Goal: Task Accomplishment & Management: Complete application form

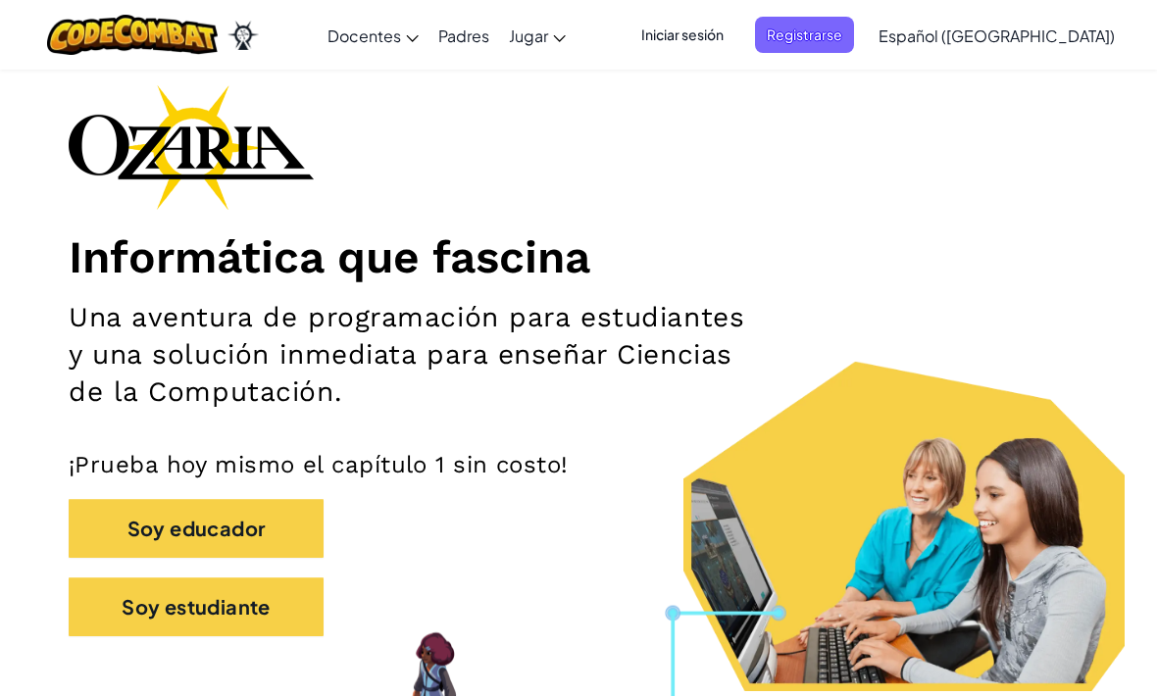
scroll to position [89, 0]
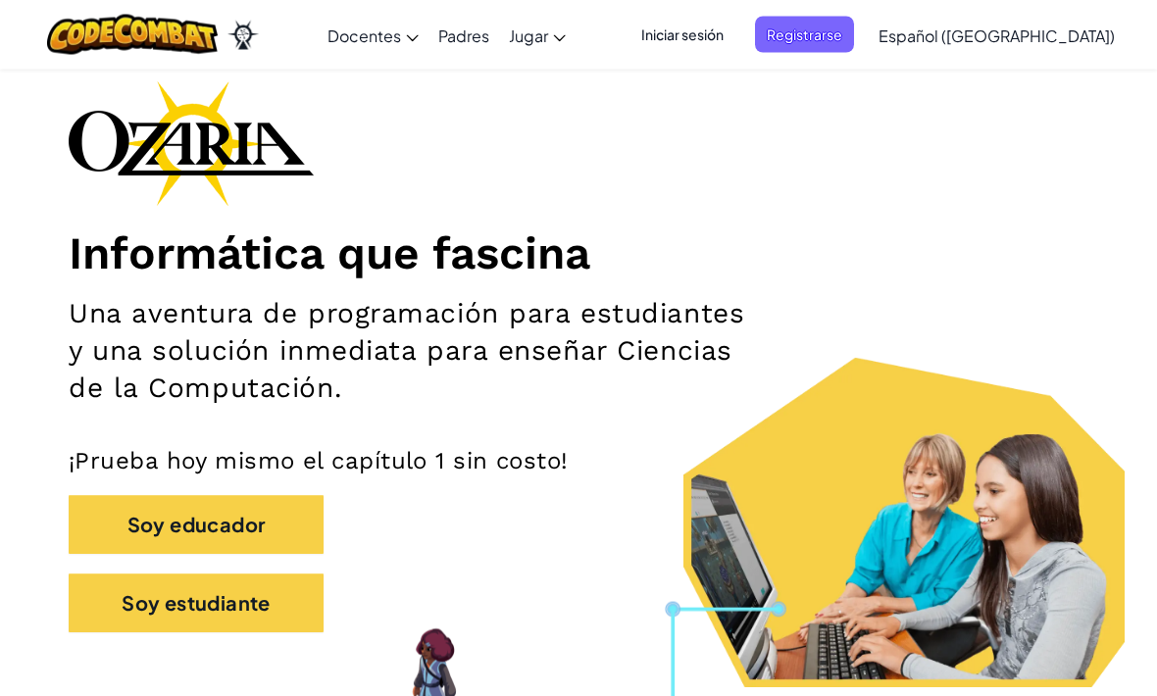
click at [854, 41] on span "Registrarse" at bounding box center [804, 35] width 99 height 36
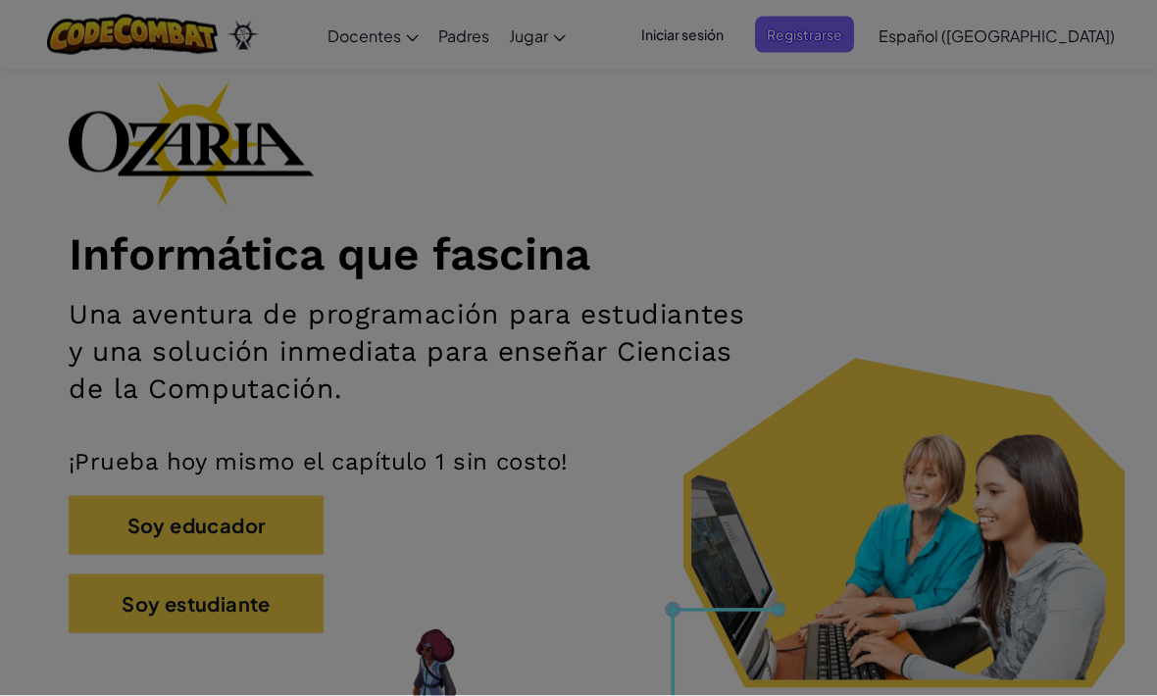
scroll to position [90, 0]
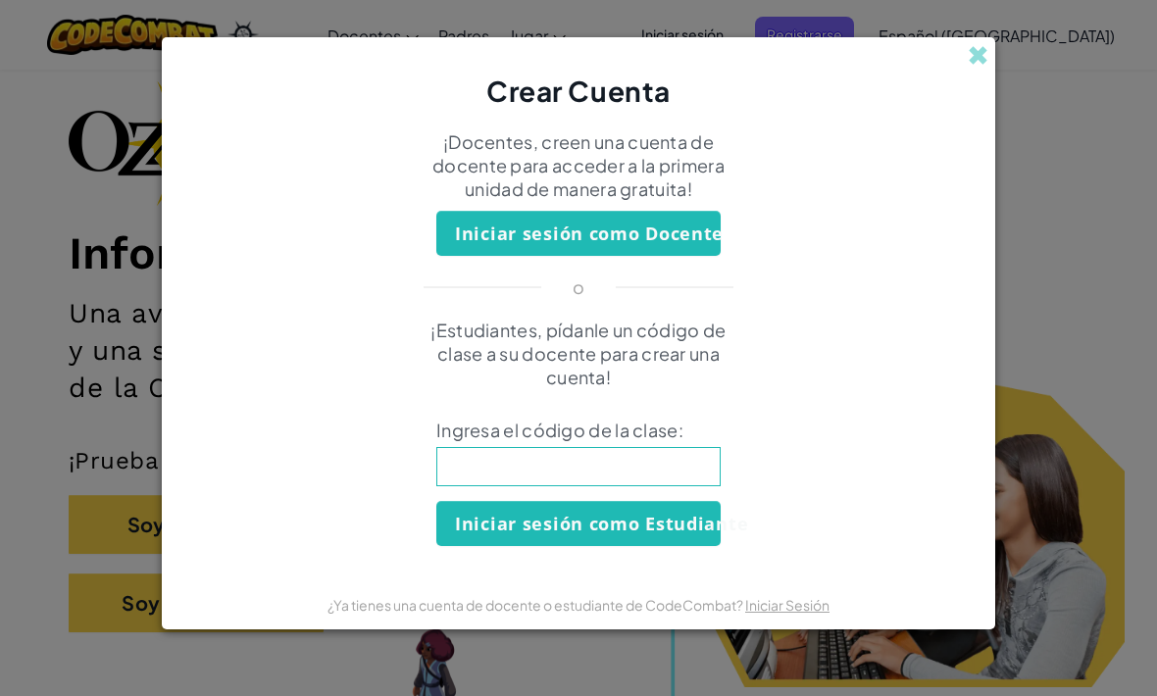
click at [703, 486] on input at bounding box center [578, 466] width 284 height 39
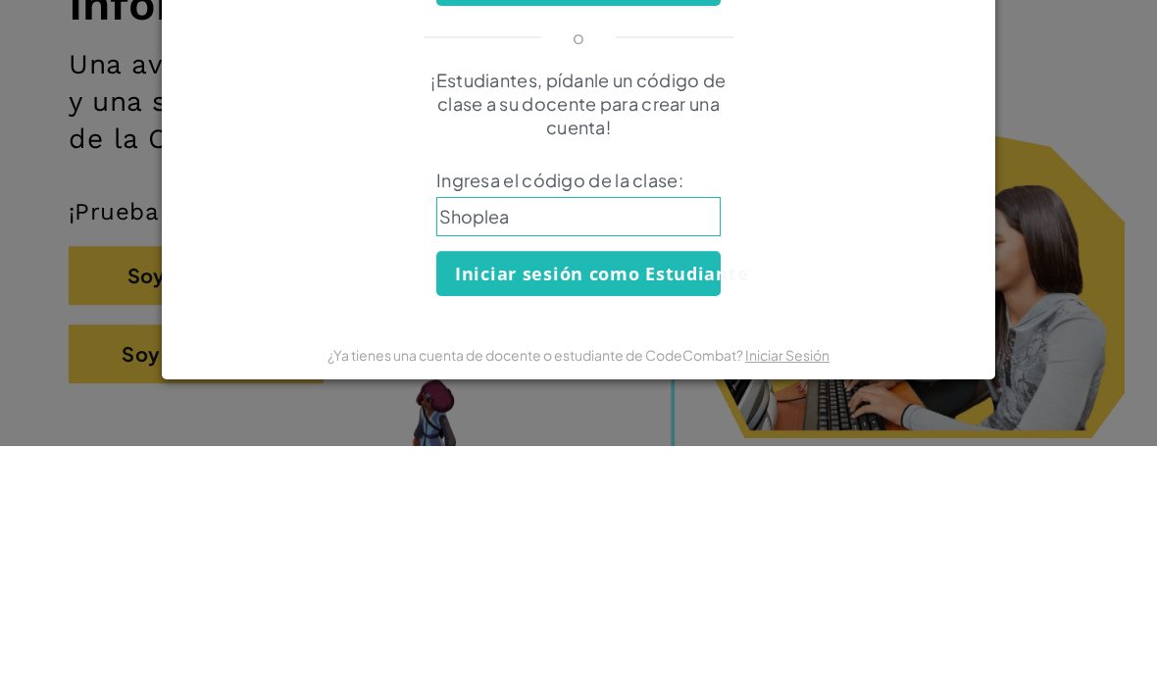
click at [270, 319] on div "¡Estudiantes, pídanle un código de clase a su docente para crear una cuenta! In…" at bounding box center [578, 432] width 794 height 227
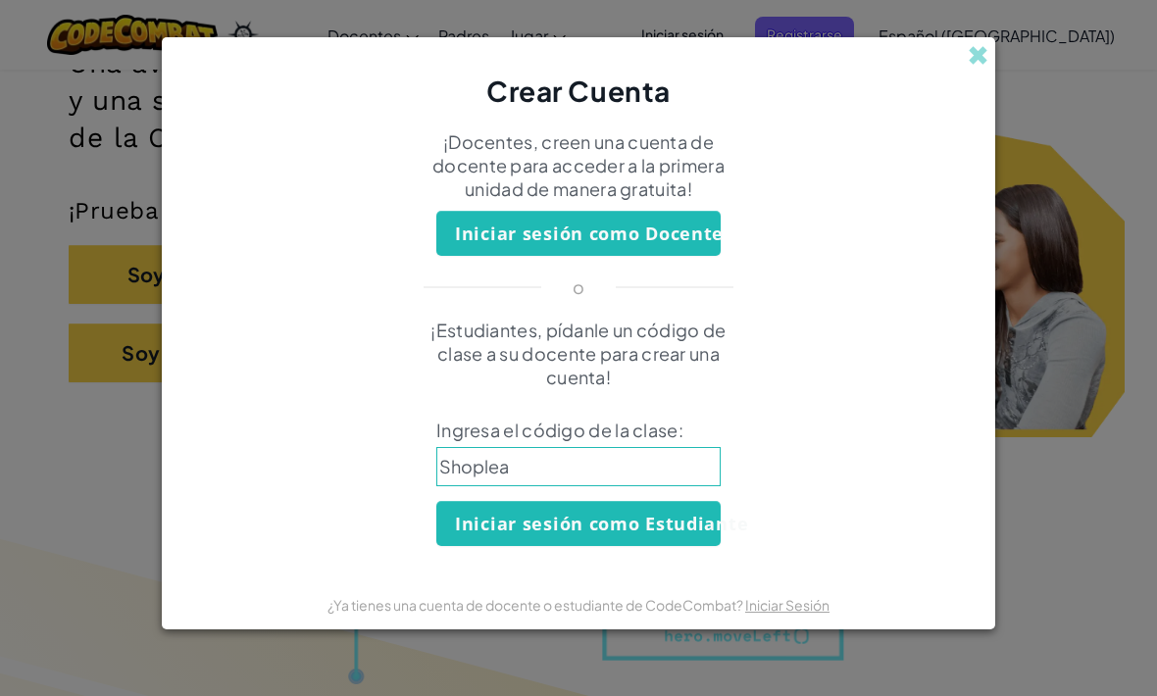
click at [540, 486] on input "Shoplea" at bounding box center [578, 466] width 284 height 39
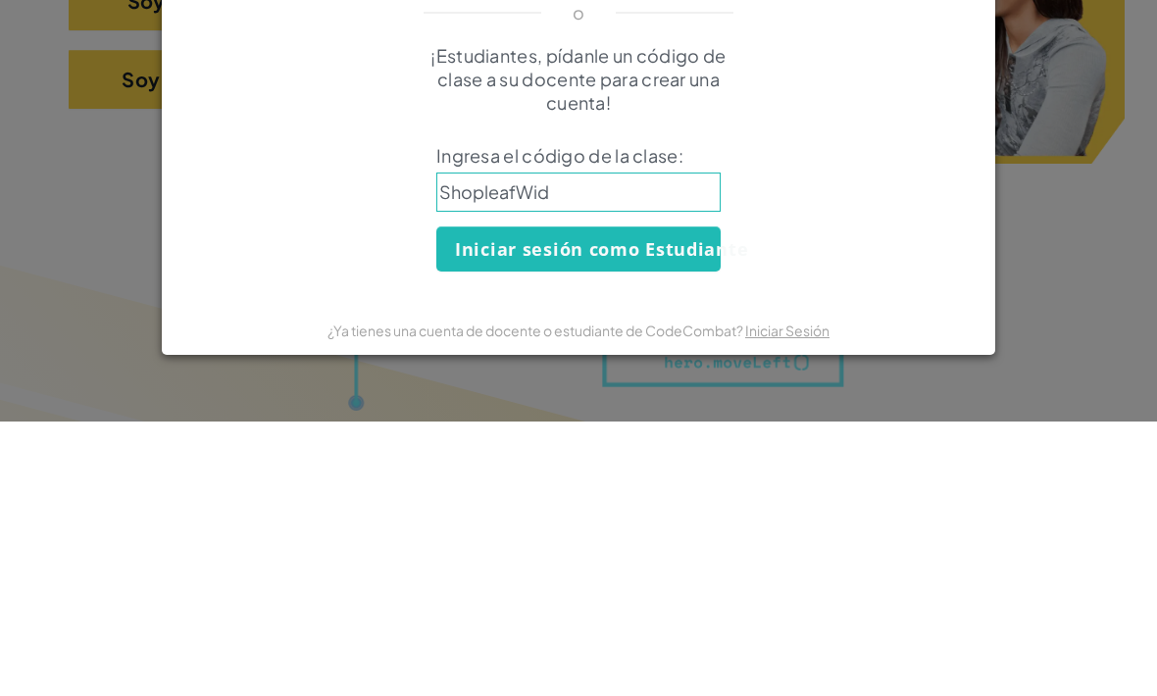
type input "ShopleafWide"
click at [506, 501] on button "Iniciar sesión como Estudiante" at bounding box center [578, 523] width 284 height 45
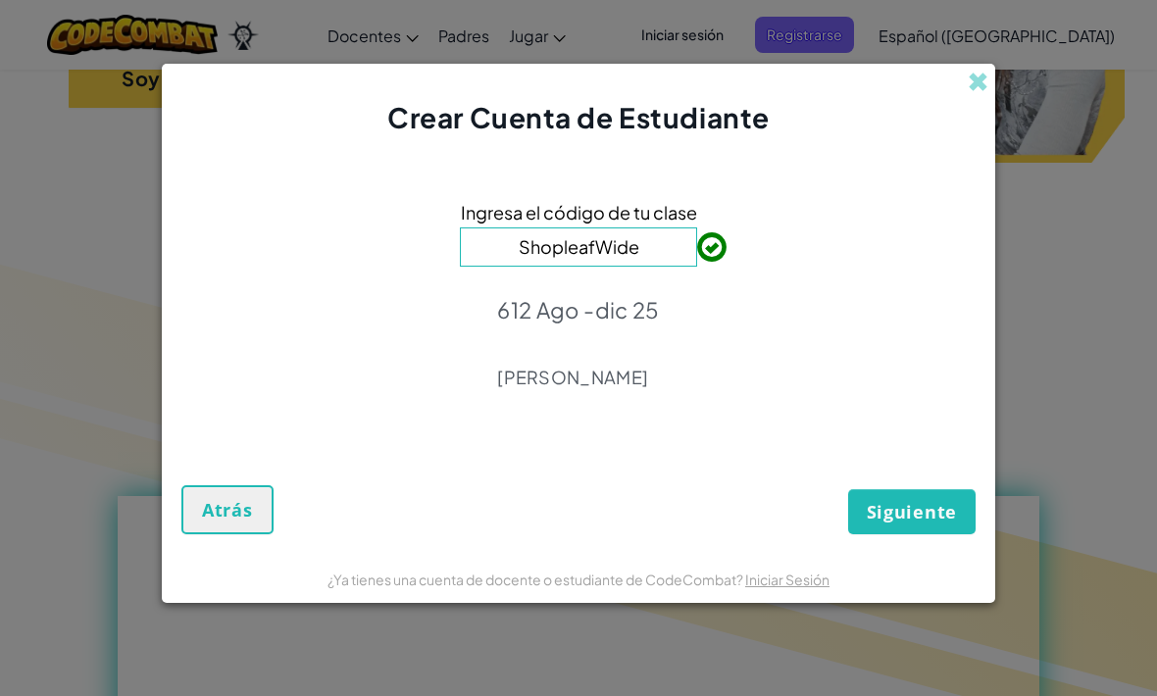
click at [904, 522] on button "Siguiente" at bounding box center [911, 511] width 127 height 45
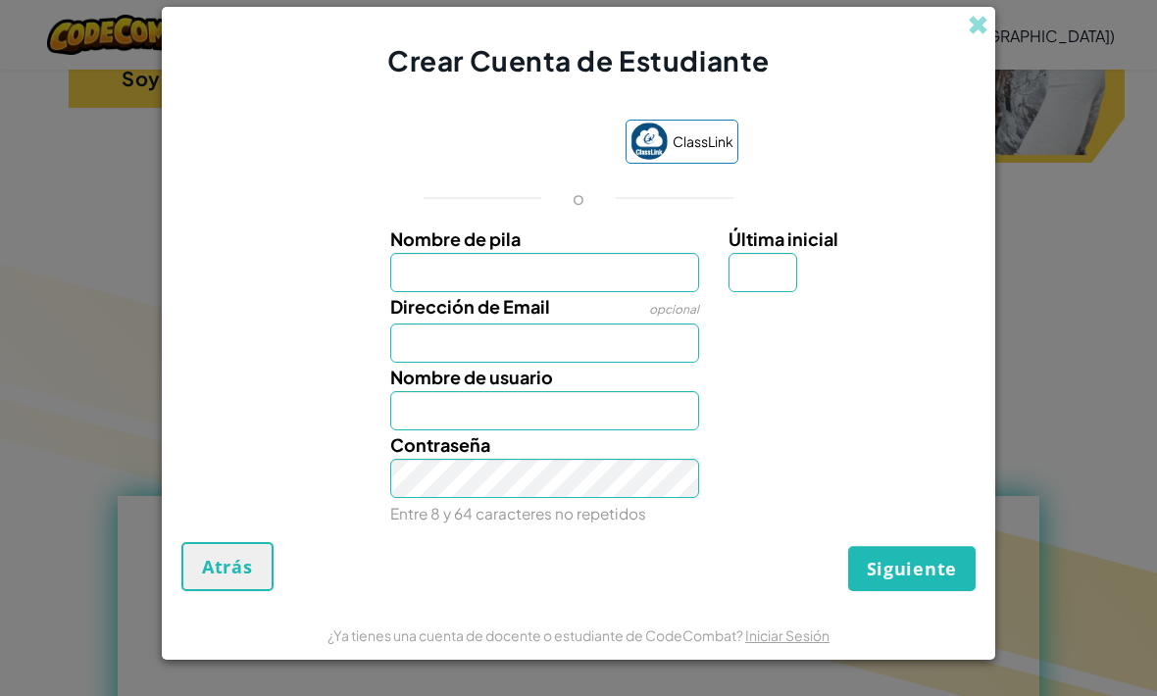
click at [440, 292] on input "Nombre de pila" at bounding box center [545, 272] width 310 height 39
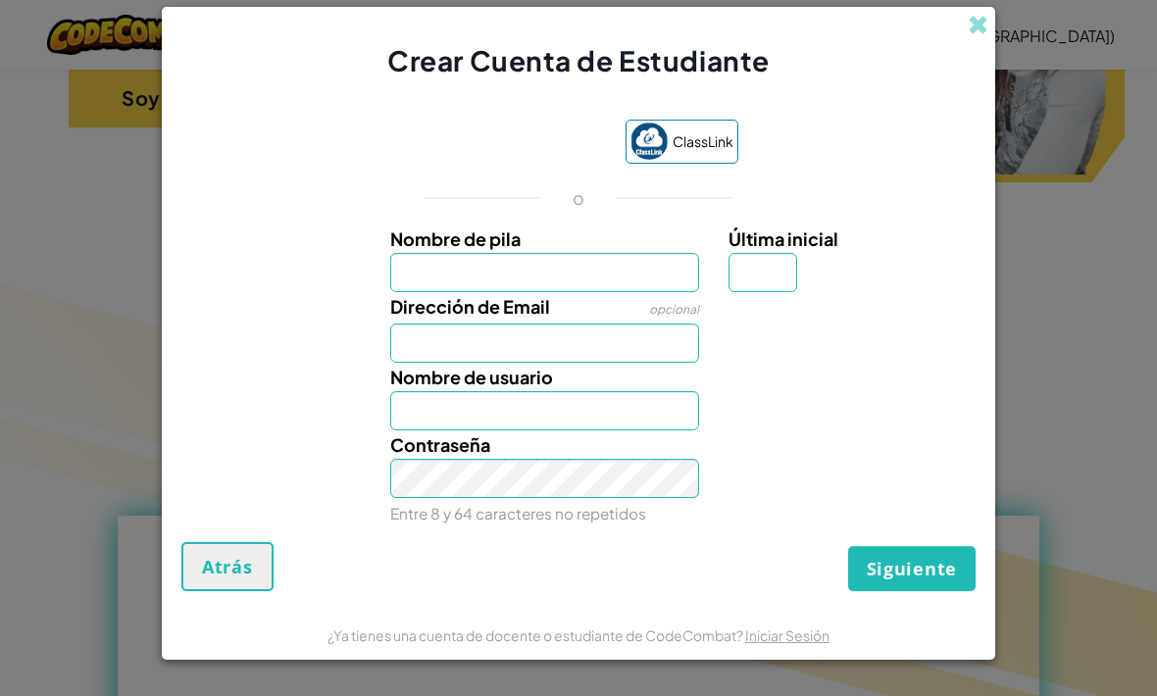
scroll to position [579, 0]
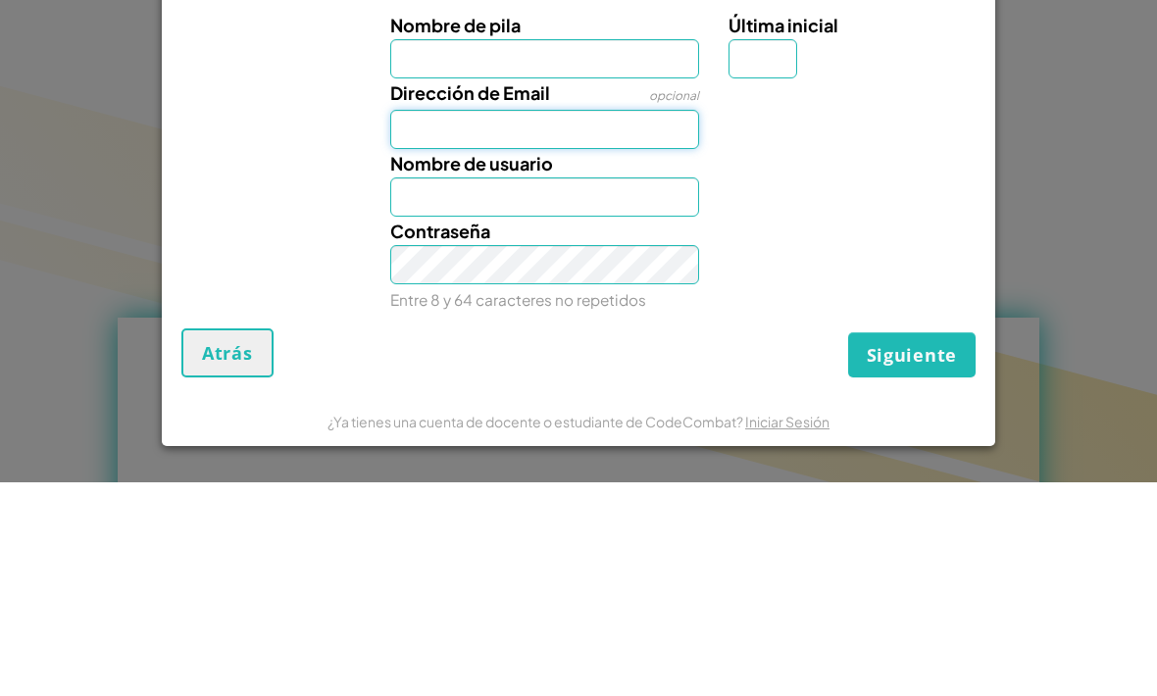
click at [589, 323] on input "Dirección de Email" at bounding box center [545, 342] width 310 height 39
type input "AL07179487@tecmilenio.mx"
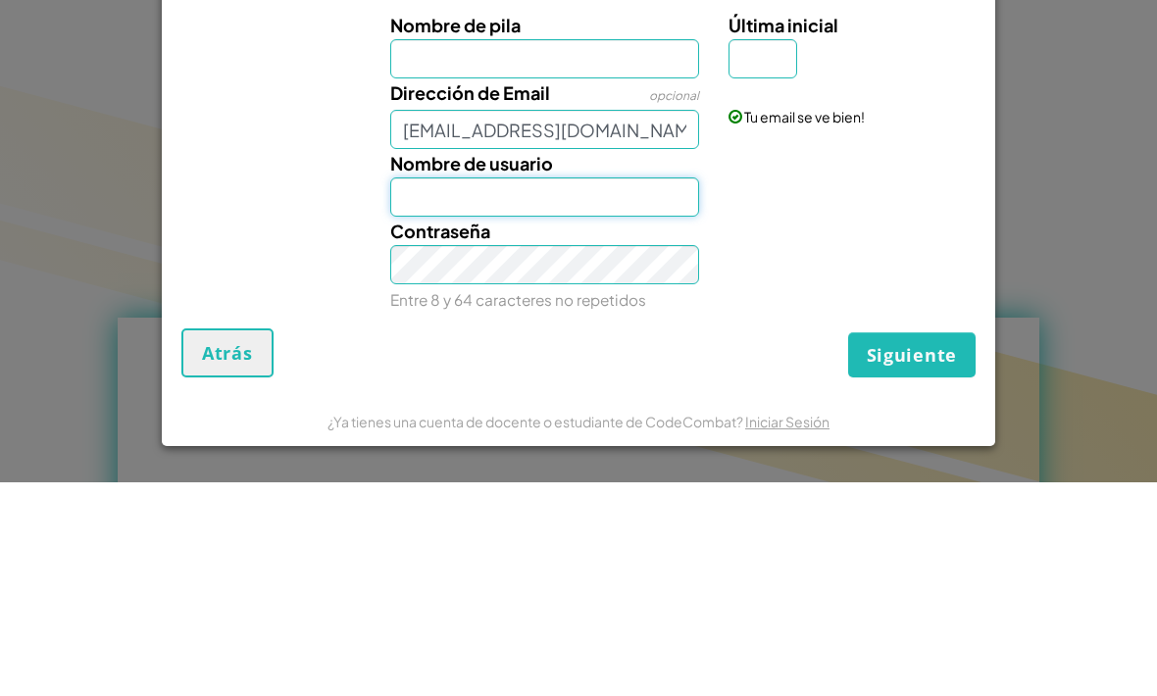
click at [605, 391] on input "Nombre de usuario" at bounding box center [545, 410] width 310 height 39
click at [773, 363] on div at bounding box center [850, 377] width 272 height 28
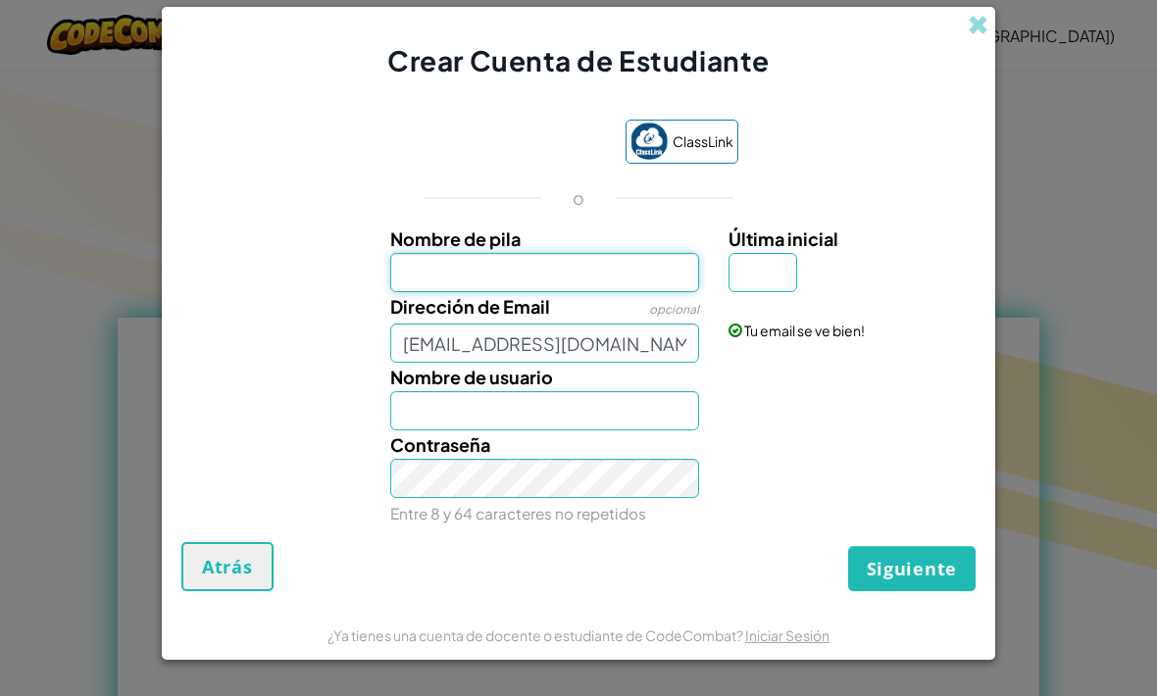
click at [550, 292] on input "Nombre de pila" at bounding box center [545, 272] width 310 height 39
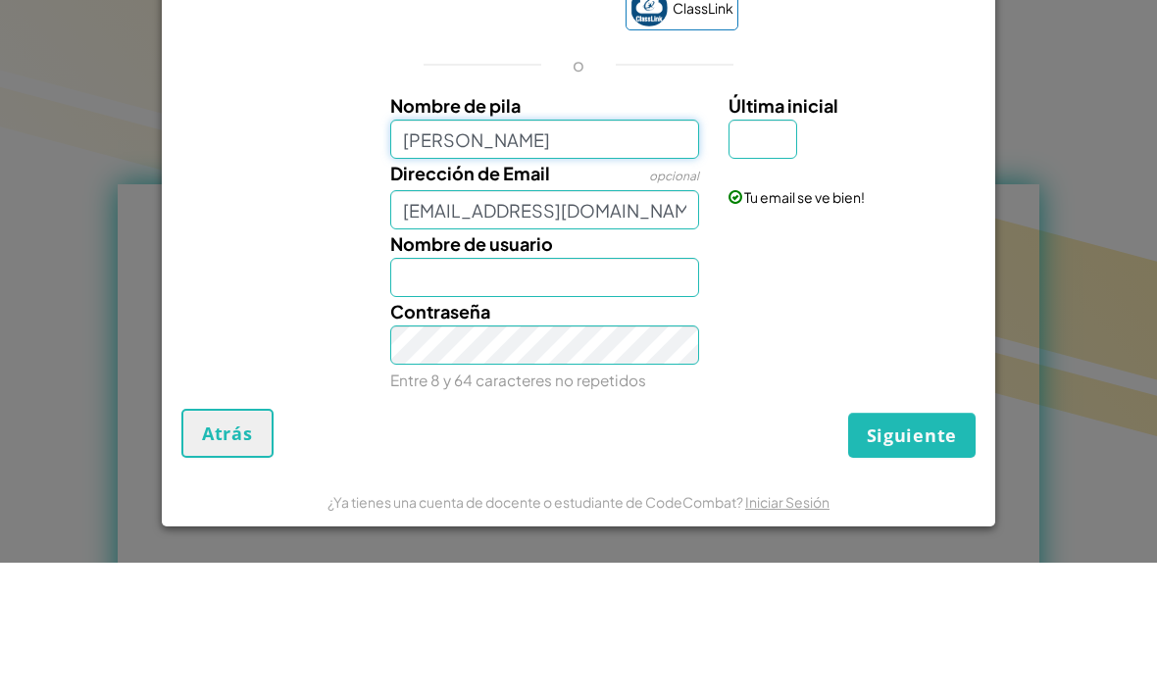
click at [545, 253] on input "Ashley Krisbelle Contreras" at bounding box center [545, 272] width 310 height 39
click at [530, 253] on input "Ashley Krisbelle Contreras" at bounding box center [545, 272] width 310 height 39
click at [515, 253] on input "Ashley Krisbelle Contreras" at bounding box center [545, 272] width 310 height 39
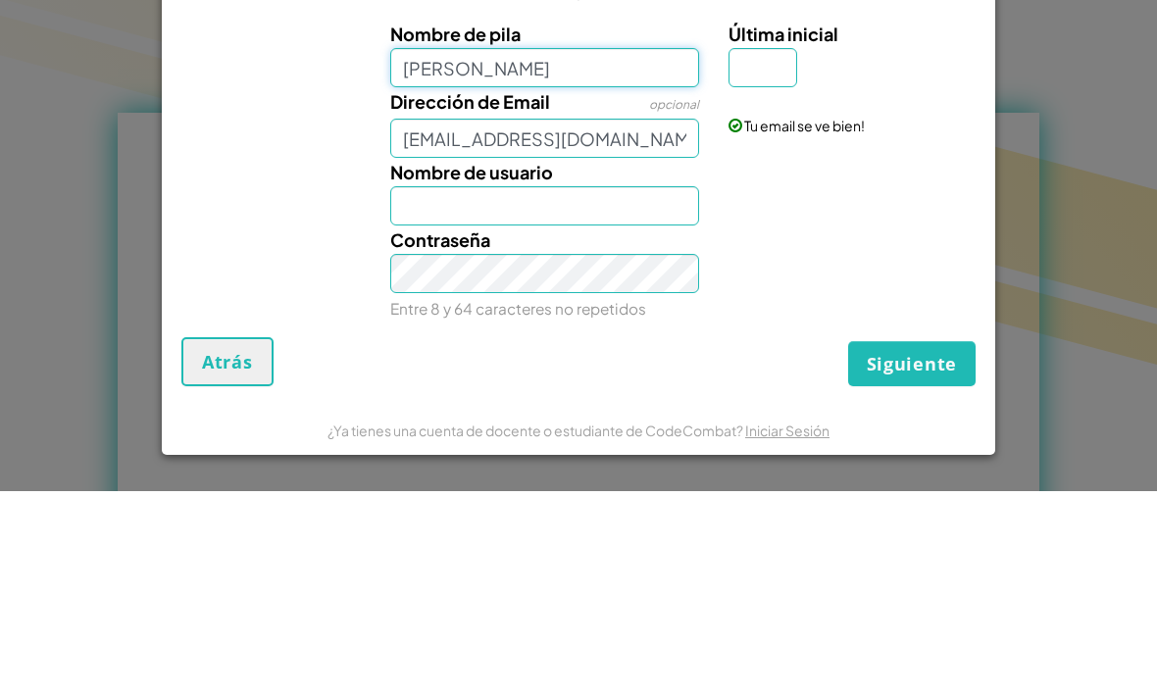
type input "Ashley Contreras"
click at [557, 391] on input "Nombre de usuario" at bounding box center [545, 410] width 310 height 39
type input "Ashley Contreras"
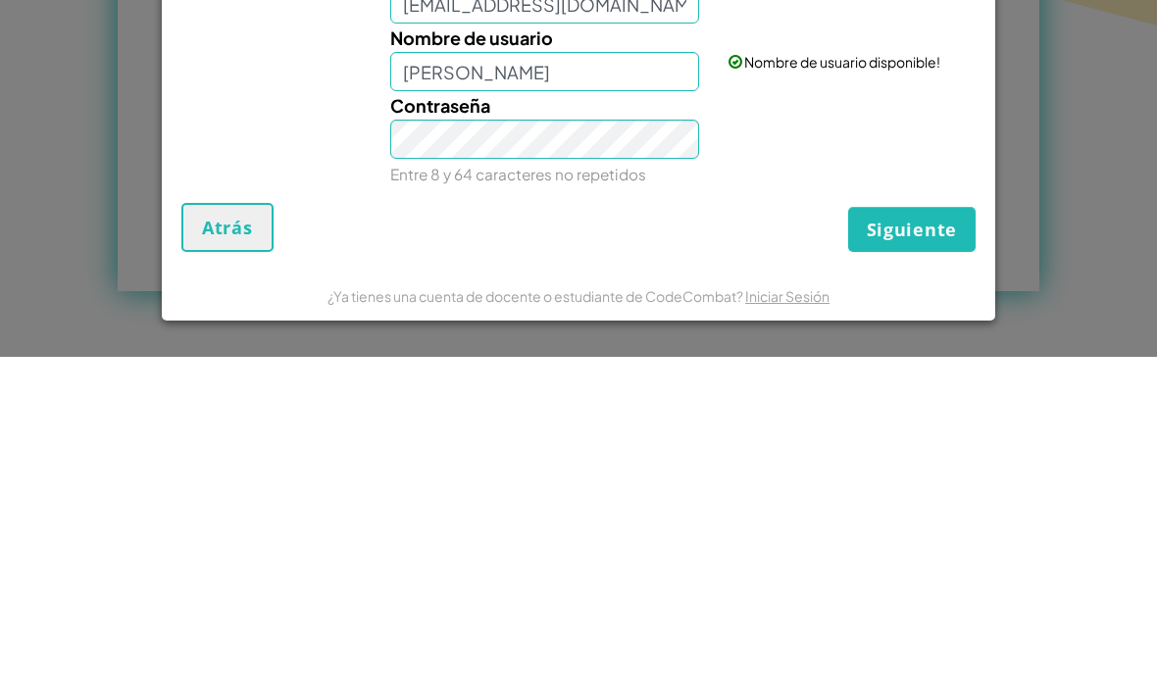
click at [920, 557] on span "Siguiente" at bounding box center [912, 569] width 90 height 24
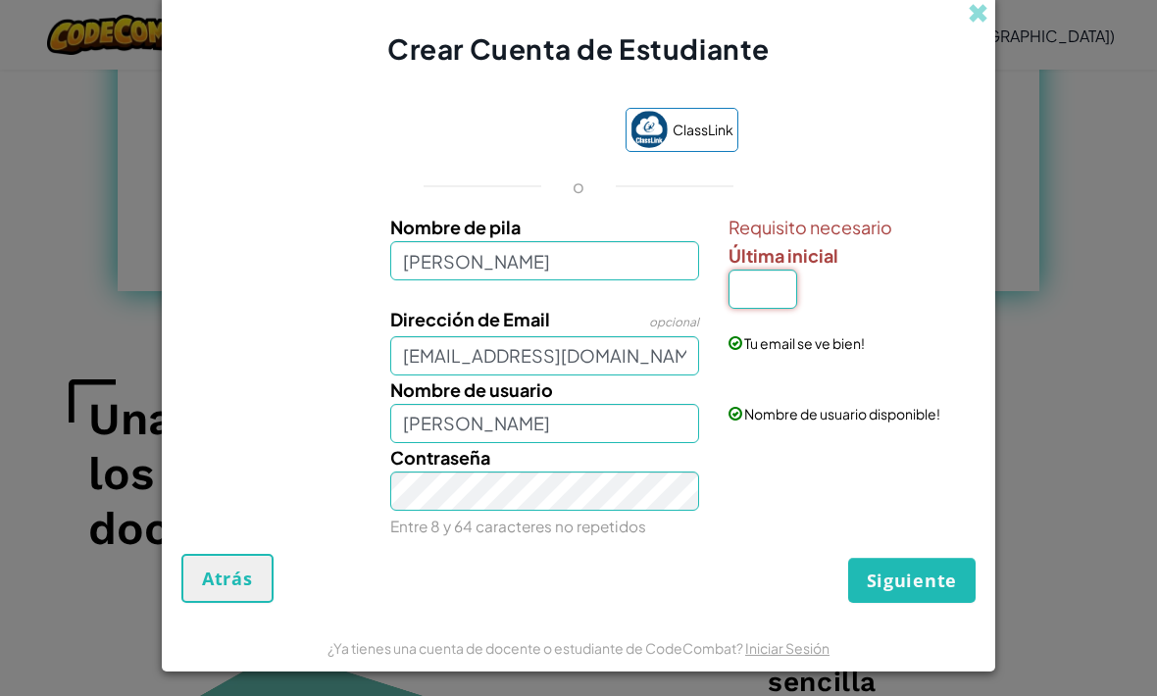
click at [764, 309] on input "Última inicial" at bounding box center [762, 289] width 69 height 39
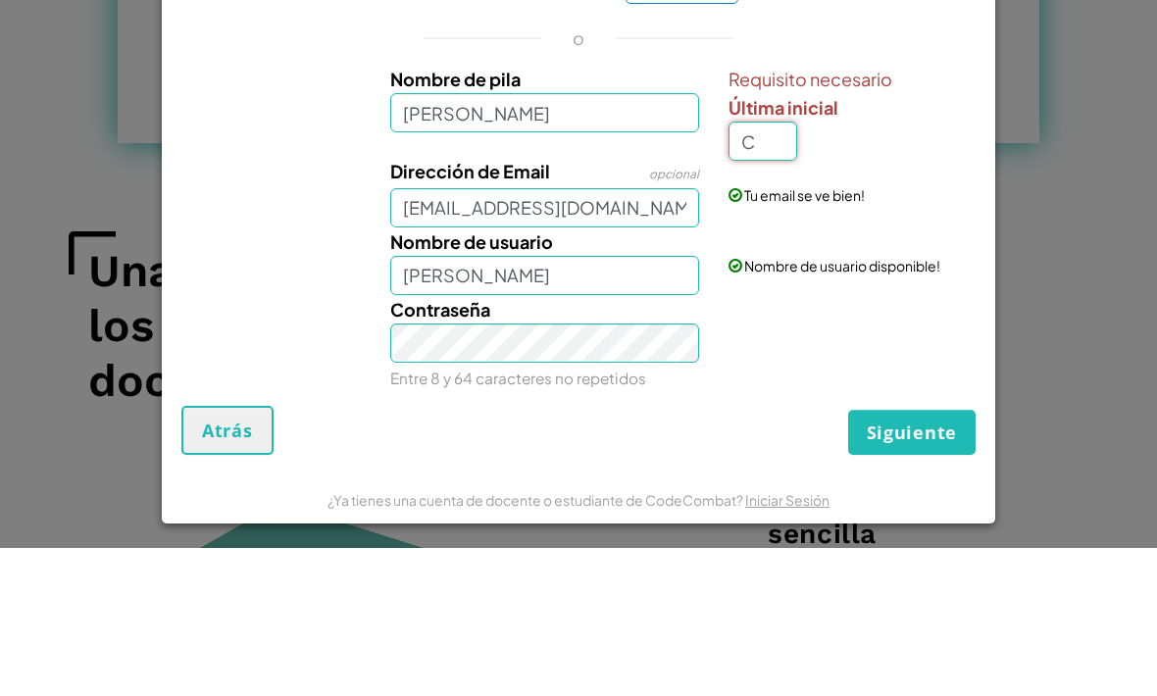
type input "C"
click at [912, 558] on button "Siguiente" at bounding box center [911, 580] width 127 height 45
type input "Ashley Contreras C"
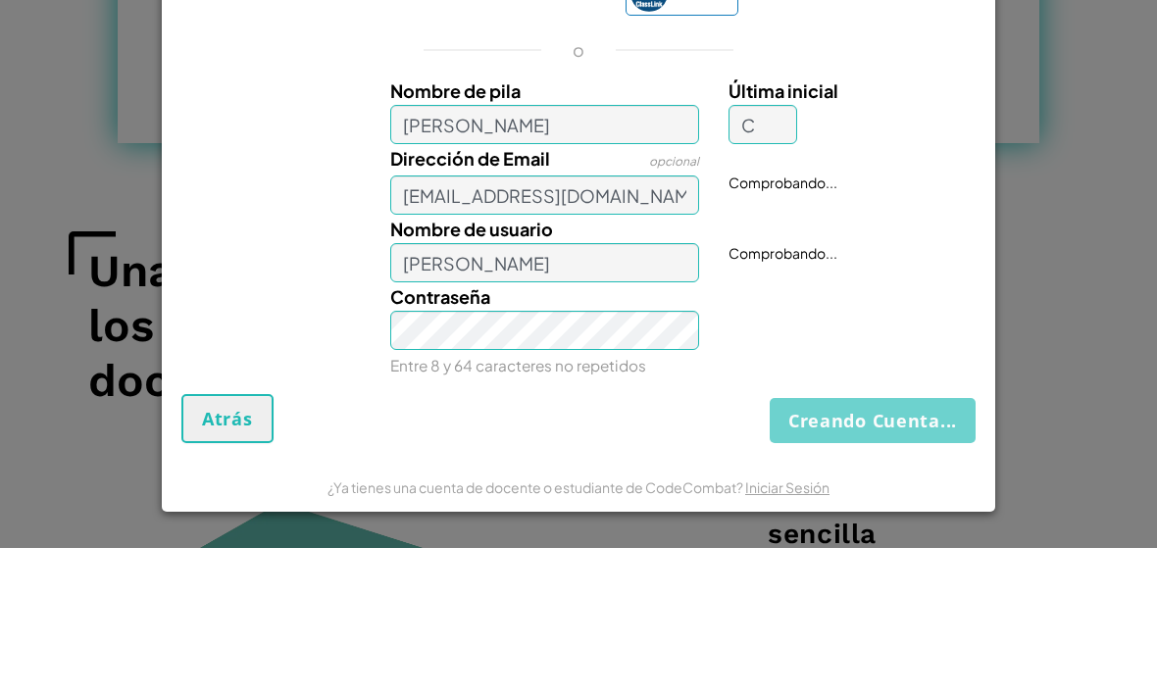
scroll to position [1485, 0]
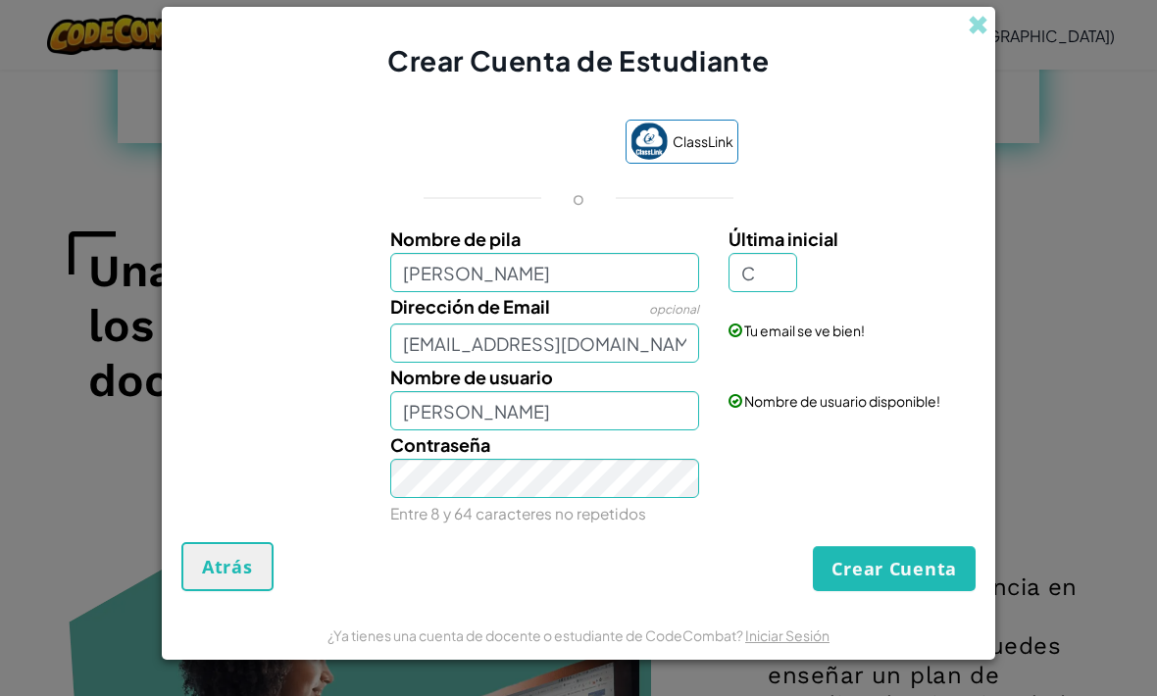
click at [887, 590] on button "Crear Cuenta" at bounding box center [894, 568] width 163 height 45
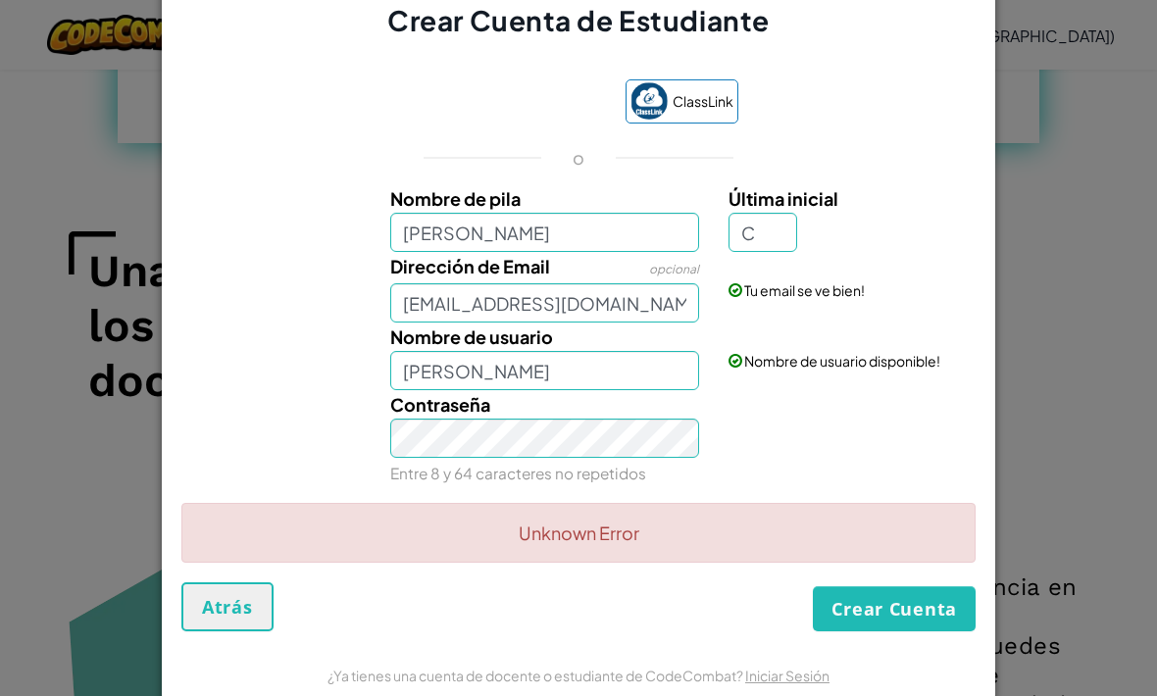
click at [892, 631] on button "Crear Cuenta" at bounding box center [894, 608] width 163 height 45
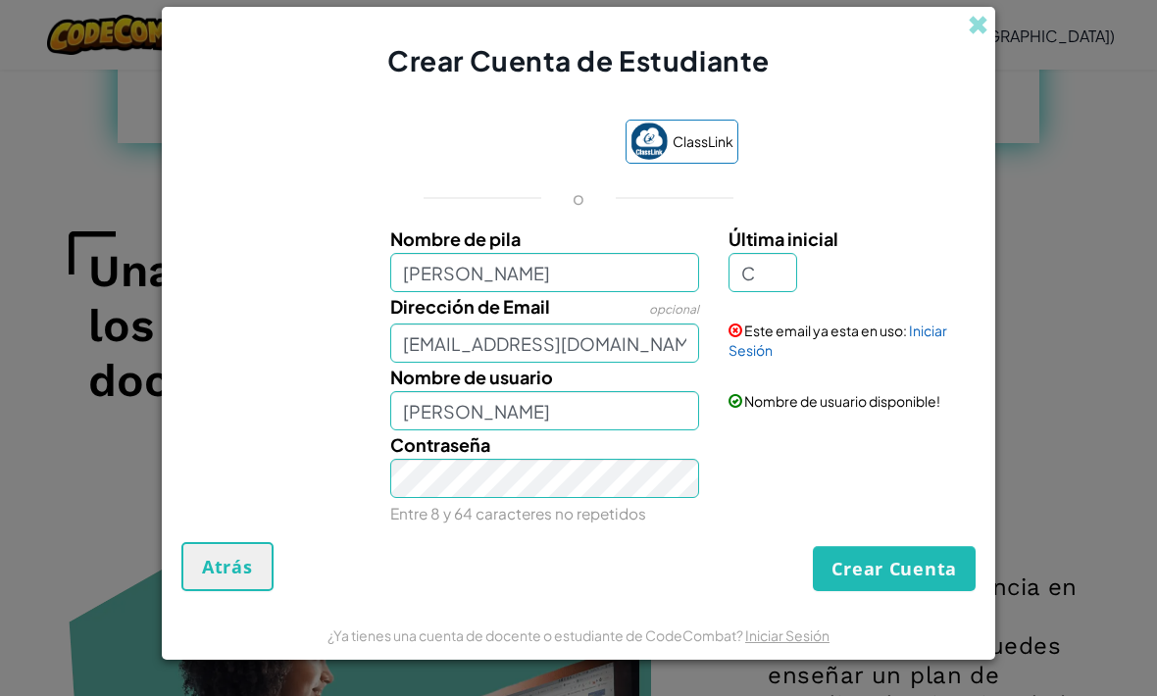
click at [866, 591] on button "Crear Cuenta" at bounding box center [894, 568] width 163 height 45
click at [874, 591] on button "Crear Cuenta" at bounding box center [894, 568] width 163 height 45
click at [872, 542] on div "ClassLink o Nombre de pila Ashley Contreras Última inicial C Dirección de Email…" at bounding box center [578, 321] width 794 height 442
click at [904, 591] on button "Crear Cuenta" at bounding box center [894, 568] width 163 height 45
click at [849, 591] on button "Crear Cuenta" at bounding box center [894, 568] width 163 height 45
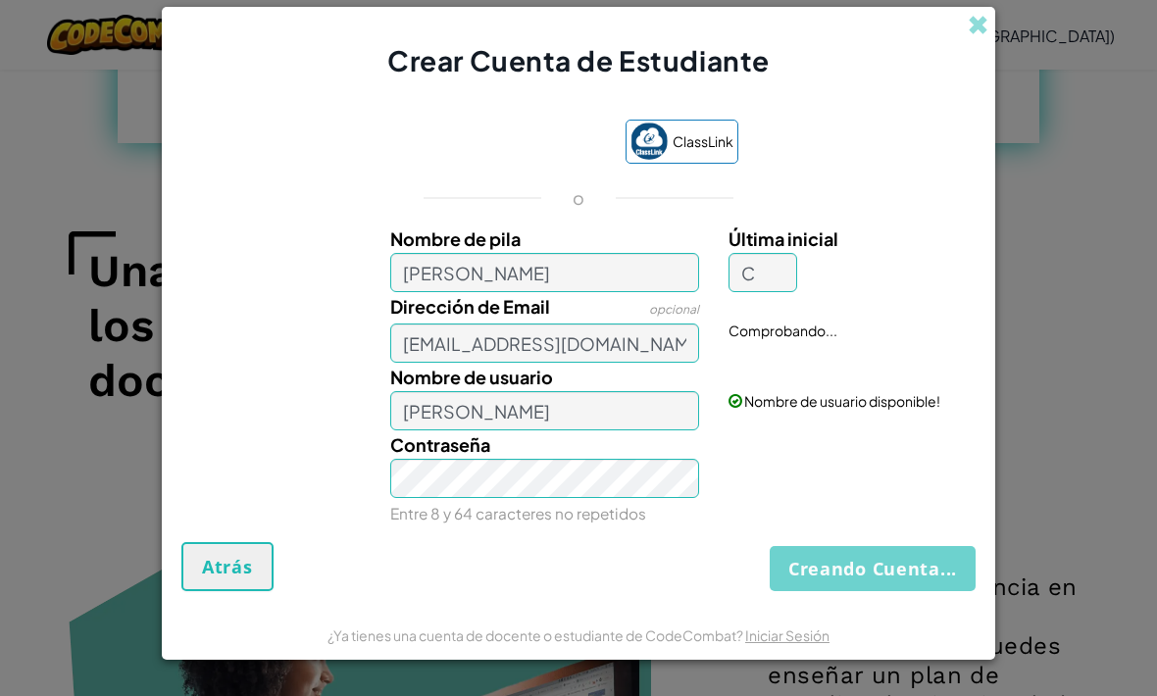
click at [855, 591] on button "Creando Cuenta..." at bounding box center [872, 568] width 206 height 45
click at [863, 591] on button "Creando Cuenta..." at bounding box center [872, 568] width 206 height 45
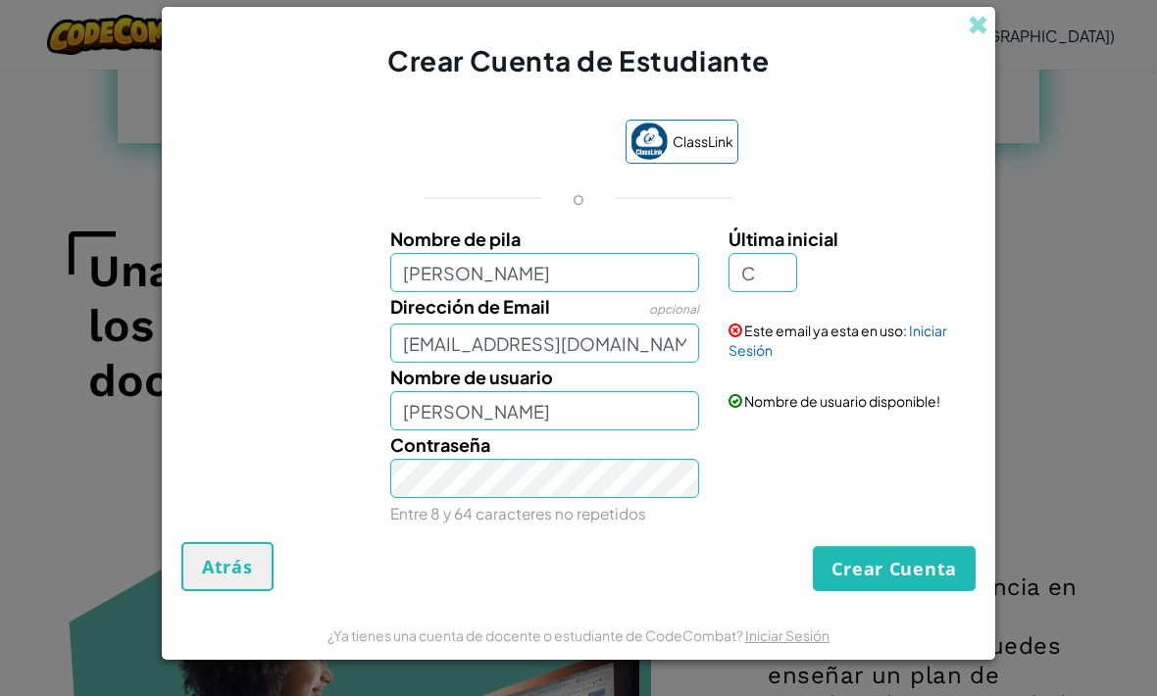
click at [853, 591] on button "Crear Cuenta" at bounding box center [894, 568] width 163 height 45
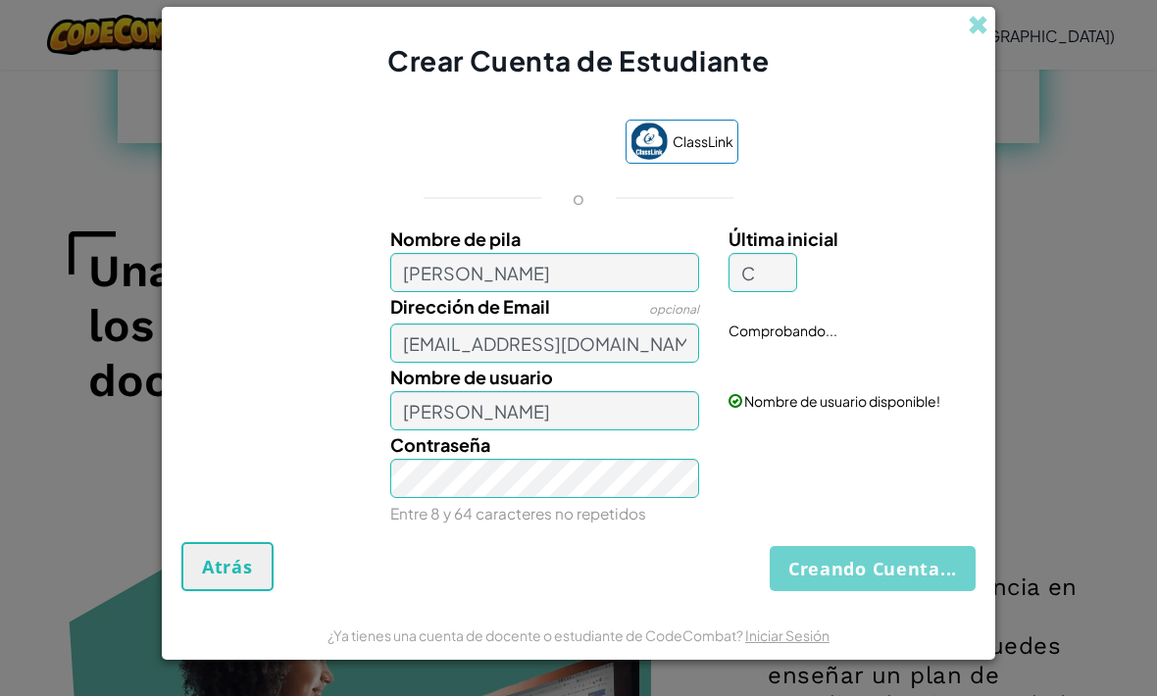
click at [864, 591] on button "Creando Cuenta..." at bounding box center [872, 568] width 206 height 45
click at [874, 591] on button "Creando Cuenta..." at bounding box center [872, 568] width 206 height 45
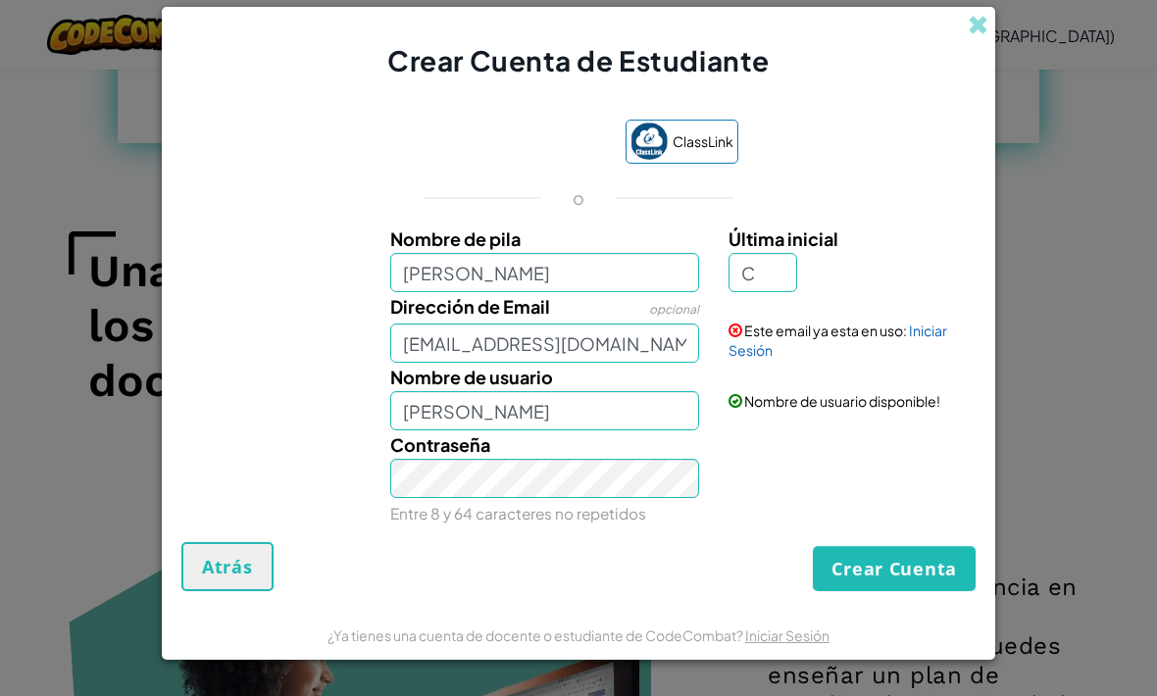
click at [884, 591] on button "Crear Cuenta" at bounding box center [894, 568] width 163 height 45
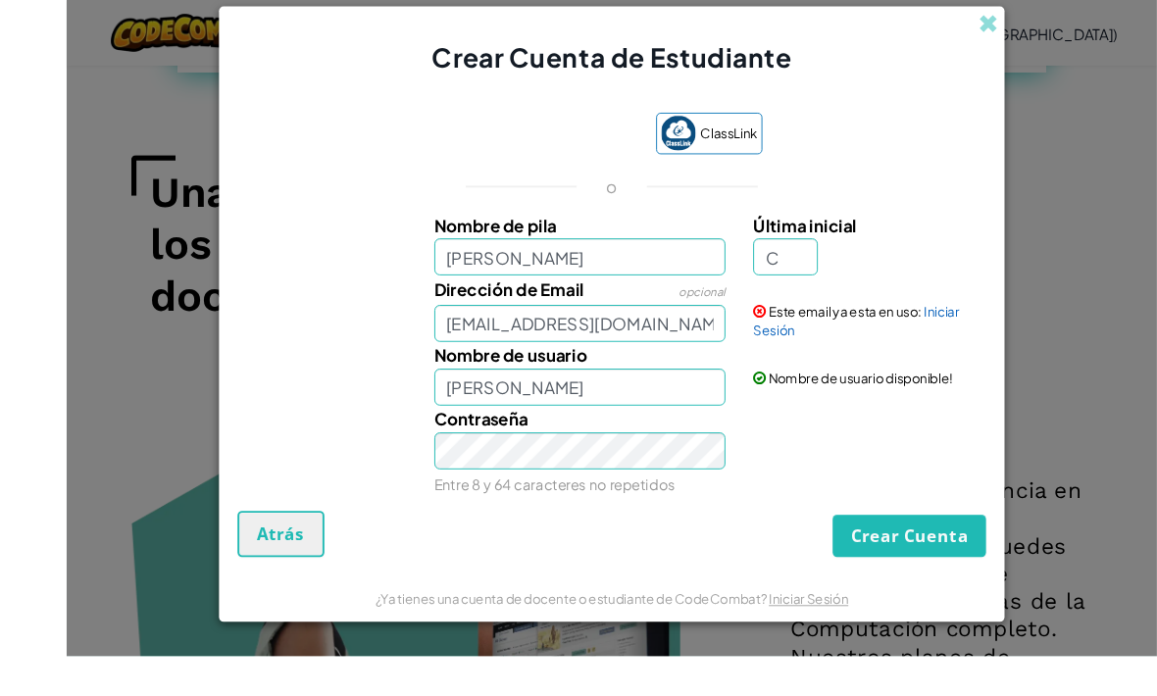
scroll to position [1653, 0]
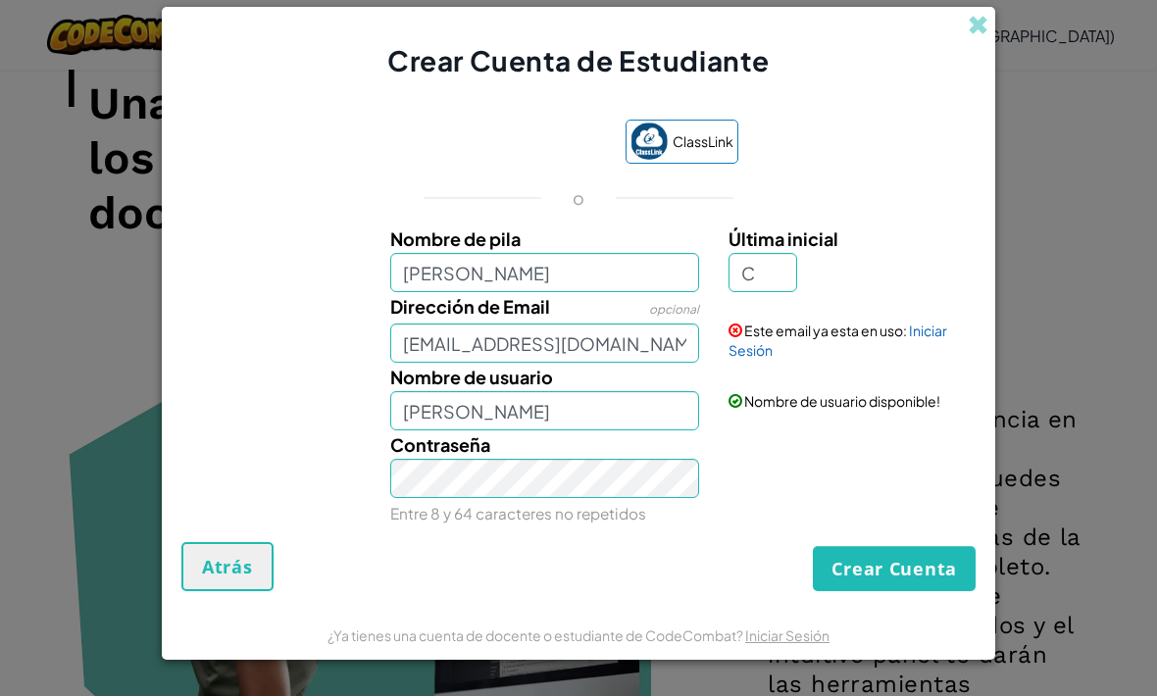
click at [854, 591] on button "Crear Cuenta" at bounding box center [894, 568] width 163 height 45
click at [937, 359] on link "Iniciar Sesión" at bounding box center [837, 340] width 219 height 37
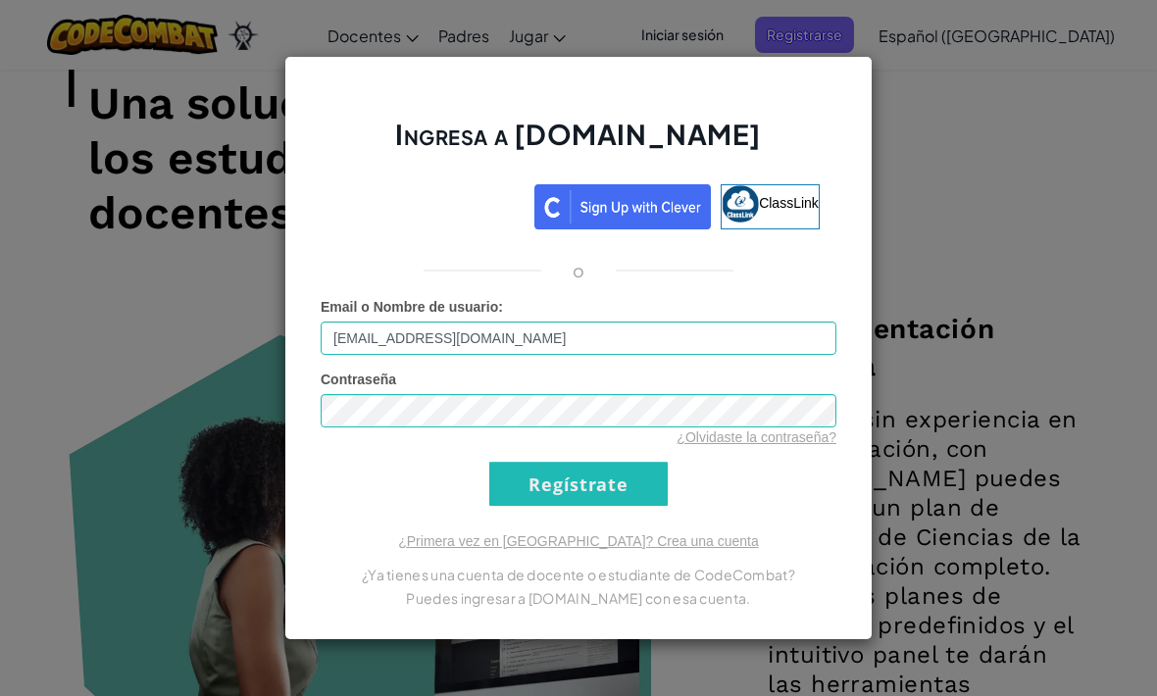
click at [594, 506] on input "Regístrate" at bounding box center [578, 484] width 178 height 44
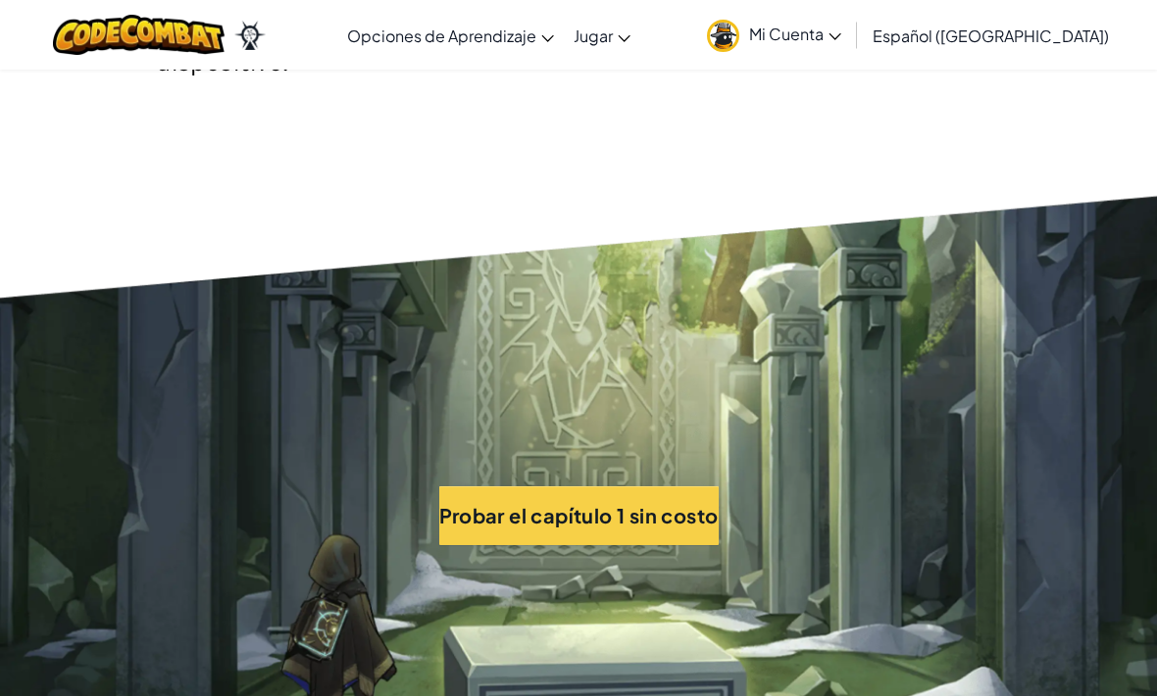
scroll to position [4191, 0]
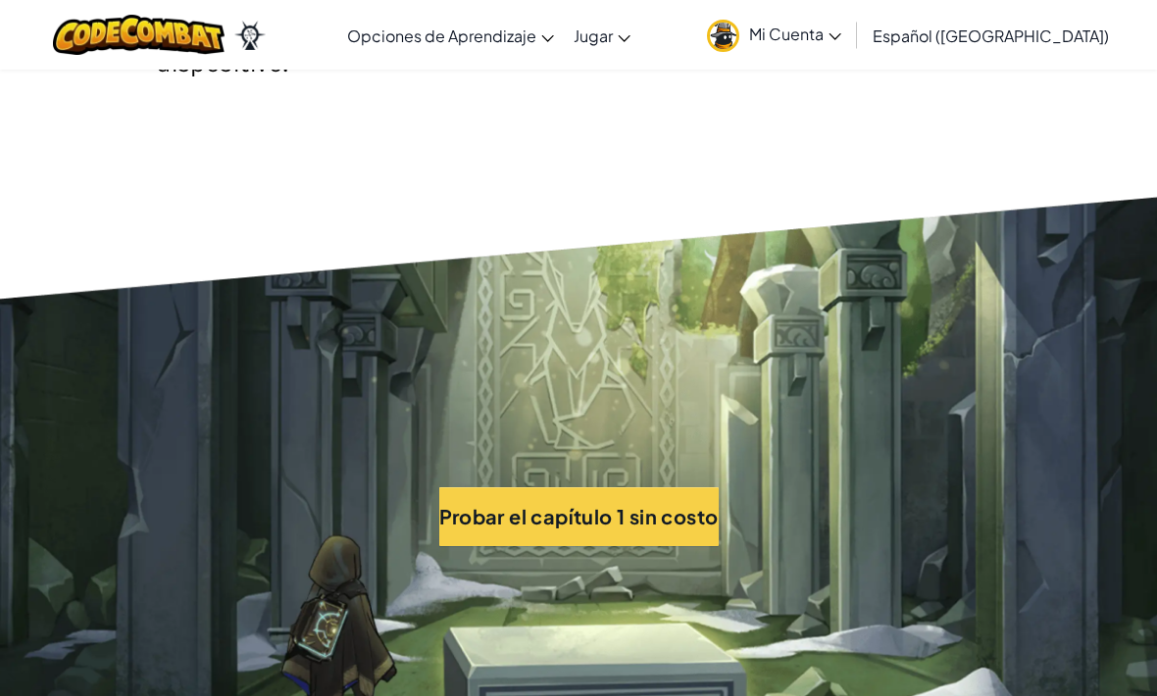
click at [485, 487] on button "Probar el capítulo 1 sin costo" at bounding box center [578, 516] width 279 height 59
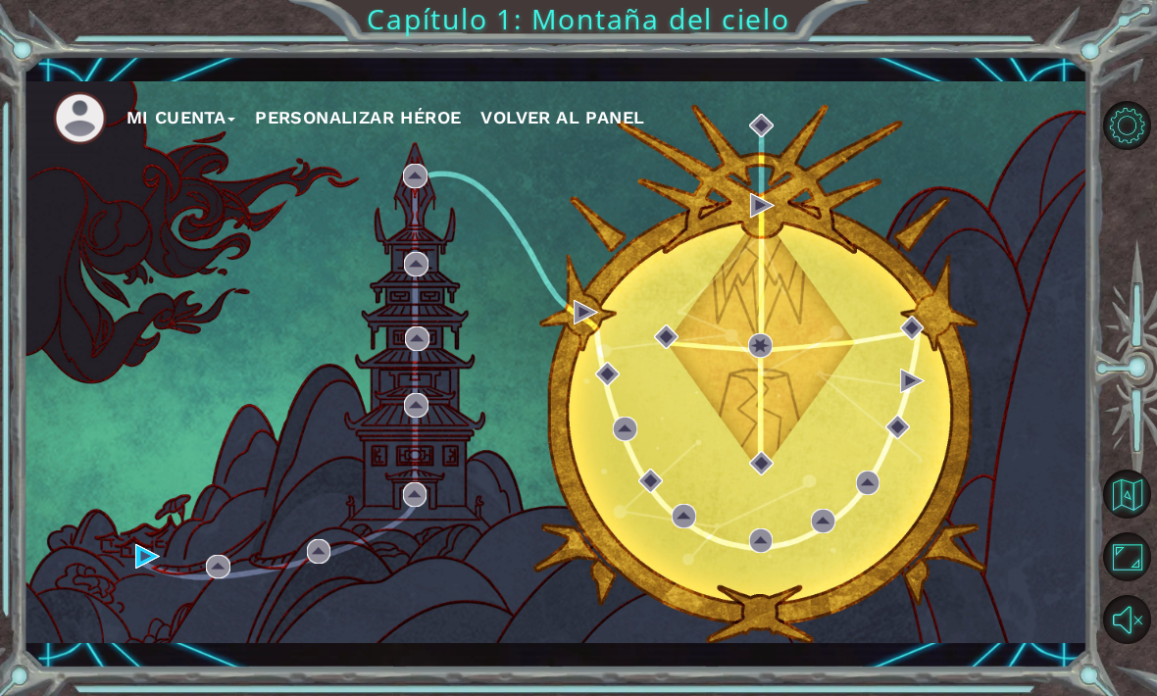
scroll to position [65, 0]
click at [753, 304] on div "Mi Cuenta Personalizar héroe Volver al panel" at bounding box center [556, 362] width 1065 height 562
click at [737, 341] on div "Mi Cuenta Personalizar héroe Volver al panel" at bounding box center [556, 362] width 1065 height 562
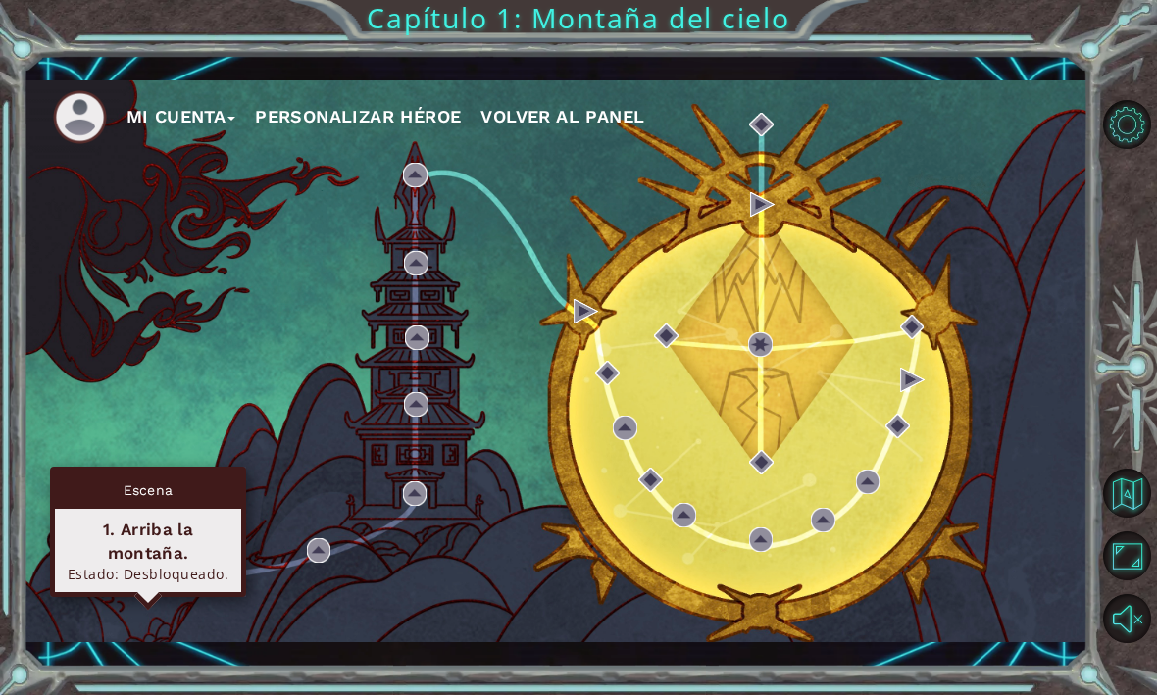
click at [200, 519] on div "1. Arriba la montaña." at bounding box center [148, 542] width 169 height 47
click at [185, 566] on div "Estado: Desbloqueado." at bounding box center [148, 575] width 169 height 19
click at [143, 567] on img at bounding box center [147, 556] width 25 height 25
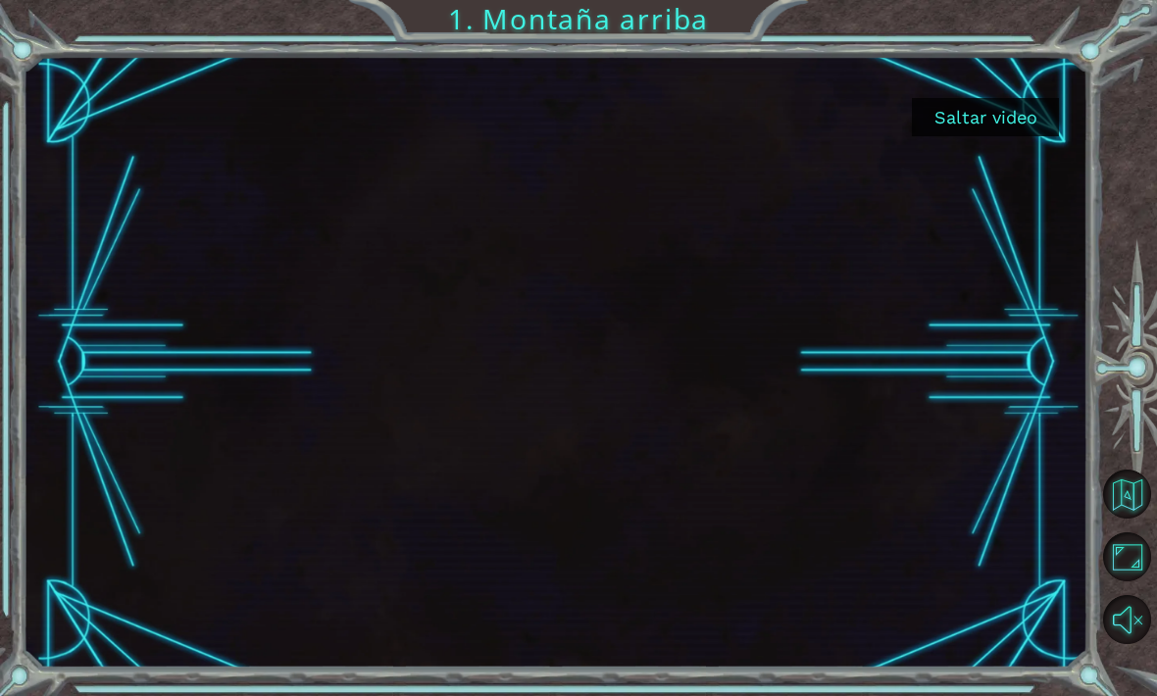
scroll to position [65, 0]
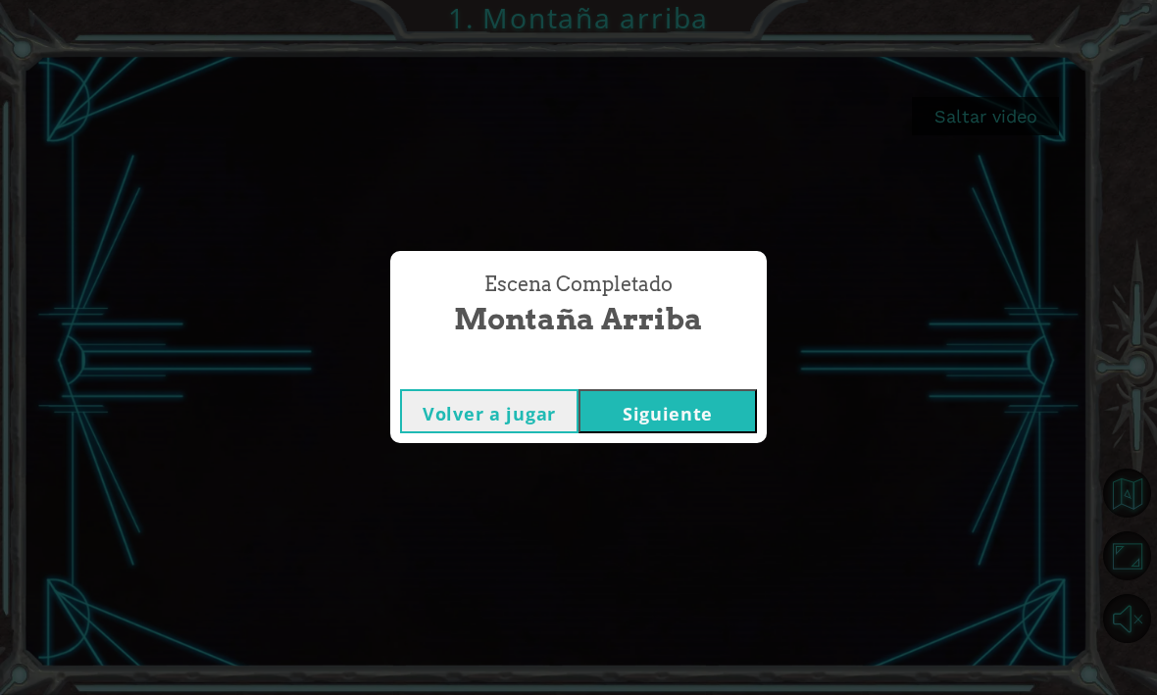
click at [685, 430] on button "Siguiente" at bounding box center [667, 412] width 178 height 44
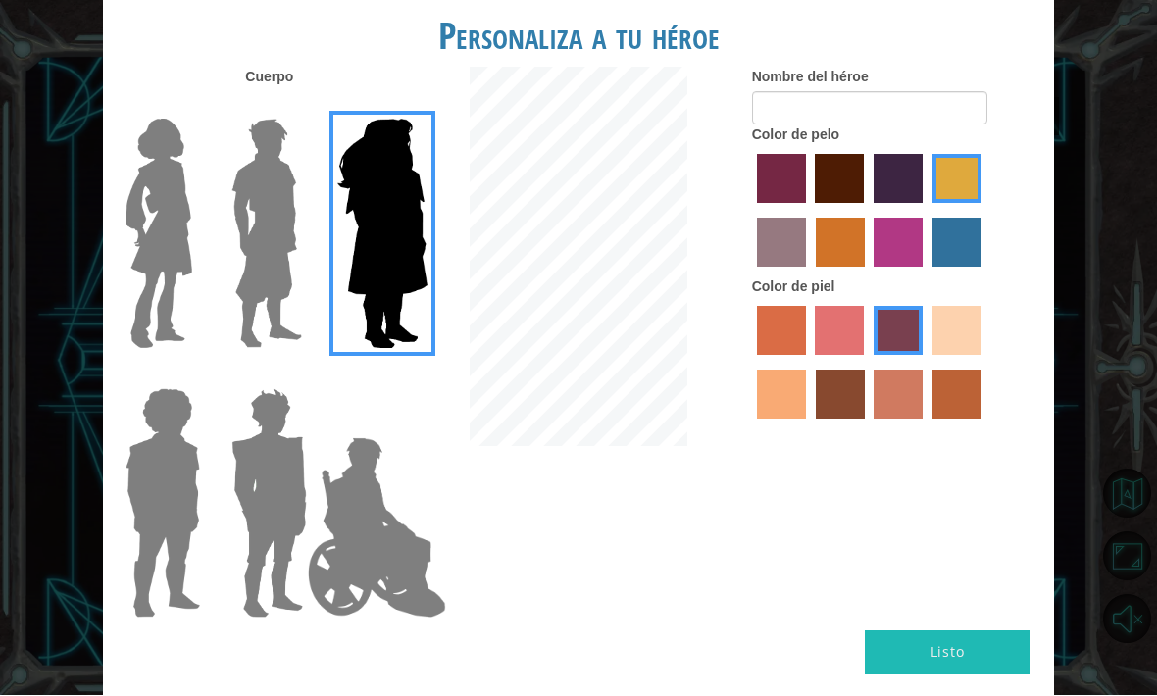
click at [303, 300] on img at bounding box center [266, 234] width 87 height 245
click at [300, 107] on input "Hero Lars" at bounding box center [300, 107] width 0 height 0
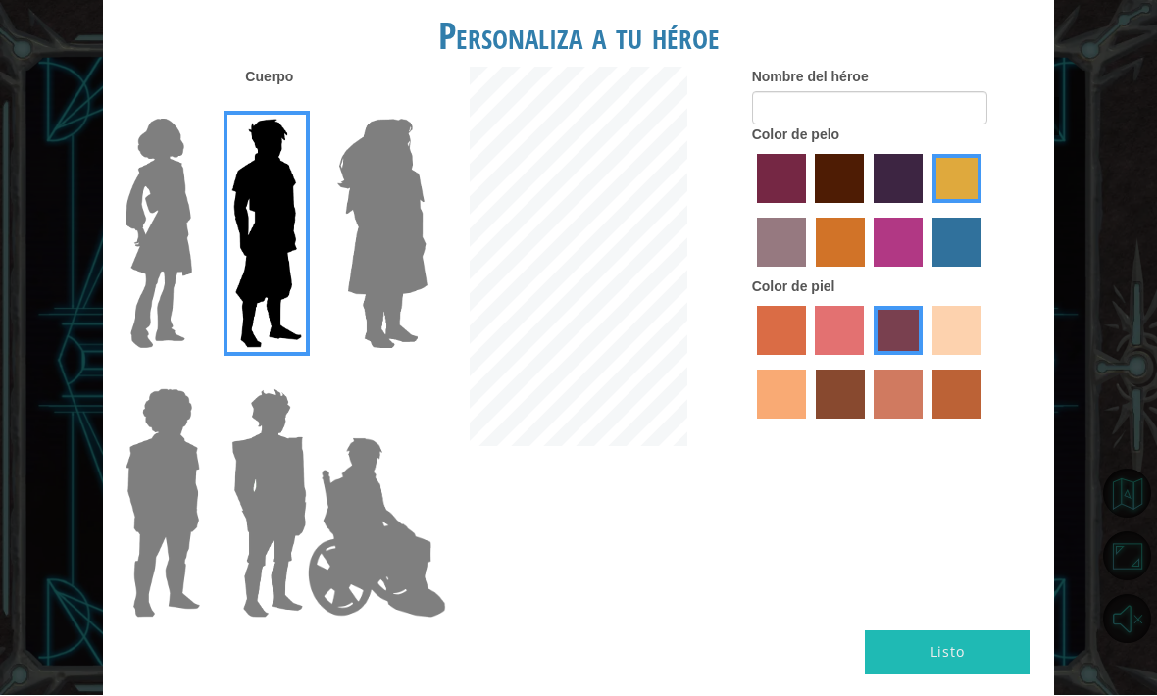
click at [270, 312] on img at bounding box center [266, 234] width 87 height 245
click at [300, 107] on input "Hero Lars" at bounding box center [300, 107] width 0 height 0
click at [173, 268] on img at bounding box center [159, 234] width 82 height 245
click at [194, 107] on input "Hero Connie" at bounding box center [194, 107] width 0 height 0
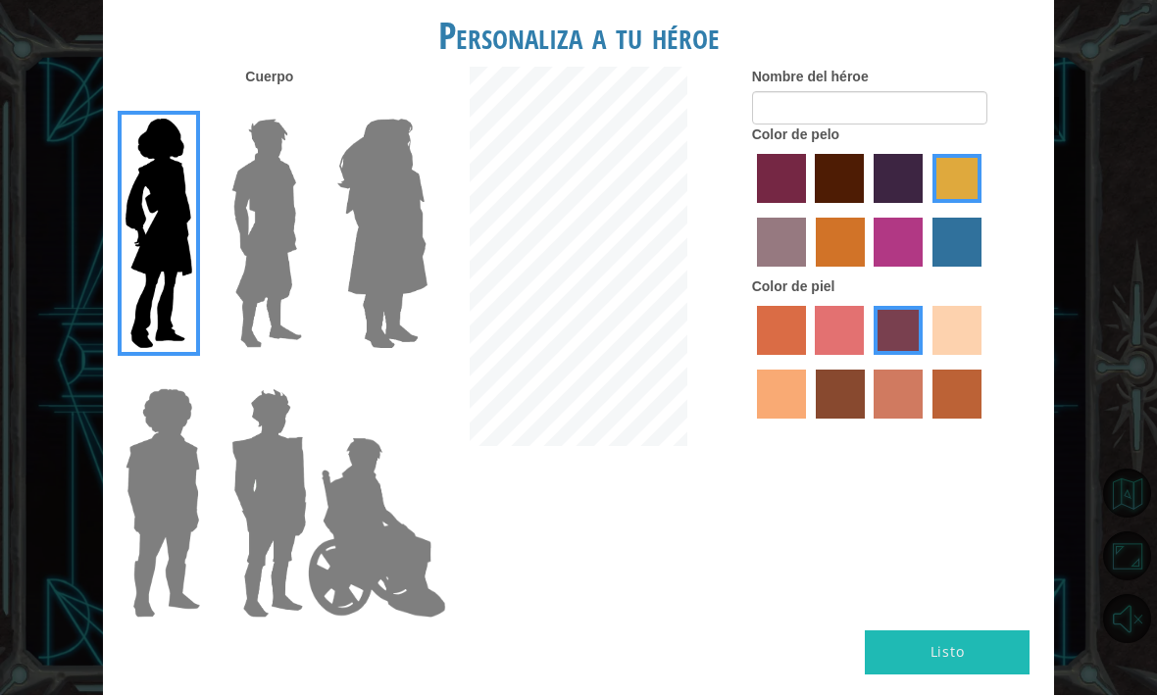
click at [166, 475] on img at bounding box center [163, 503] width 90 height 245
click at [194, 376] on input "Hero Steven" at bounding box center [194, 376] width 0 height 0
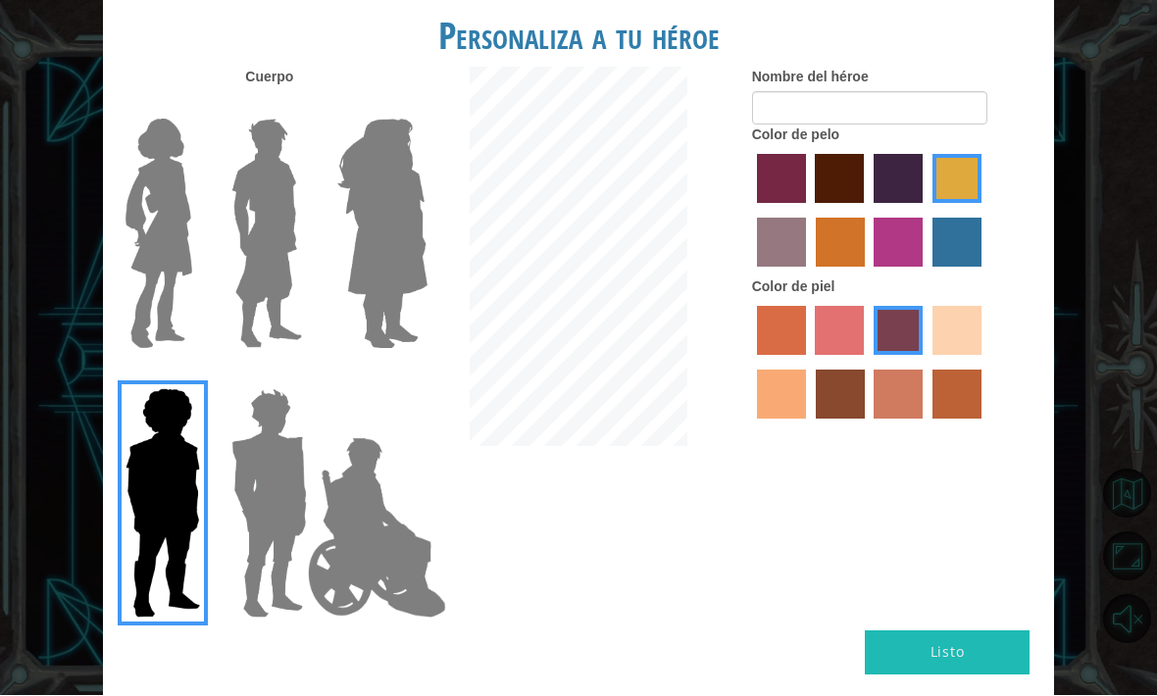
click at [140, 287] on img at bounding box center [159, 234] width 82 height 245
click at [194, 107] on input "Hero Connie" at bounding box center [194, 107] width 0 height 0
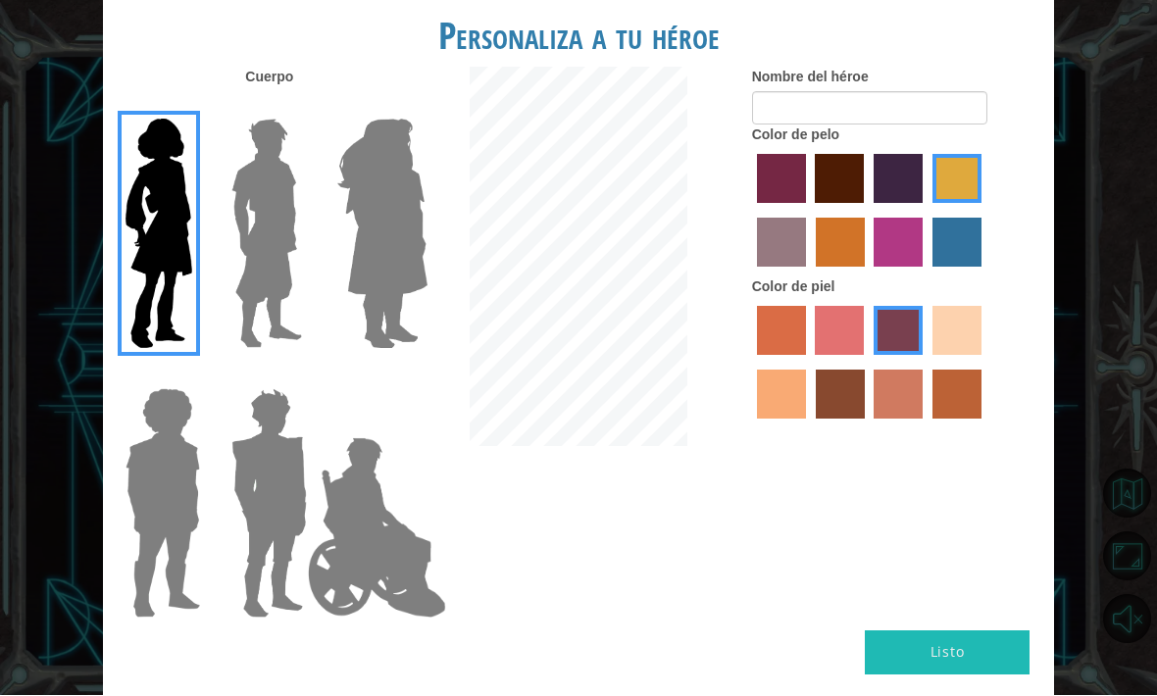
click at [274, 533] on img at bounding box center [268, 503] width 91 height 245
click at [300, 376] on input "Hero Garnet" at bounding box center [300, 376] width 0 height 0
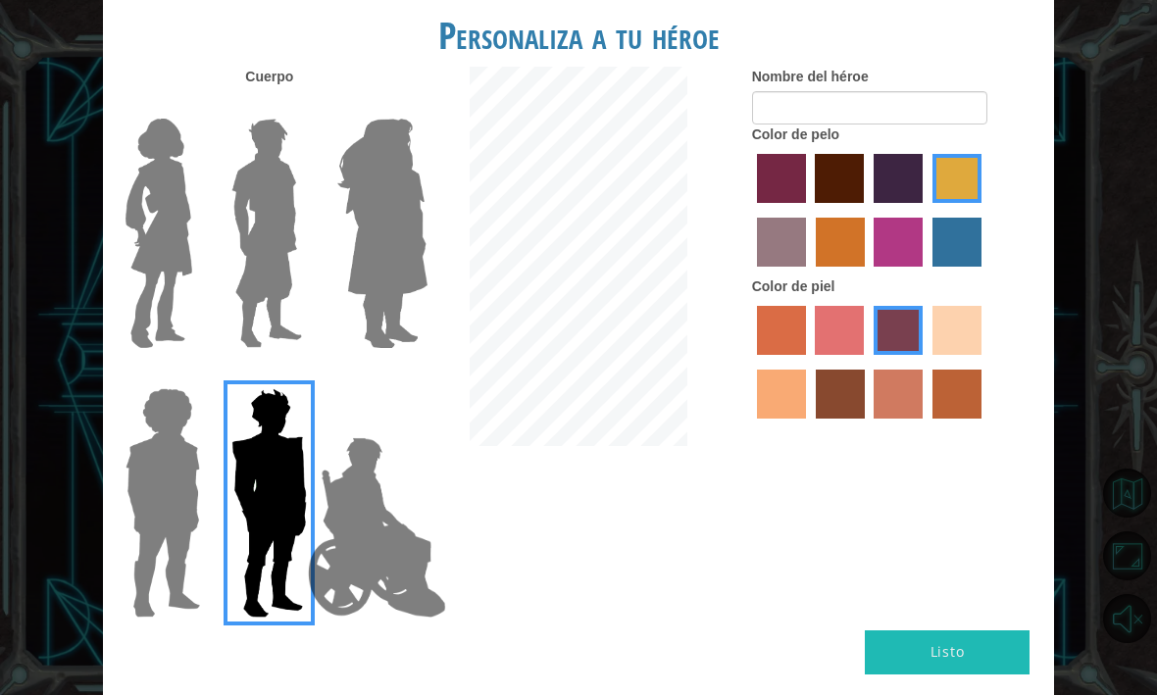
click at [151, 254] on img at bounding box center [159, 234] width 82 height 245
click at [194, 107] on input "Hero Connie" at bounding box center [194, 107] width 0 height 0
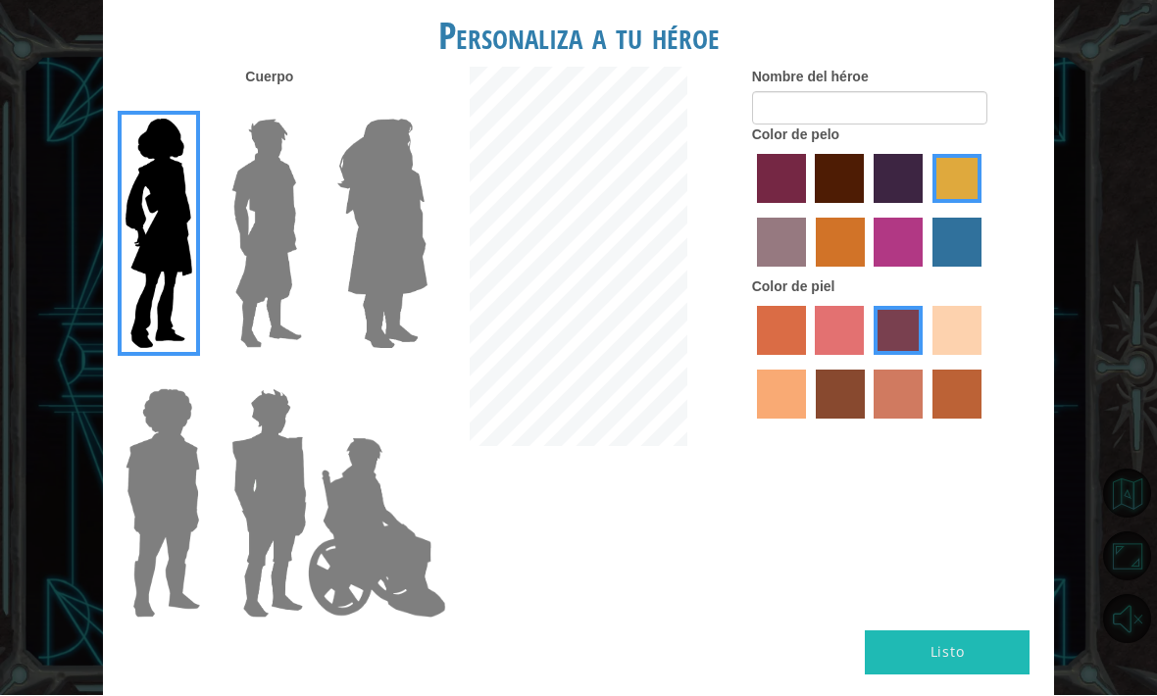
click at [932, 356] on label "sandy beach skin color" at bounding box center [956, 331] width 49 height 49
click at [925, 363] on input "sandy beach skin color" at bounding box center [925, 363] width 0 height 0
radio input "true"
click at [922, 204] on label "hot purple hair color" at bounding box center [897, 179] width 49 height 49
click at [867, 211] on input "hot purple hair color" at bounding box center [867, 211] width 0 height 0
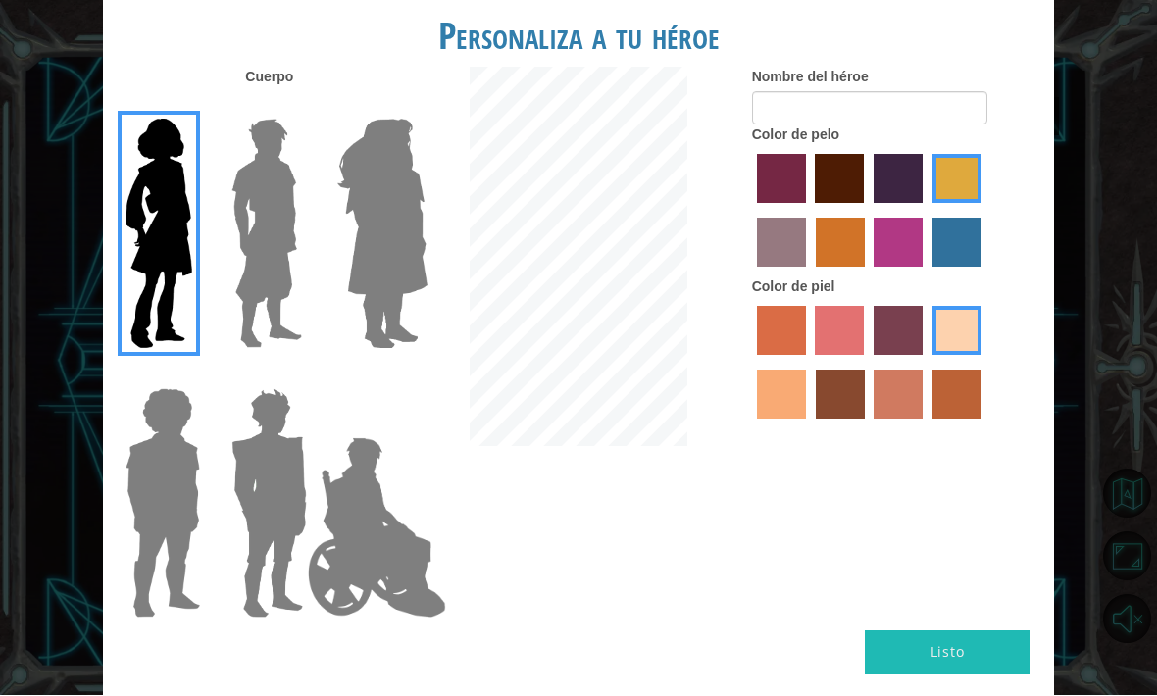
radio input "true"
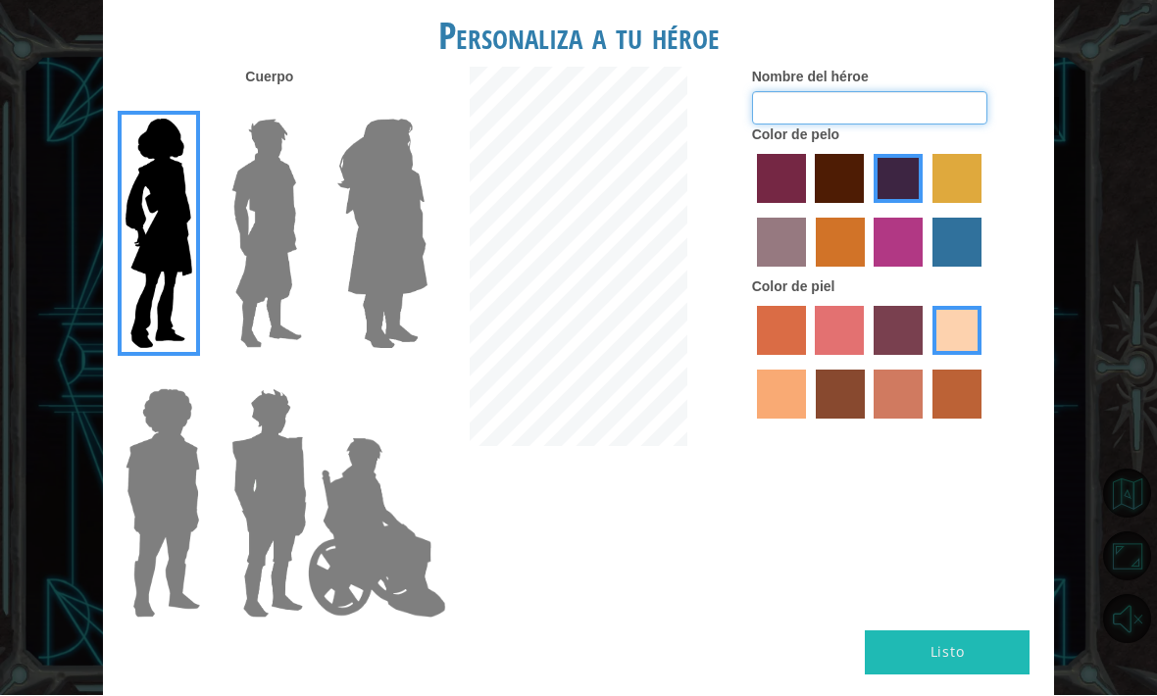
click at [958, 120] on input "Nombre del héroe" at bounding box center [869, 108] width 235 height 33
click at [1069, 200] on div "Personaliza a tu héroe [PERSON_NAME] Nombre del héroe Color de pelo Color [PERS…" at bounding box center [578, 348] width 1157 height 696
click at [1081, 146] on div "Personaliza a tu héroe [PERSON_NAME] Nombre del héroe Color de pelo Color [PERS…" at bounding box center [578, 348] width 1157 height 696
click at [918, 651] on button "Listo" at bounding box center [947, 653] width 165 height 44
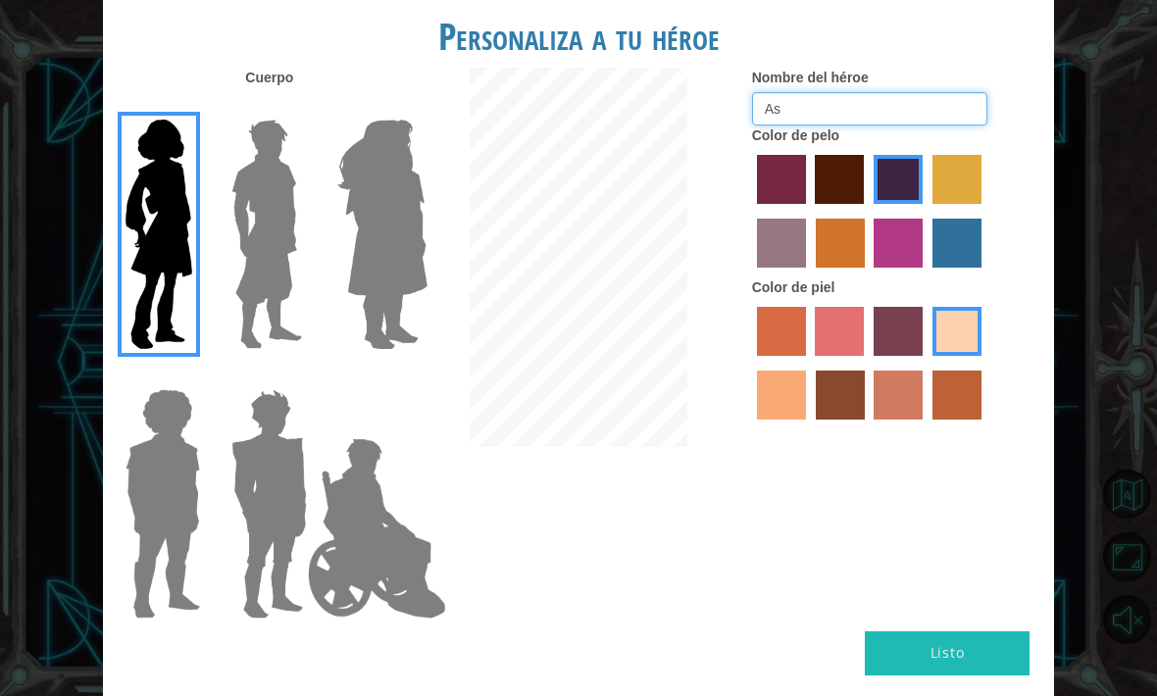
type input "A"
click at [1079, 124] on div "Personaliza a tu héroe [PERSON_NAME] Nombre del héroe Color de pelo Color [PERS…" at bounding box center [578, 348] width 1157 height 696
click at [872, 125] on input "Nombre del héroe" at bounding box center [869, 108] width 235 height 33
type input "[PERSON_NAME]"
click at [1120, 189] on div "Personaliza a tu héroe [PERSON_NAME] Nombre del héroe [PERSON_NAME] Color de pe…" at bounding box center [578, 348] width 1157 height 696
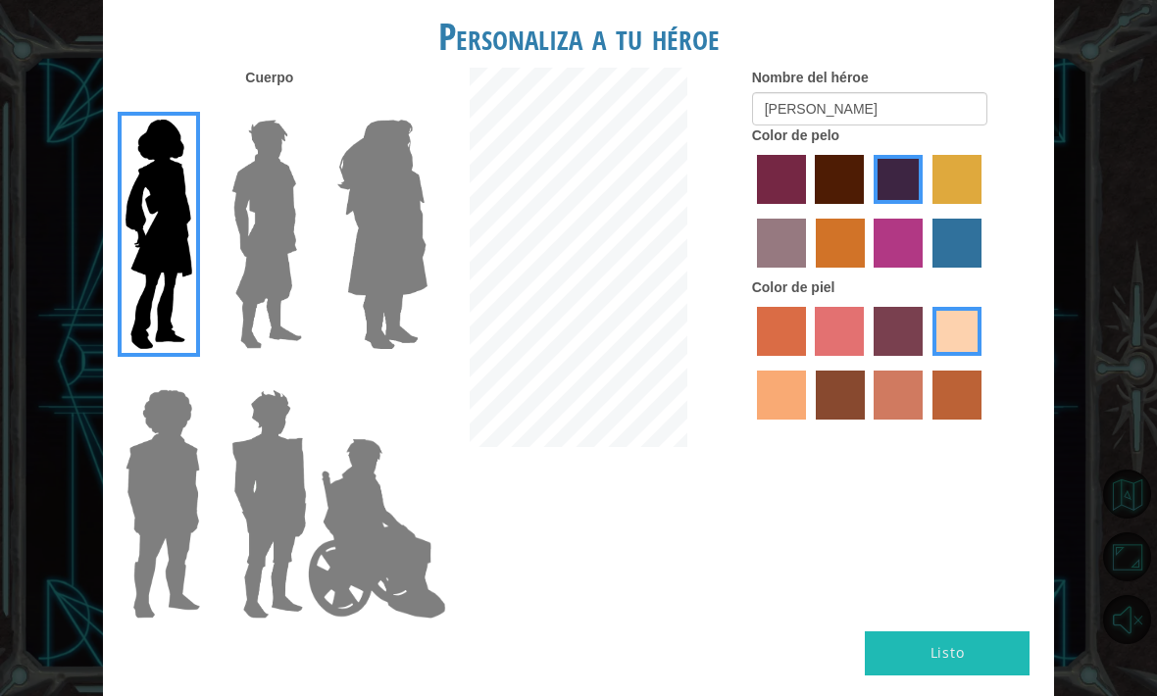
click at [1113, 211] on div "Personaliza a tu héroe [PERSON_NAME] Nombre del héroe [PERSON_NAME] Color de pe…" at bounding box center [578, 348] width 1157 height 696
click at [939, 631] on button "Listo" at bounding box center [947, 653] width 165 height 44
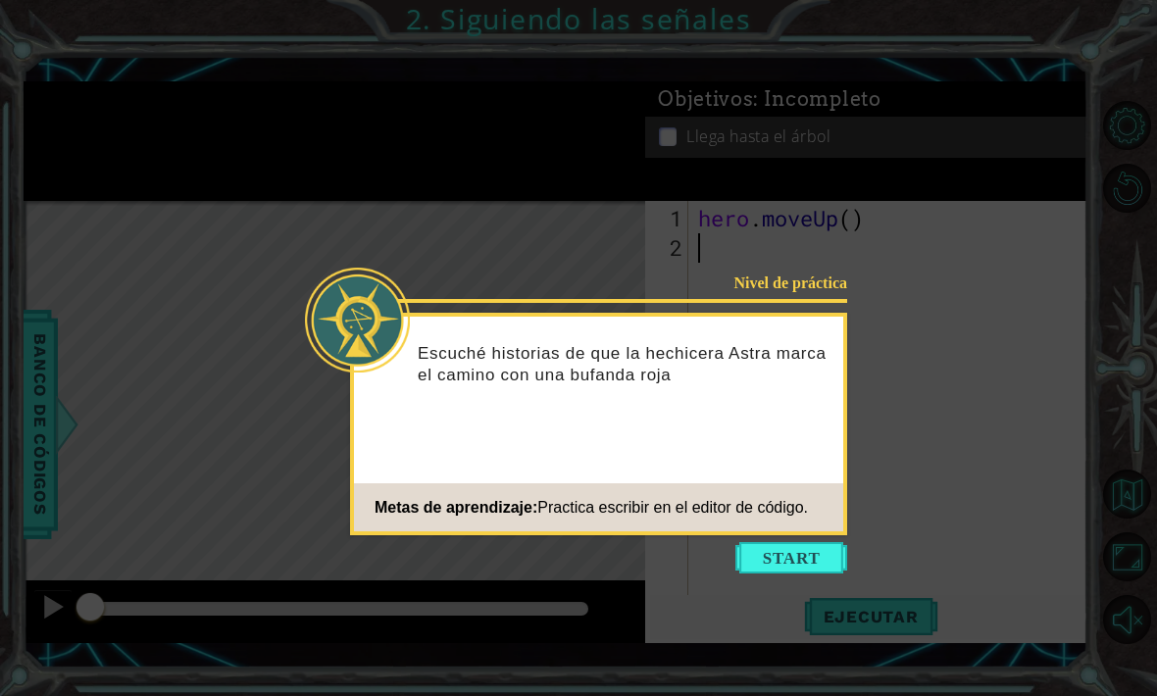
click at [804, 561] on button "Start" at bounding box center [791, 557] width 112 height 31
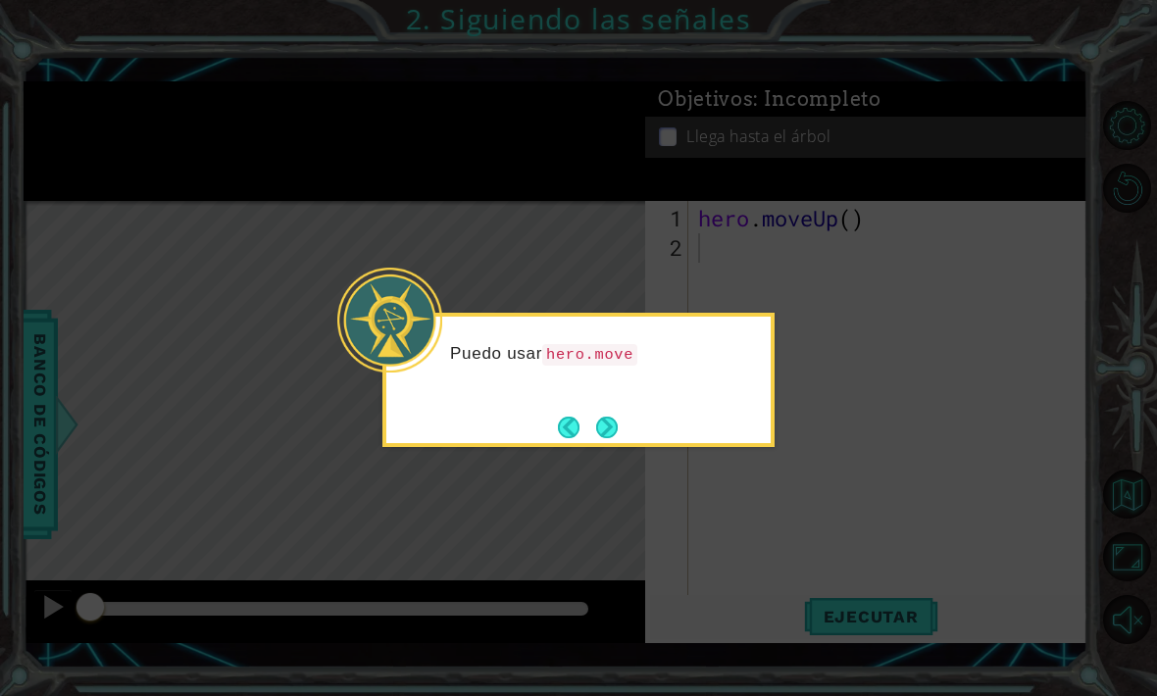
click at [611, 432] on button "Next" at bounding box center [607, 427] width 36 height 36
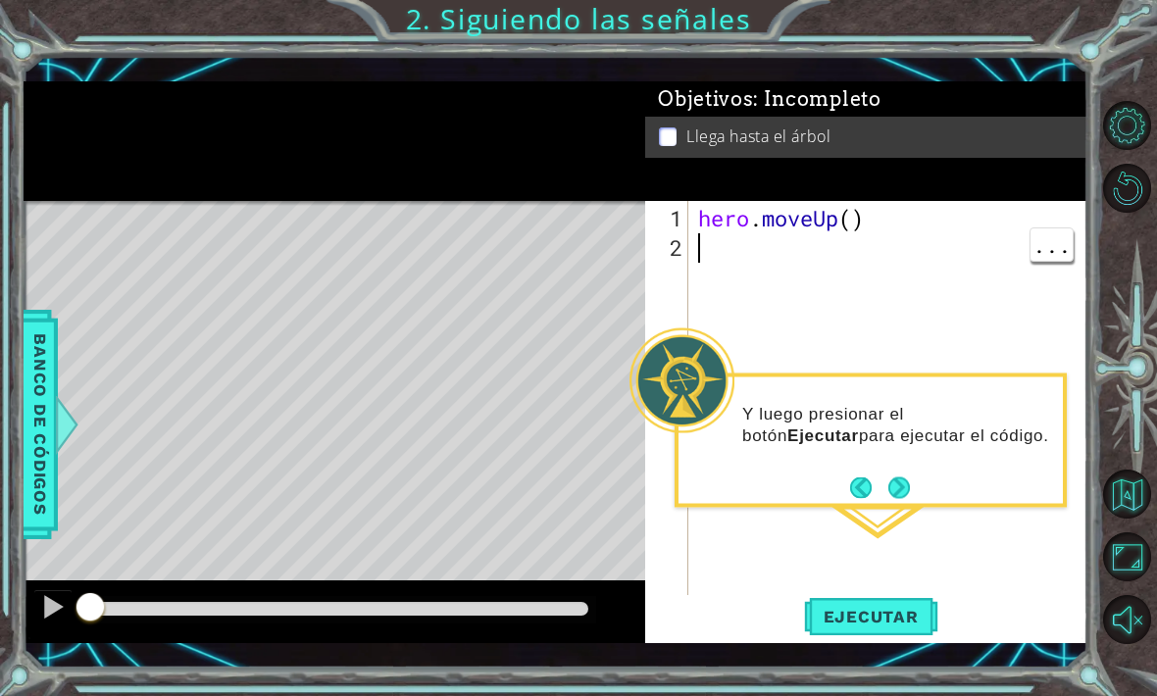
click at [861, 674] on div "1 ההההההההההההההההההההההההההההההההההההההההההההההההההההההההההההההההההההההההההההה…" at bounding box center [578, 348] width 1157 height 696
click at [853, 692] on div "1 ההההההההההההההההההההההההההההההההההההההההההההההההההההההההההההההההההההההההההההה…" at bounding box center [578, 348] width 1157 height 696
click at [863, 688] on div "1 ההההההההההההההההההההההההההההההההההההההההההההההההההההההההההההההההההההההההההההה…" at bounding box center [578, 348] width 1157 height 696
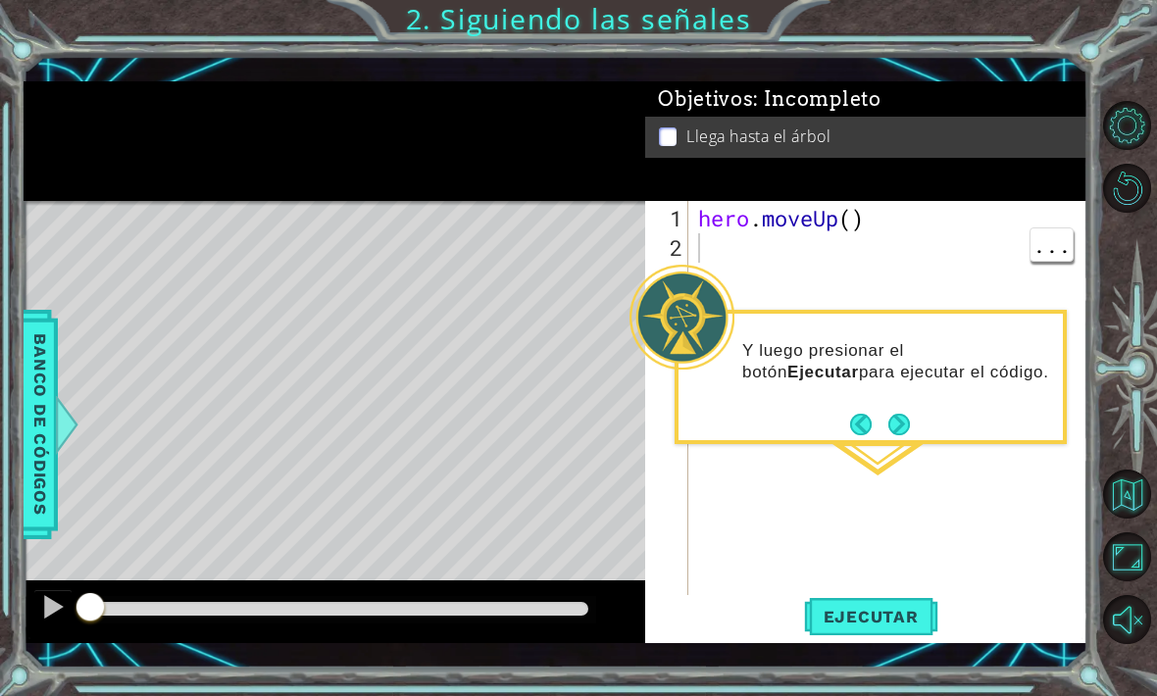
click at [877, 410] on footer at bounding box center [880, 424] width 60 height 29
click at [887, 421] on button "Back" at bounding box center [869, 425] width 38 height 22
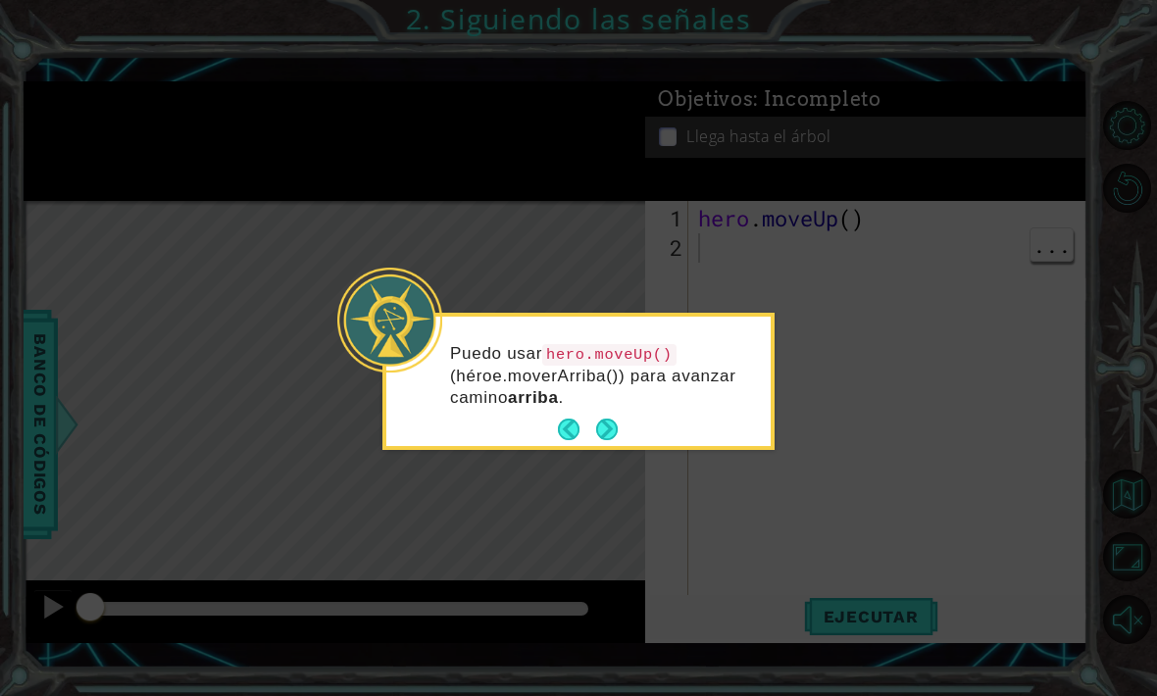
click at [619, 422] on button "Next" at bounding box center [607, 430] width 23 height 23
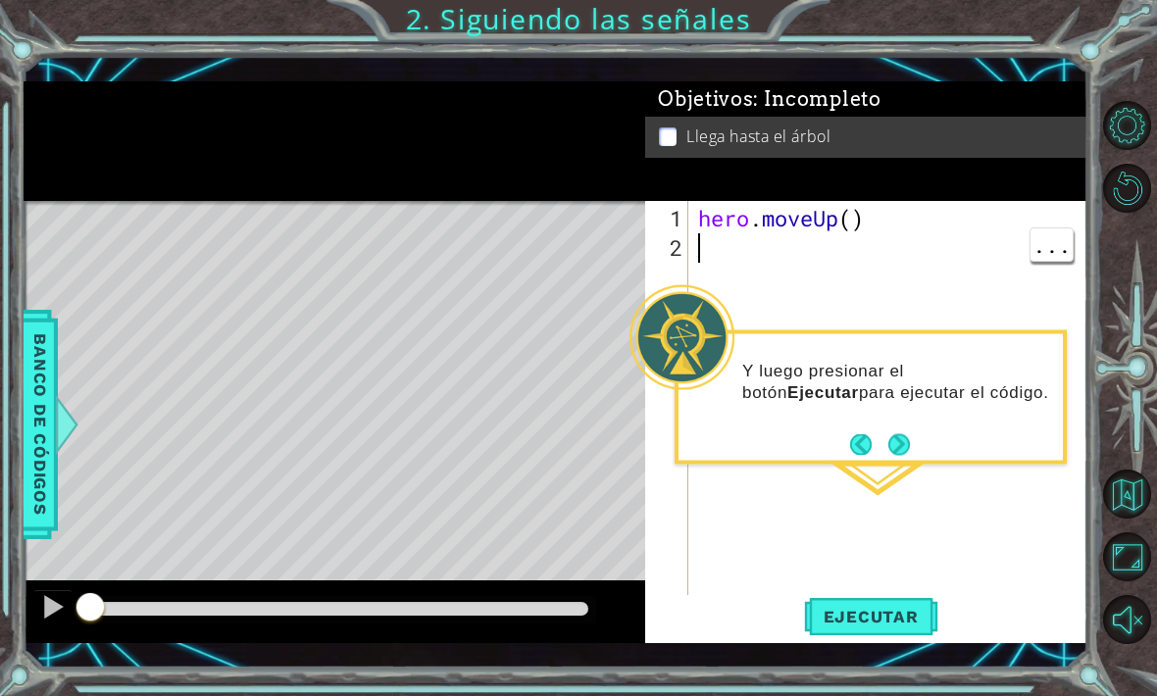
click at [861, 316] on div "hero . moveUp ( )" at bounding box center [893, 439] width 399 height 470
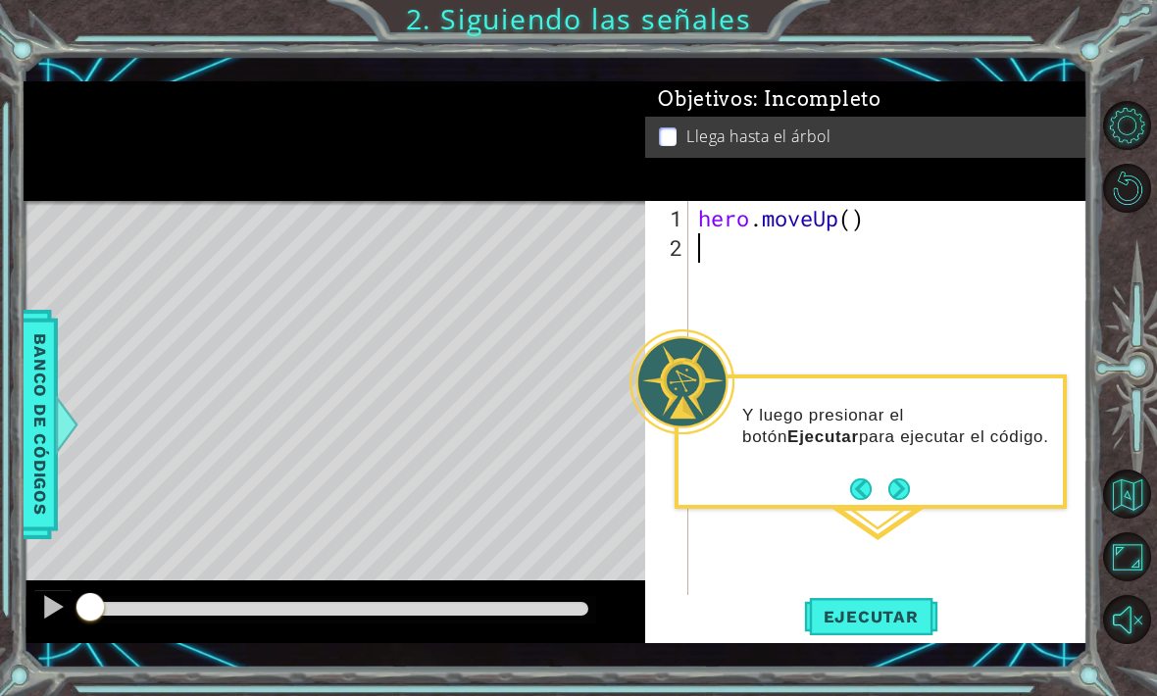
type textarea "hero.moveUp()"
click at [715, 329] on div at bounding box center [681, 381] width 105 height 105
click at [738, 271] on div "hero . moveUp ( )" at bounding box center [893, 439] width 399 height 470
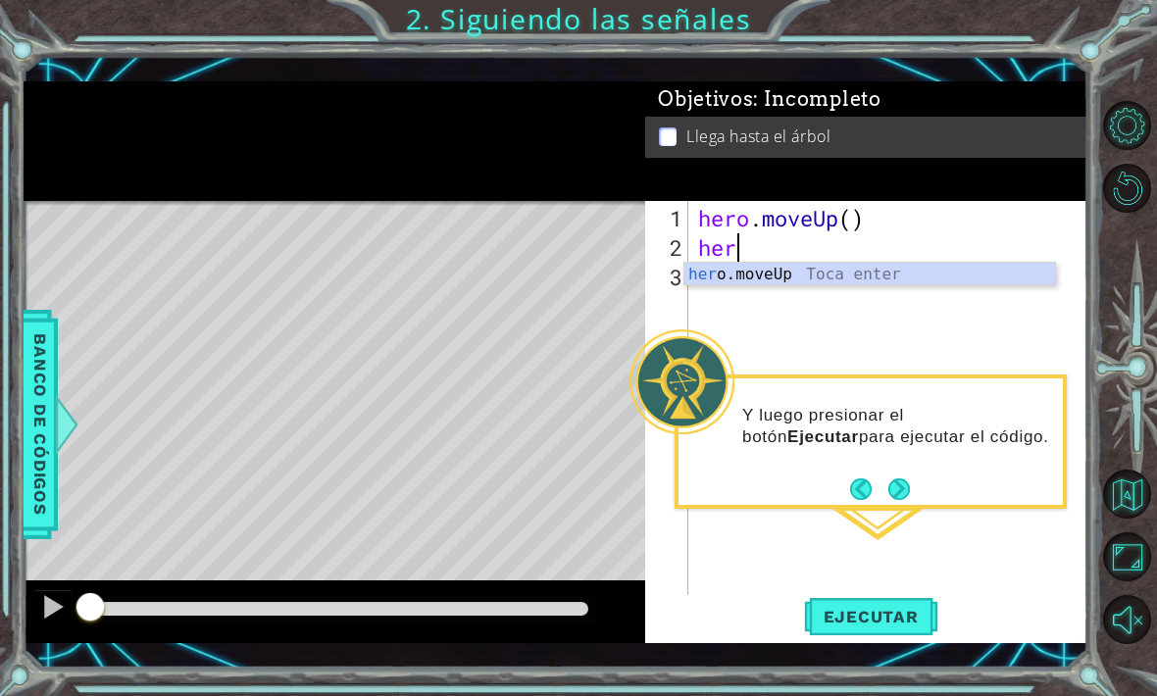
scroll to position [0, 1]
type textarea "hero"
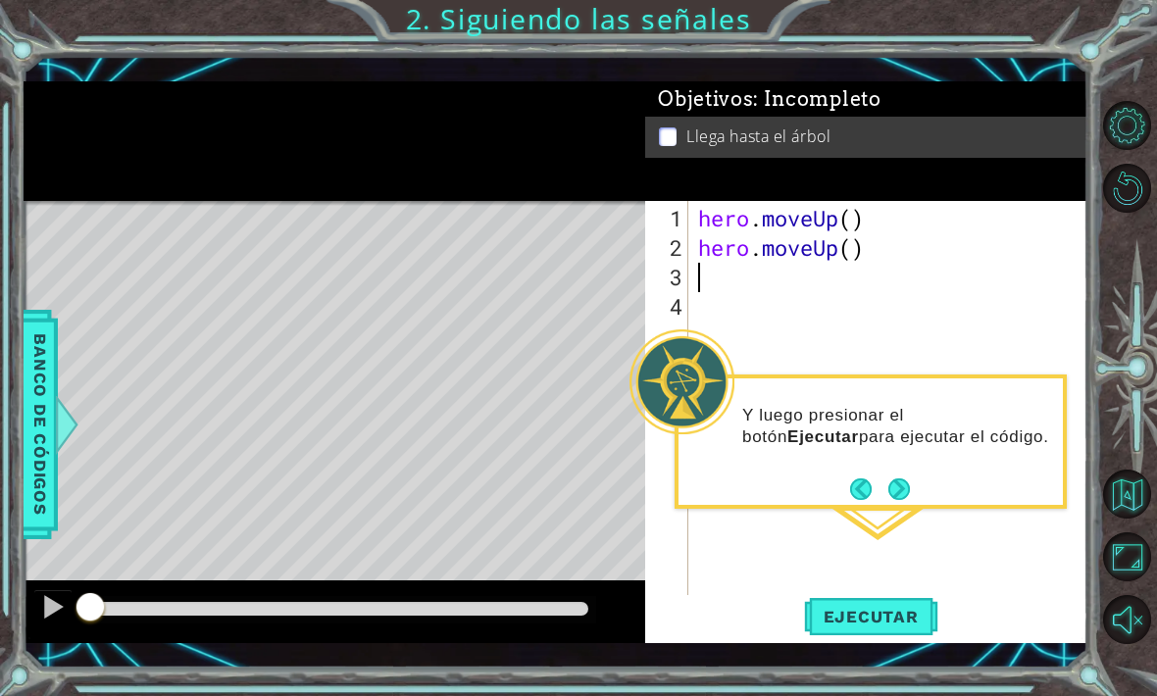
type textarea "hero.moveUp()"
click at [1146, 249] on div at bounding box center [1131, 372] width 52 height 557
click at [879, 626] on span "Ejecutar" at bounding box center [871, 617] width 134 height 20
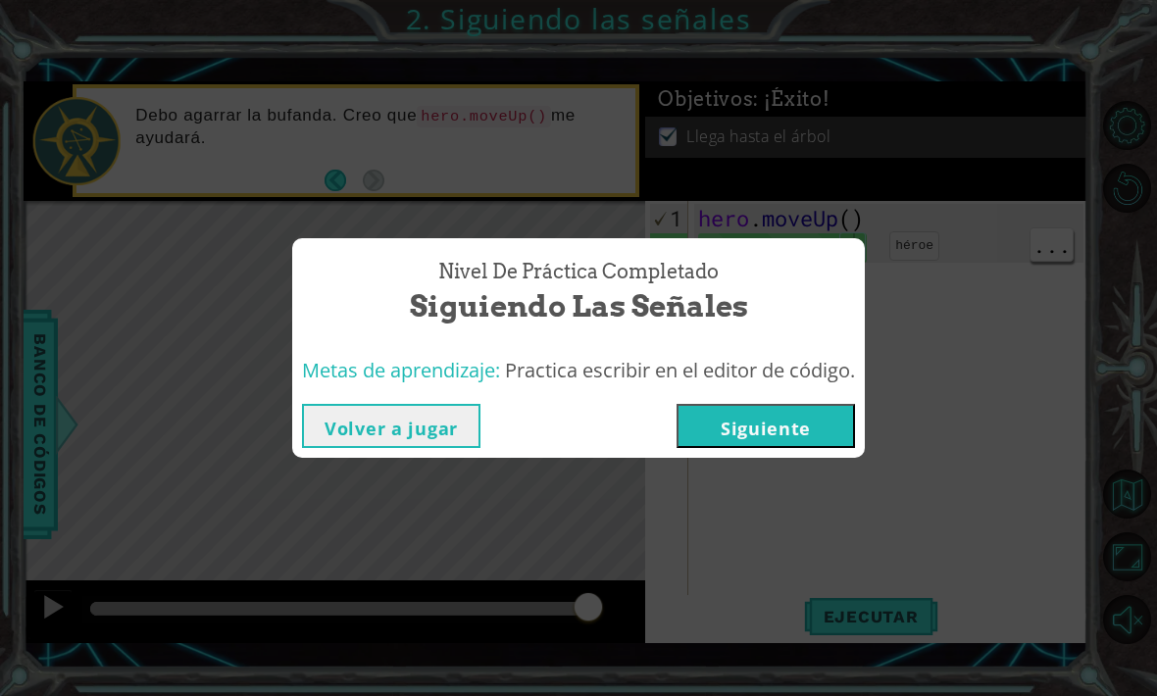
click at [774, 425] on button "Siguiente" at bounding box center [765, 426] width 178 height 44
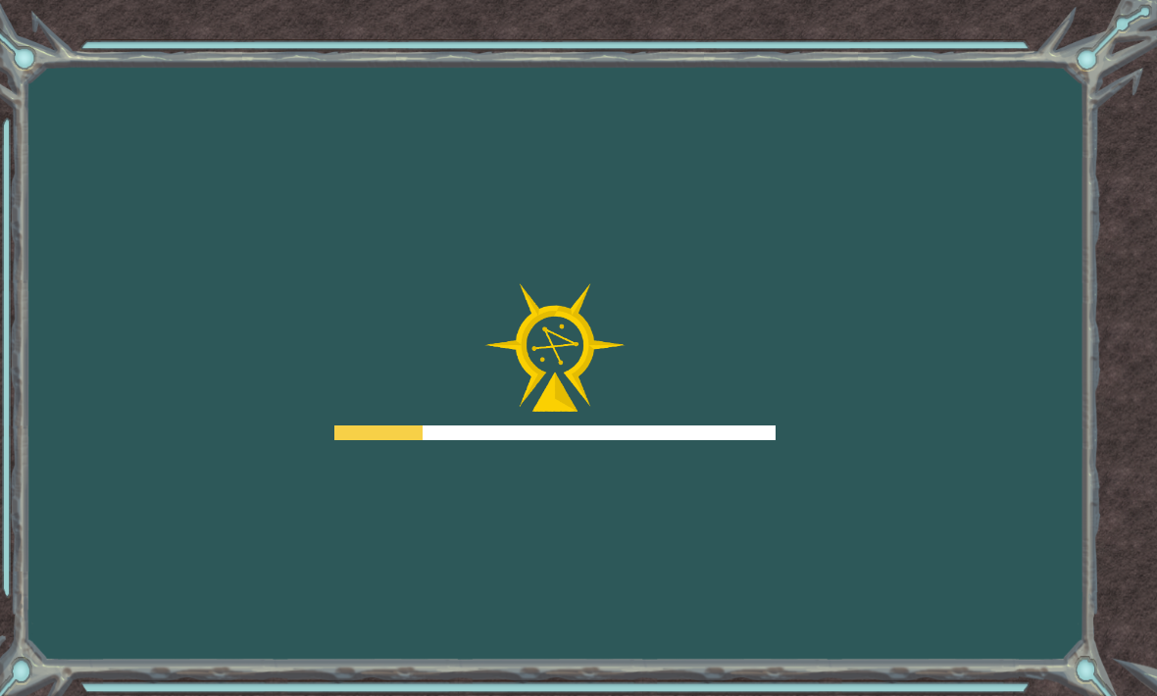
scroll to position [65, 0]
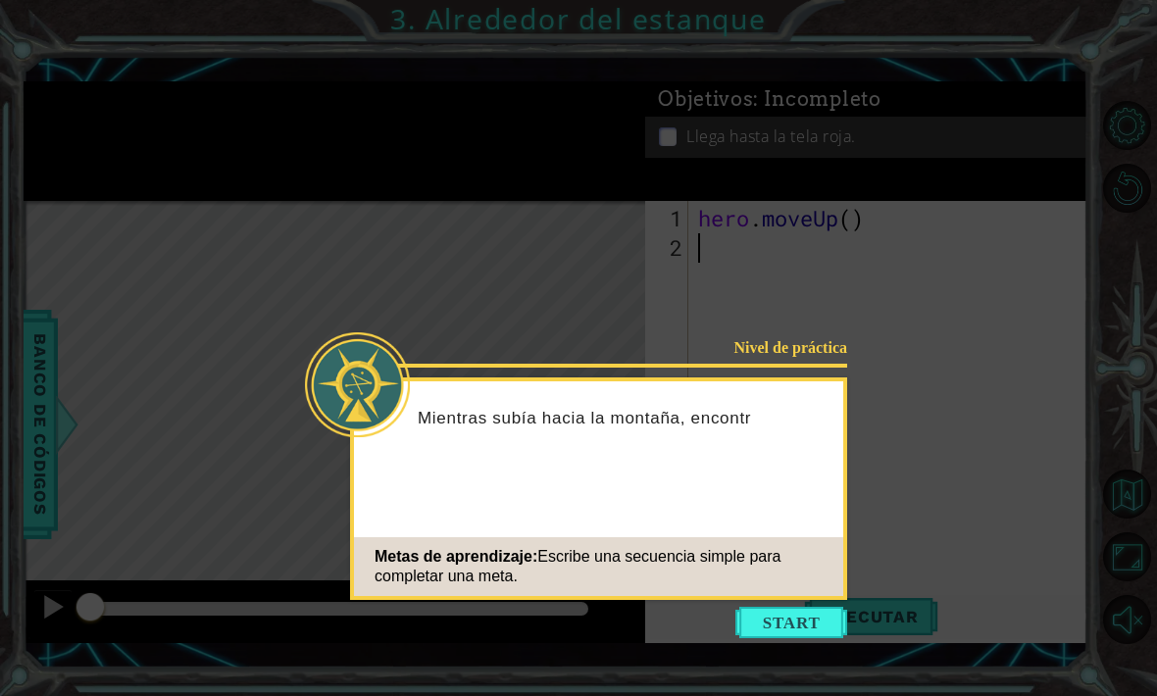
click at [761, 607] on button "Start" at bounding box center [791, 622] width 112 height 31
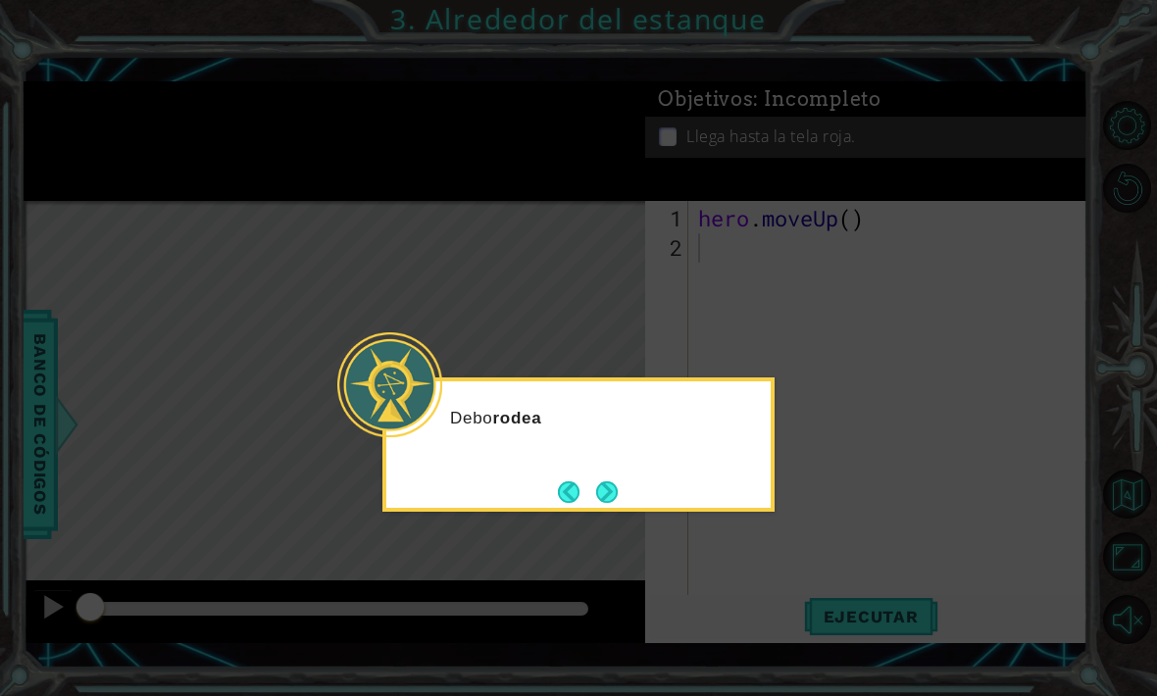
click at [639, 430] on div "Debo rodea" at bounding box center [578, 444] width 392 height 134
click at [611, 480] on button "Next" at bounding box center [607, 492] width 24 height 24
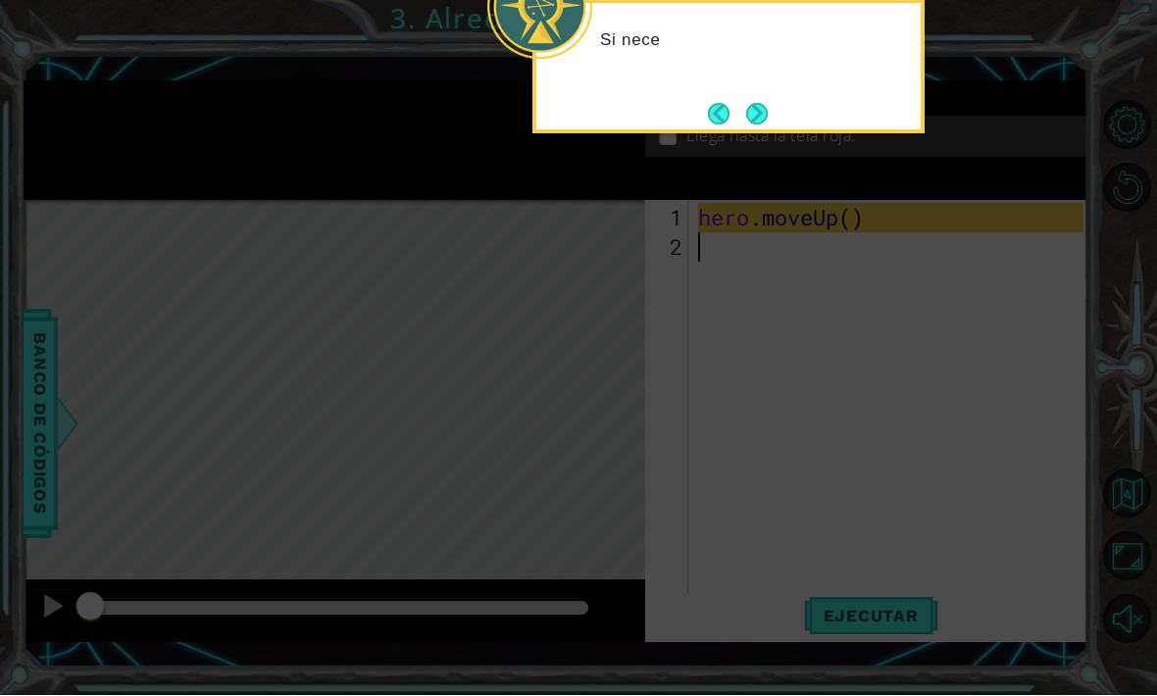
click at [659, 419] on icon at bounding box center [578, 139] width 1157 height 1113
click at [746, 103] on button "Next" at bounding box center [757, 114] width 23 height 23
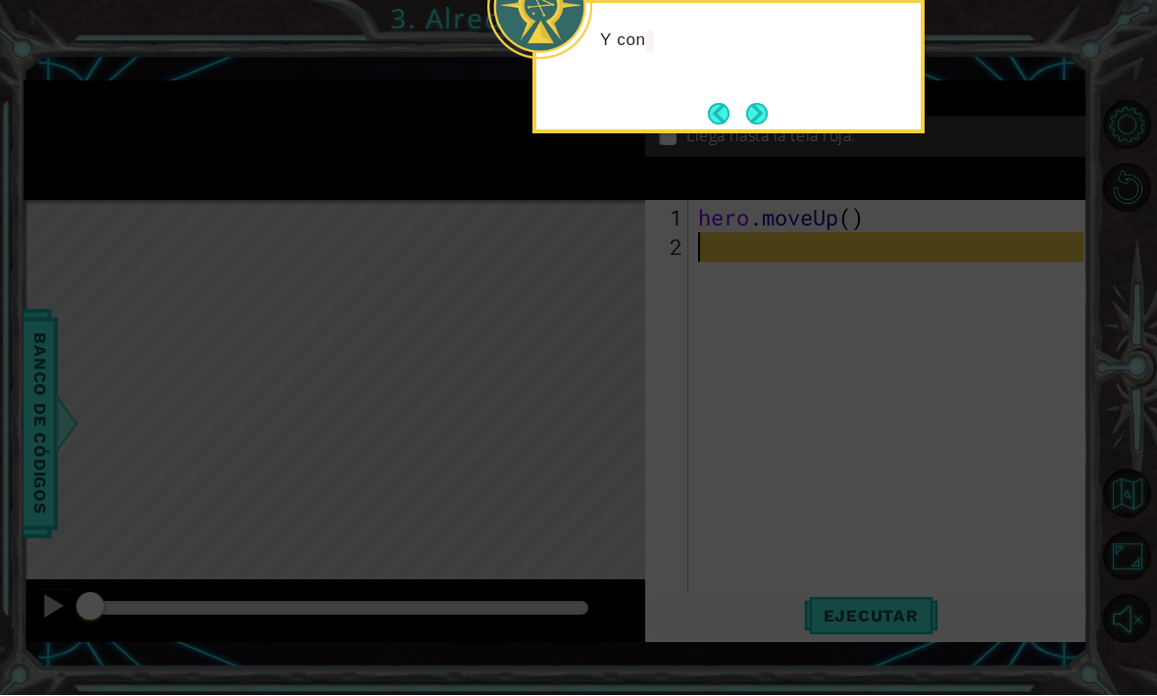
click at [763, 102] on button "Next" at bounding box center [756, 114] width 25 height 25
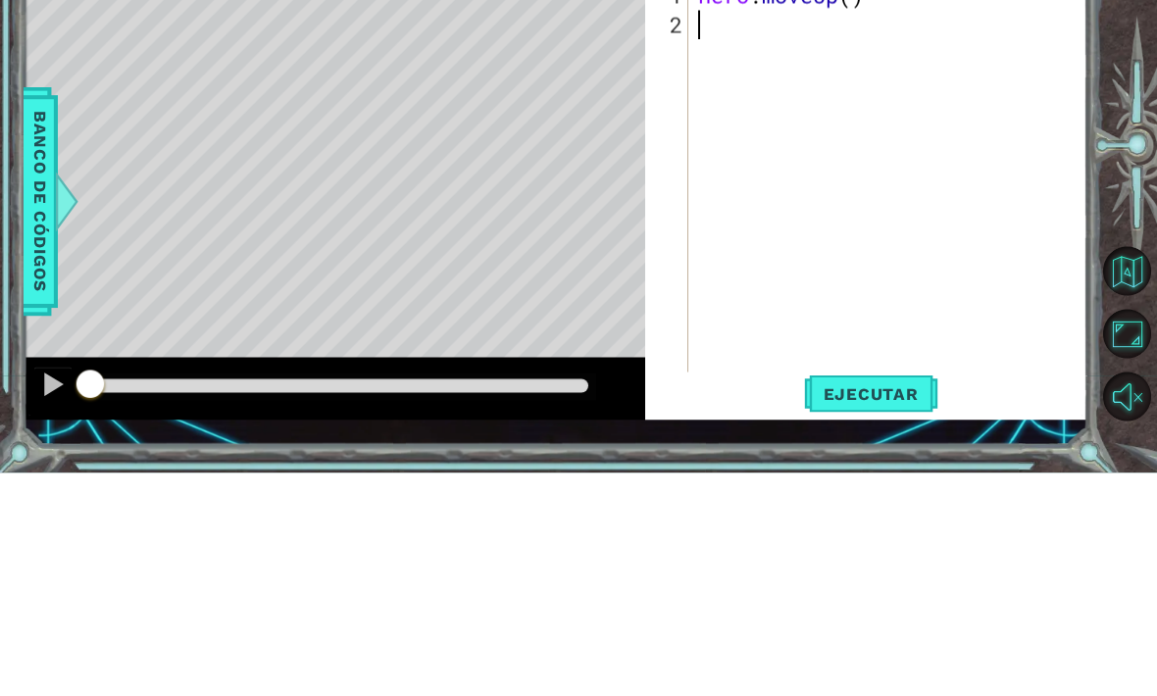
click at [1141, 282] on div at bounding box center [1131, 372] width 52 height 181
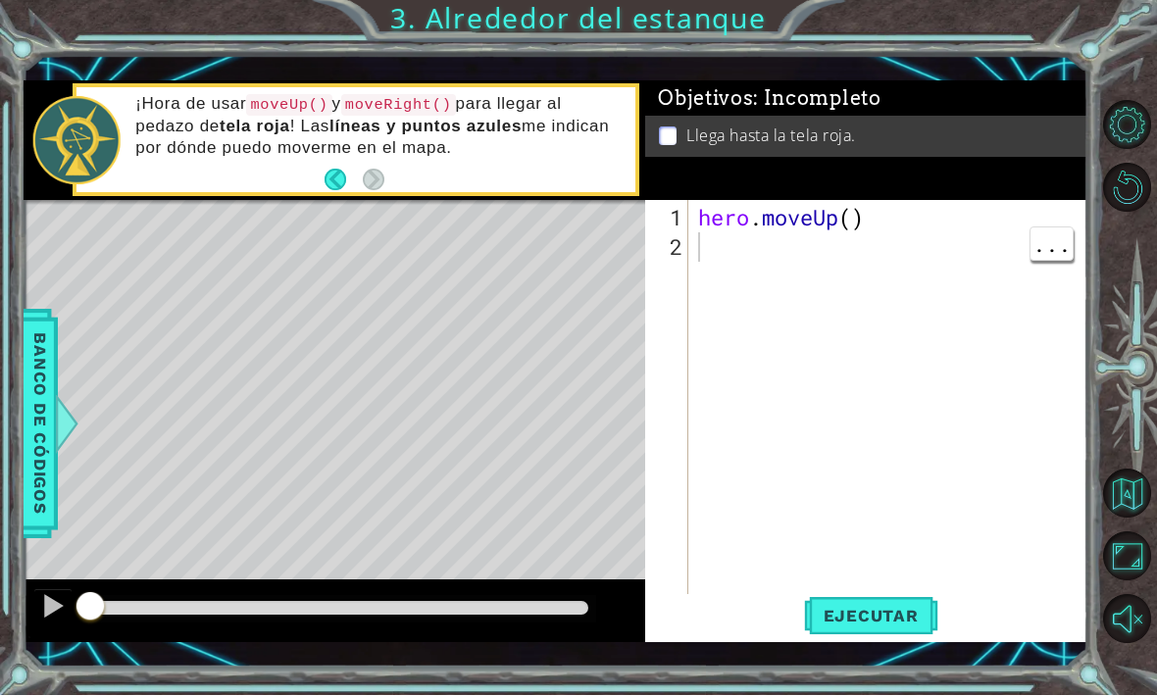
click at [711, 257] on div "hero . moveUp ( )" at bounding box center [893, 439] width 399 height 470
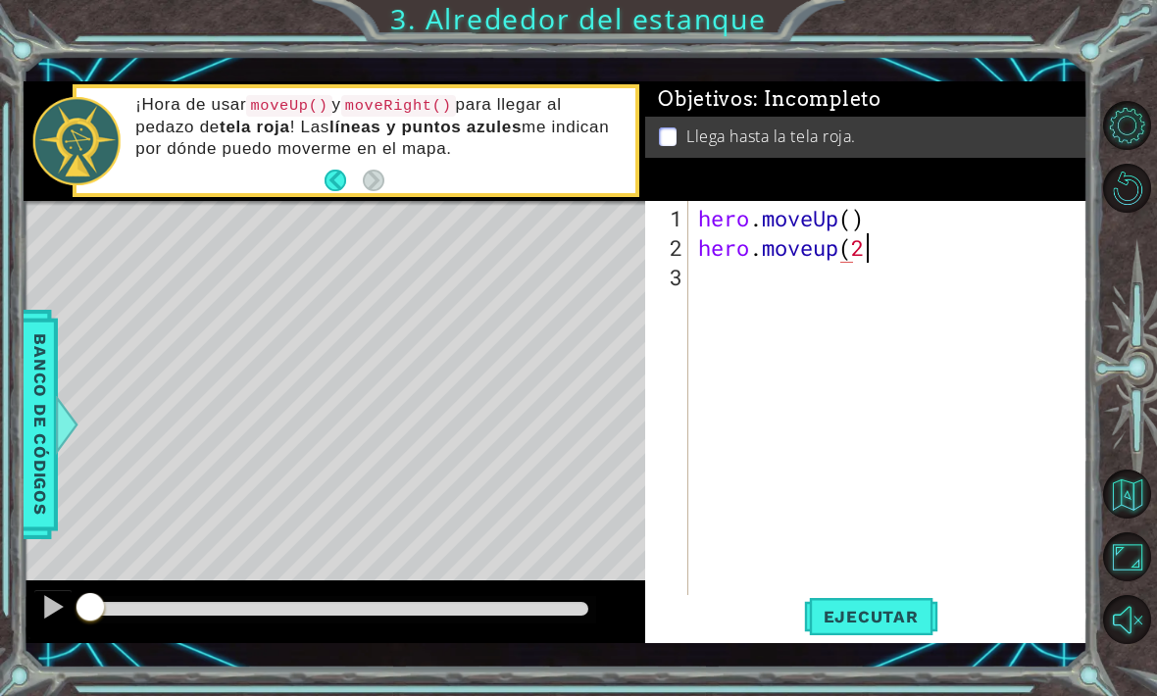
scroll to position [0, 7]
type textarea "hero.moveup(2)"
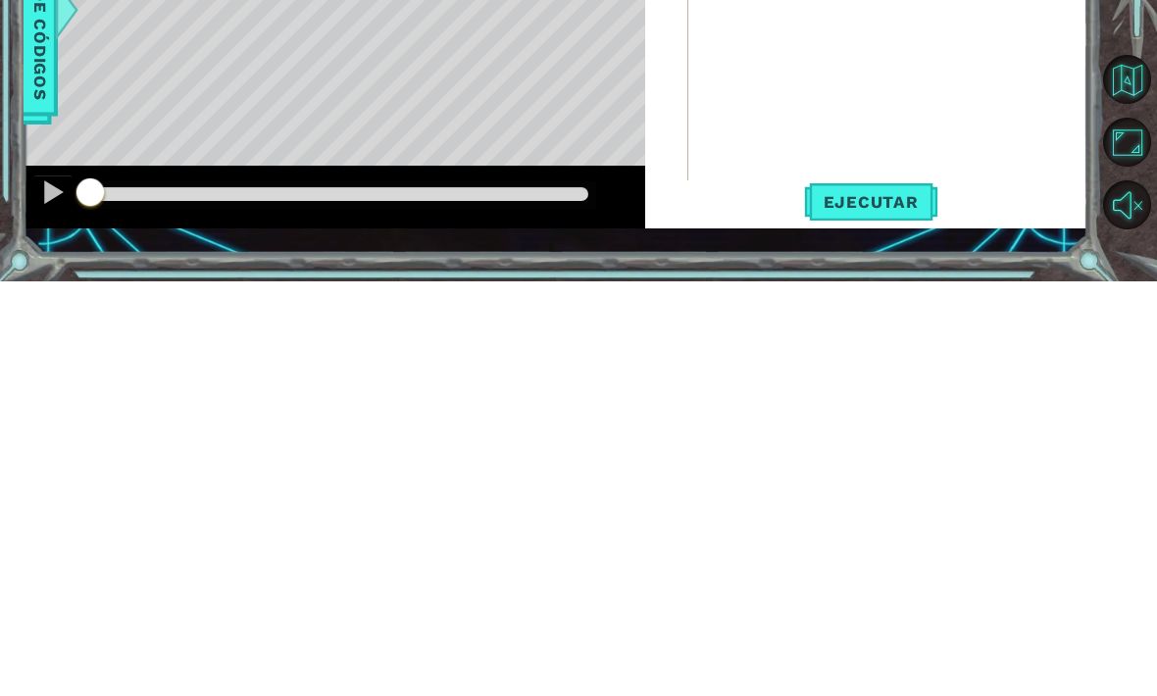
scroll to position [66, 0]
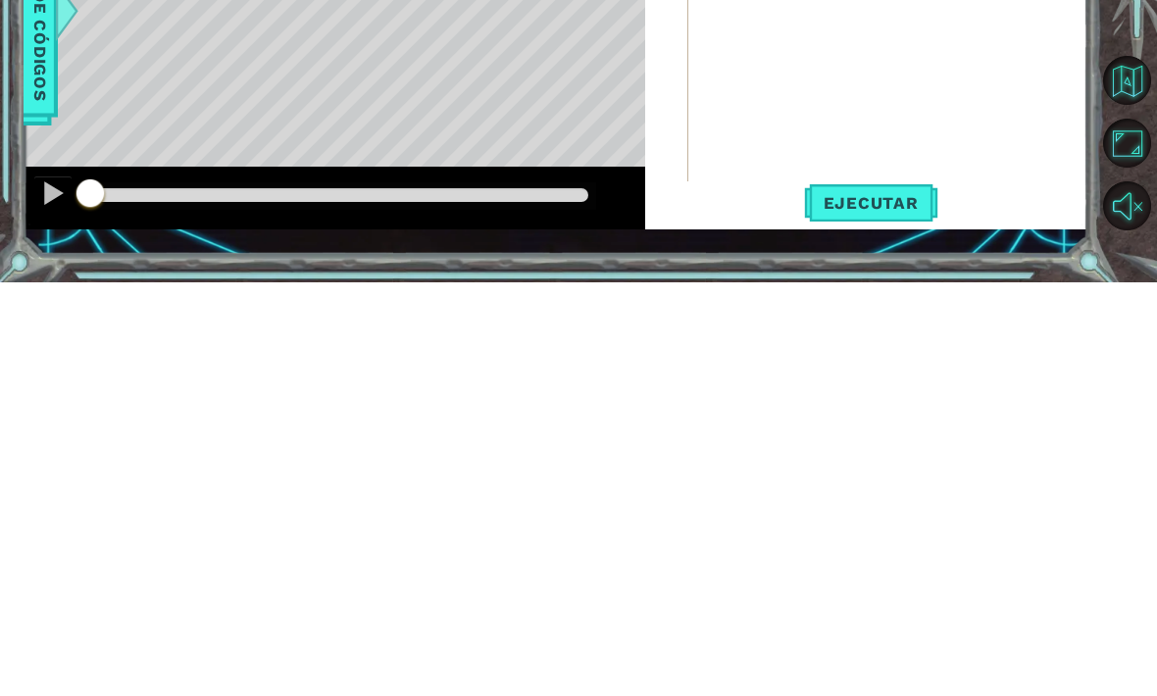
click at [869, 595] on button "Ejecutar" at bounding box center [871, 617] width 134 height 44
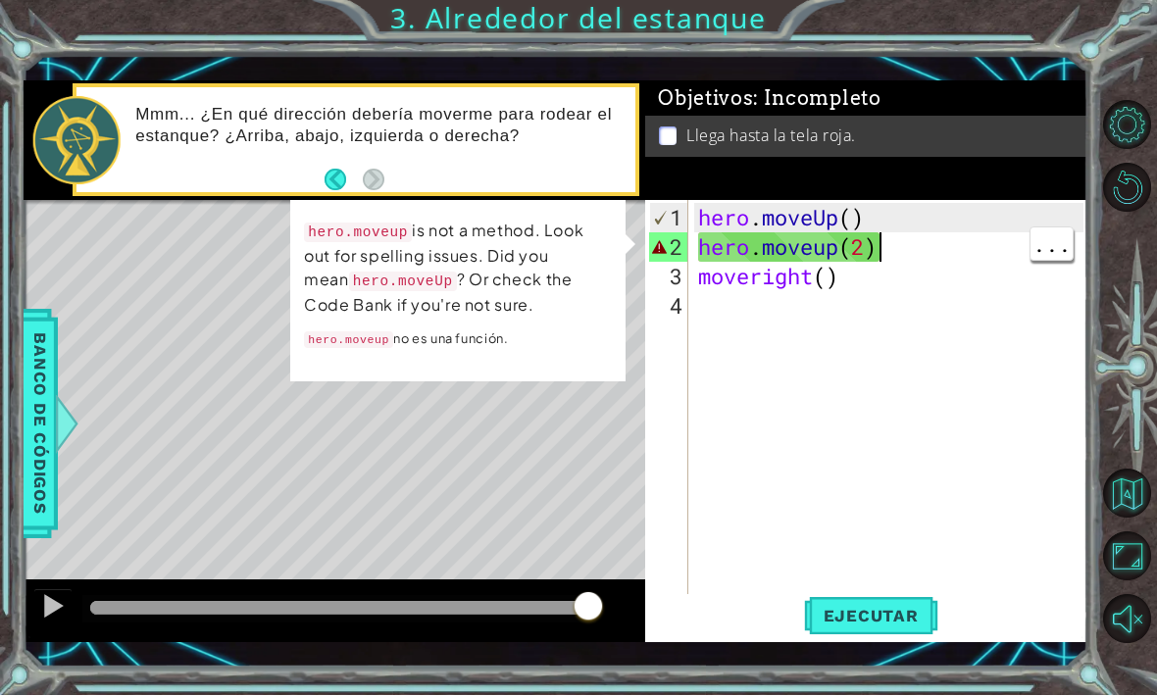
click at [969, 255] on div "hero . moveUp ( ) hero . moveup ( 2 ) moveright ( )" at bounding box center [893, 439] width 399 height 470
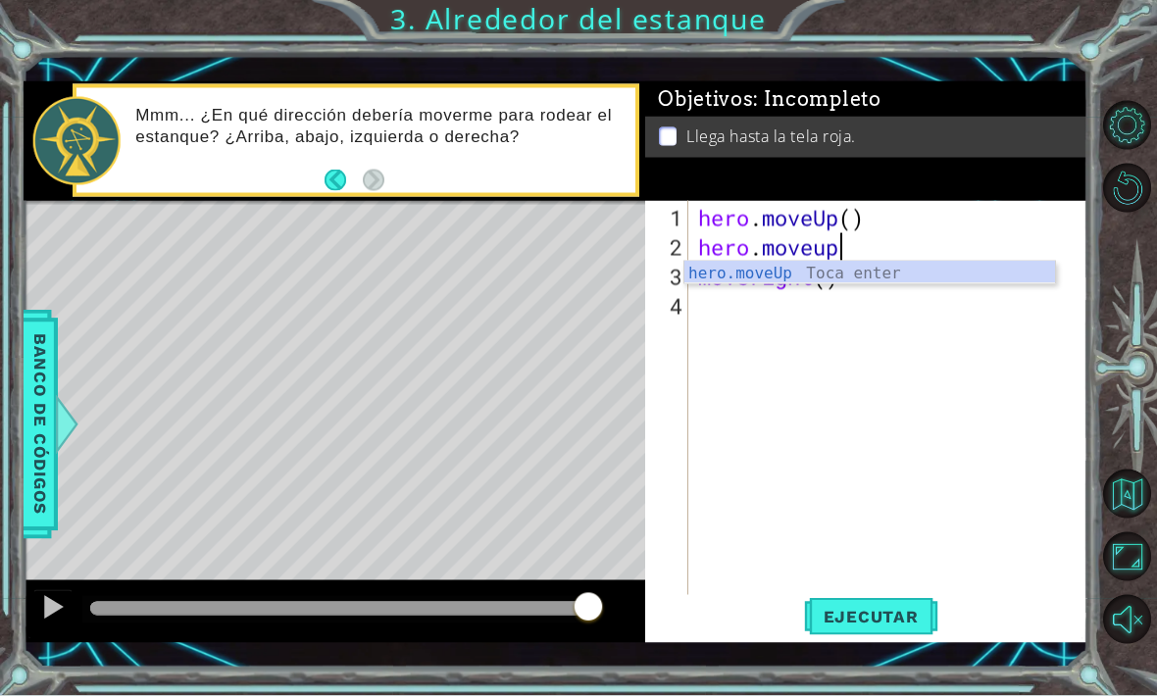
click at [1058, 177] on div "Objetivos : Incompleto Llega hasta la tela roja." at bounding box center [866, 141] width 442 height 120
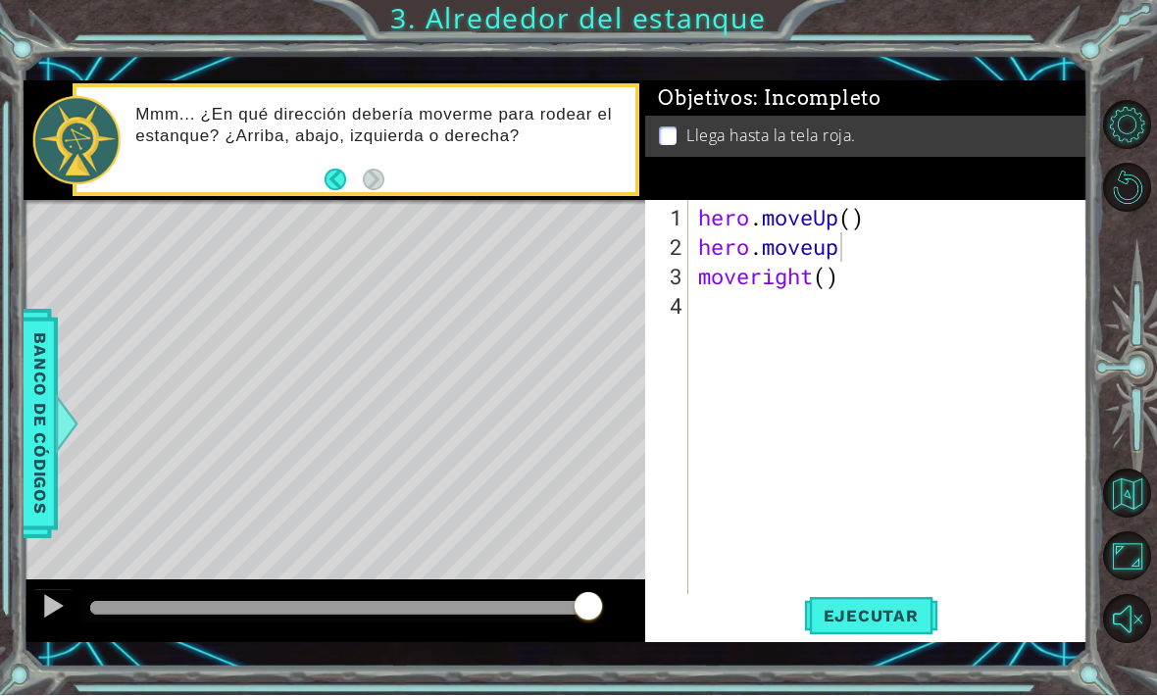
click at [866, 608] on span "Ejecutar" at bounding box center [871, 617] width 134 height 20
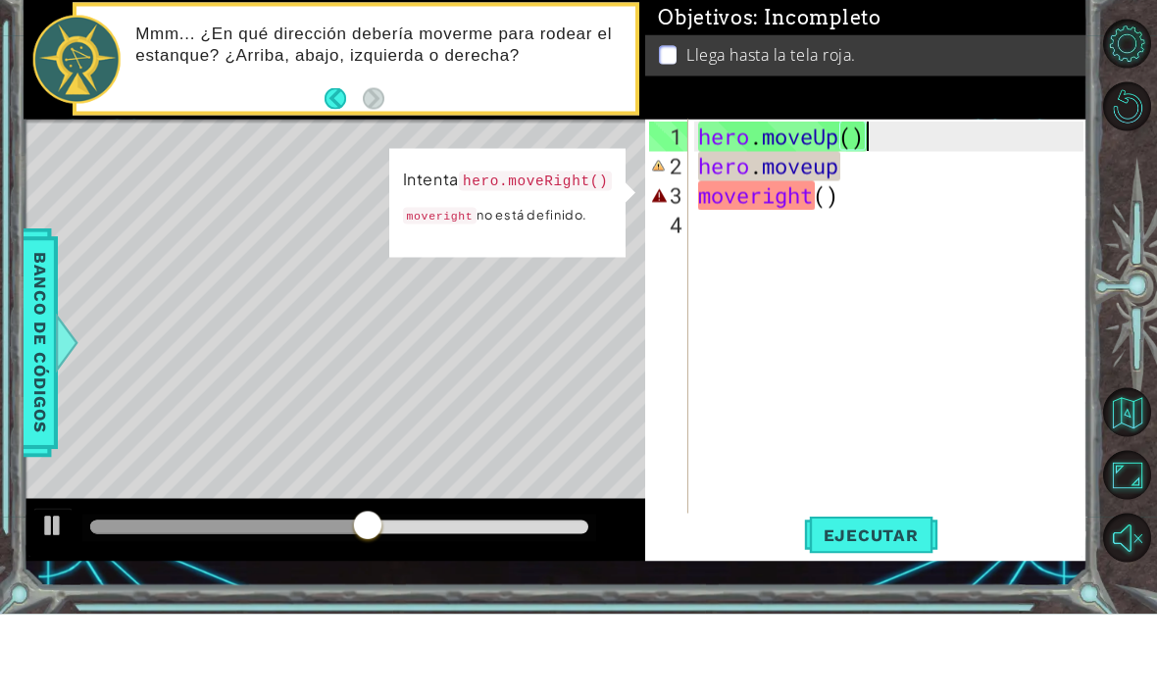
type textarea "moveright()"
click at [743, 204] on div "hero . moveUp ( ) hero . moveup moveright ( )" at bounding box center [893, 439] width 399 height 470
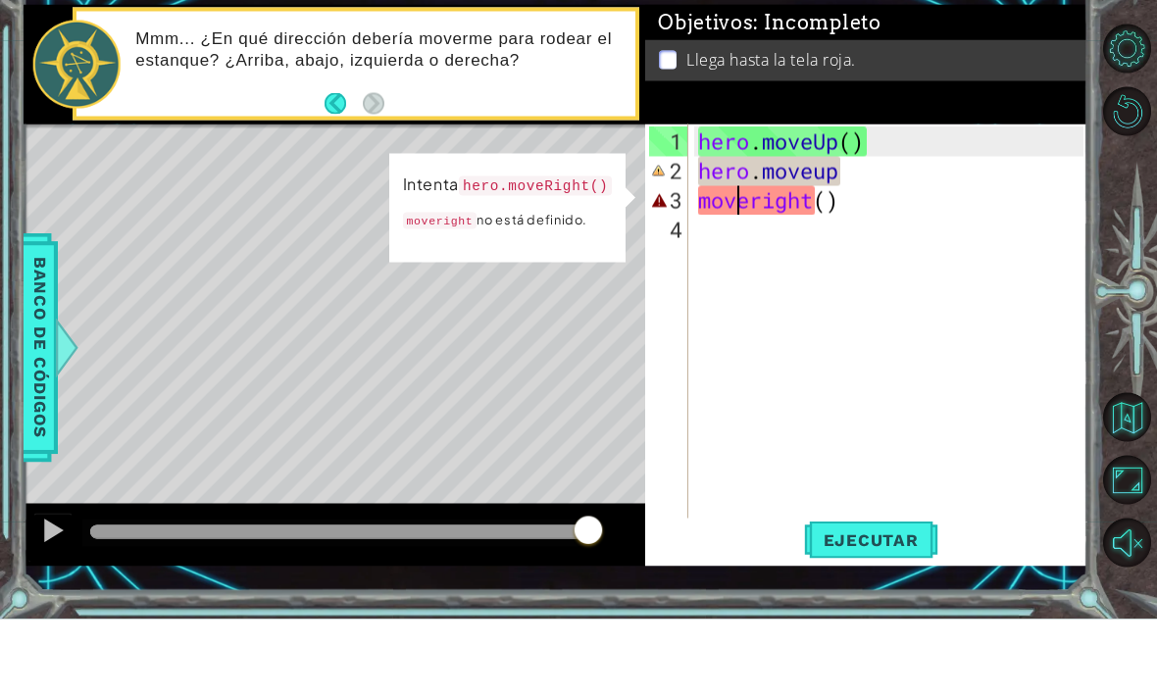
scroll to position [8, 0]
click at [867, 216] on div "hero . moveUp ( ) hero . moveup moveright ( )" at bounding box center [893, 439] width 399 height 470
type textarea "moveright()"
click at [873, 204] on div "hero . moveUp ( ) hero . moveup moveright ( )" at bounding box center [893, 439] width 399 height 470
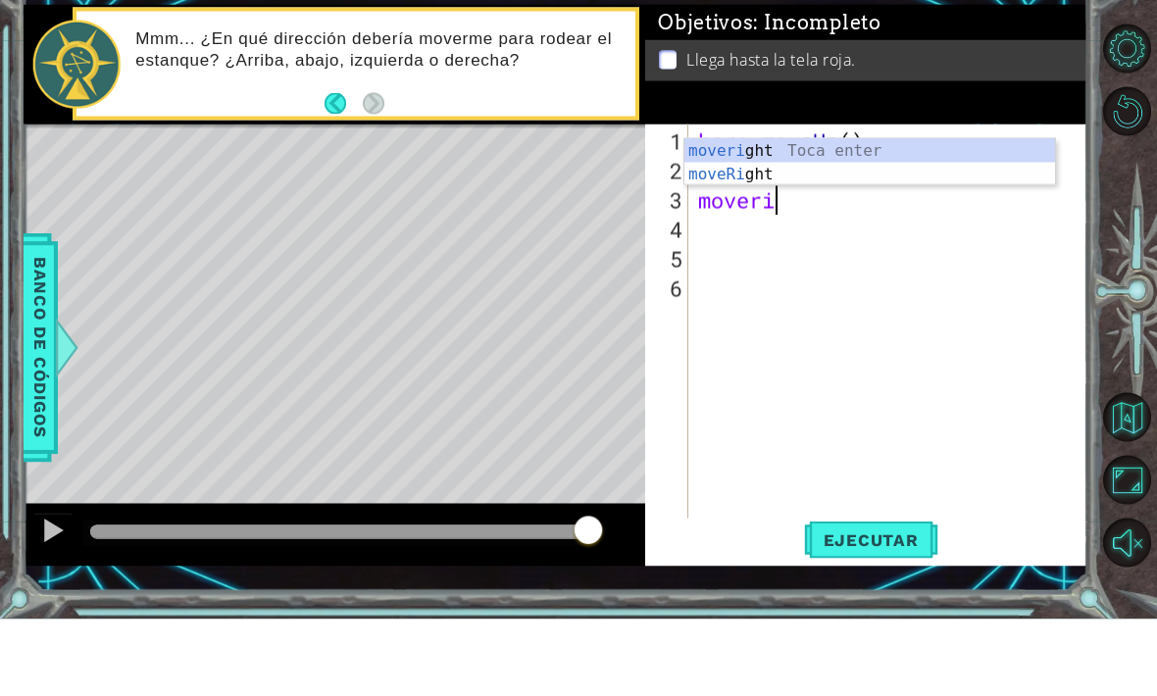
type textarea "mover"
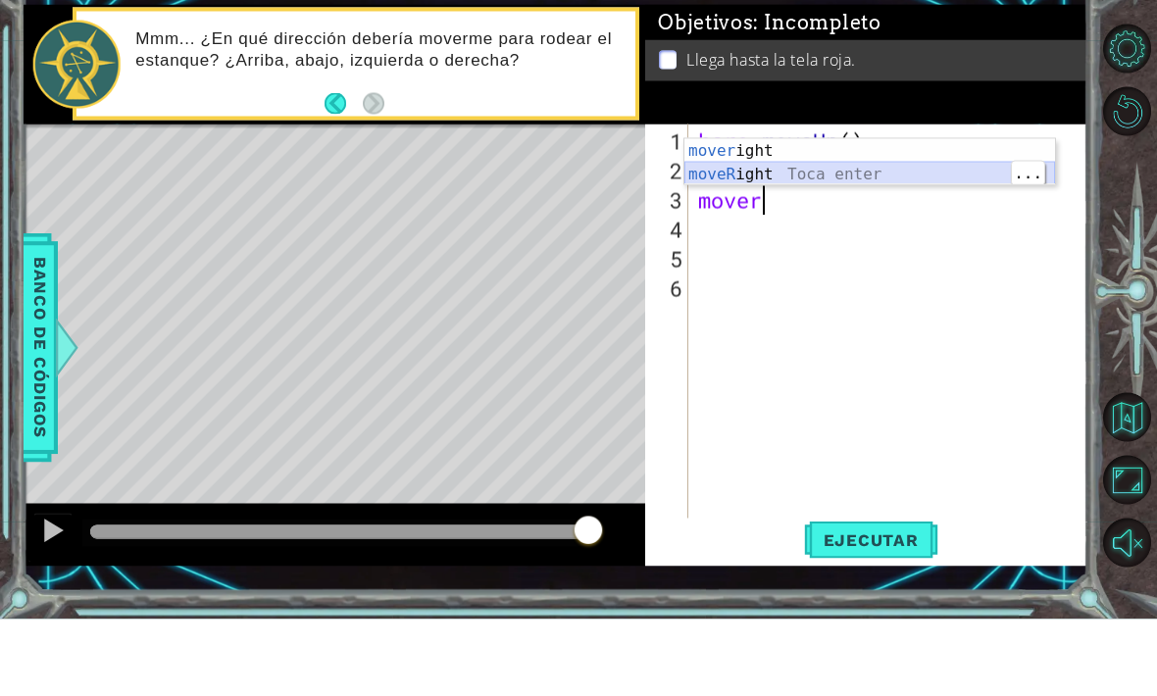
click at [851, 216] on div "mover ight Toca enter moveR ight Toca enter" at bounding box center [869, 263] width 371 height 94
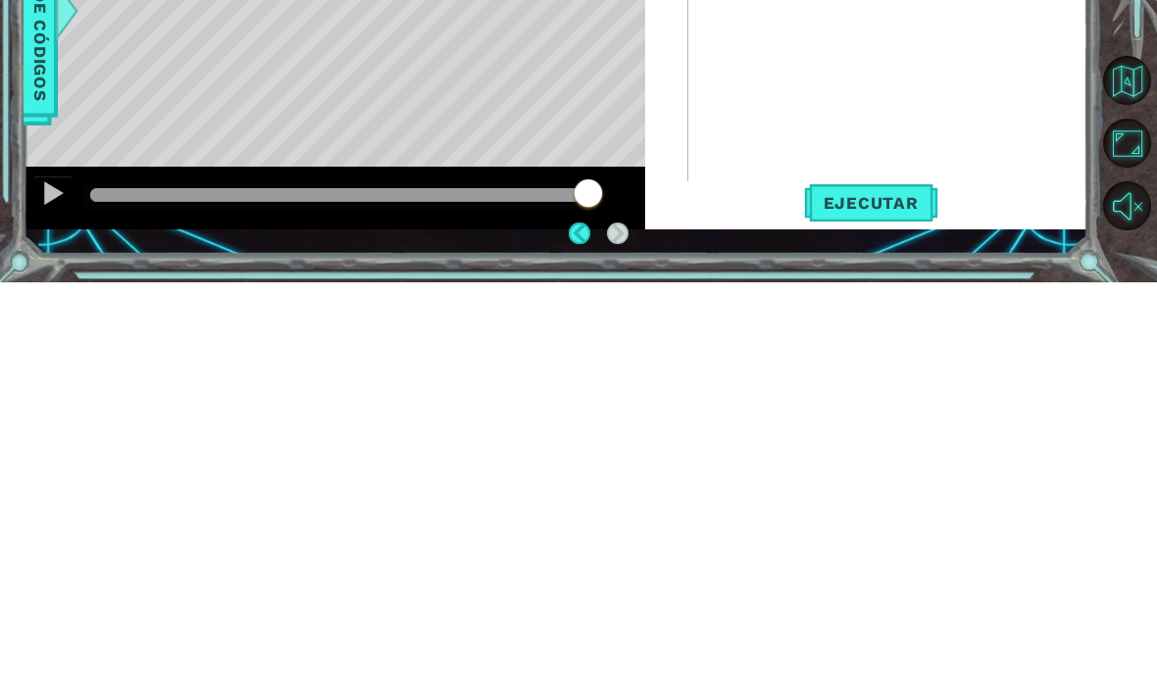
scroll to position [65, 0]
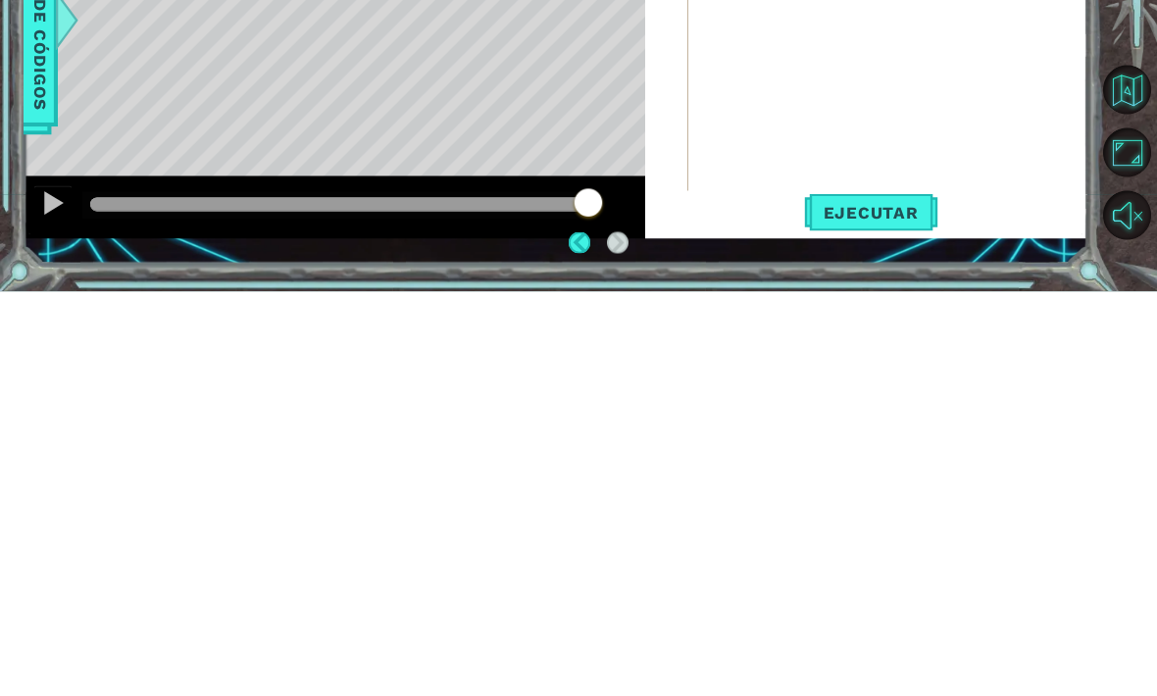
click at [864, 607] on span "Ejecutar" at bounding box center [871, 617] width 134 height 20
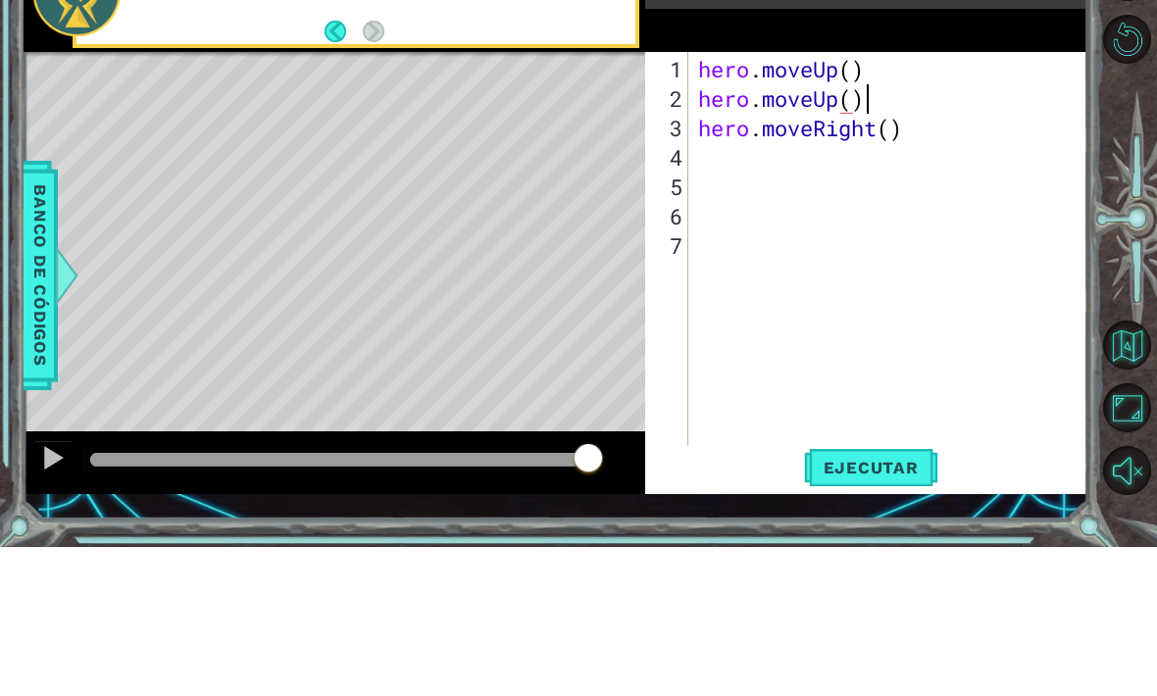
scroll to position [2, 7]
type textarea "hero.moveRight()"
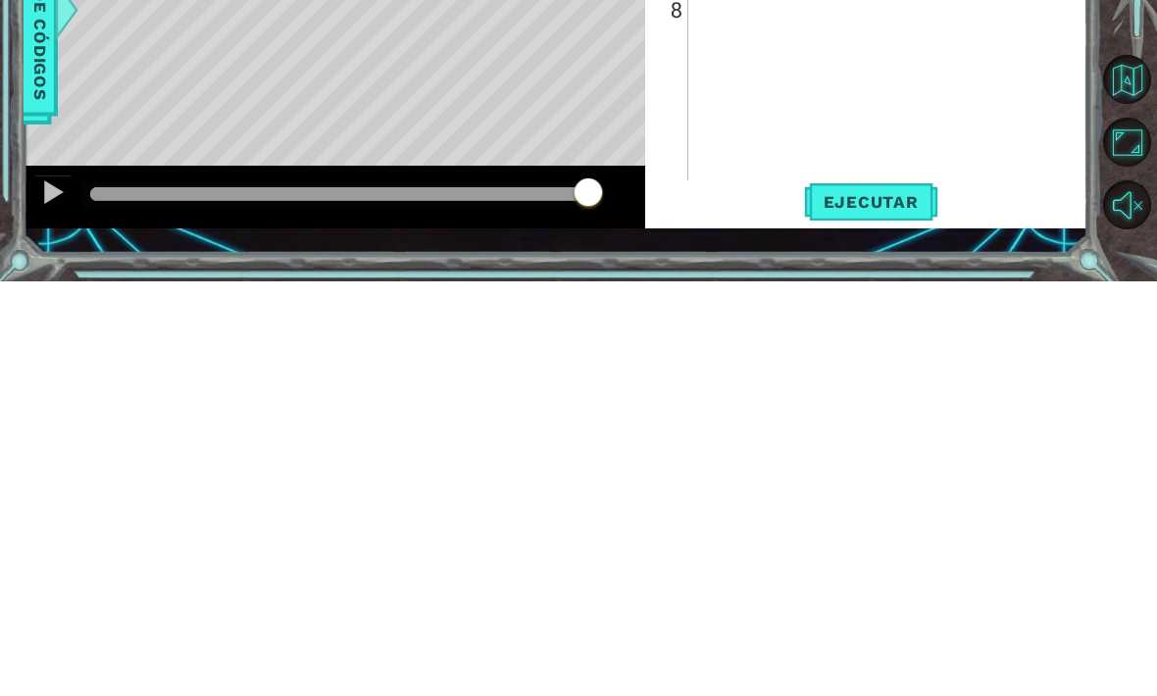
scroll to position [65, 0]
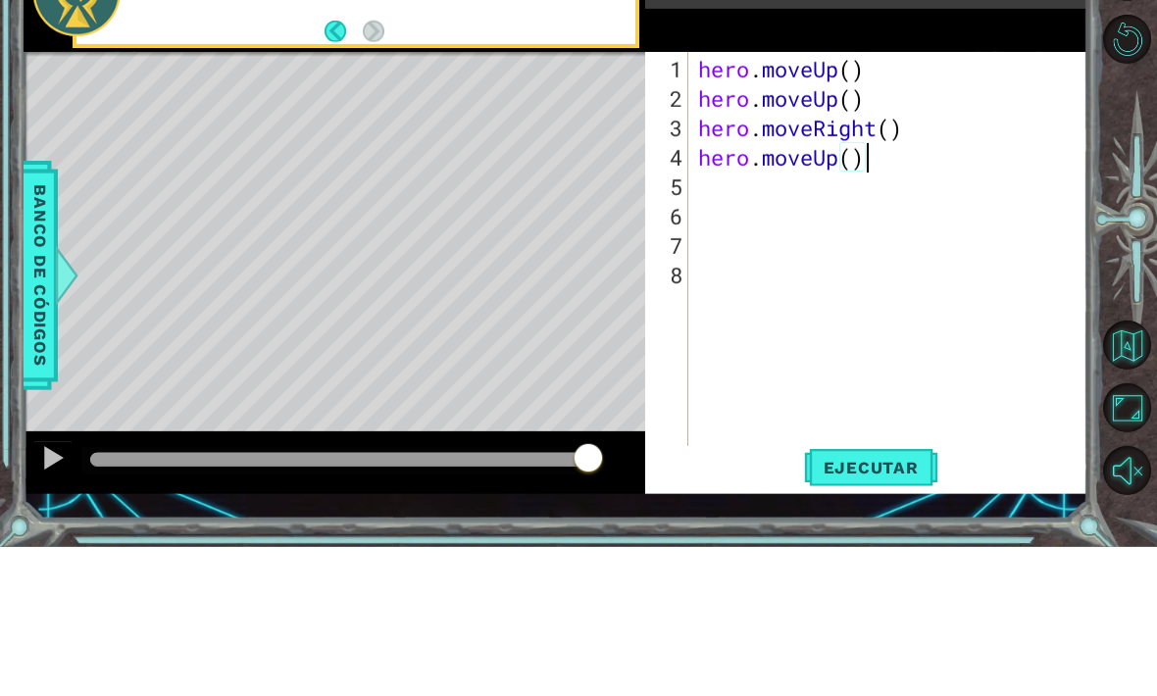
click at [1122, 282] on div at bounding box center [1131, 372] width 52 height 181
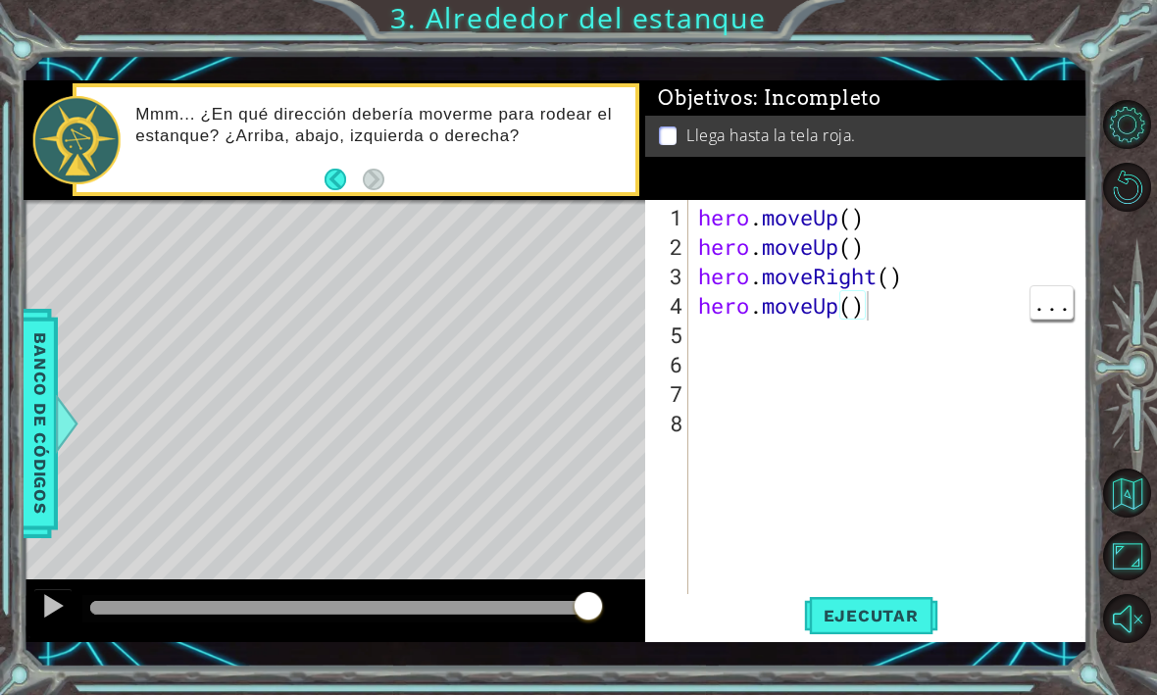
click at [895, 303] on div "hero . moveUp ( ) hero . moveUp ( ) hero . moveRight ( ) hero . moveUp ( )" at bounding box center [893, 439] width 399 height 470
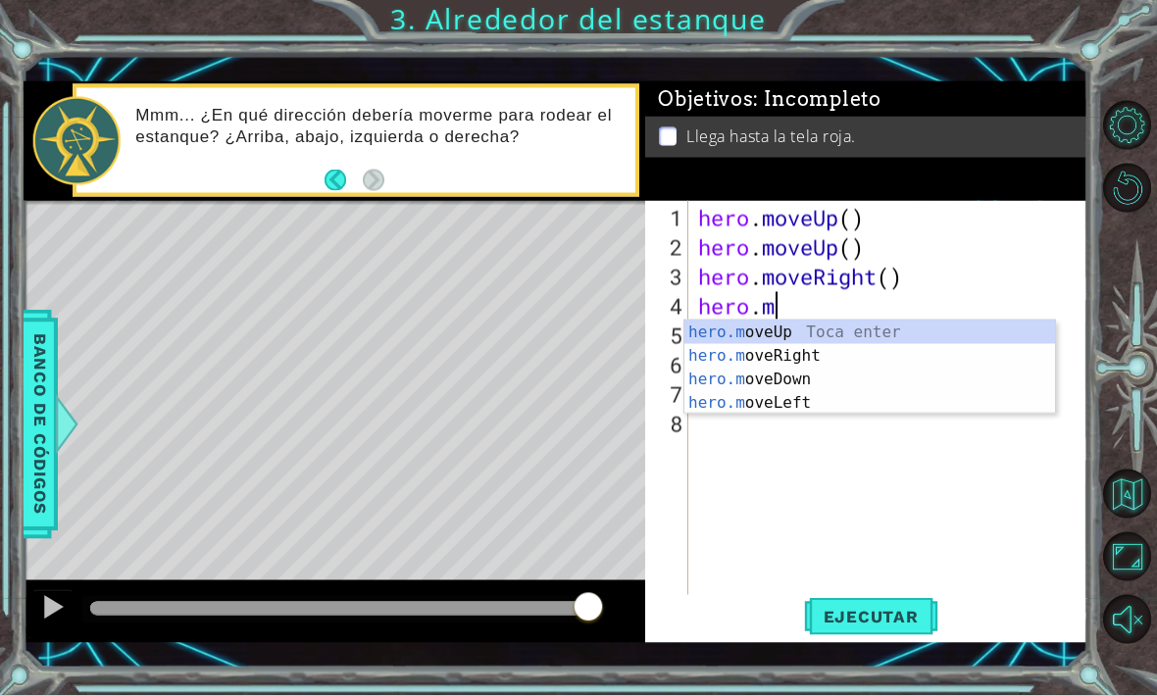
scroll to position [2, 1]
type textarea "h"
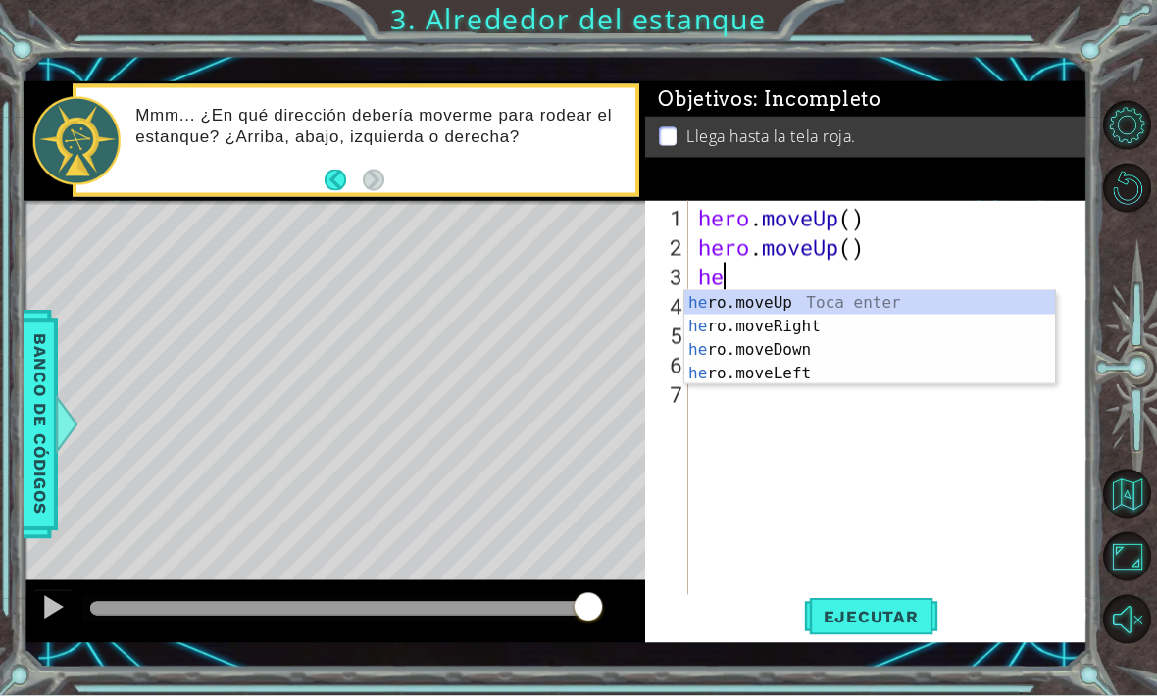
type textarea "h"
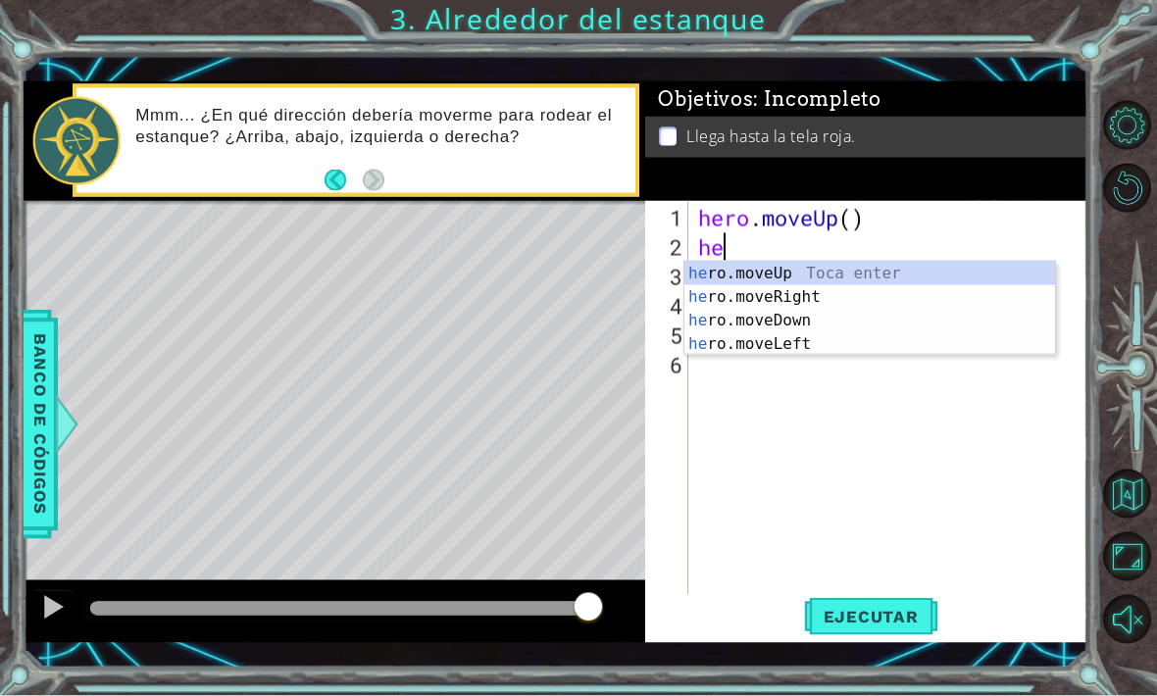
type textarea "h"
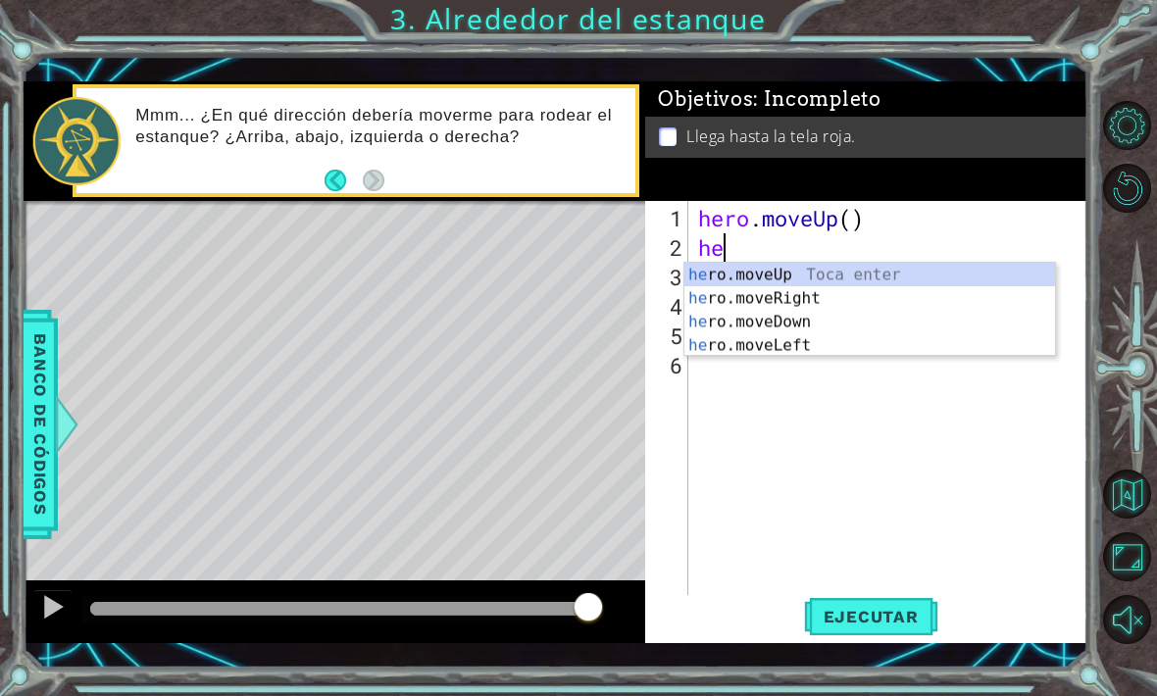
scroll to position [2, 1]
type textarea "hero"
click at [792, 266] on div "hero .moveUp Toca enter hero .moveRight Toca enter hero .moveDown Toca enter he…" at bounding box center [869, 333] width 371 height 141
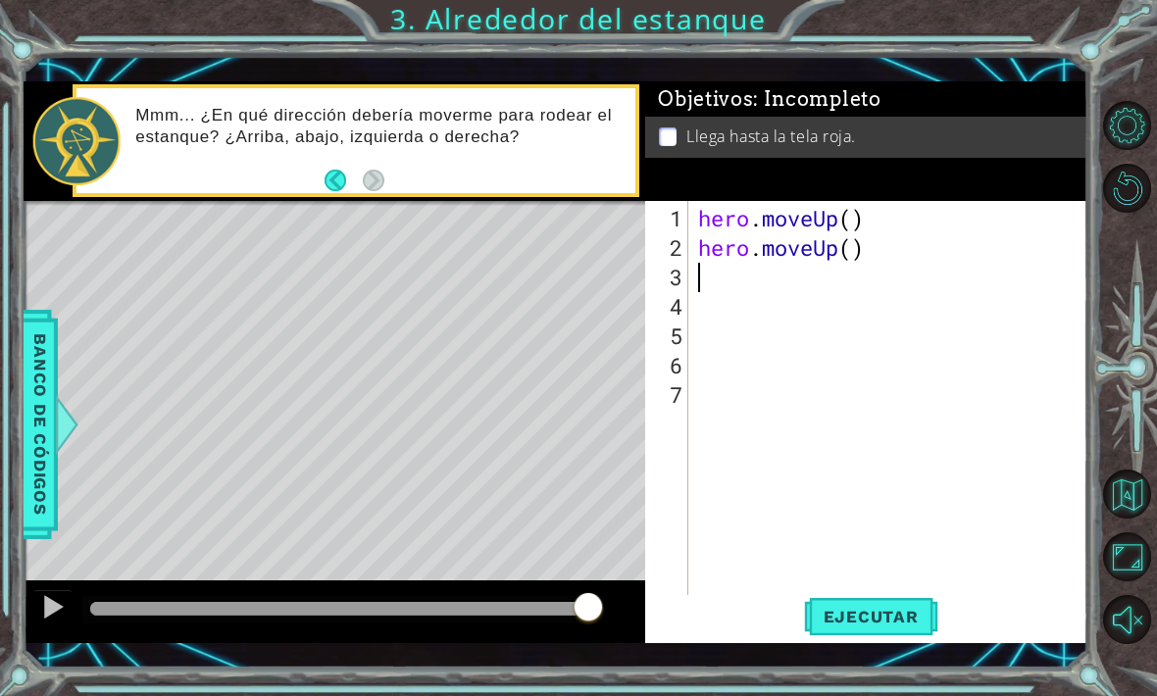
scroll to position [2, 0]
type textarea "hero.moveUp()"
click at [1005, 129] on li "Llega hasta la tela roja." at bounding box center [869, 136] width 420 height 23
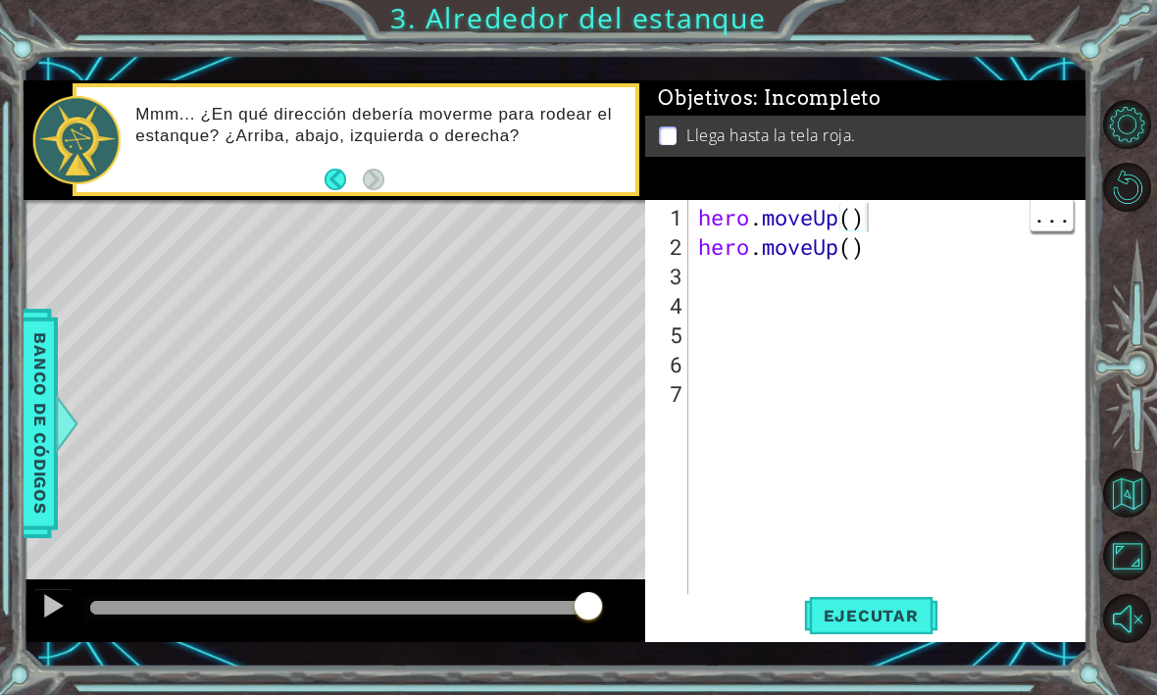
click at [896, 623] on span "Ejecutar" at bounding box center [871, 617] width 134 height 20
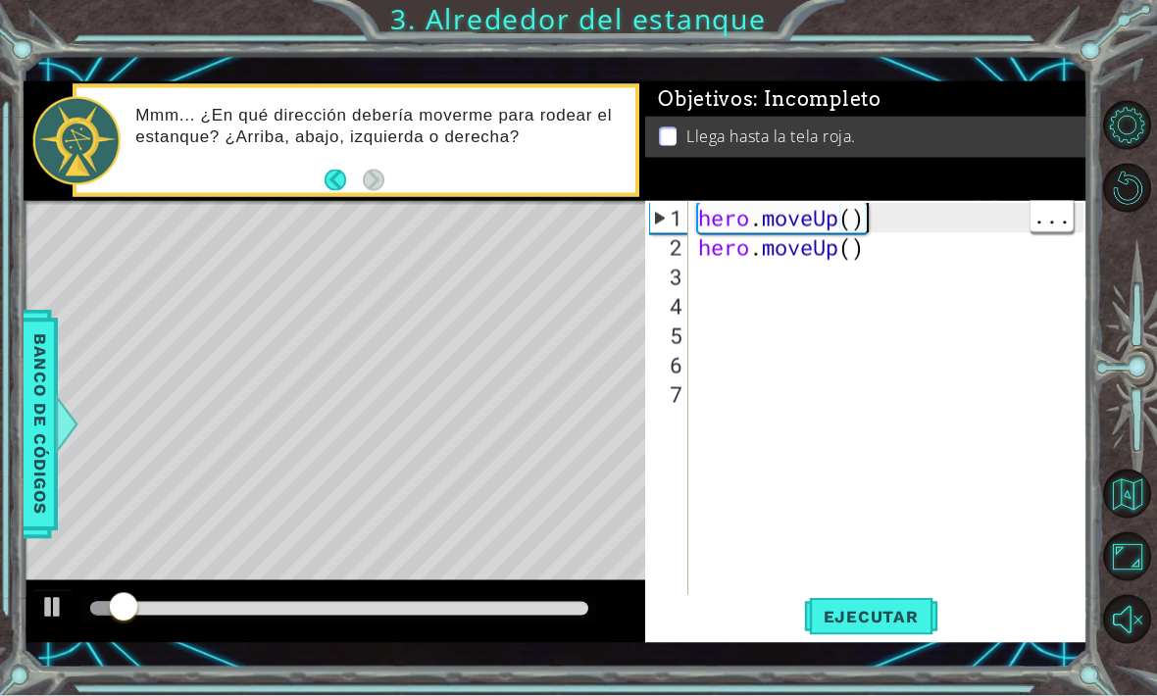
click at [1080, 224] on div "hero . moveUp ( ) hero . moveUp ( )" at bounding box center [893, 439] width 399 height 470
click at [867, 241] on div "hero . moveUp ( ) hero . moveUp ( )" at bounding box center [893, 439] width 399 height 470
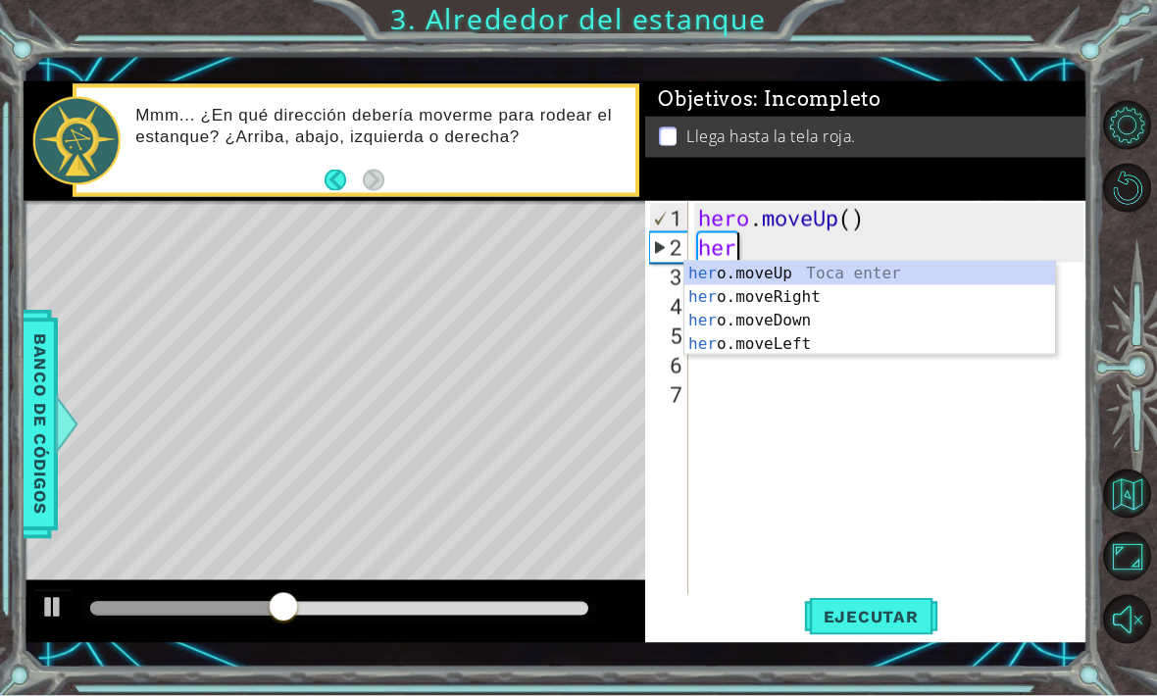
type textarea "h"
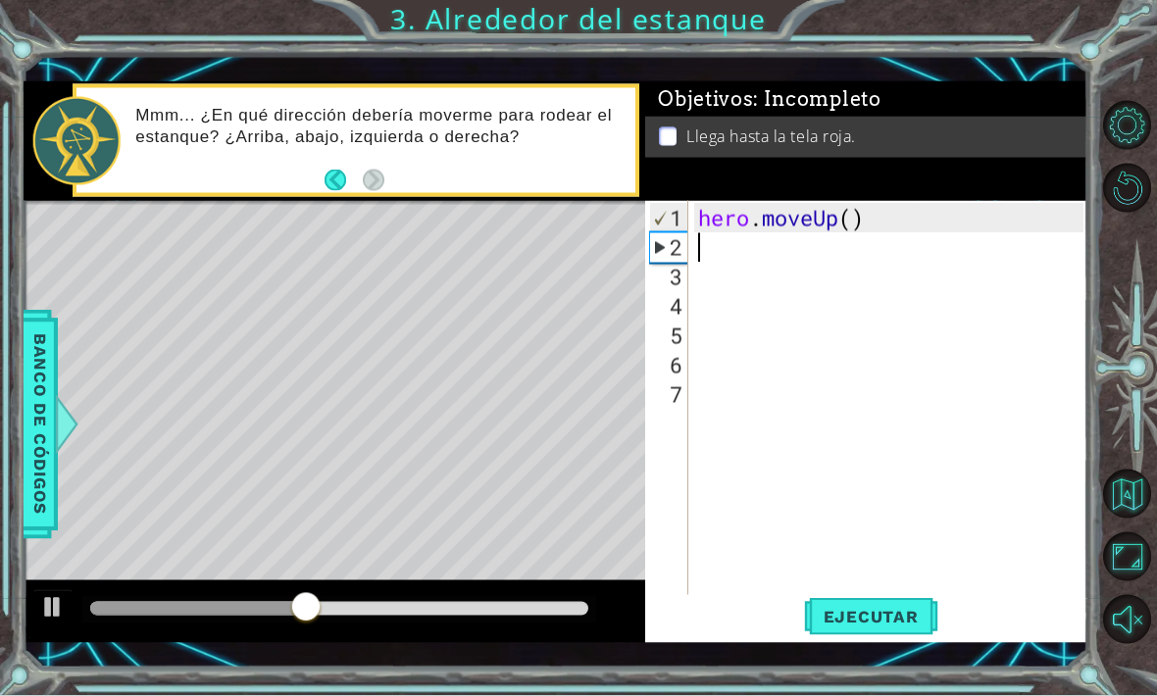
type textarea "hero.moveUp()"
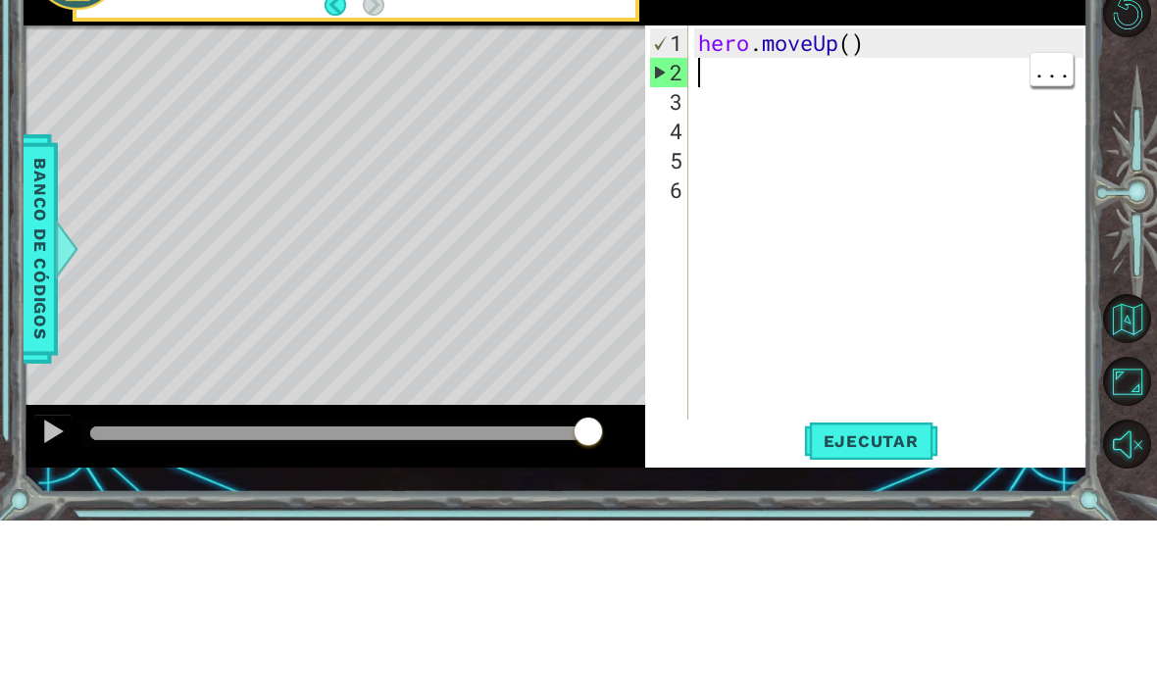
click at [732, 204] on div "hero . moveUp ( )" at bounding box center [893, 439] width 399 height 470
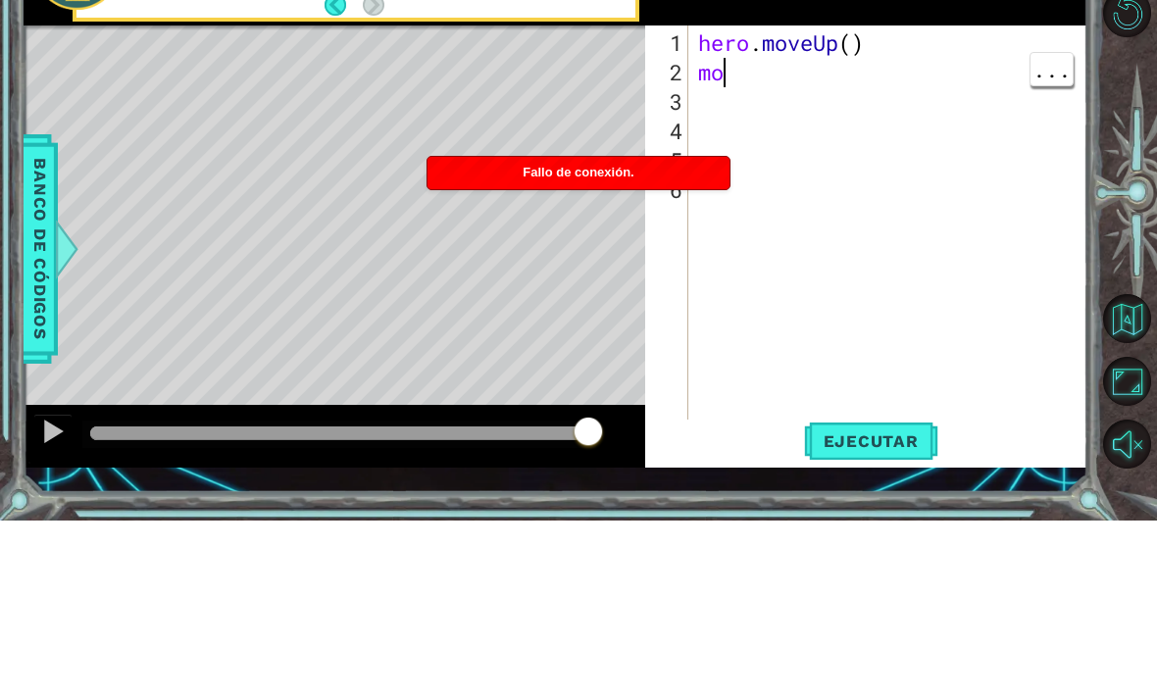
click at [773, 204] on div "hero . moveUp ( ) mo" at bounding box center [893, 439] width 399 height 470
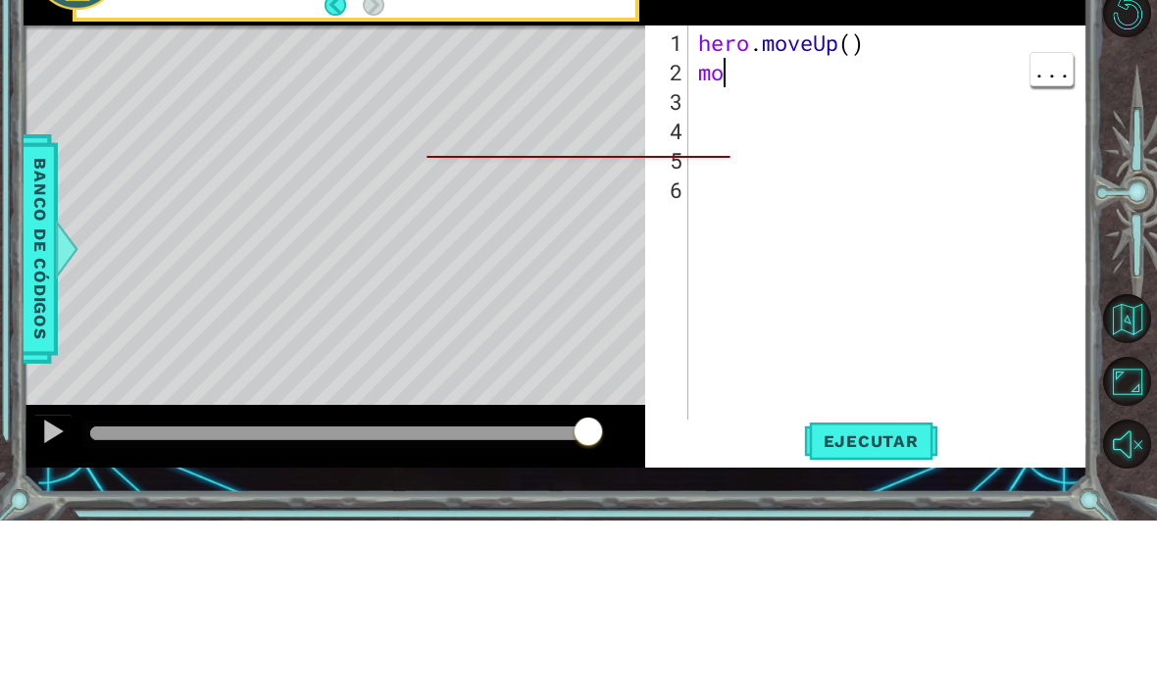
type textarea "mov"
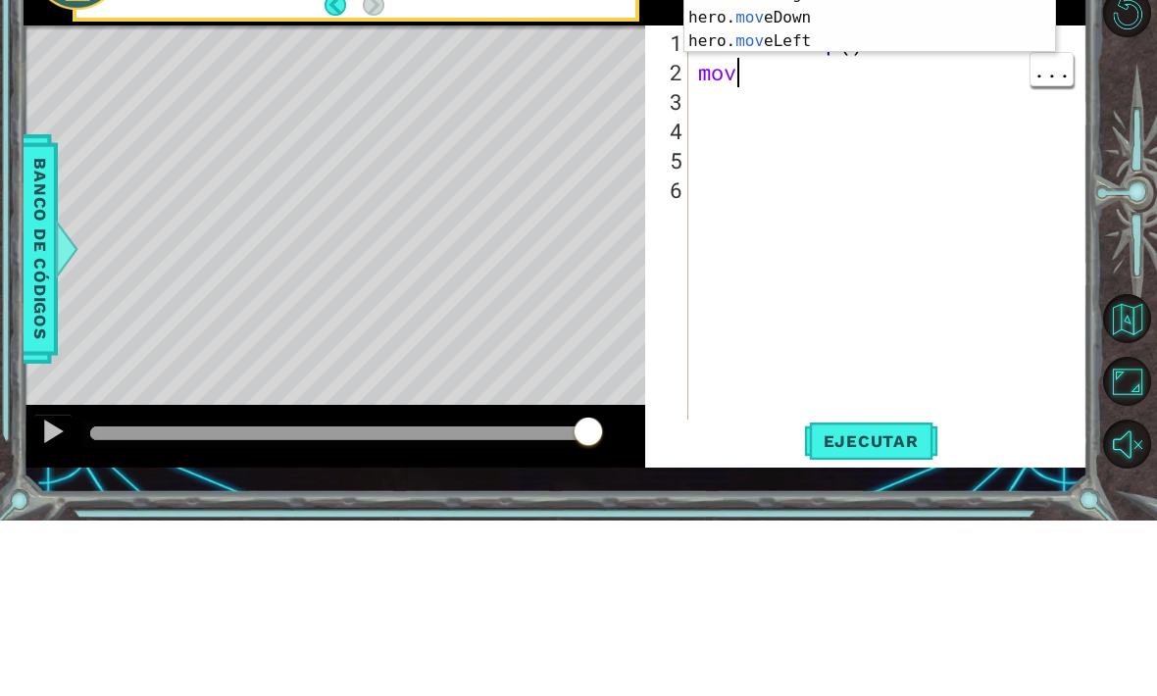
scroll to position [2, 1]
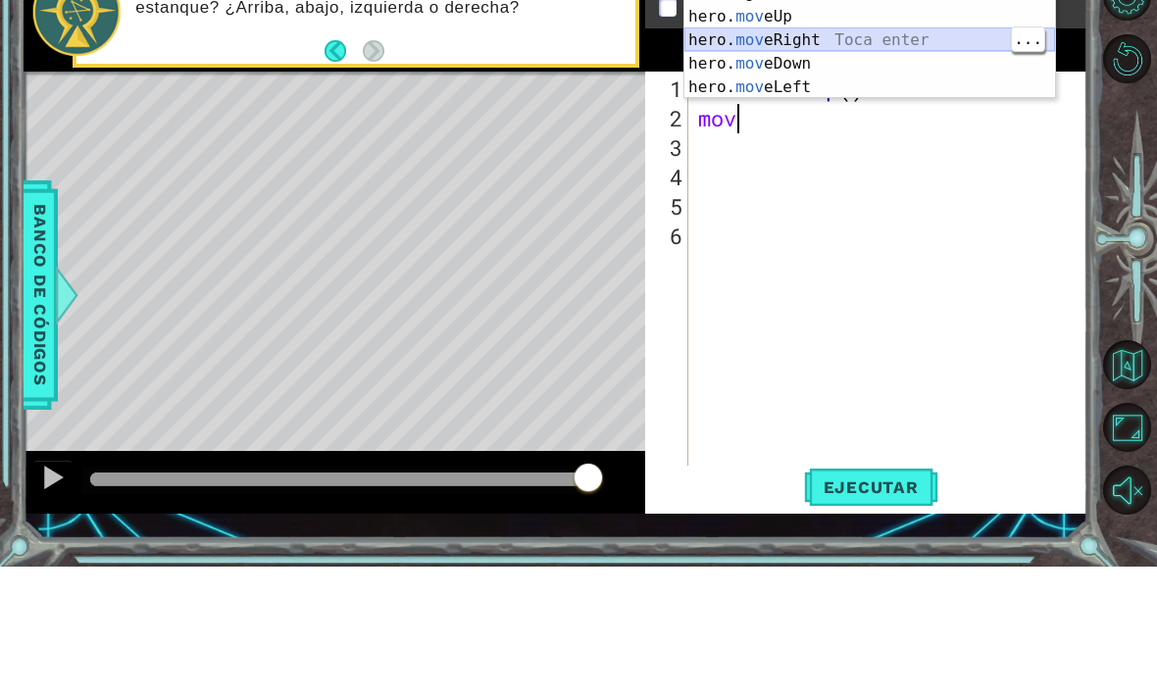
click at [852, 87] on div "mov eUp Toca enter mov eRight Toca enter hero. mov eUp Toca enter hero. mov eRi…" at bounding box center [869, 181] width 371 height 188
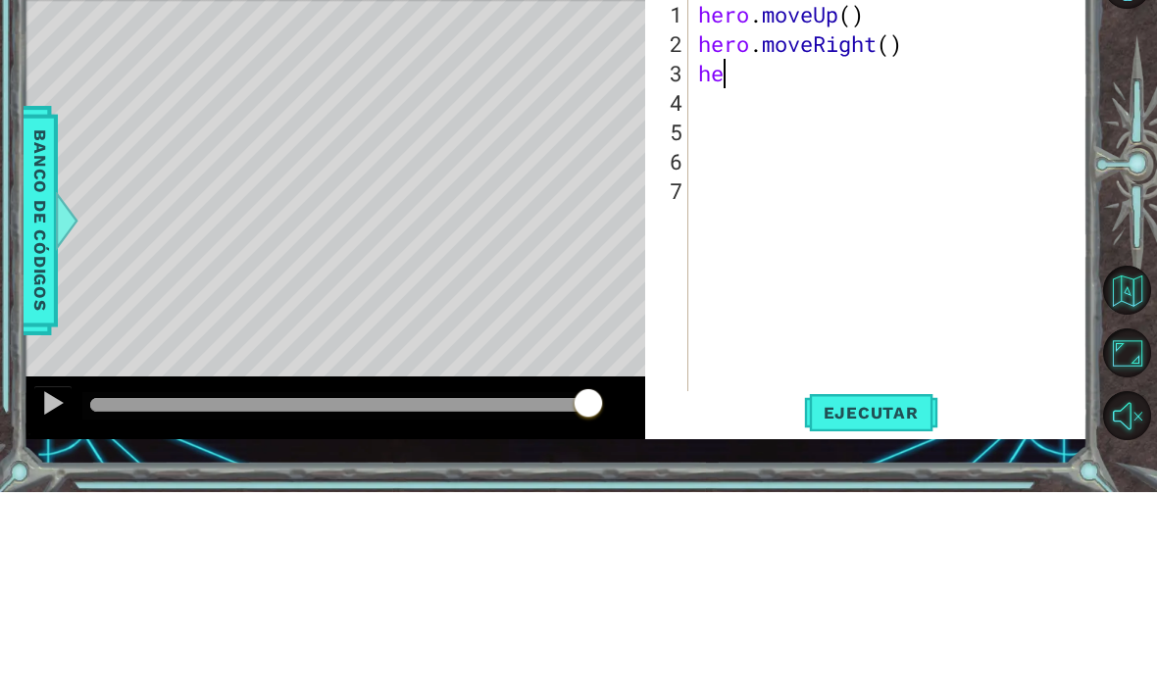
scroll to position [2, 0]
type textarea "h"
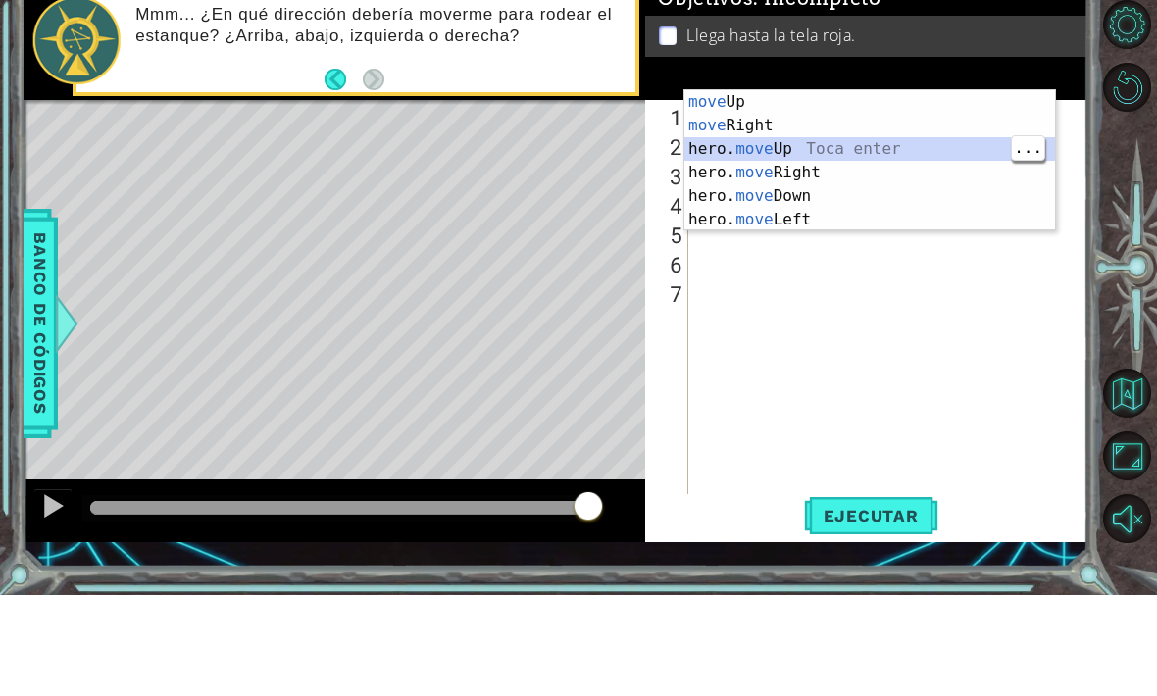
click at [863, 203] on div "move Up Toca enter move Right Toca enter hero. move Up Toca enter hero. move Ri…" at bounding box center [869, 285] width 371 height 188
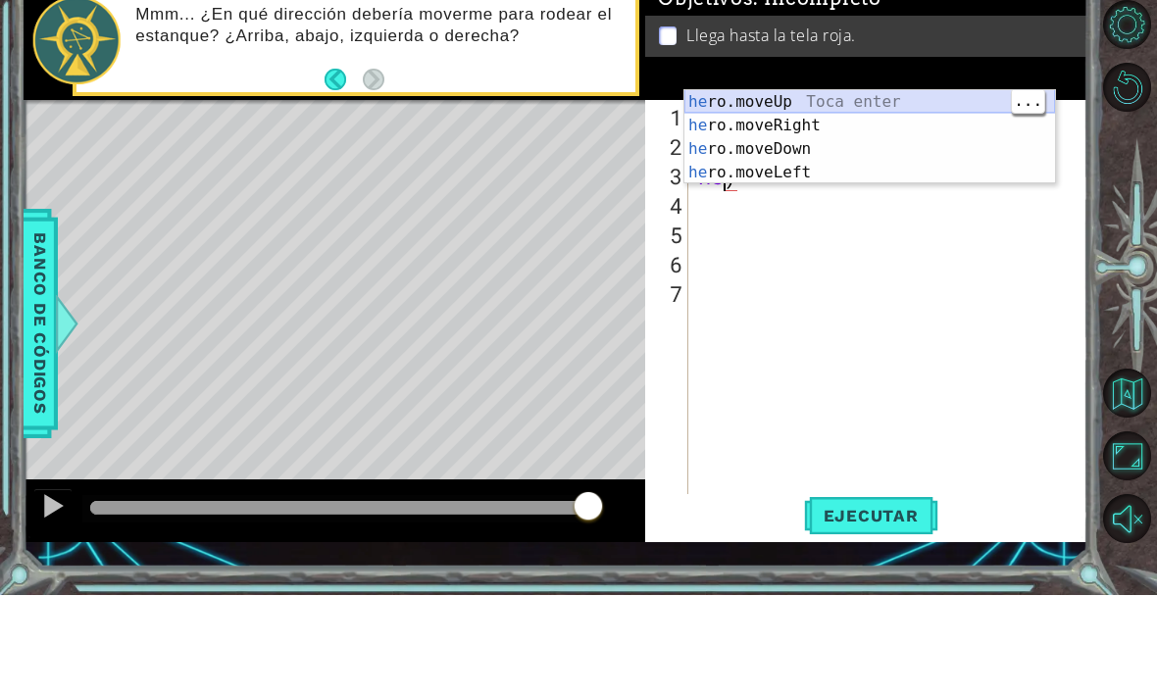
click at [905, 191] on div "he ro.moveUp Toca enter he ro.moveRight Toca enter he ro.moveDown Toca enter he…" at bounding box center [869, 261] width 371 height 141
type textarea "hero.moveUp()"
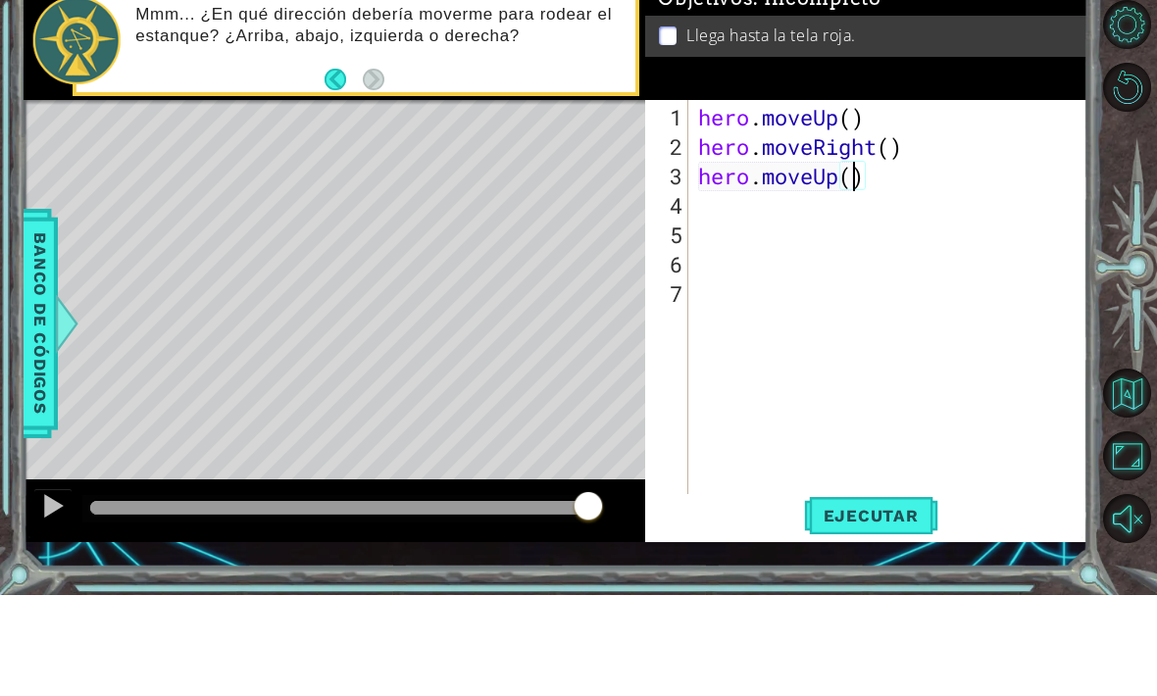
click at [896, 95] on div "Objetivos : Incompleto Llega hasta la tela roja." at bounding box center [866, 141] width 442 height 120
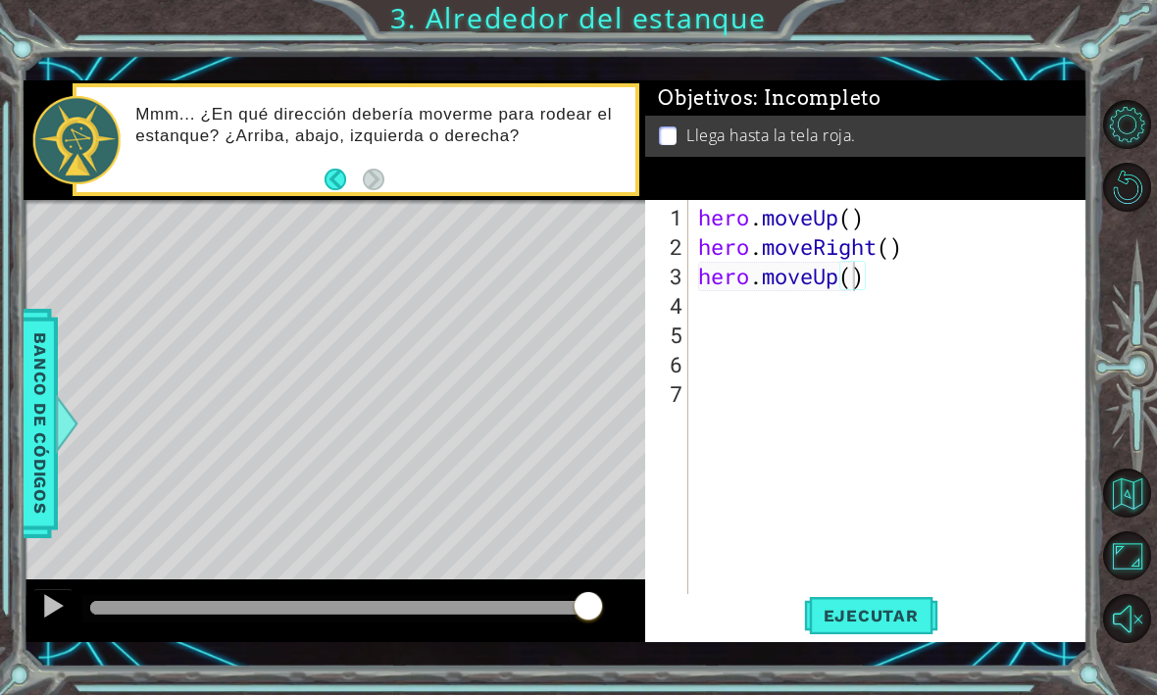
click at [895, 614] on span "Ejecutar" at bounding box center [871, 617] width 134 height 20
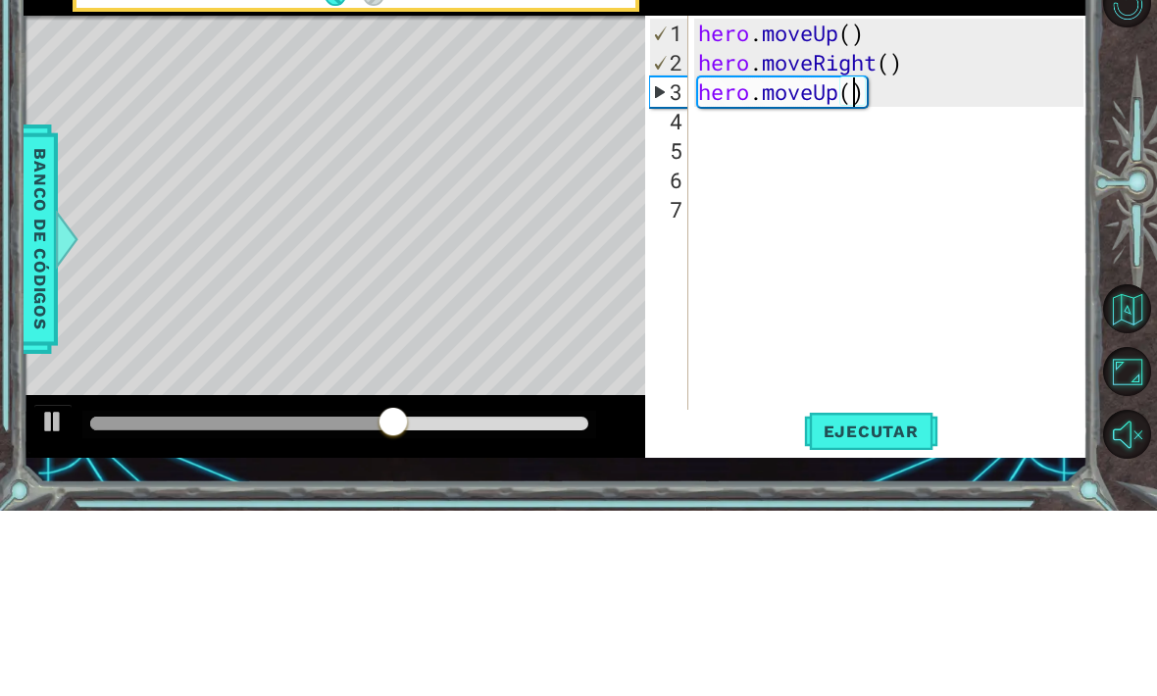
scroll to position [2, 0]
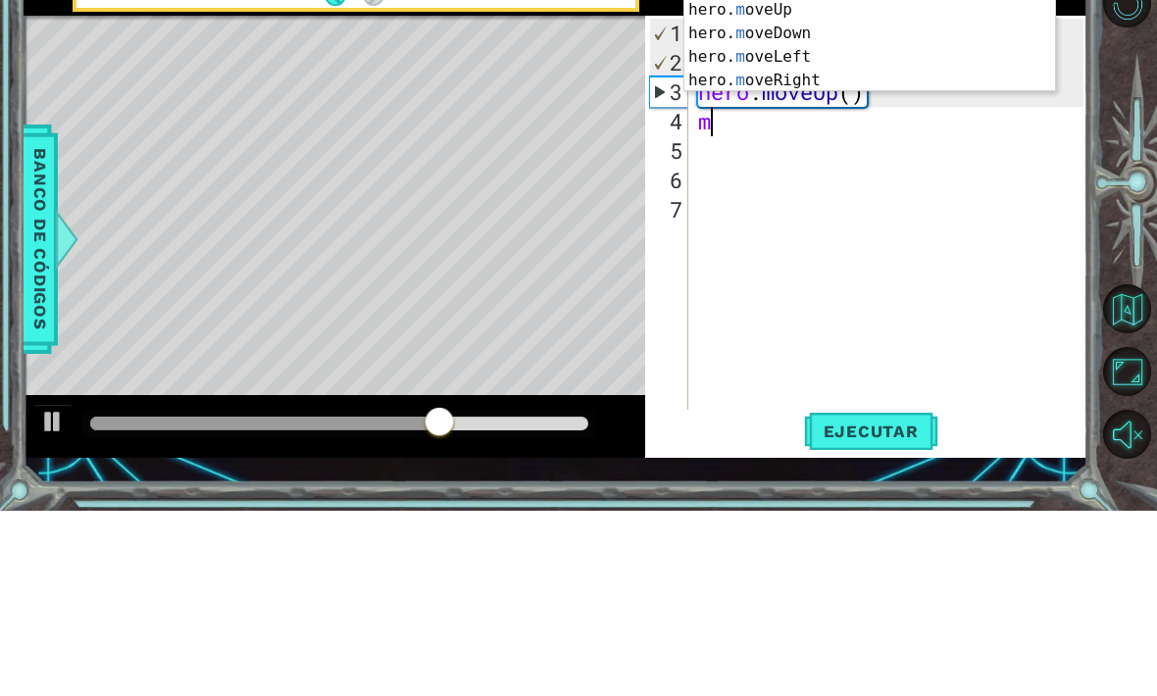
type textarea "mo"
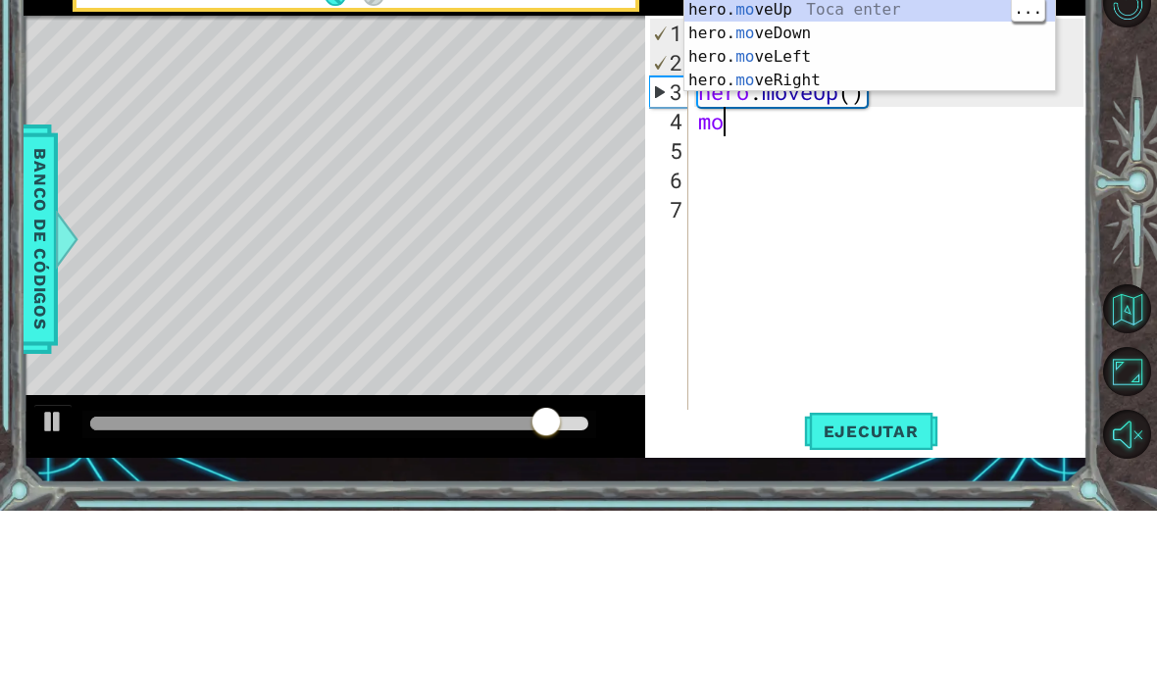
click at [893, 136] on div "mo veUp Toca enter mo veRight Toca enter hero. mo veUp Toca enter hero. mo veDo…" at bounding box center [869, 230] width 371 height 188
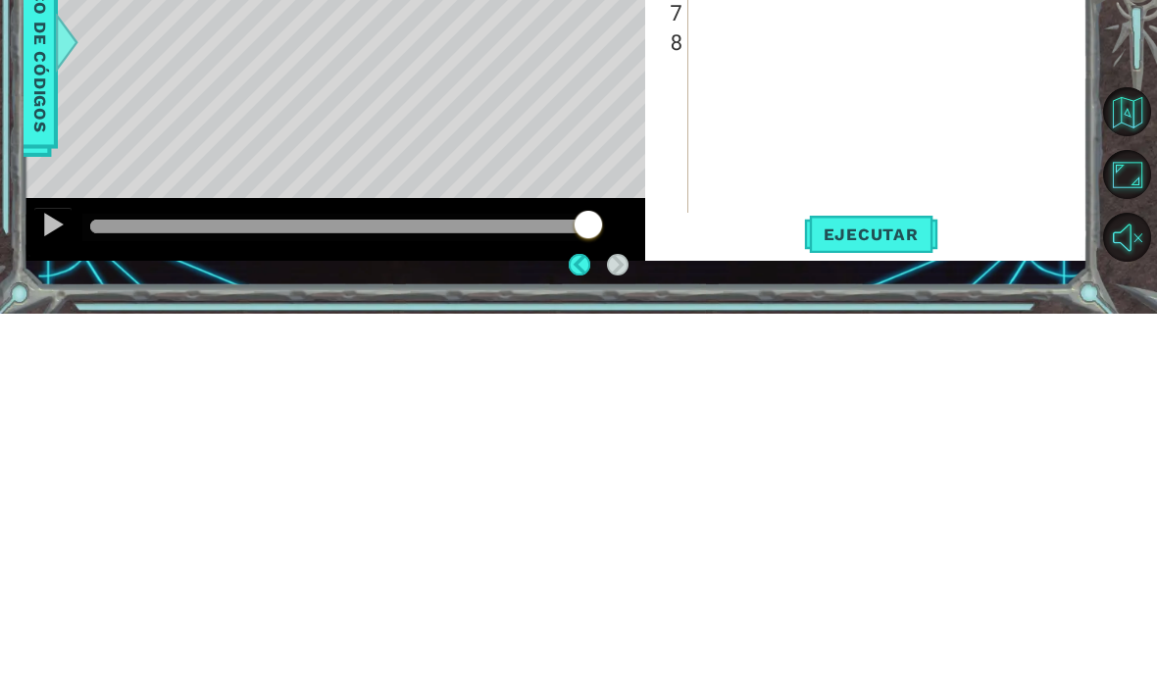
click at [891, 607] on span "Ejecutar" at bounding box center [871, 617] width 134 height 20
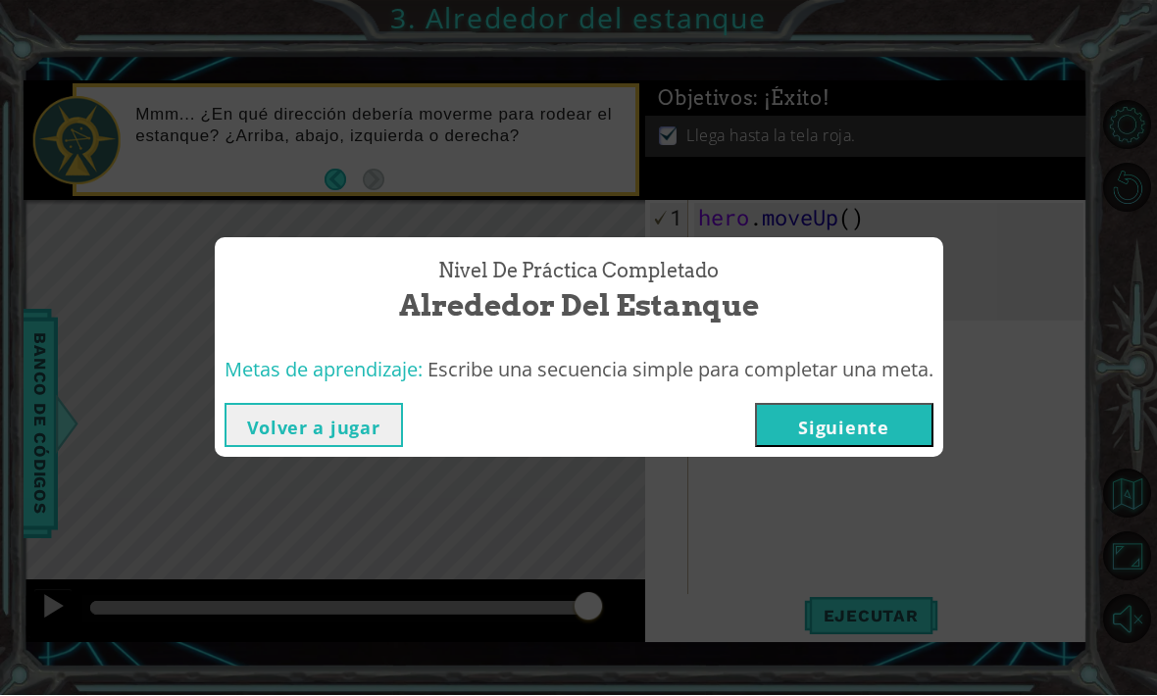
click at [839, 429] on button "Siguiente" at bounding box center [844, 426] width 178 height 44
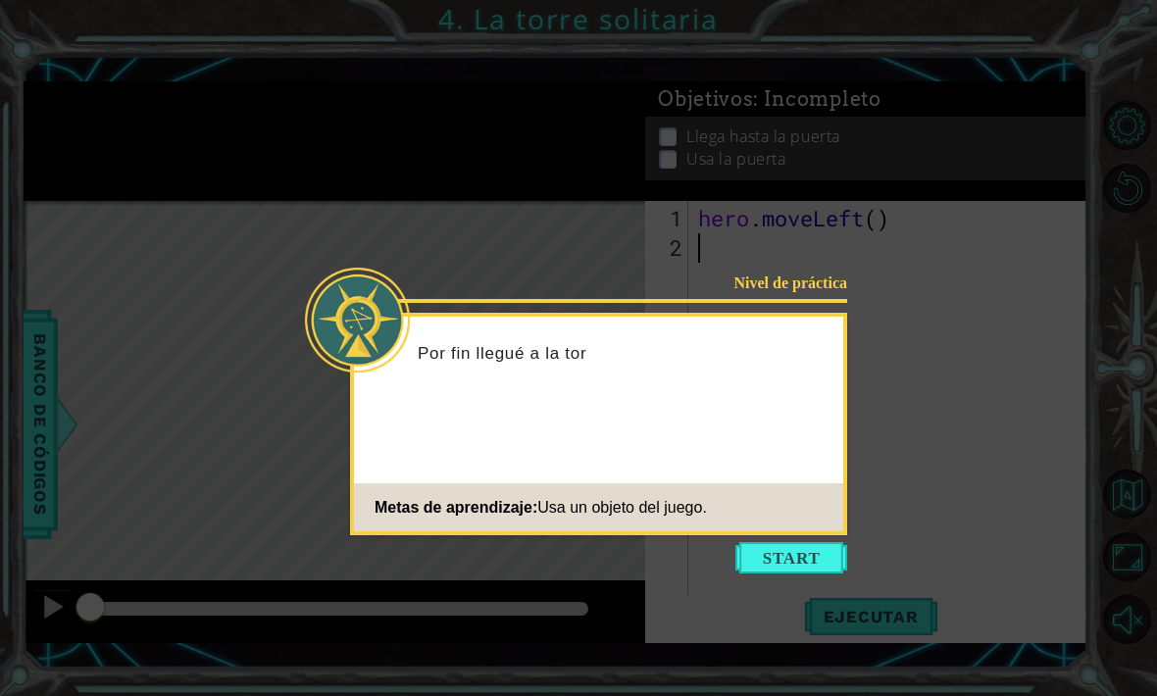
click at [822, 546] on button "Start" at bounding box center [791, 557] width 112 height 31
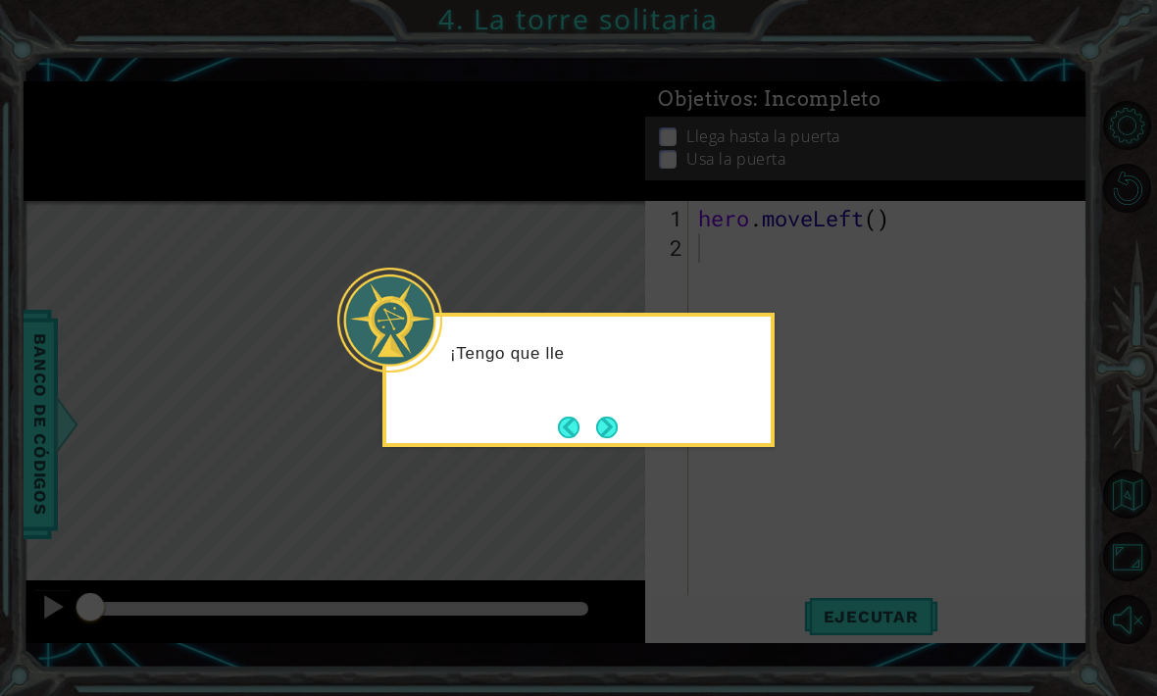
click at [614, 416] on button "Next" at bounding box center [606, 427] width 23 height 23
click at [619, 416] on button "Next" at bounding box center [607, 427] width 23 height 23
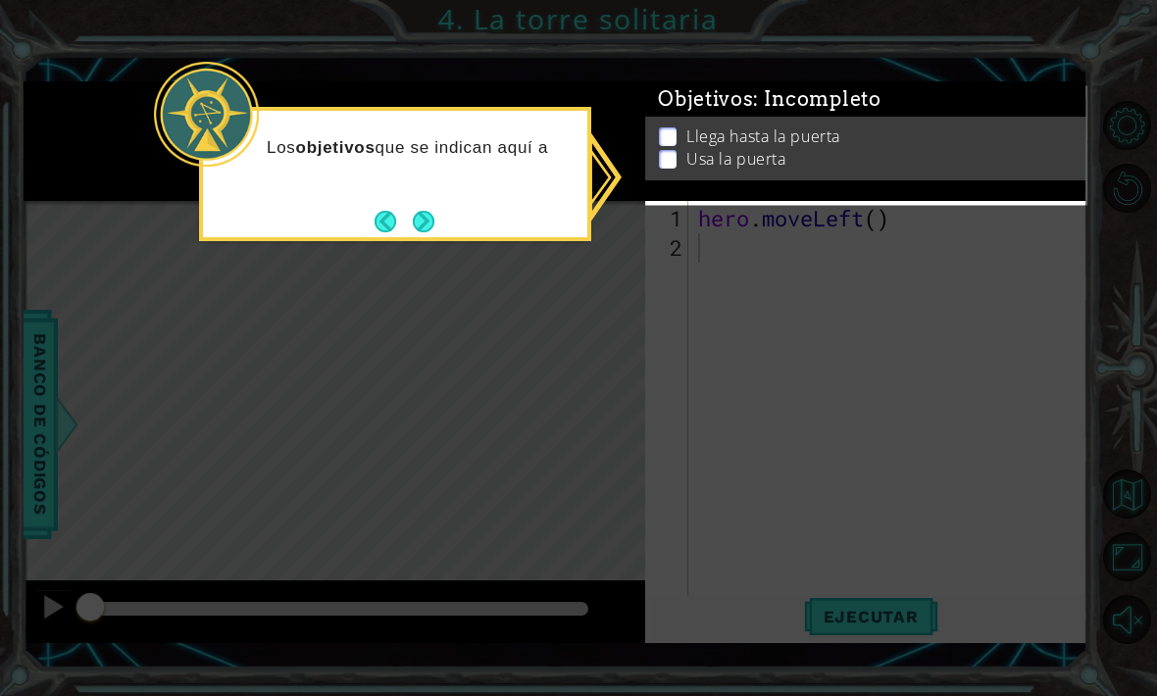
click at [432, 228] on button "Next" at bounding box center [424, 222] width 24 height 24
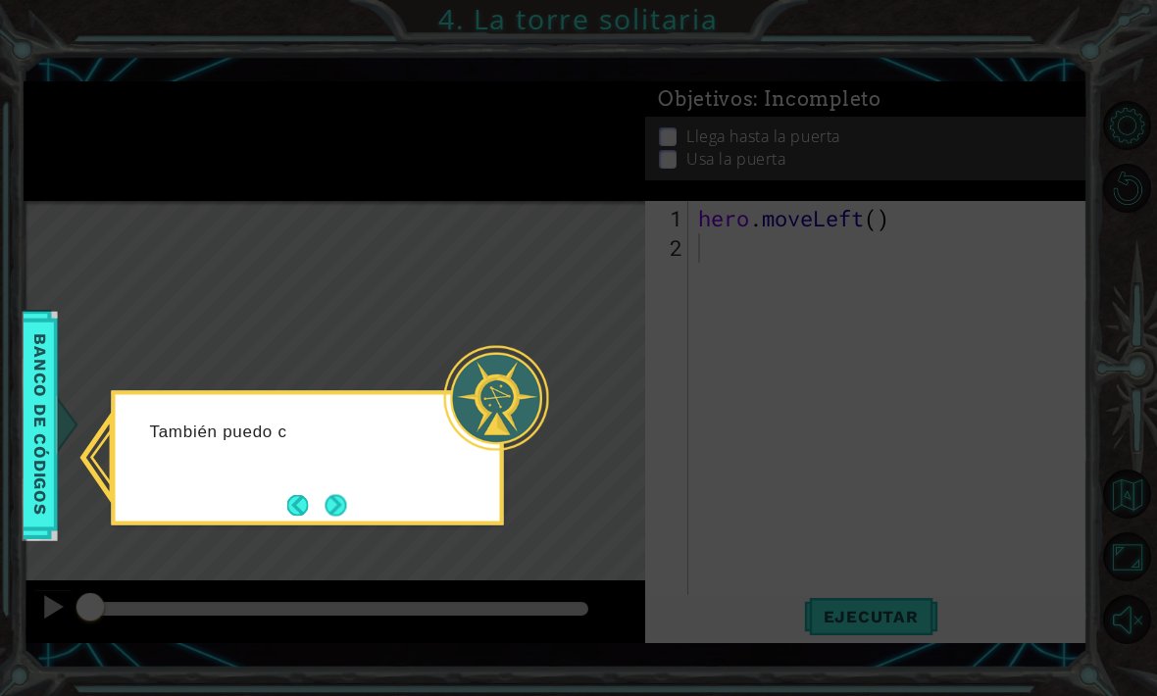
click at [347, 503] on button "Next" at bounding box center [335, 505] width 23 height 23
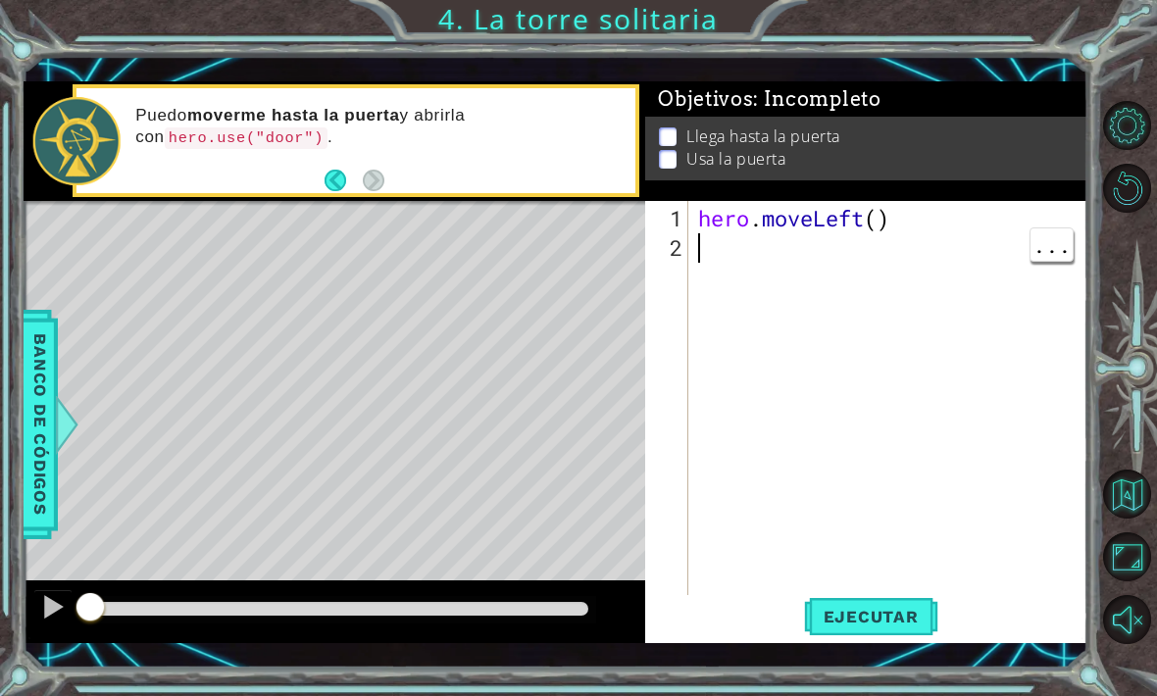
click at [734, 328] on div "hero . moveLeft ( )" at bounding box center [893, 439] width 399 height 470
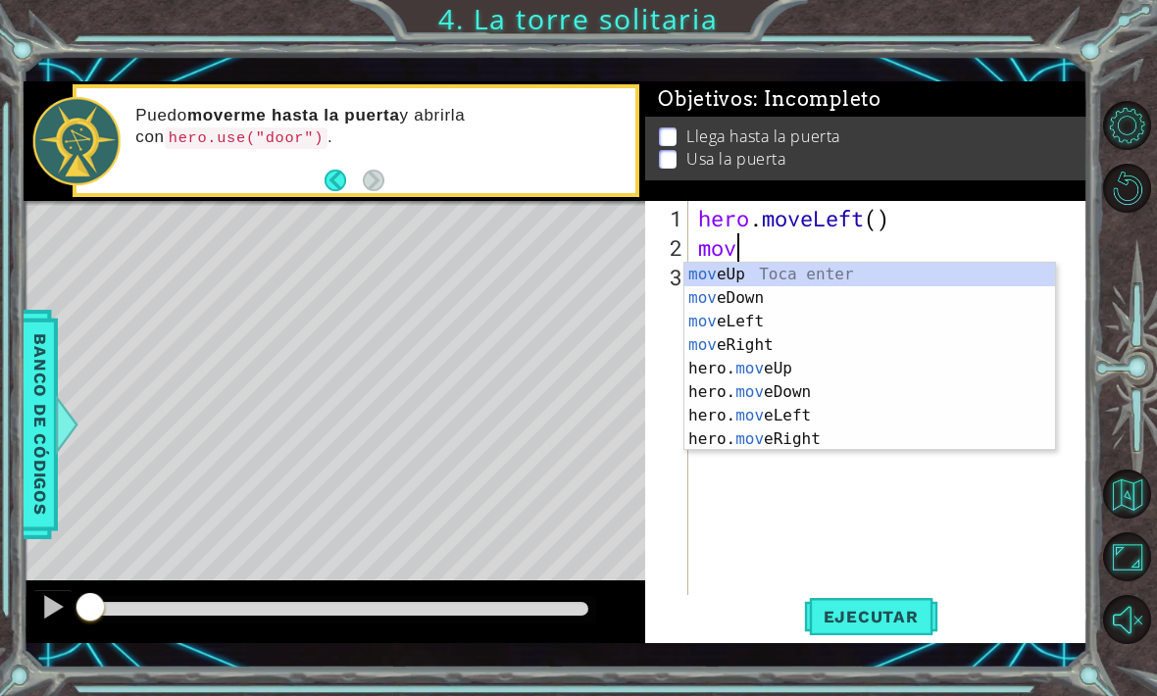
scroll to position [0, 1]
type textarea "movel"
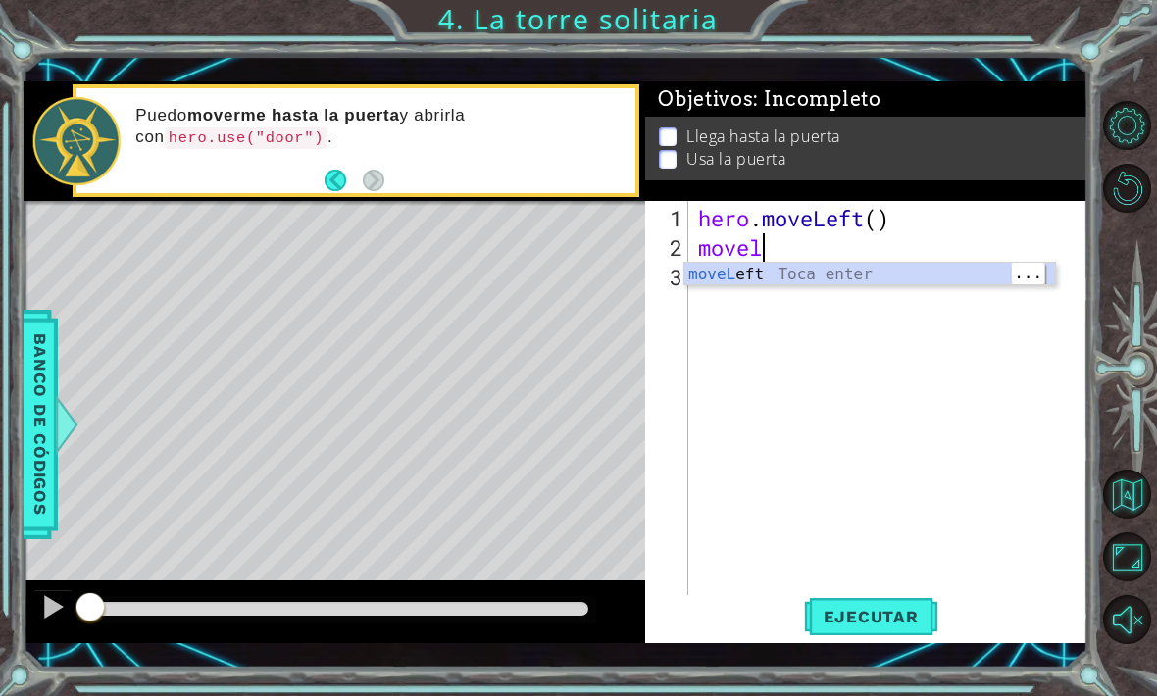
click at [811, 270] on div "moveL eft Toca enter" at bounding box center [869, 298] width 371 height 71
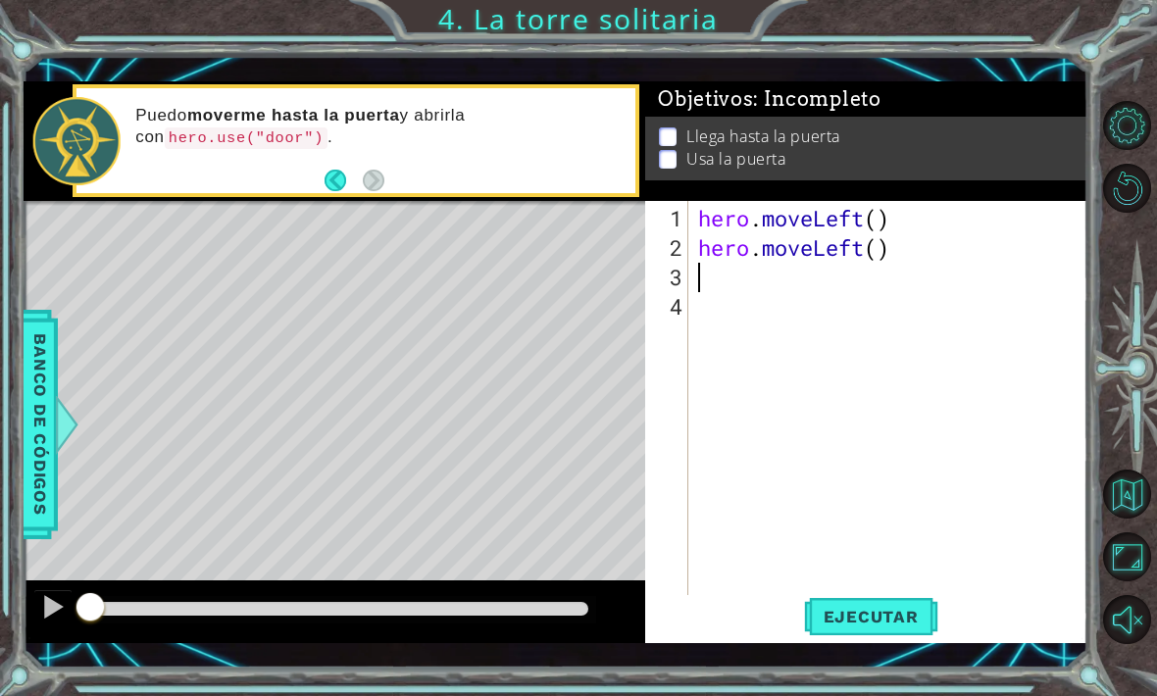
scroll to position [0, 0]
type textarea "hero.moveLeft()"
click at [1058, 123] on div "Llega hasta la puerta Usa la puerta" at bounding box center [866, 142] width 442 height 64
click at [894, 614] on span "Ejecutar" at bounding box center [871, 617] width 134 height 20
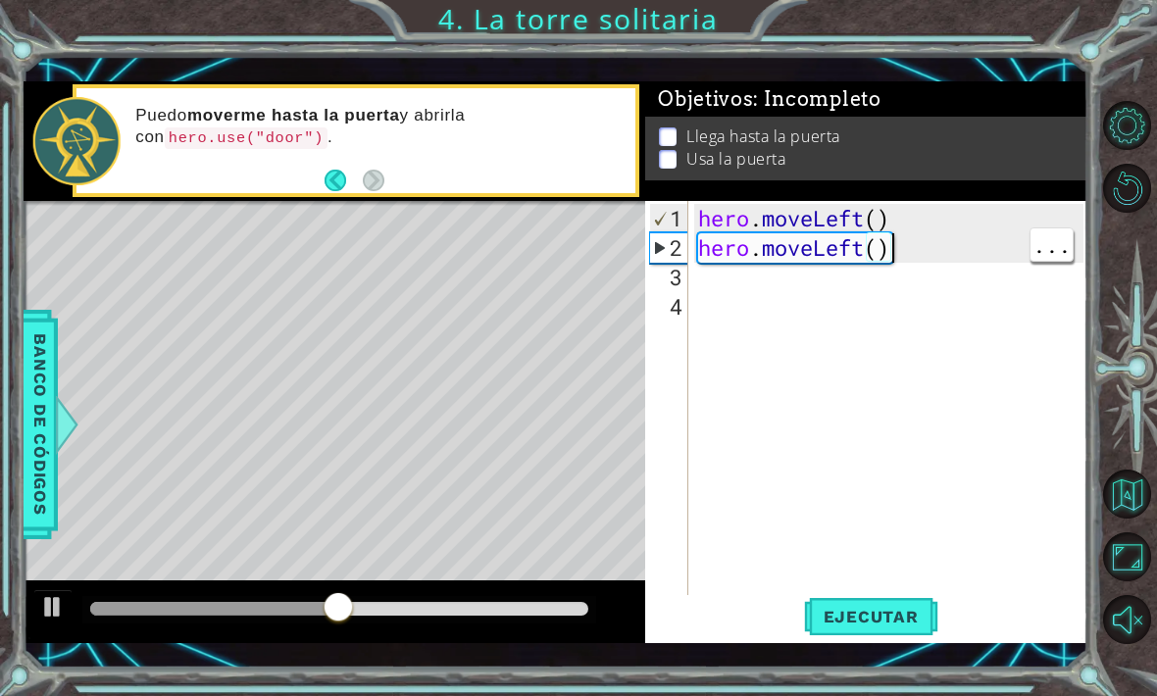
click at [1131, 49] on div "1 ההההההההההההההההההההההההההההההההההההההההההההההההההההההההההההההההההההההההההההה…" at bounding box center [578, 348] width 1157 height 696
click at [741, 296] on div "hero . moveLeft ( ) hero . moveLeft ( )" at bounding box center [893, 439] width 399 height 470
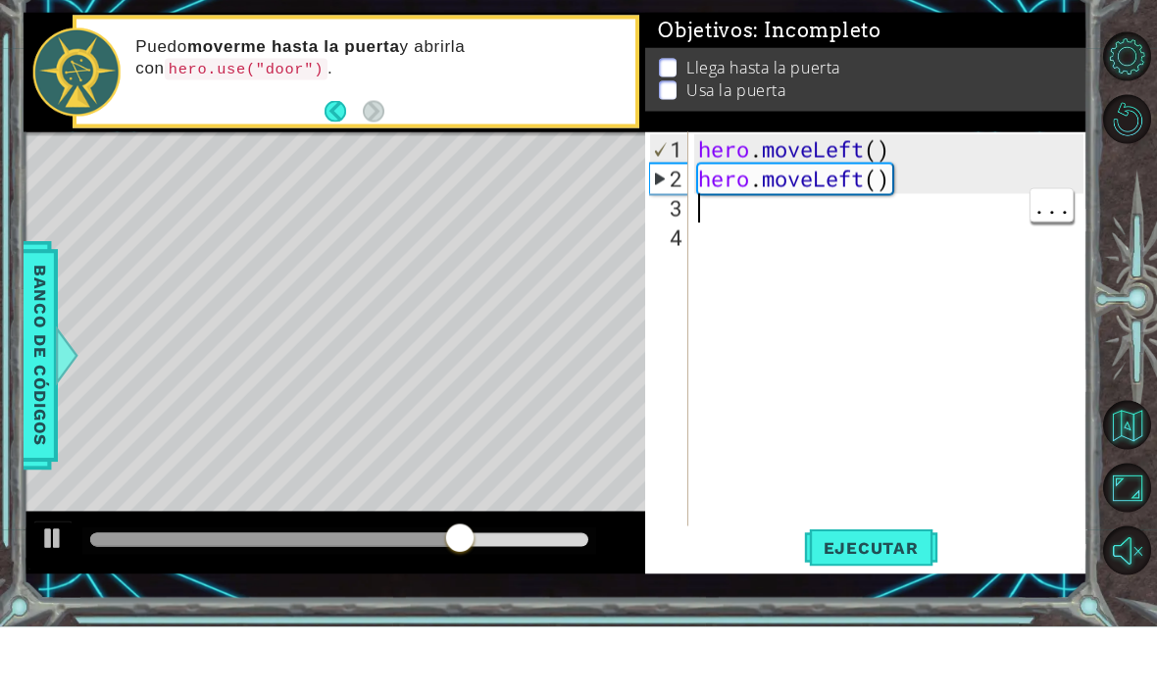
click at [709, 210] on div "hero . moveLeft ( ) hero . moveLeft ( )" at bounding box center [893, 439] width 399 height 470
type textarea "o"
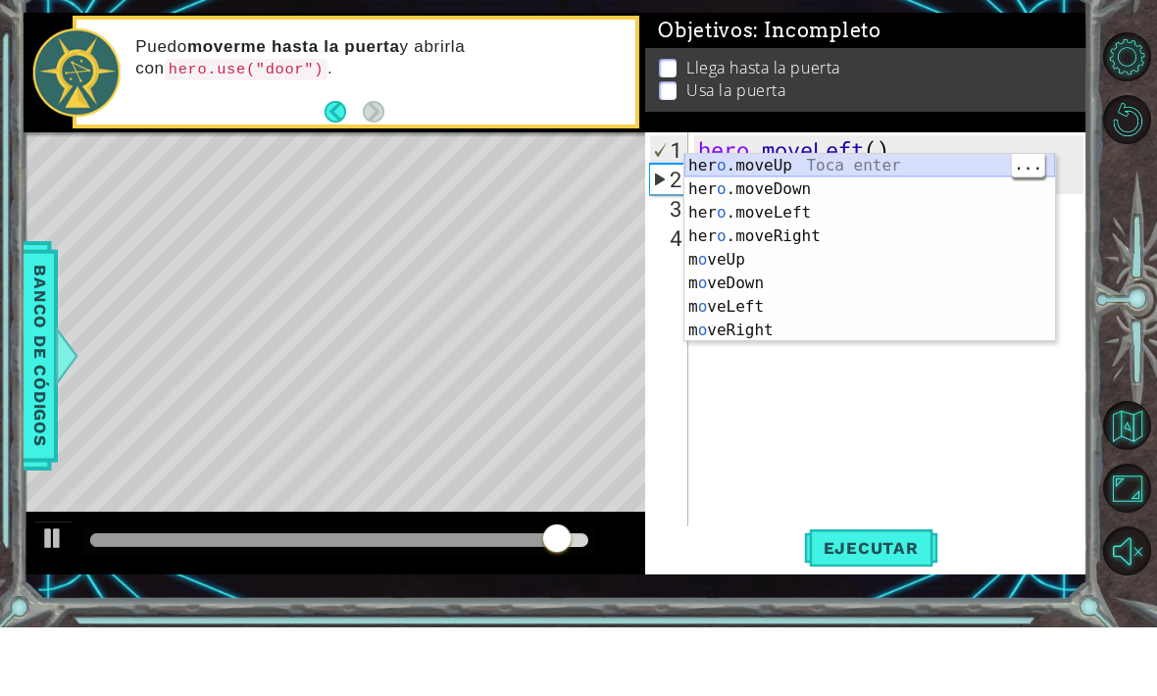
click at [854, 223] on div "her o .moveUp Toca enter her o .moveDown Toca enter her o .moveLeft [PERSON_NAM…" at bounding box center [869, 340] width 371 height 235
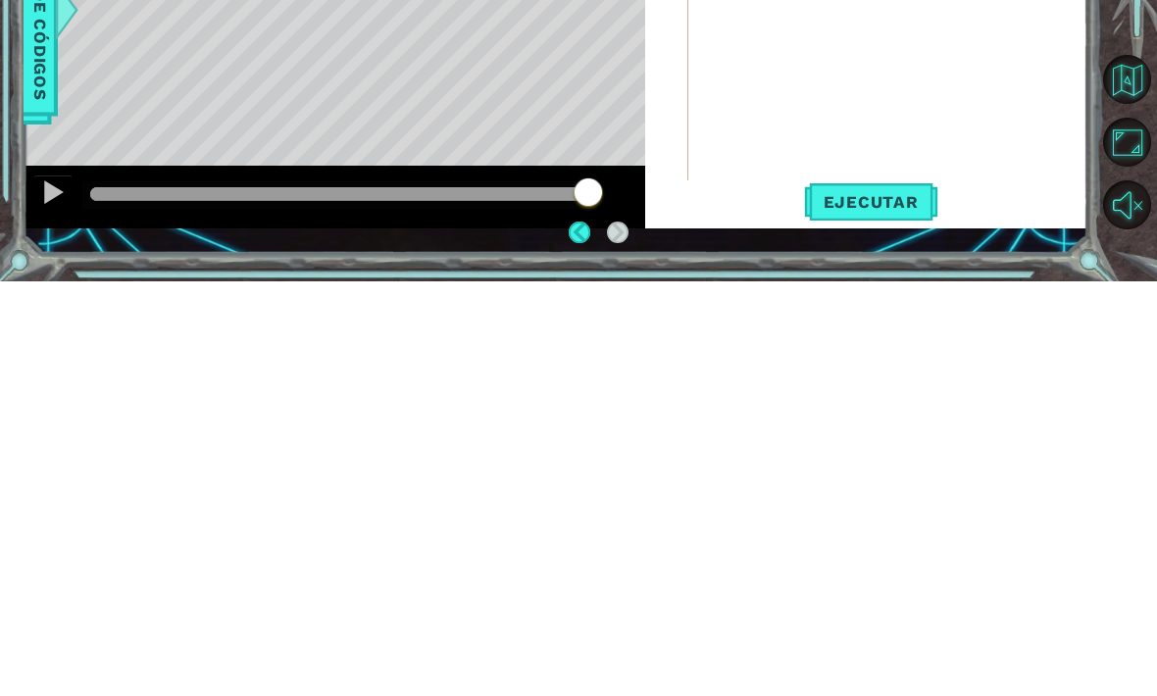
scroll to position [66, 0]
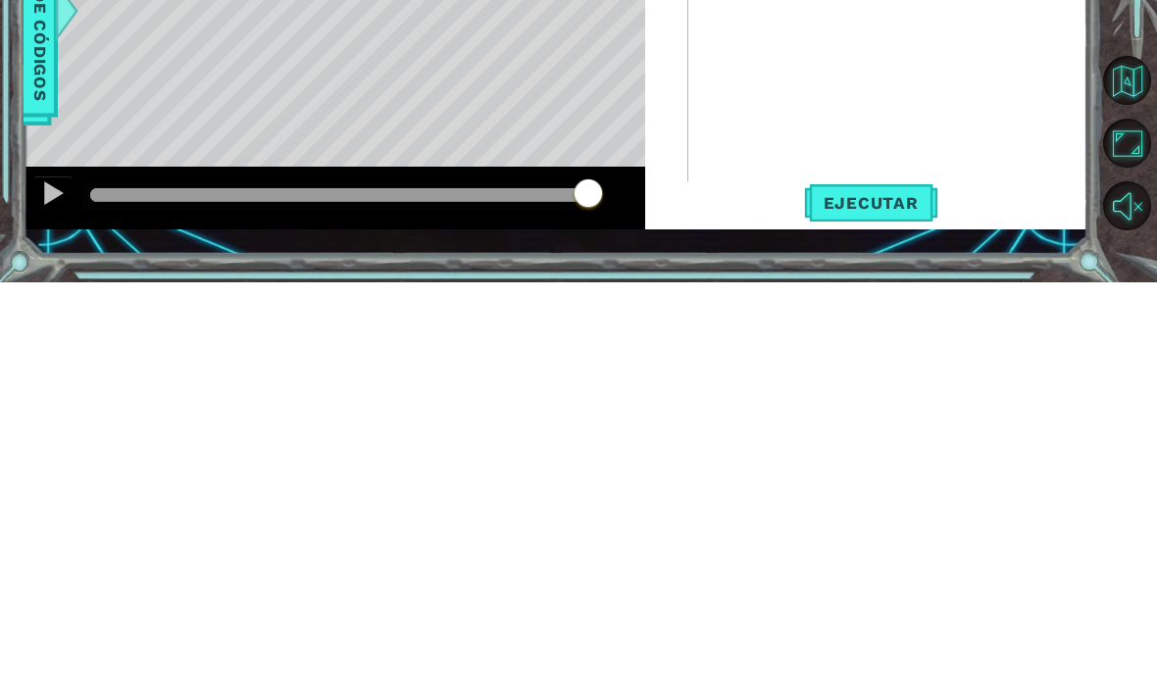
click at [866, 607] on span "Ejecutar" at bounding box center [871, 617] width 134 height 20
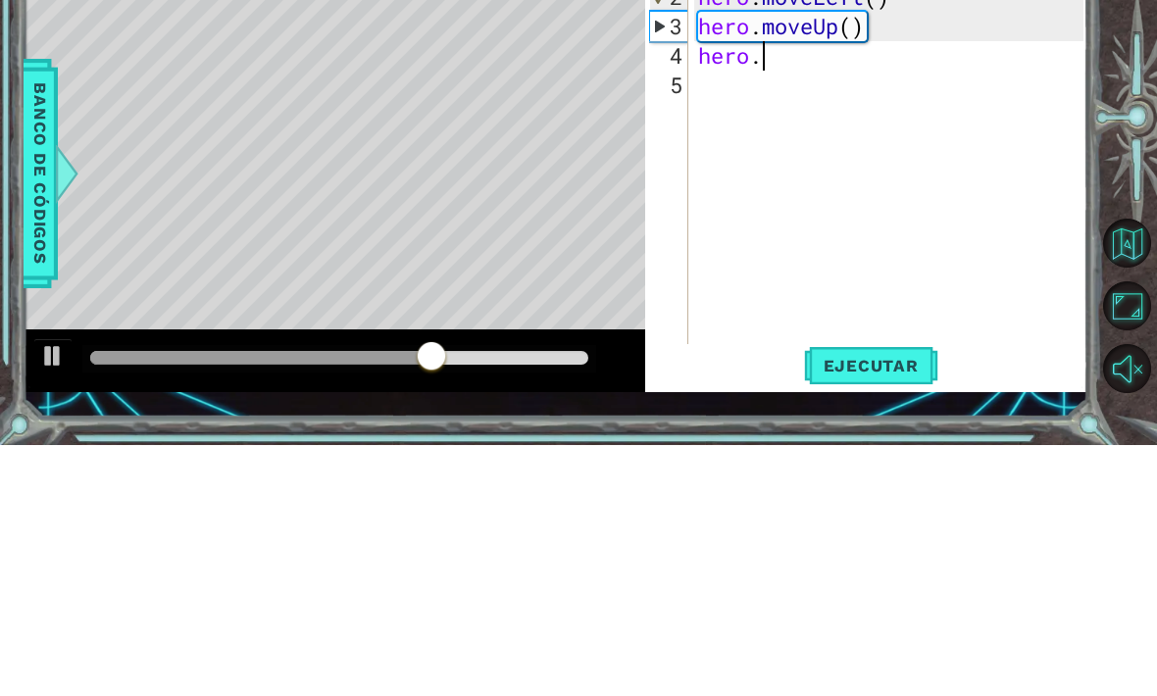
scroll to position [0, 2]
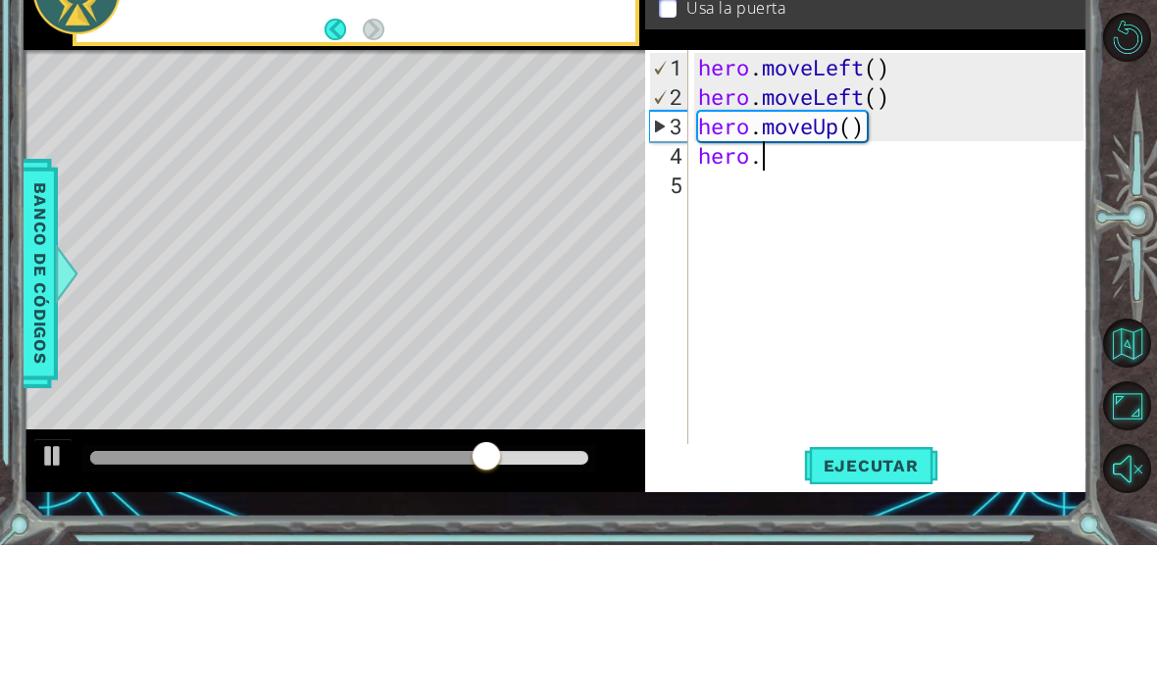
type textarea "hero.r"
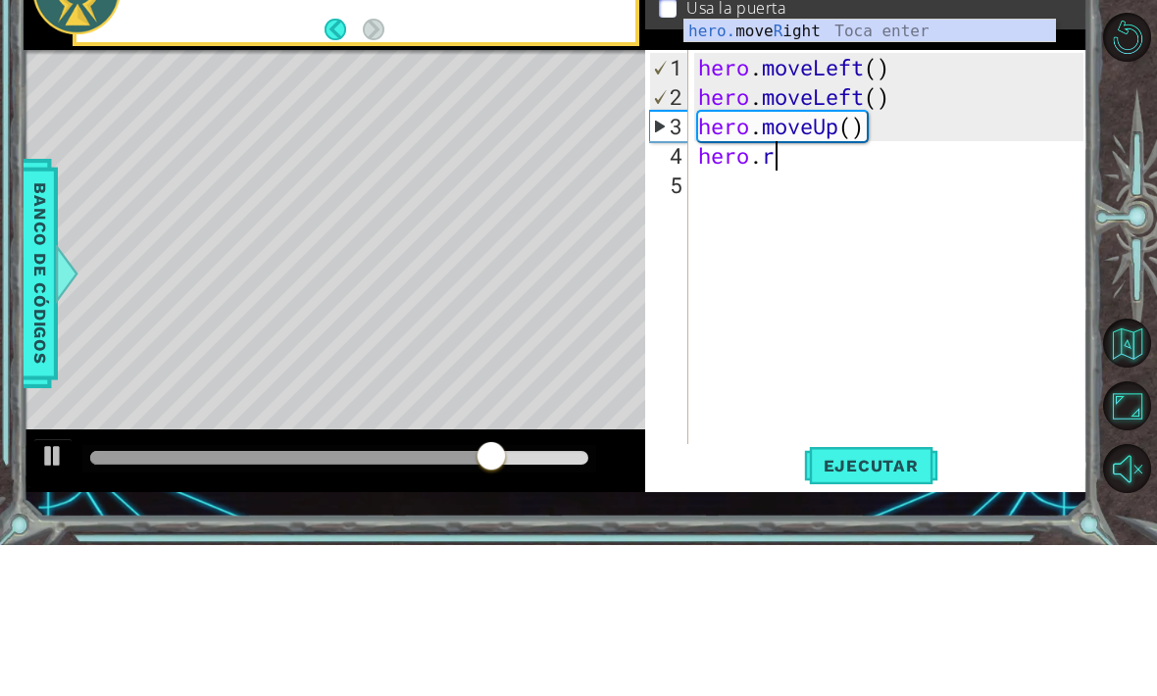
scroll to position [0, 3]
click at [891, 171] on div "hero. move R ight Toca enter" at bounding box center [869, 206] width 371 height 71
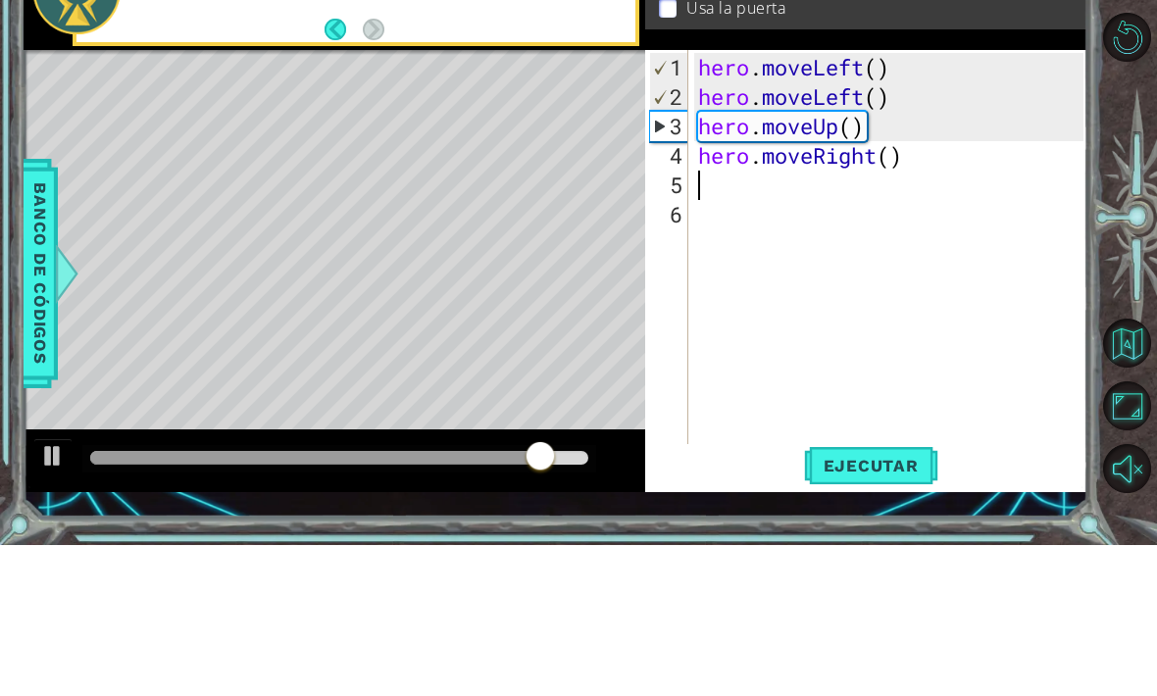
scroll to position [0, 0]
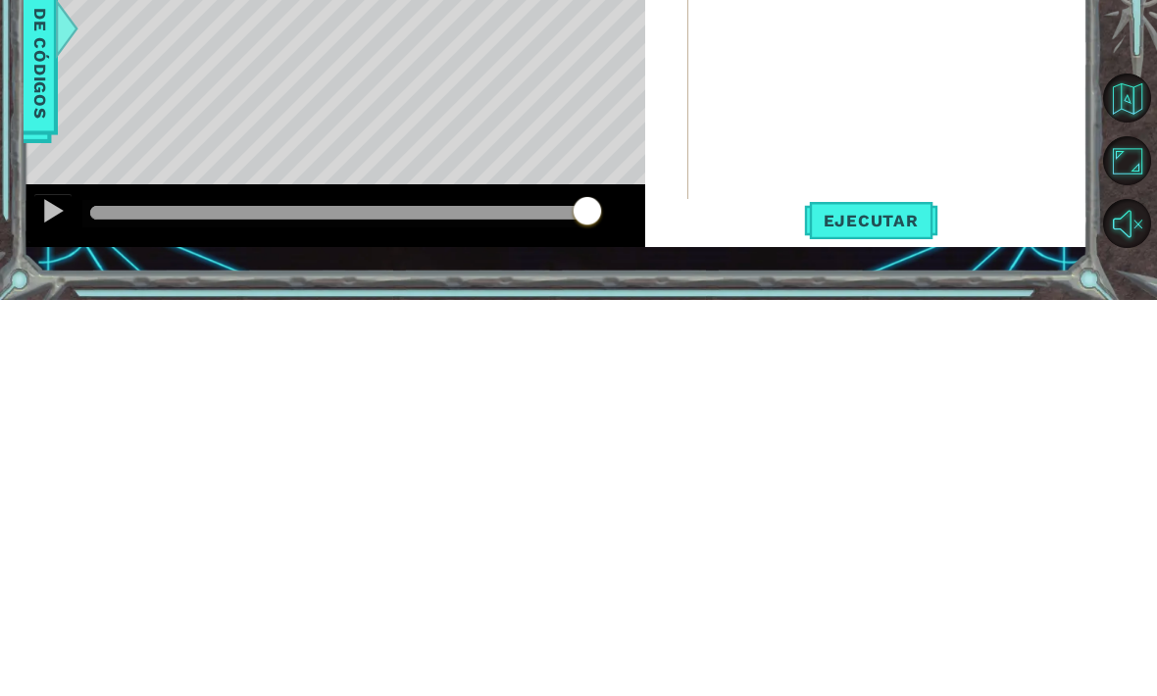
click at [882, 607] on span "Ejecutar" at bounding box center [871, 617] width 134 height 20
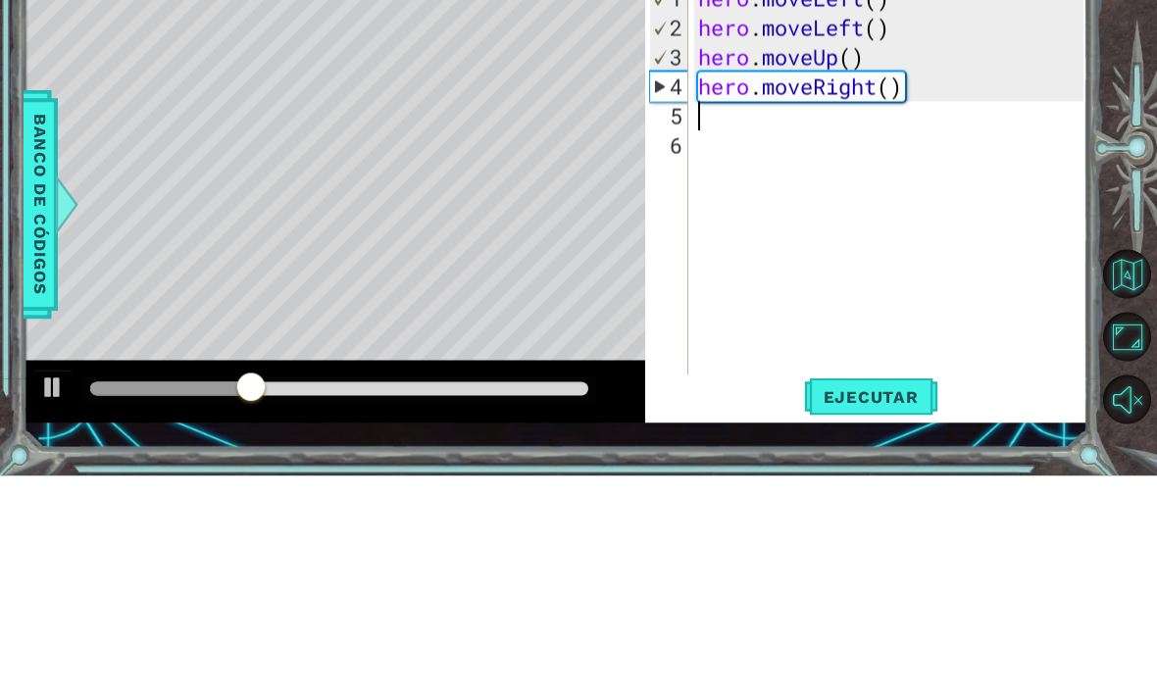
type textarea "hero.moveUp()"
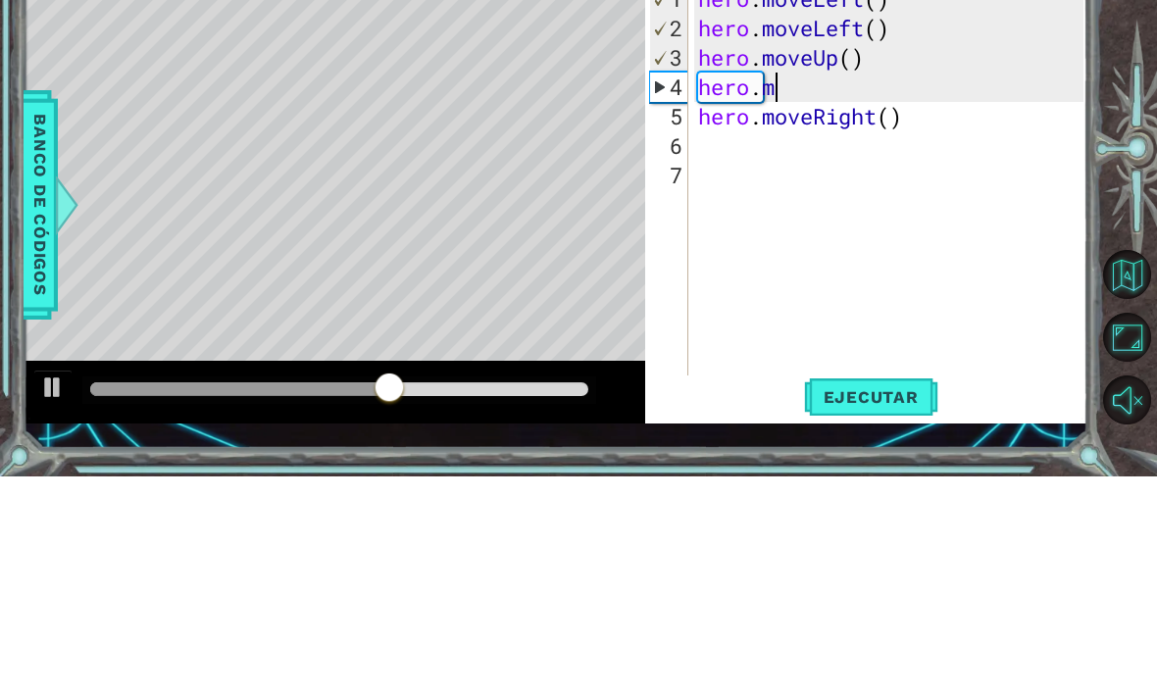
scroll to position [0, 3]
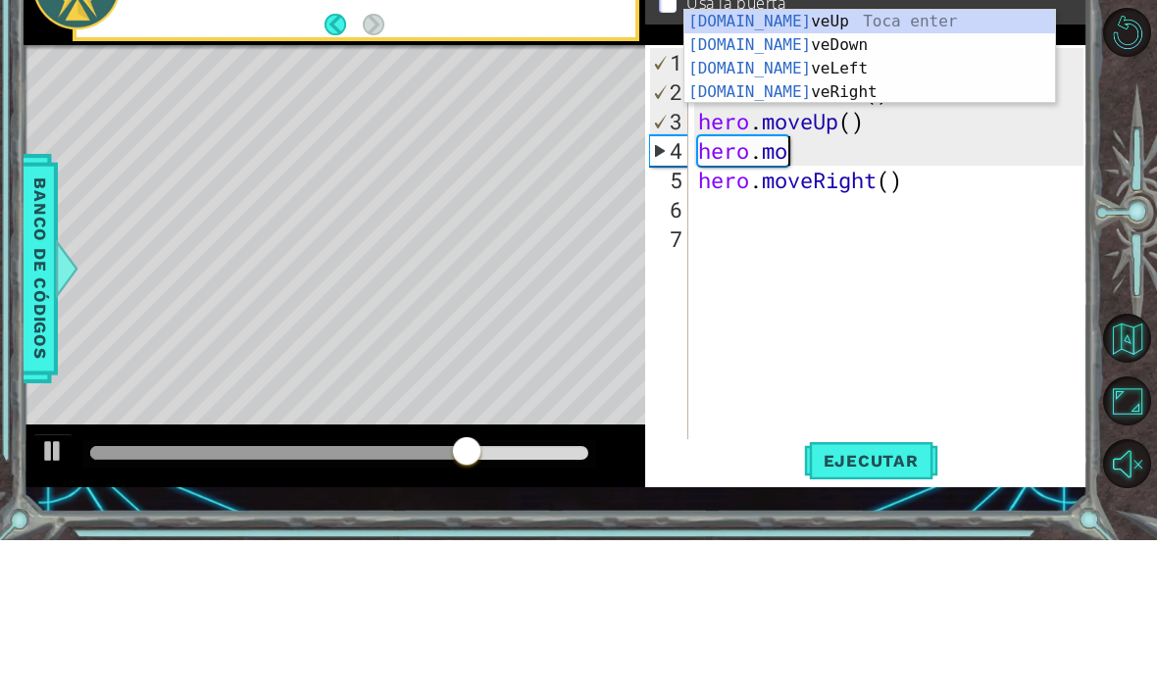
type textarea "hero.mov"
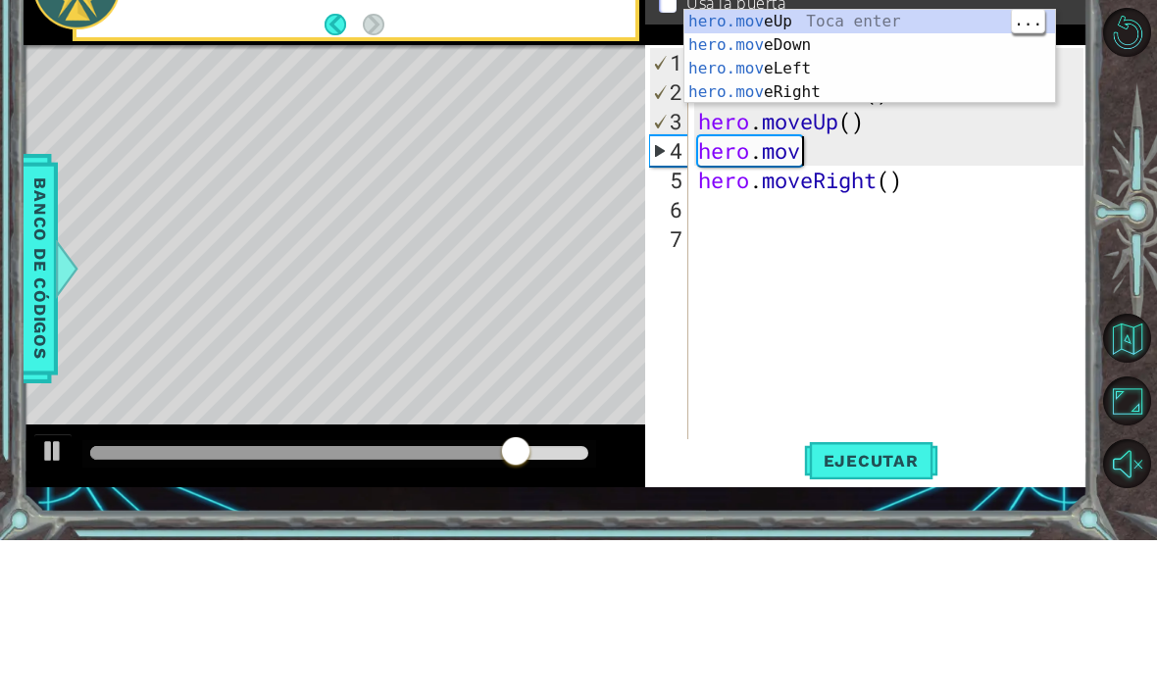
click at [867, 166] on div "hero.mov eUp Toca enter hero.mov eDown Toca enter hero.mov eLeft Toca enter her…" at bounding box center [869, 236] width 371 height 141
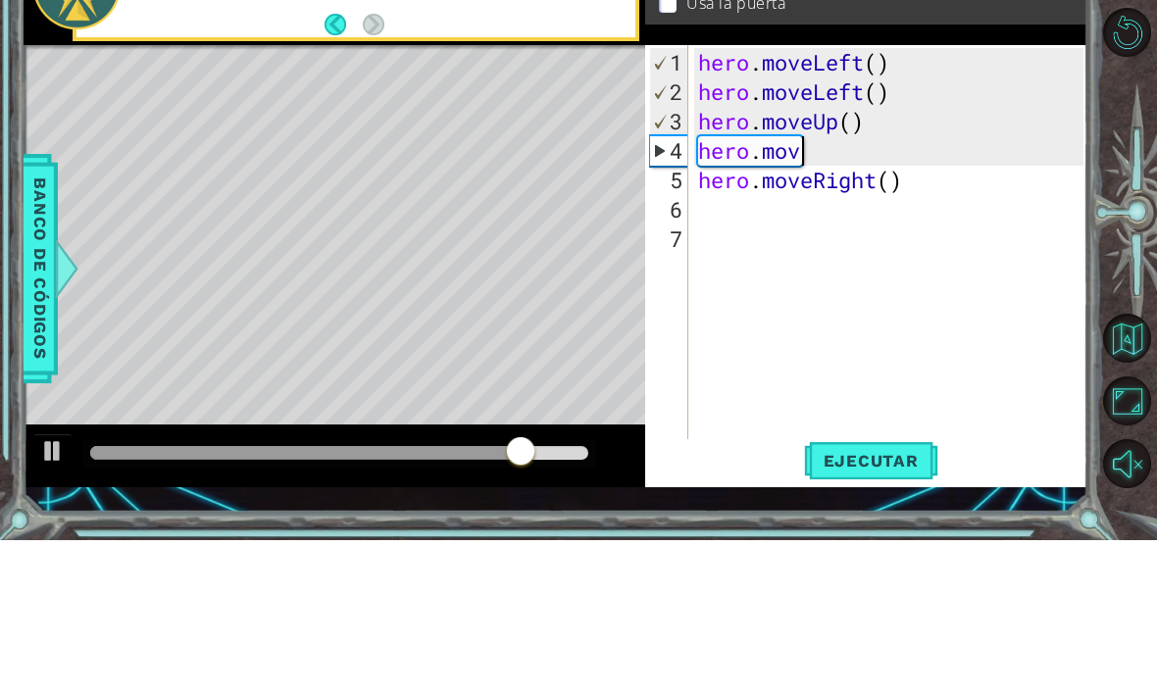
scroll to position [0, 0]
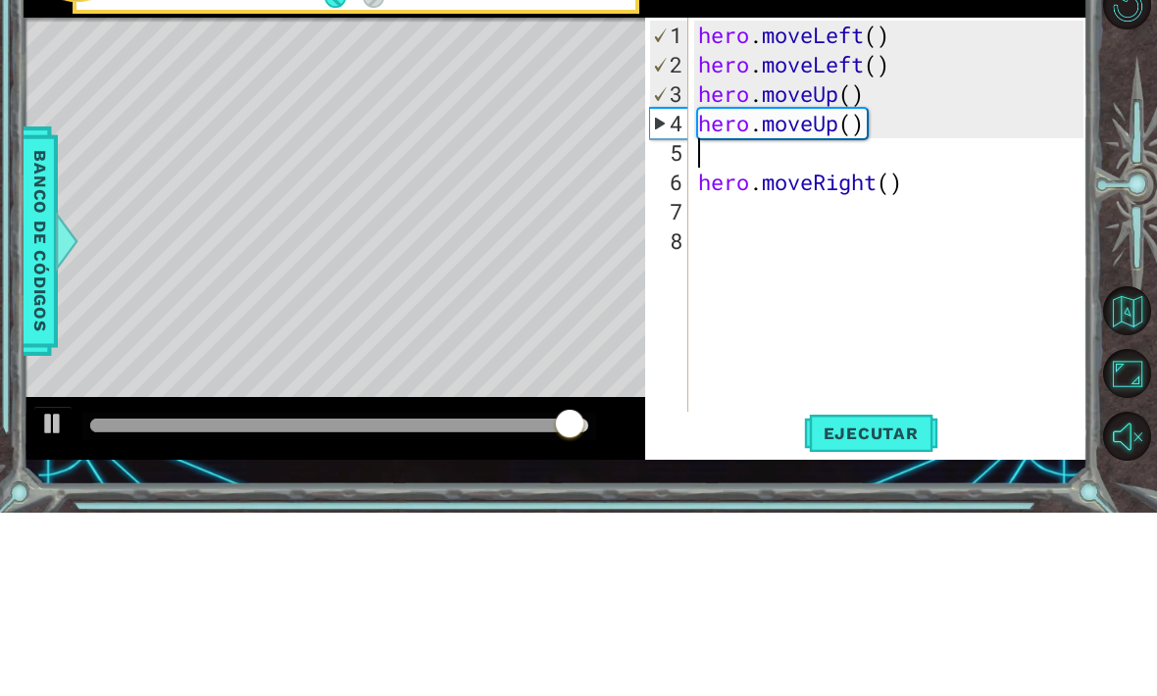
type textarea "hero.moveRight()"
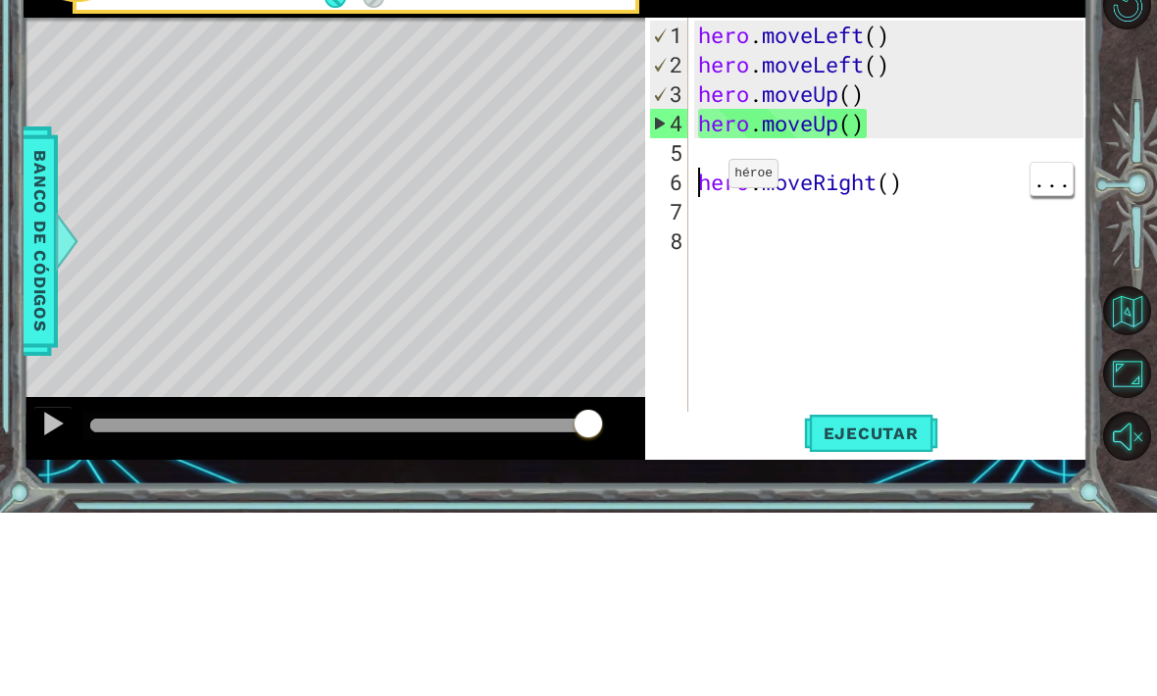
click at [710, 204] on div "hero . moveLeft ( ) hero . moveLeft ( ) hero . moveUp ( ) hero . moveUp ( ) her…" at bounding box center [893, 439] width 399 height 470
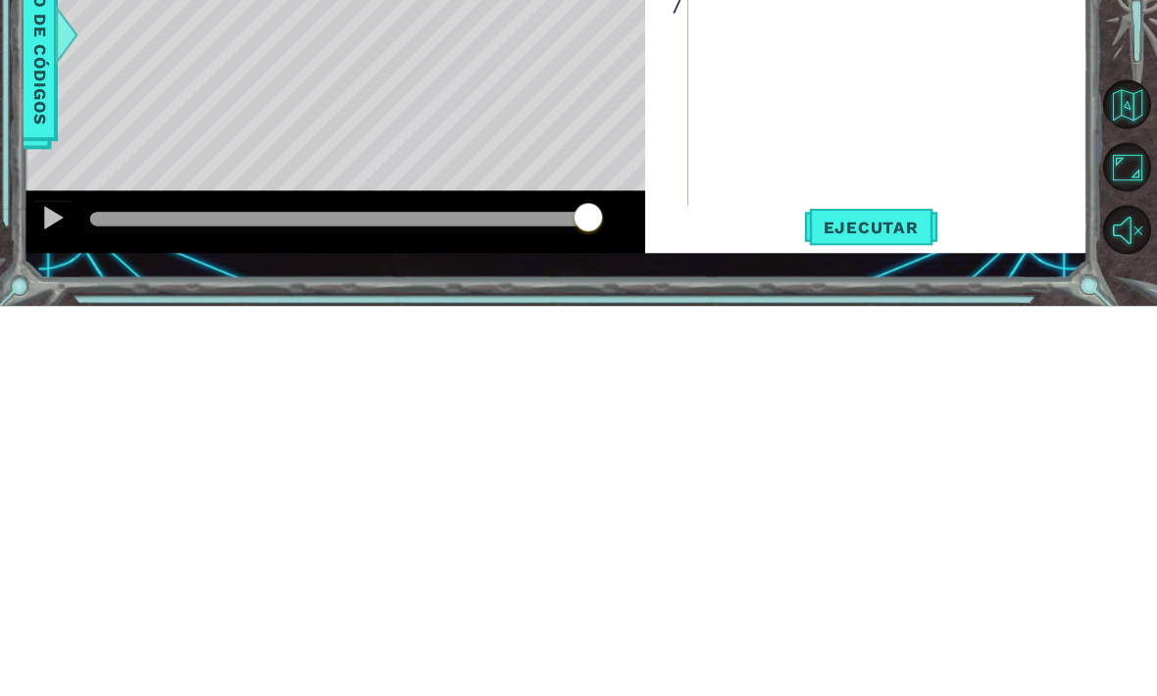
click at [875, 595] on button "Ejecutar" at bounding box center [871, 617] width 134 height 44
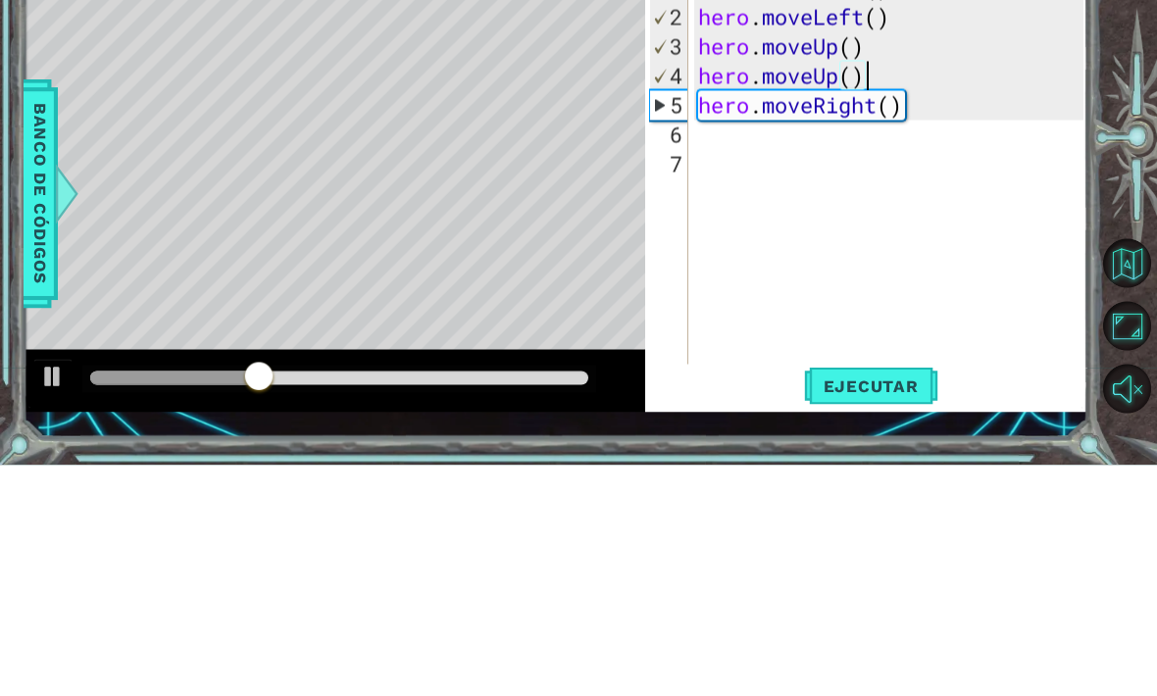
type textarea "hero.moveRight()"
click at [718, 204] on div "hero . moveLeft ( ) hero . moveLeft ( ) hero . moveUp ( ) hero . moveUp ( ) her…" at bounding box center [893, 439] width 399 height 470
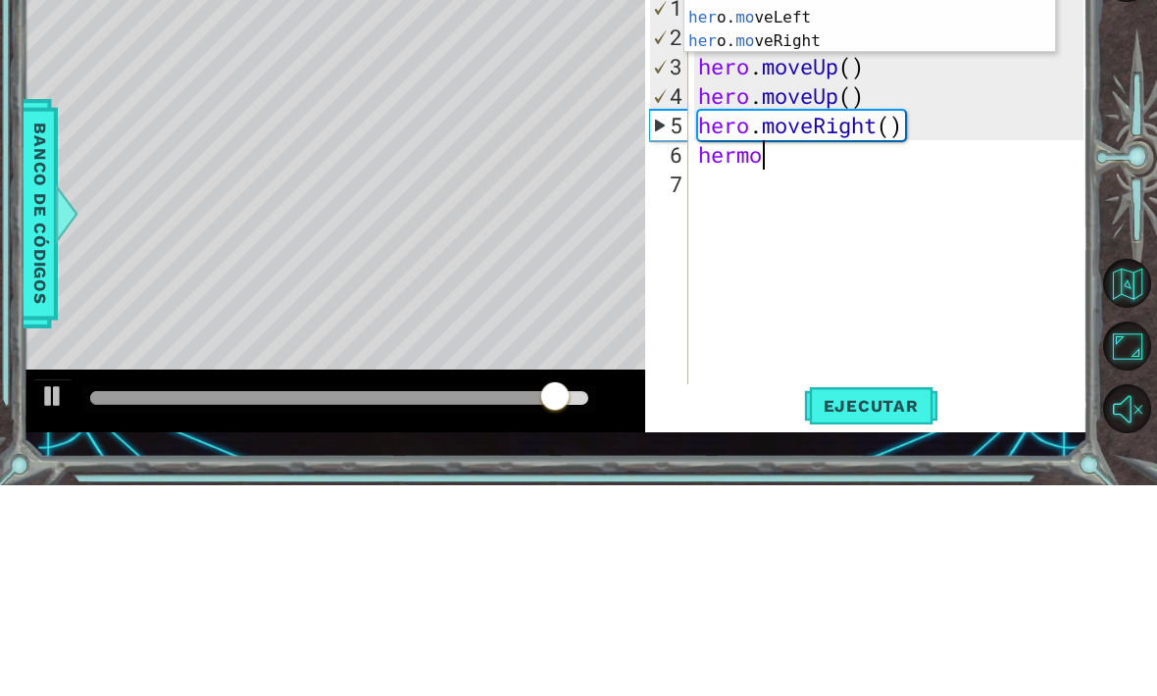
scroll to position [0, 2]
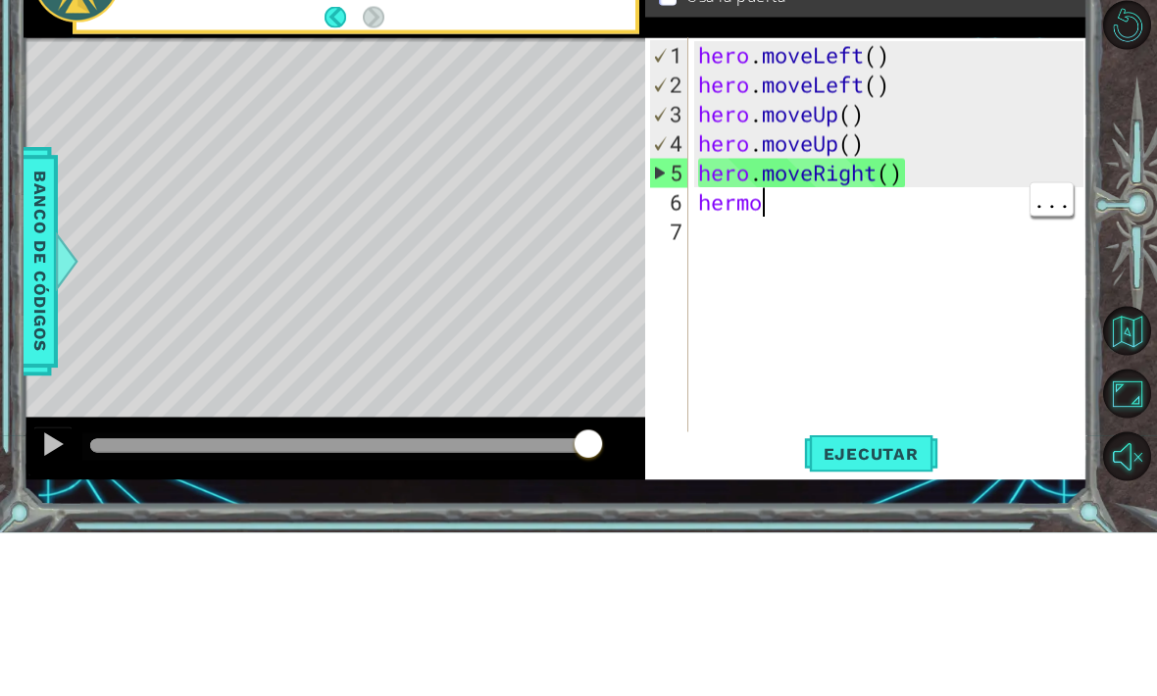
type textarea "herm"
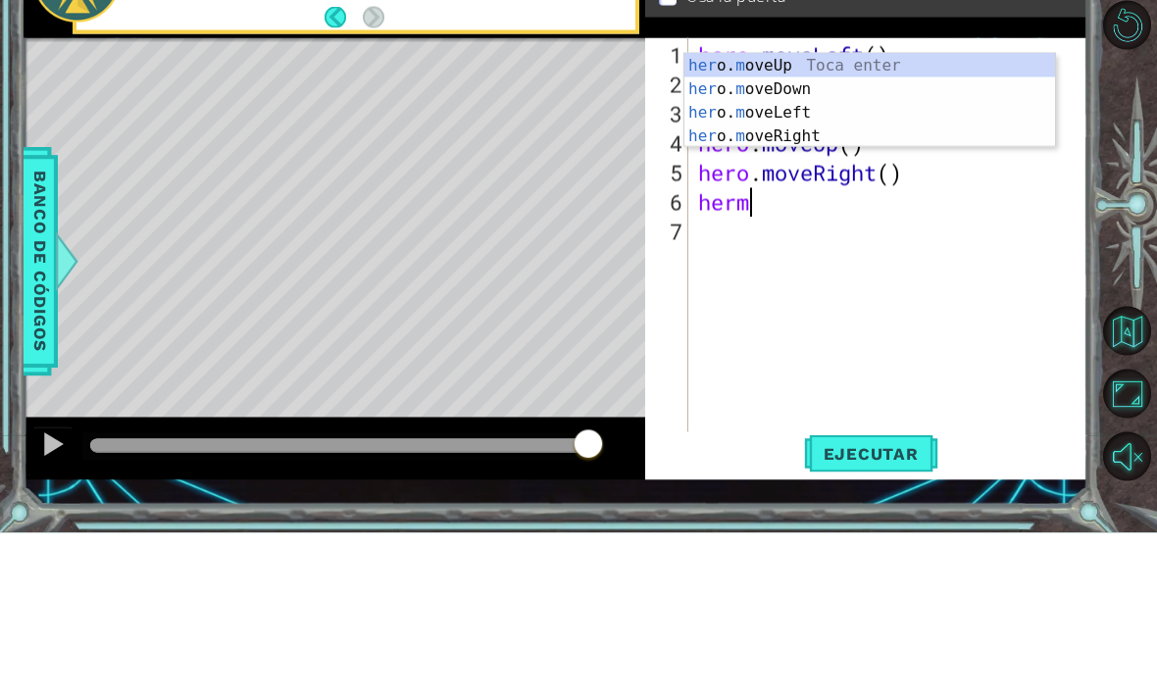
scroll to position [0, 1]
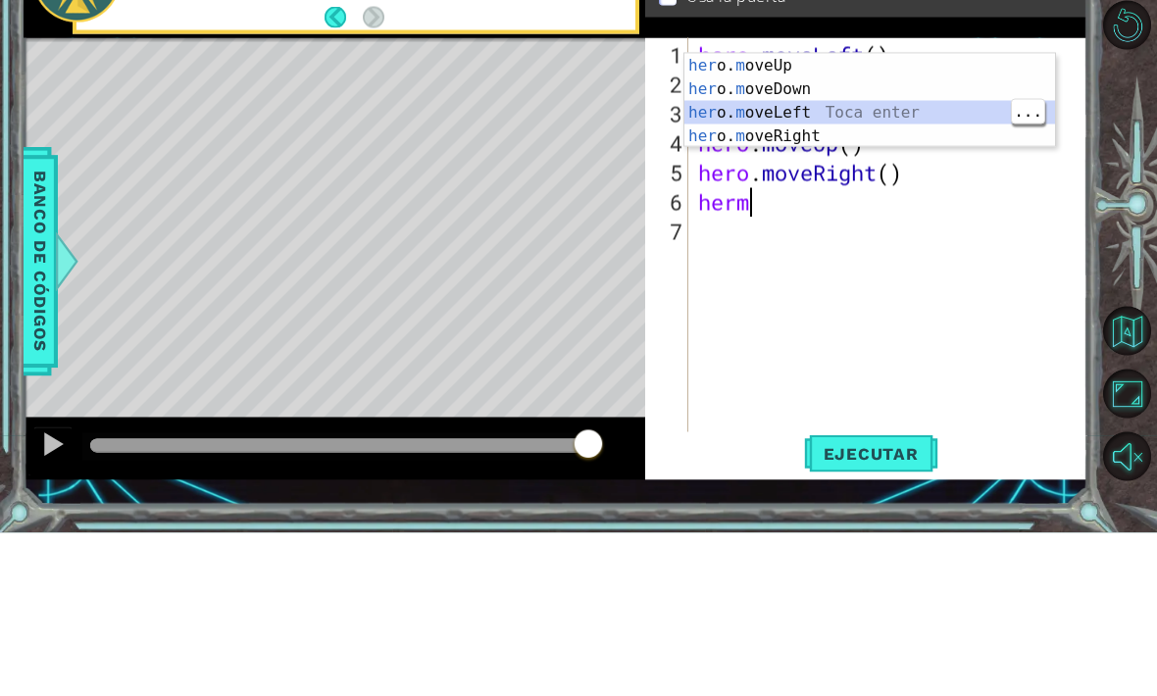
click at [869, 217] on div "her o. m oveUp Toca enter her o. m oveDown Toca enter her o. m oveLeft [PERSON_…" at bounding box center [869, 287] width 371 height 141
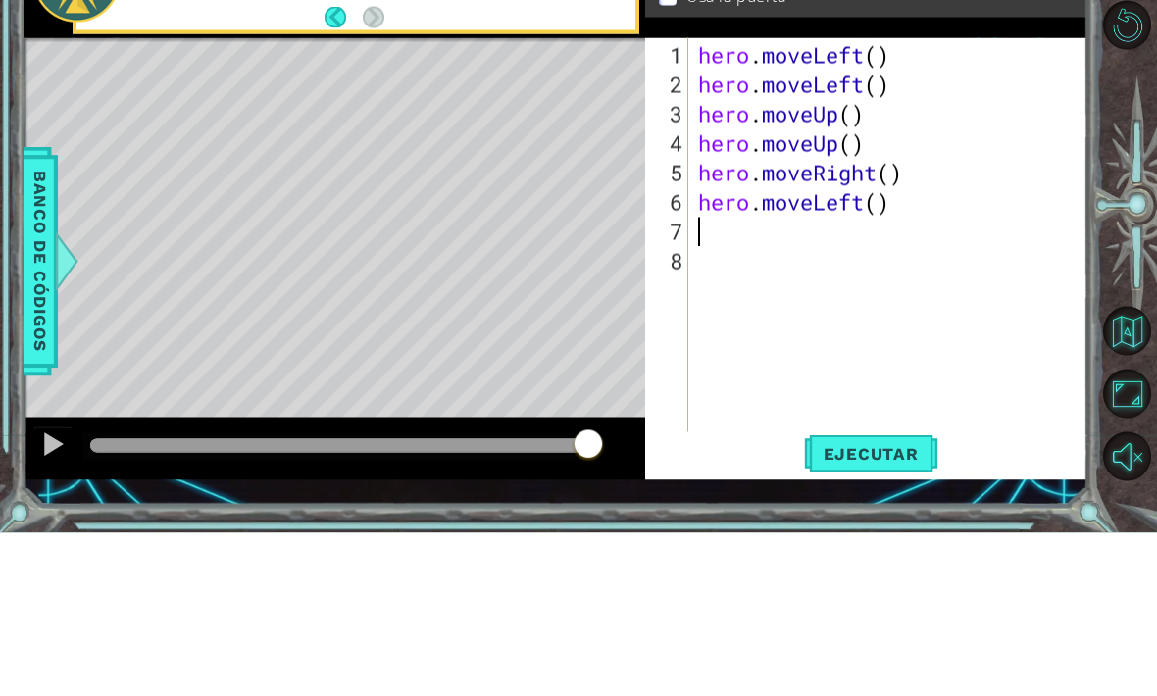
scroll to position [0, 0]
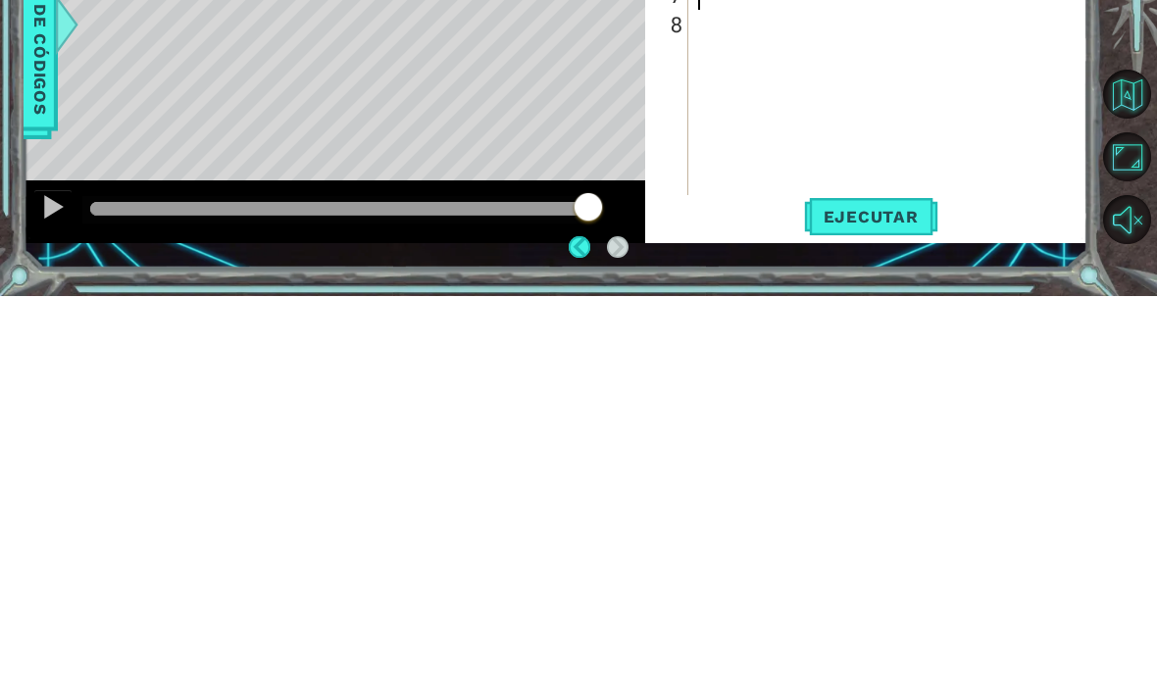
click at [872, 595] on button "Ejecutar" at bounding box center [871, 617] width 134 height 44
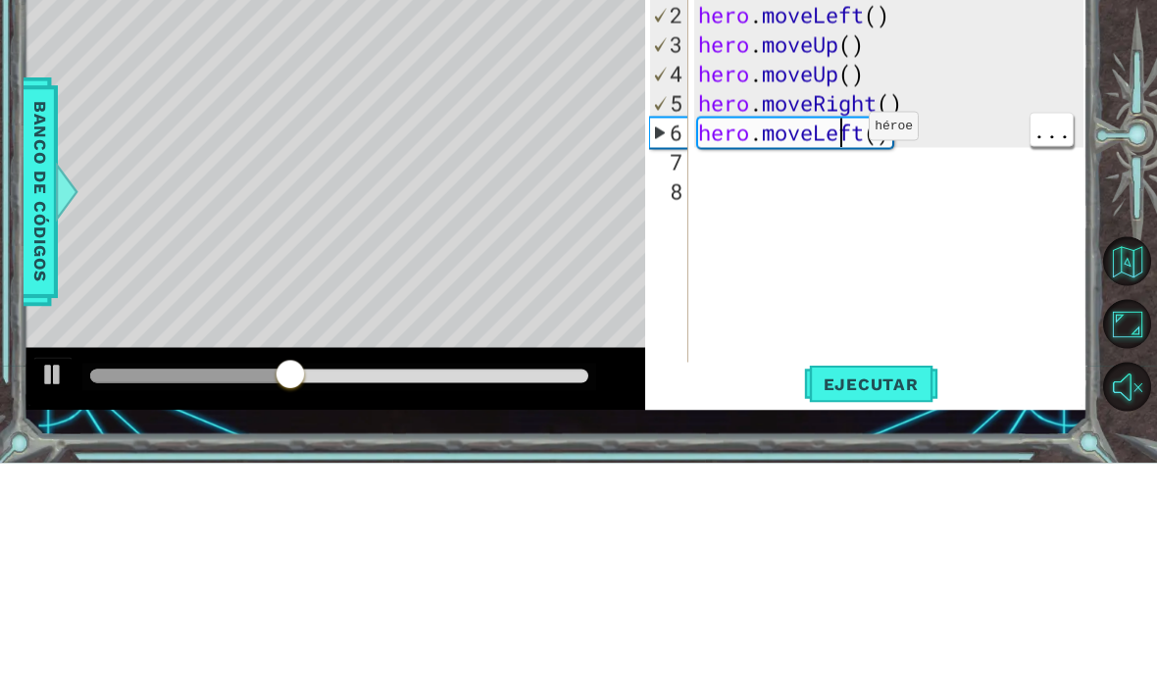
click at [933, 204] on div "hero . moveLeft ( ) hero . moveLeft ( ) hero . moveUp ( ) hero . moveUp ( ) her…" at bounding box center [893, 439] width 399 height 470
click at [886, 204] on div "hero . moveLeft ( ) hero . moveLeft ( ) hero . moveUp ( ) hero . moveUp ( ) her…" at bounding box center [893, 439] width 399 height 470
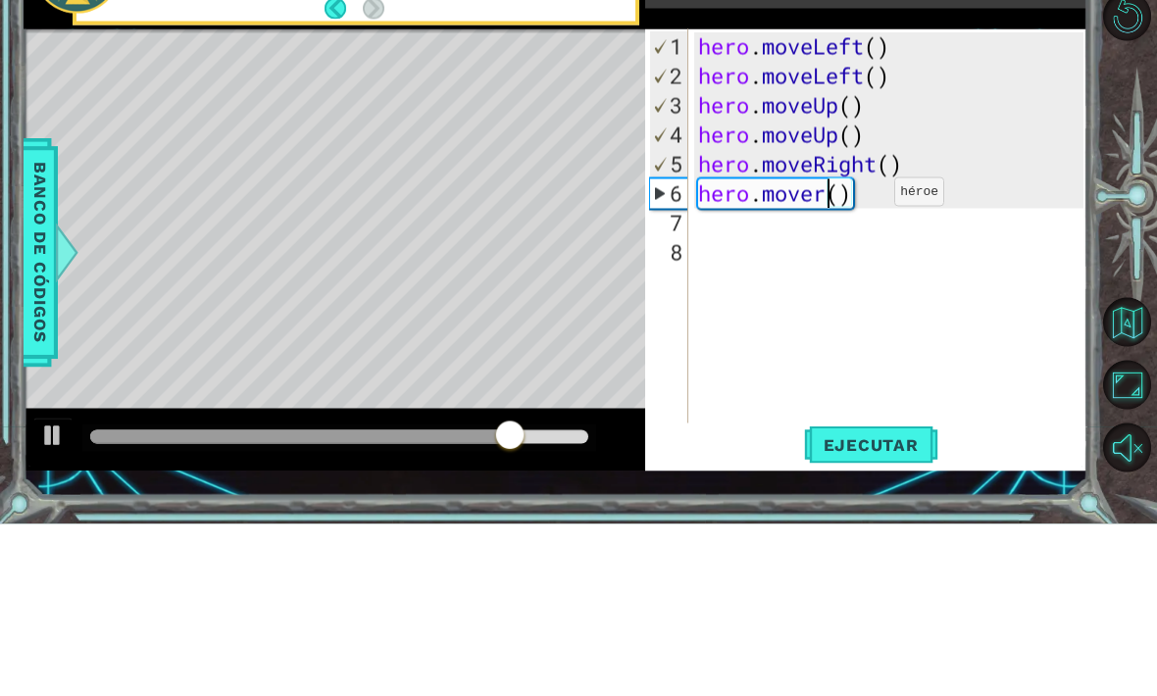
scroll to position [0, 7]
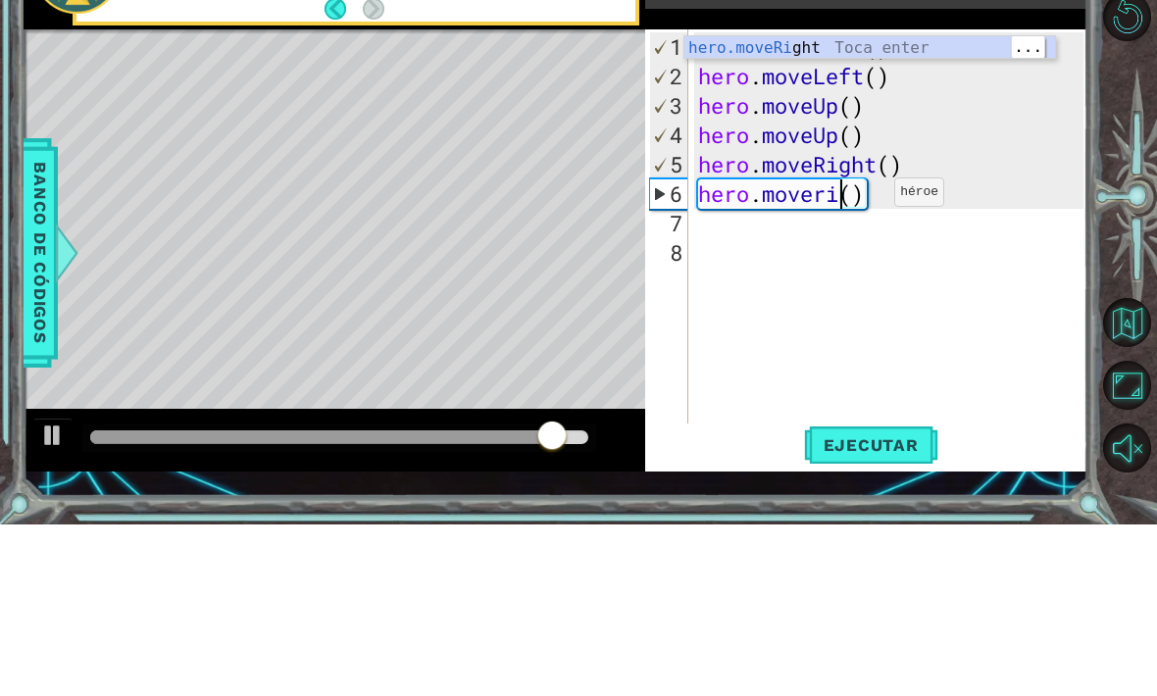
click at [873, 208] on div "hero.moveRi ght Toca enter" at bounding box center [869, 243] width 371 height 71
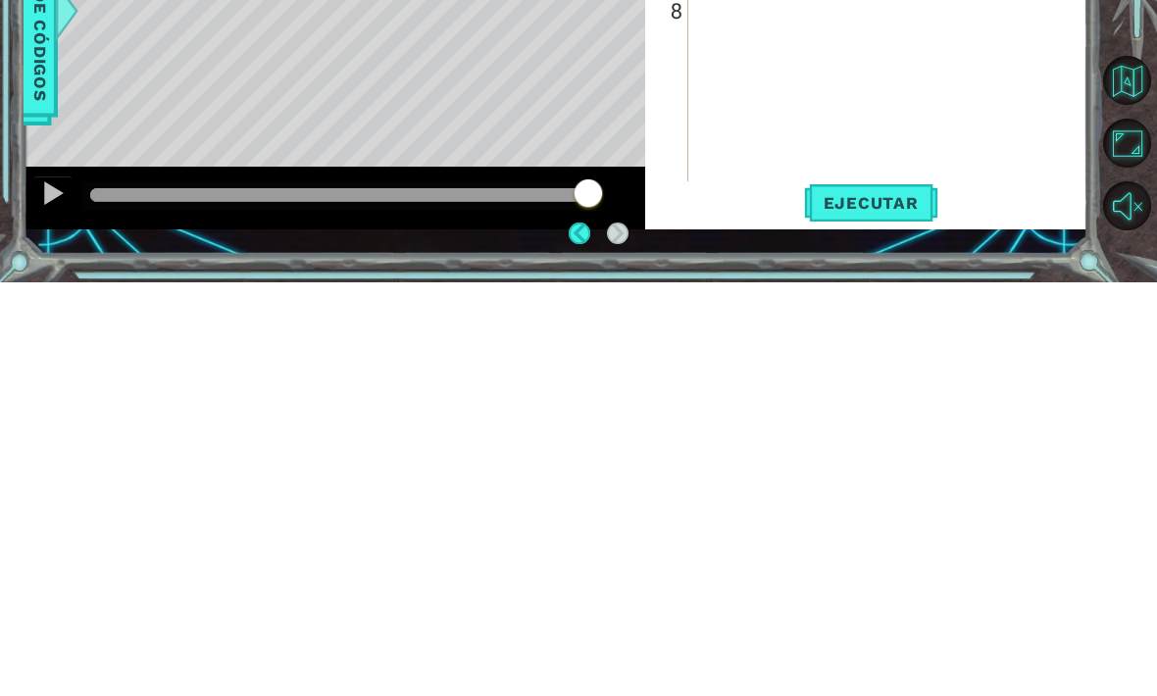
click at [879, 607] on span "Ejecutar" at bounding box center [871, 617] width 134 height 20
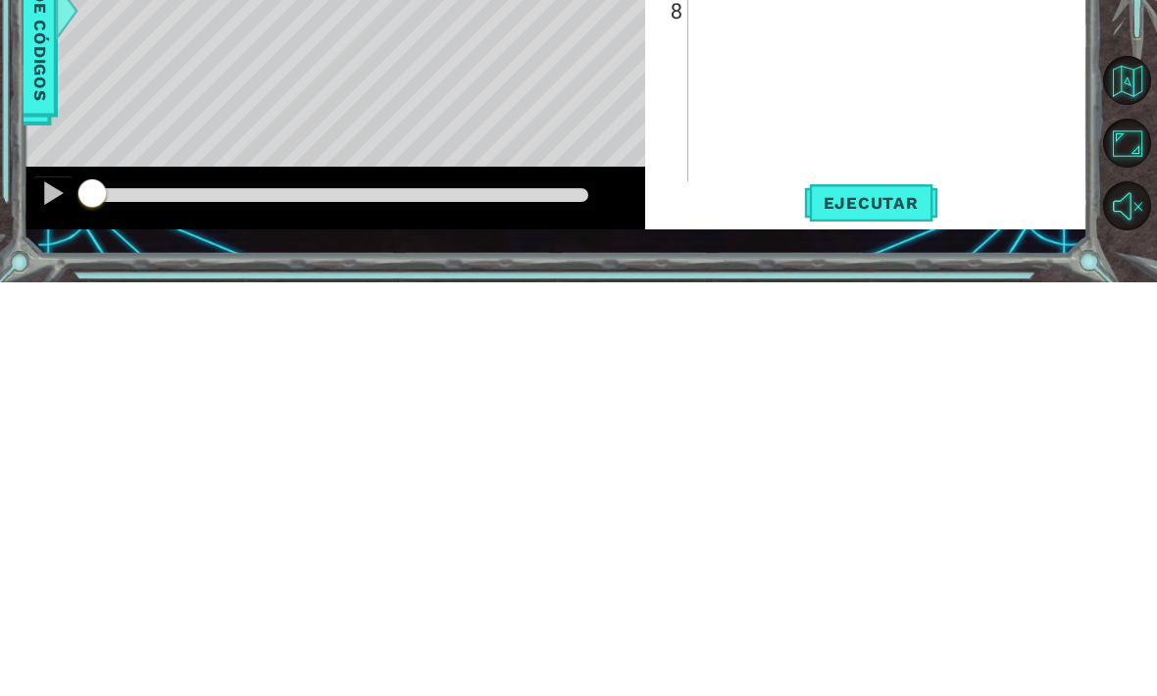
type textarea "hero.moveRight"
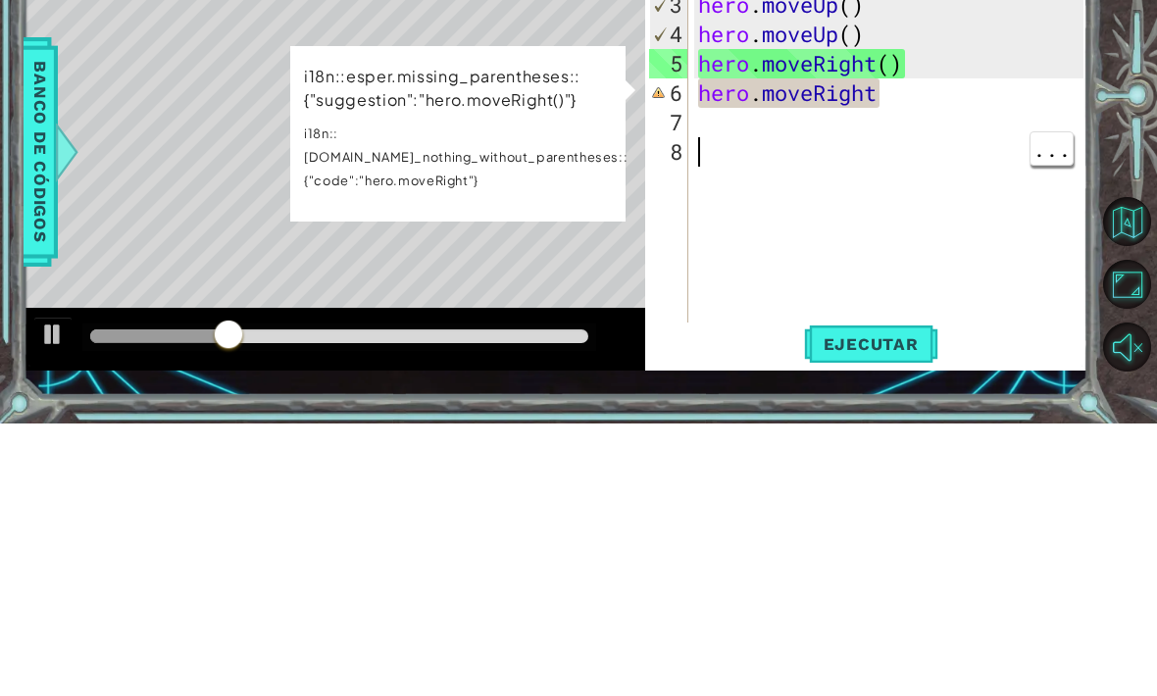
scroll to position [0, 0]
click at [893, 204] on div "hero . moveLeft ( ) hero . moveLeft ( ) hero . moveUp ( ) hero . moveUp ( ) her…" at bounding box center [893, 439] width 399 height 470
click at [889, 204] on div "hero . moveLeft ( ) hero . moveLeft ( ) hero . moveUp ( ) hero . moveUp ( ) her…" at bounding box center [893, 439] width 399 height 470
click at [920, 204] on div "hero . moveLeft ( ) hero . moveLeft ( ) hero . moveUp ( ) hero . moveUp ( ) her…" at bounding box center [893, 439] width 399 height 470
click at [897, 204] on div "hero . moveLeft ( ) hero . moveLeft ( ) hero . moveUp ( ) hero . moveUp ( ) her…" at bounding box center [893, 439] width 399 height 470
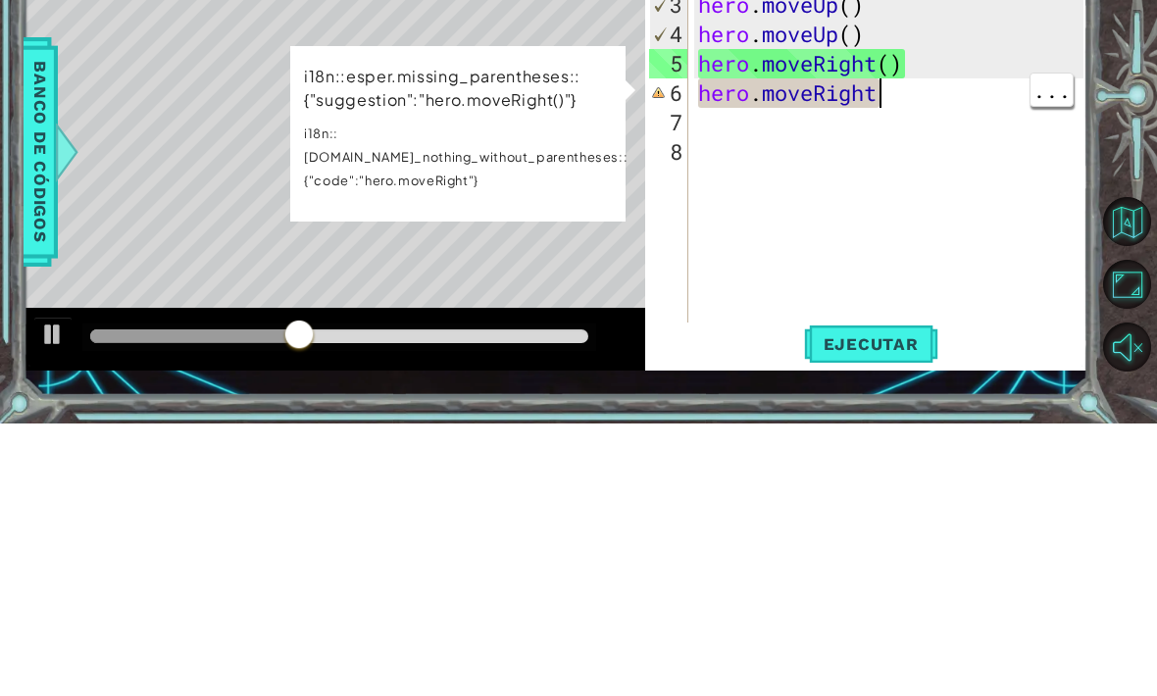
click at [887, 204] on div "hero . moveLeft ( ) hero . moveLeft ( ) hero . moveUp ( ) hero . moveUp ( ) her…" at bounding box center [893, 439] width 399 height 470
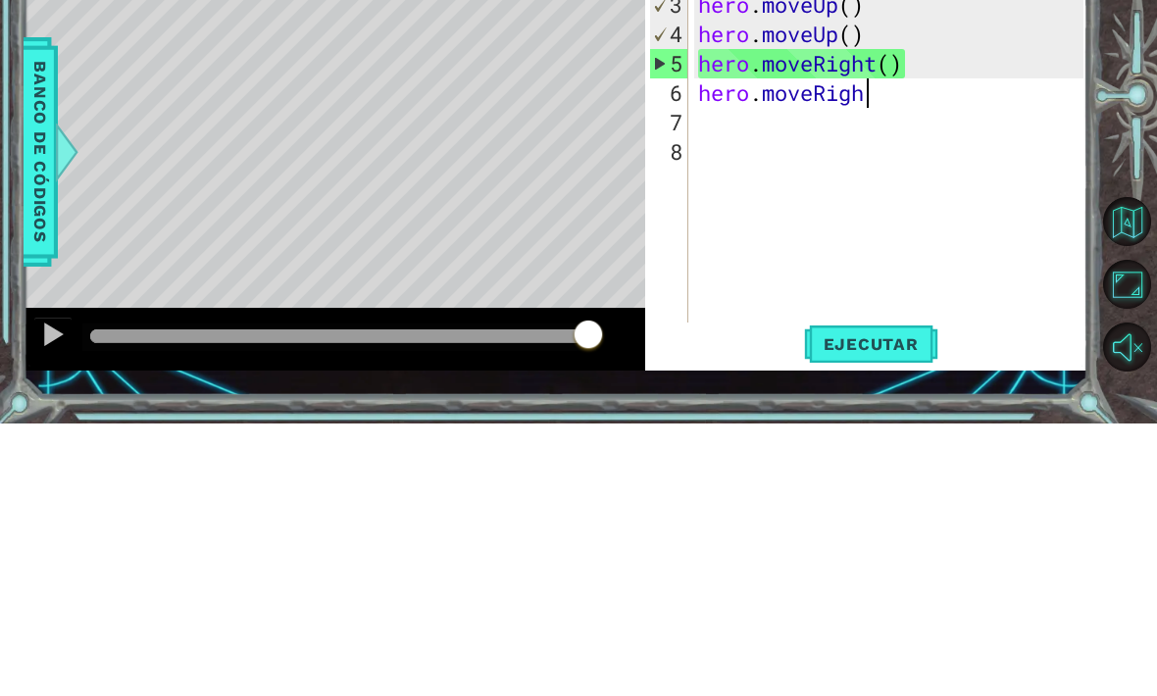
type textarea "hero.moveRight"
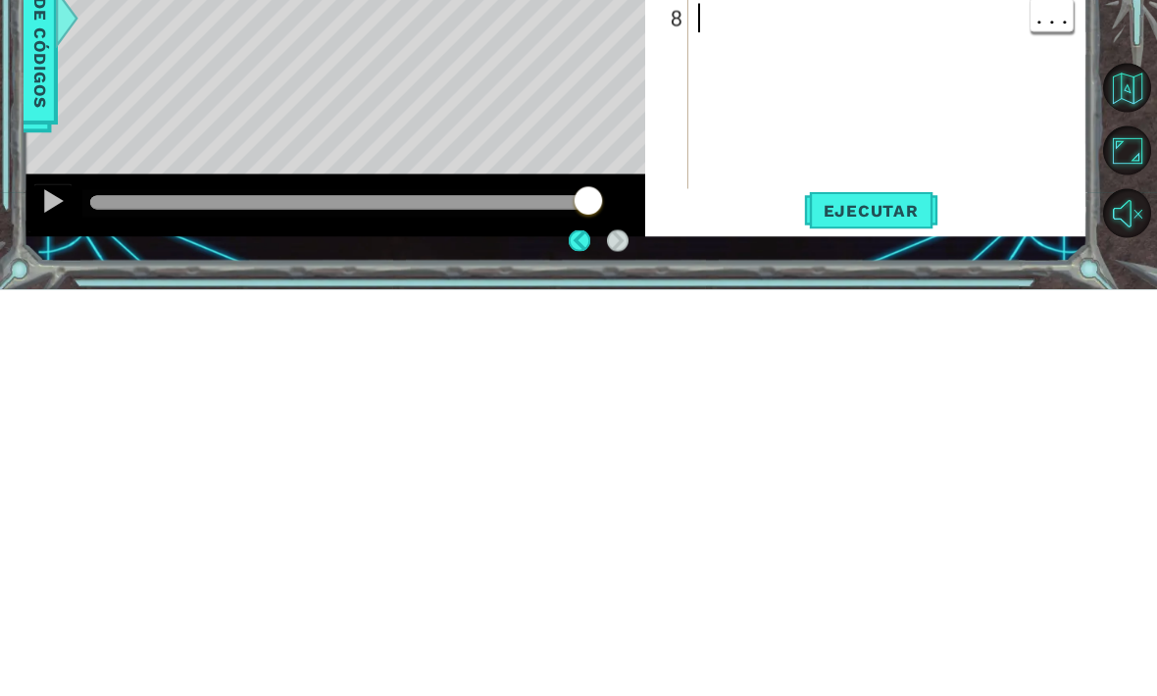
click at [881, 607] on span "Ejecutar" at bounding box center [871, 617] width 134 height 20
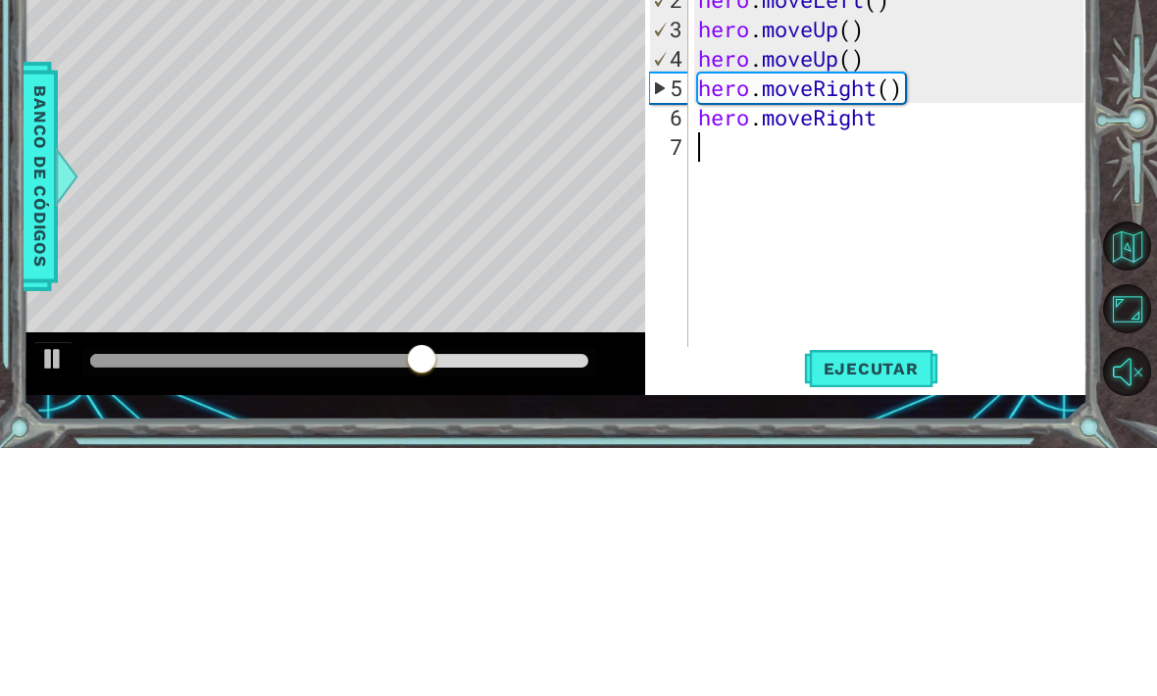
click at [894, 204] on div "hero . moveLeft ( ) hero . moveLeft ( ) hero . moveUp ( ) hero . moveUp ( ) her…" at bounding box center [893, 439] width 399 height 470
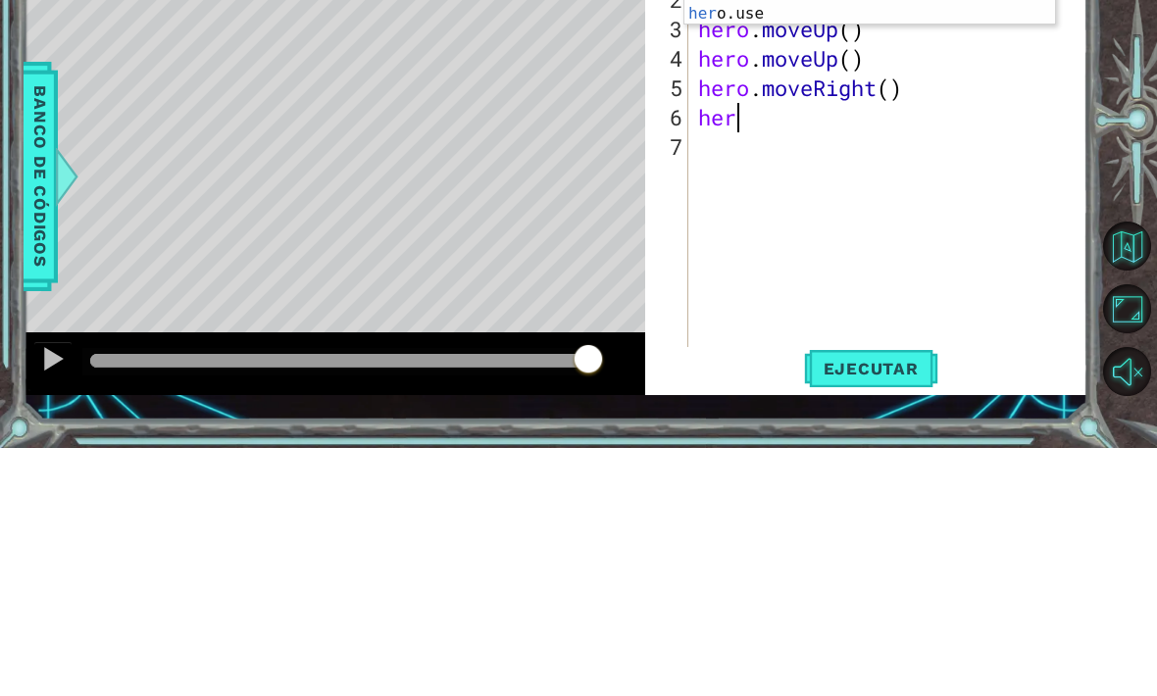
type textarea "h"
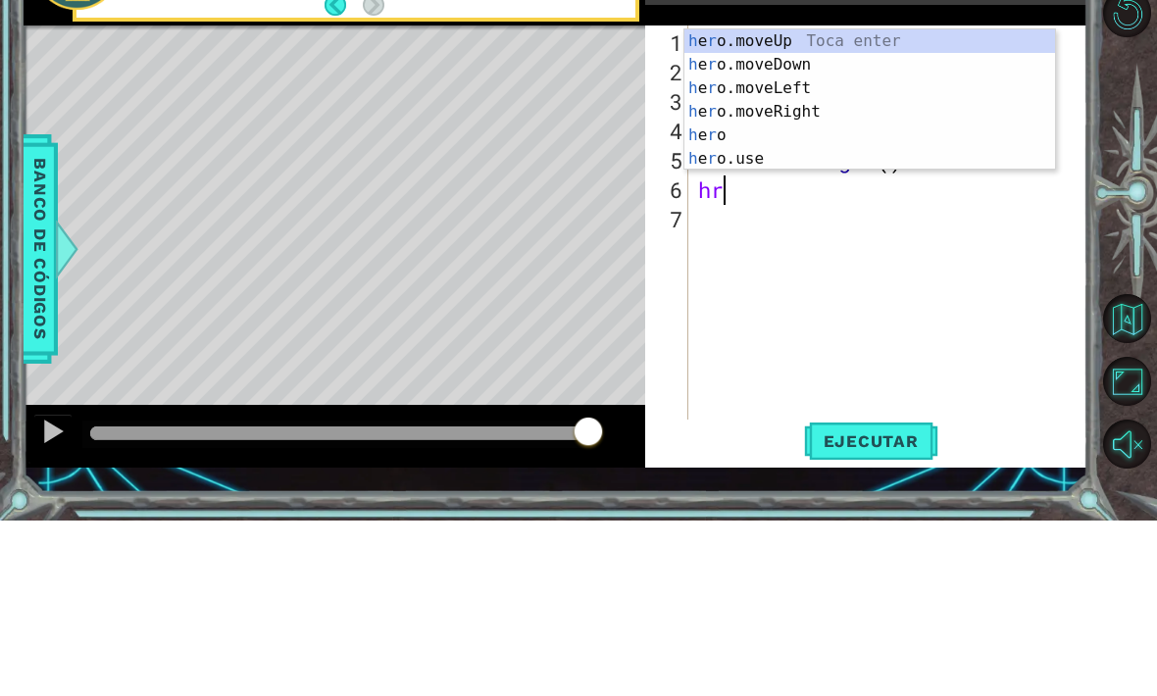
type textarea "h"
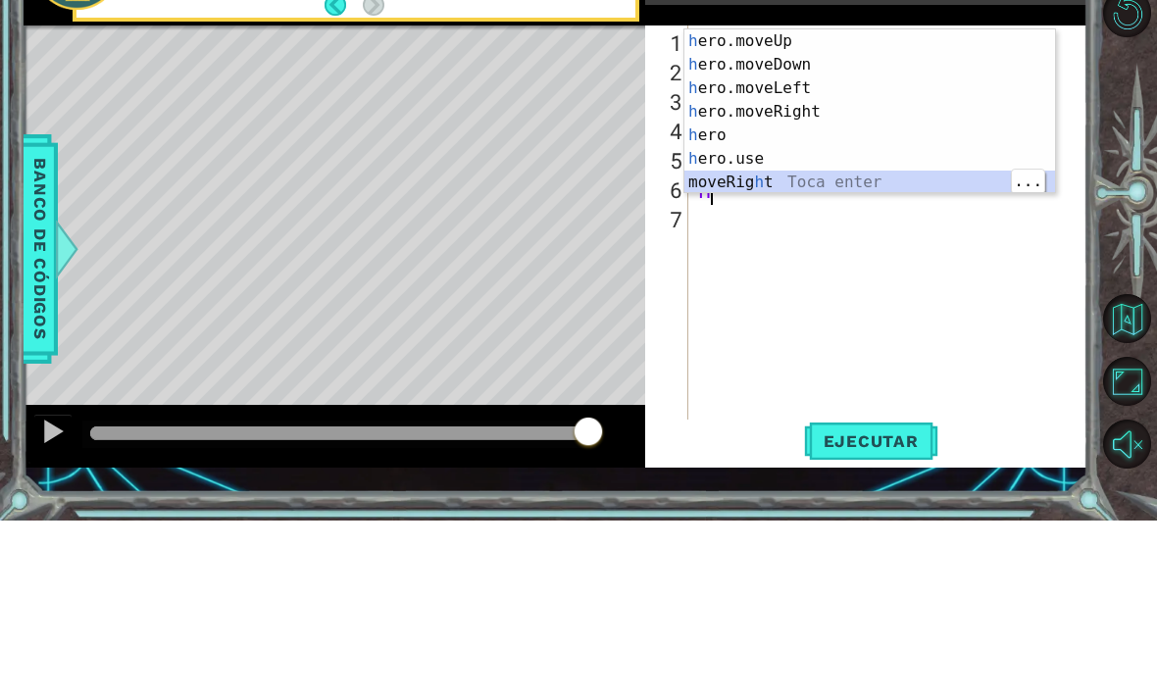
click at [832, 205] on div "h ero.moveUp Toca enter h ero.moveDown Toca enter h ero.moveLeft Toca enter h e…" at bounding box center [869, 311] width 371 height 212
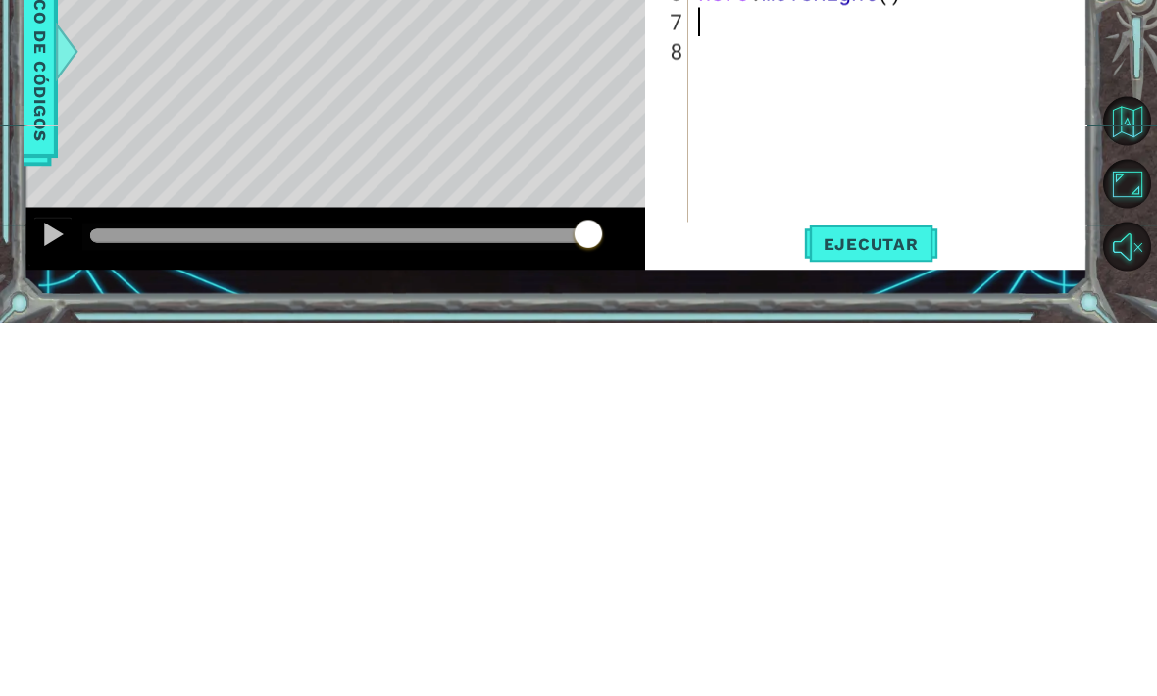
click at [871, 607] on span "Ejecutar" at bounding box center [871, 617] width 134 height 20
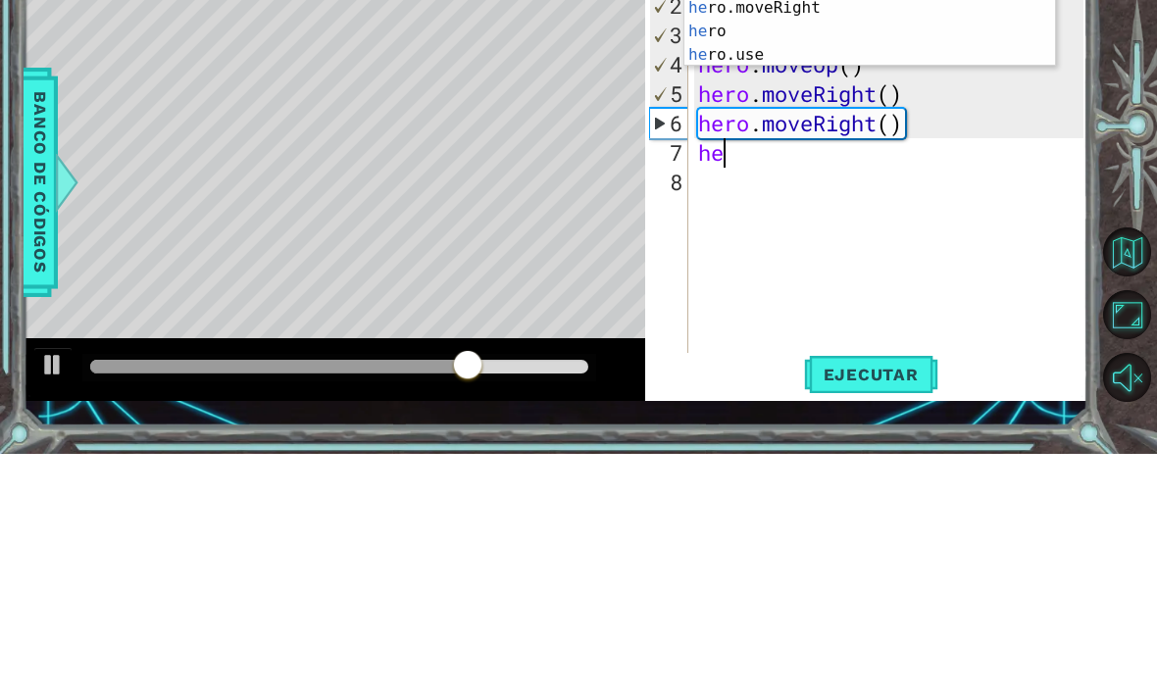
scroll to position [0, 1]
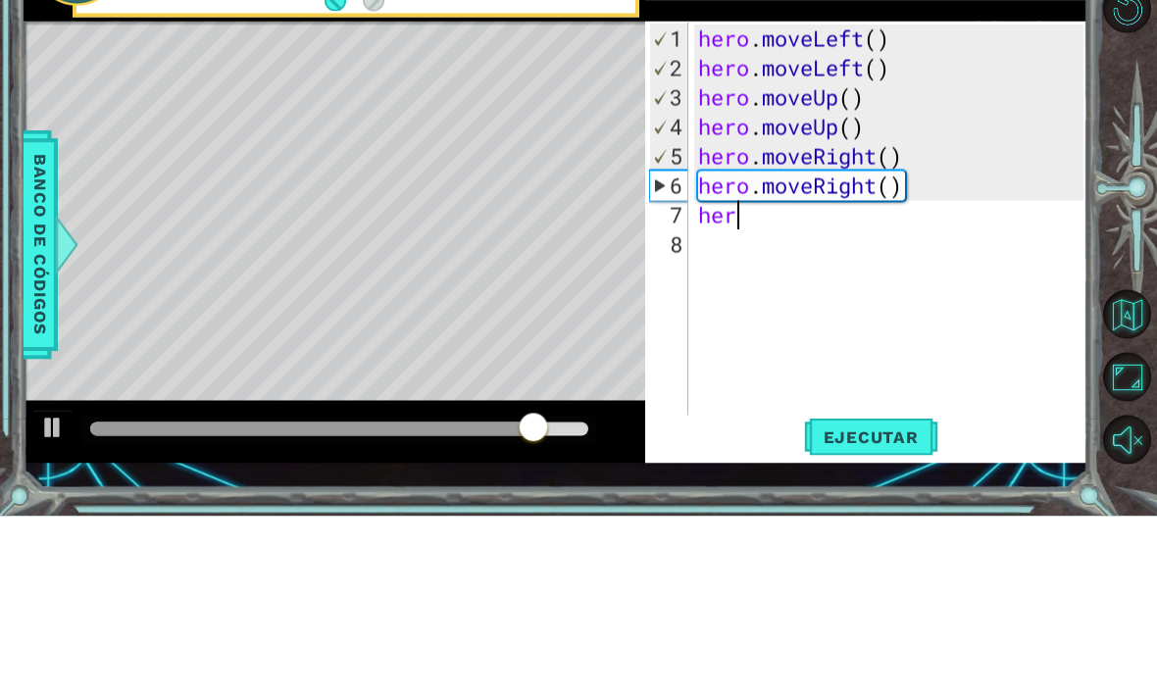
type textarea "hero"
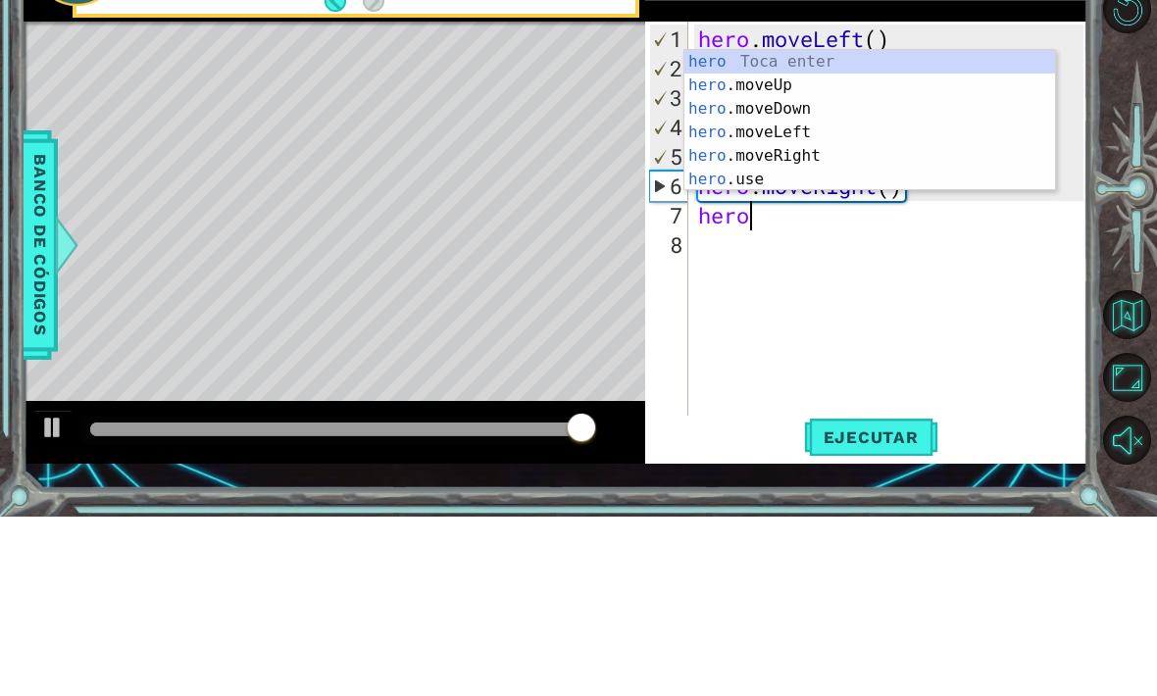
click at [795, 229] on div "hero Toca enter hero .moveUp Toca enter hero .moveDown Toca enter hero .moveLef…" at bounding box center [869, 323] width 371 height 188
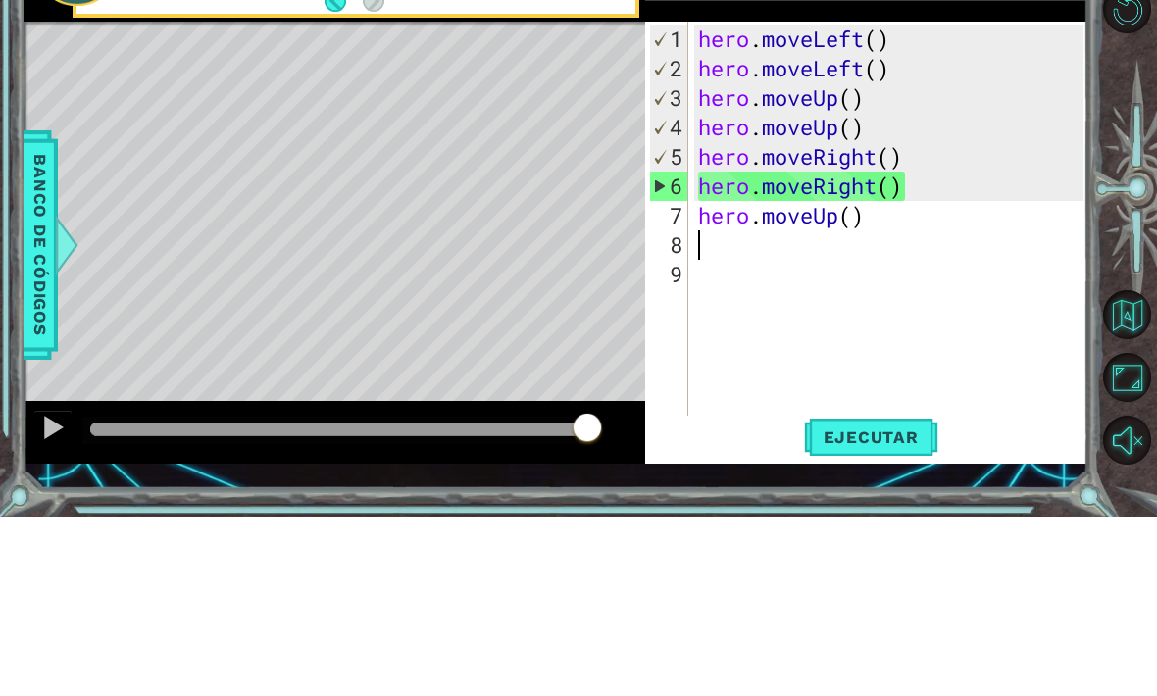
scroll to position [0, 0]
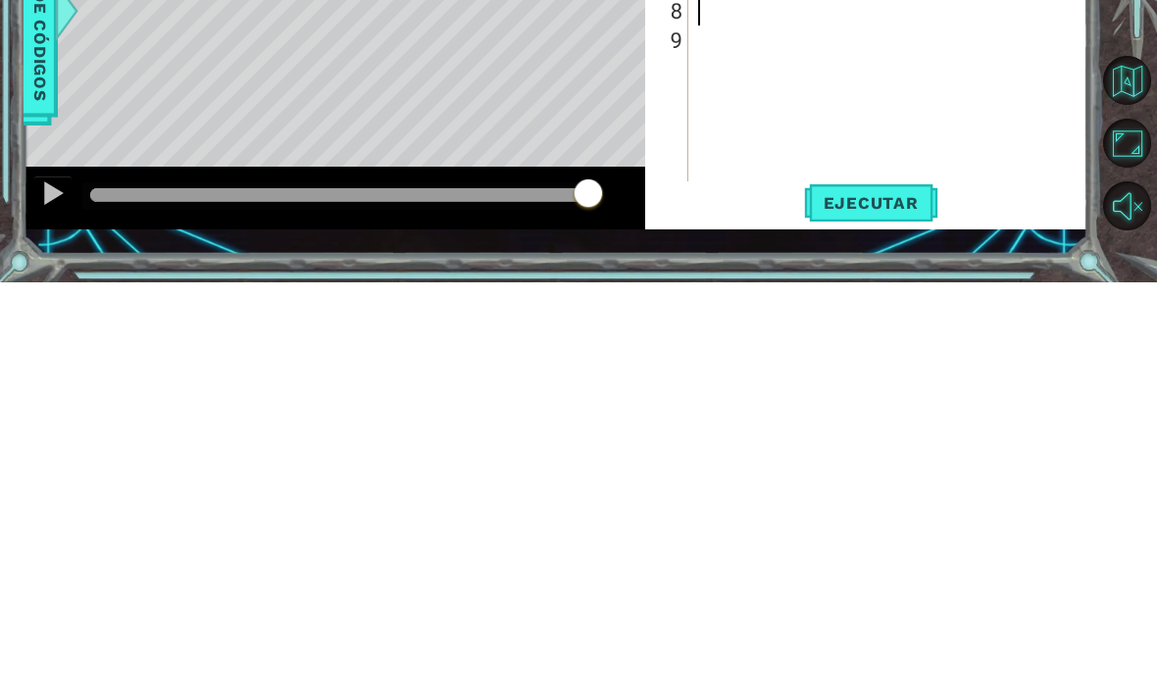
click at [894, 595] on button "Ejecutar" at bounding box center [871, 617] width 134 height 44
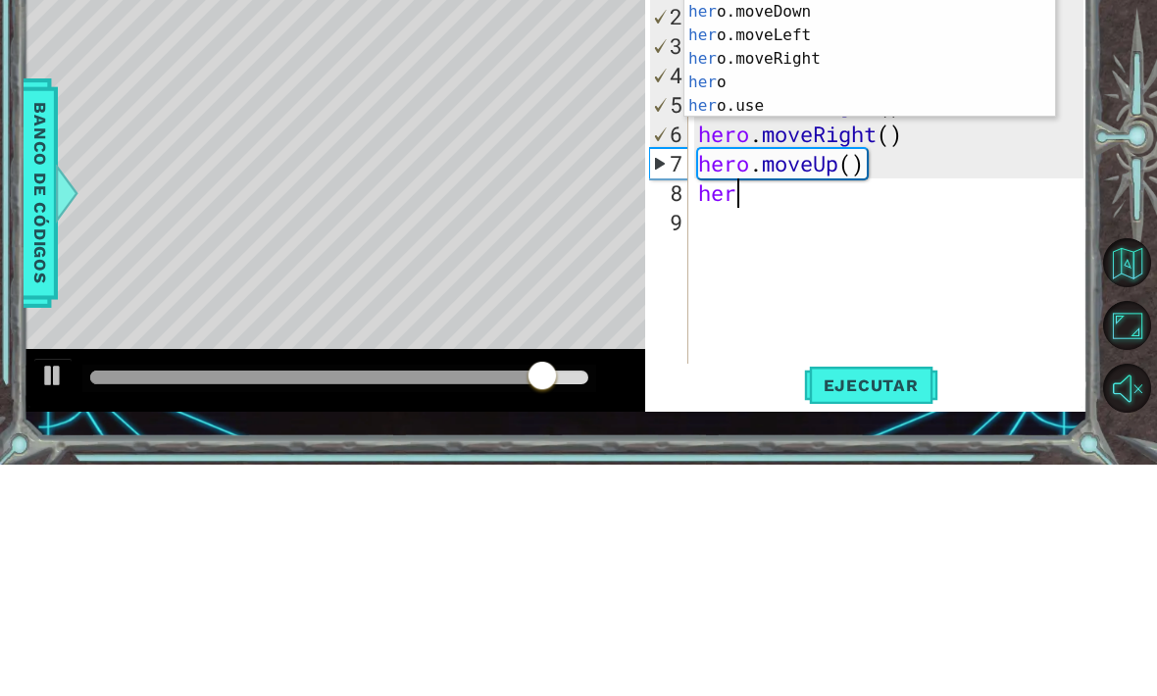
scroll to position [0, 1]
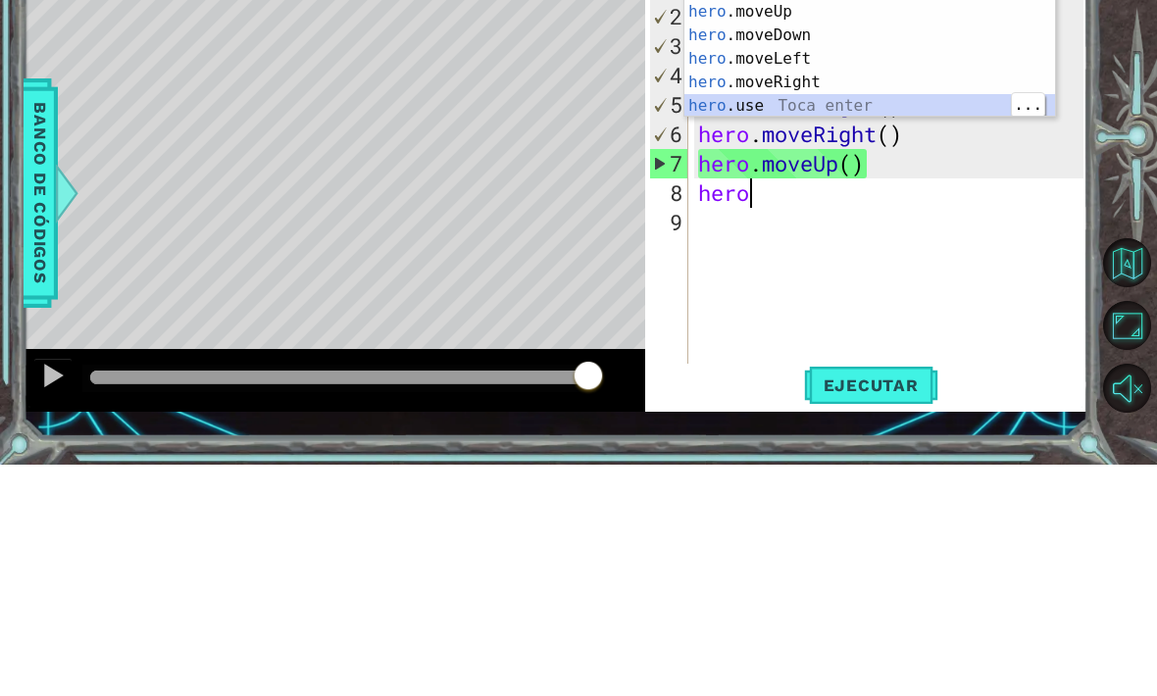
click at [762, 208] on div "hero Toca enter hero .moveUp Toca enter hero .moveDown Toca enter hero .moveLef…" at bounding box center [869, 302] width 371 height 188
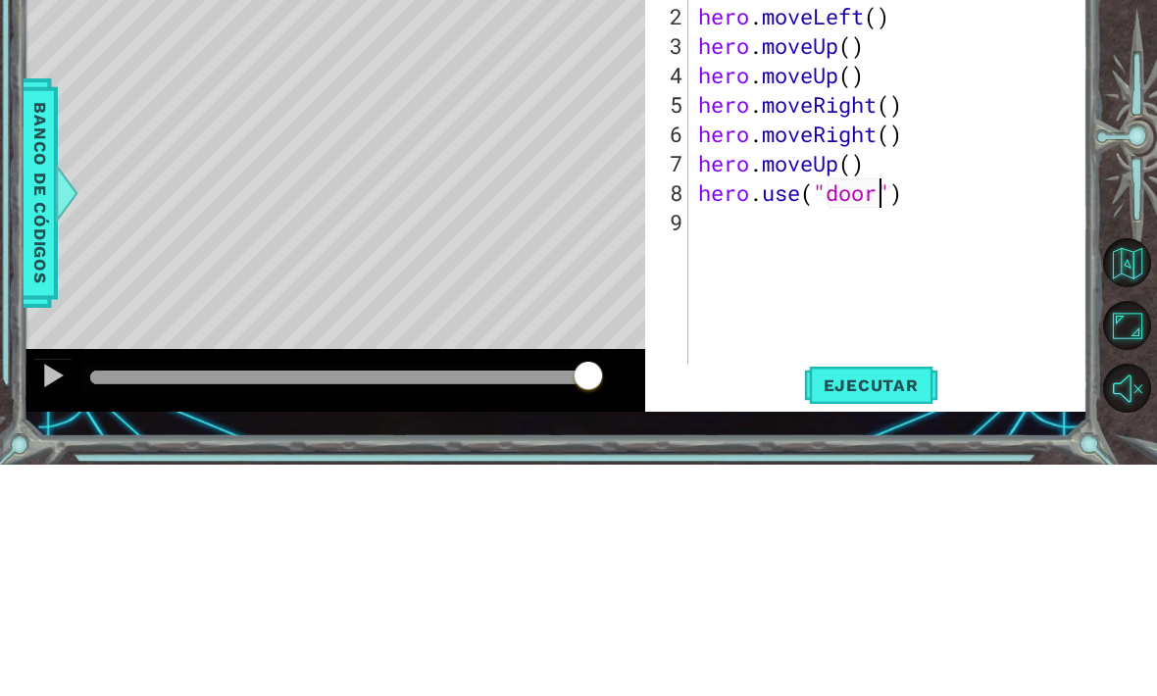
scroll to position [0, 7]
click at [1125, 282] on div at bounding box center [1131, 372] width 52 height 181
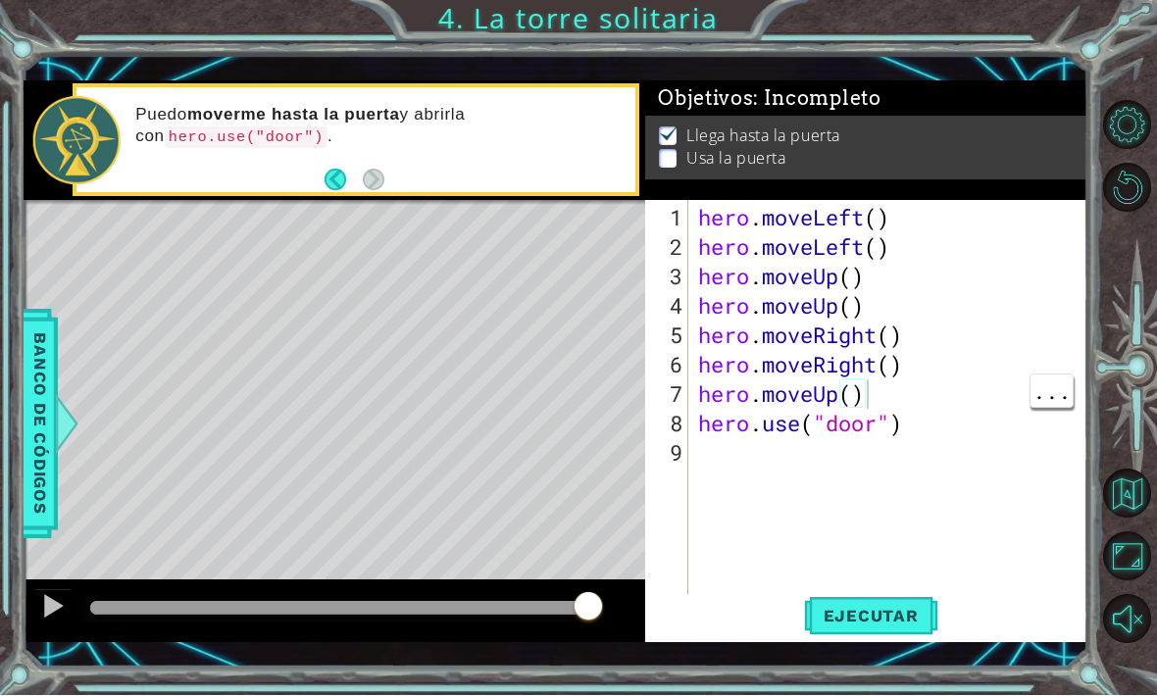
click at [911, 610] on span "Ejecutar" at bounding box center [871, 617] width 134 height 20
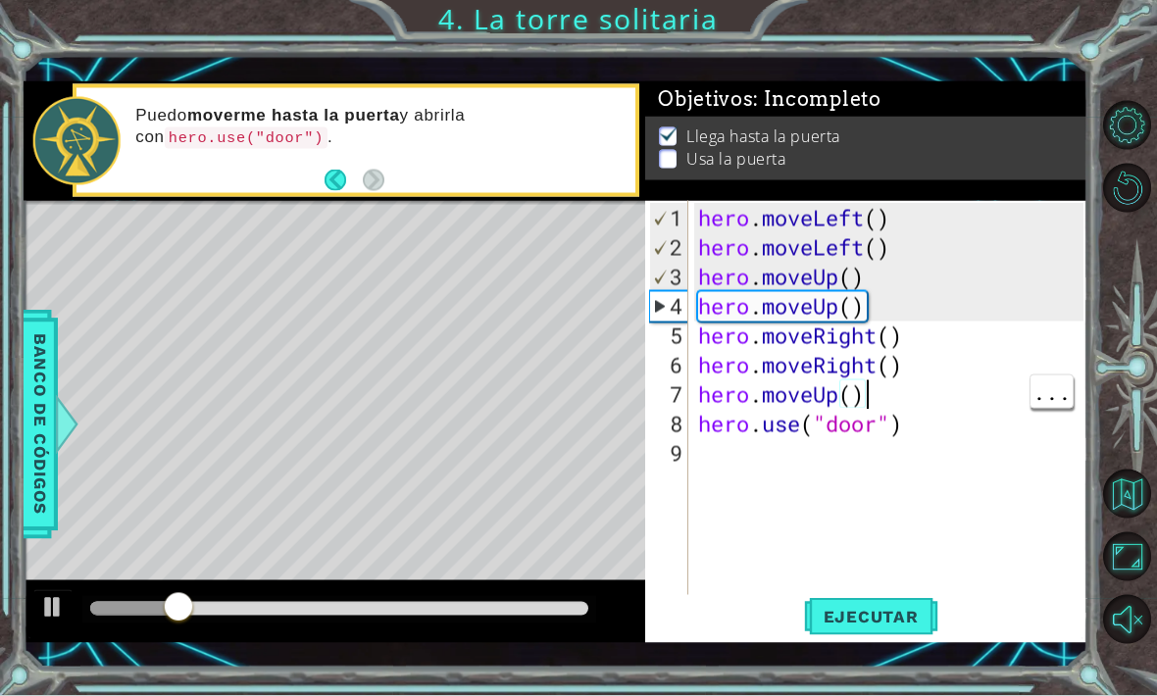
click at [1129, 80] on div "1 ההההההההההההההההההההההההההההההההההההההההההההההההההההההההההההההההההההההההההההה…" at bounding box center [578, 348] width 1157 height 696
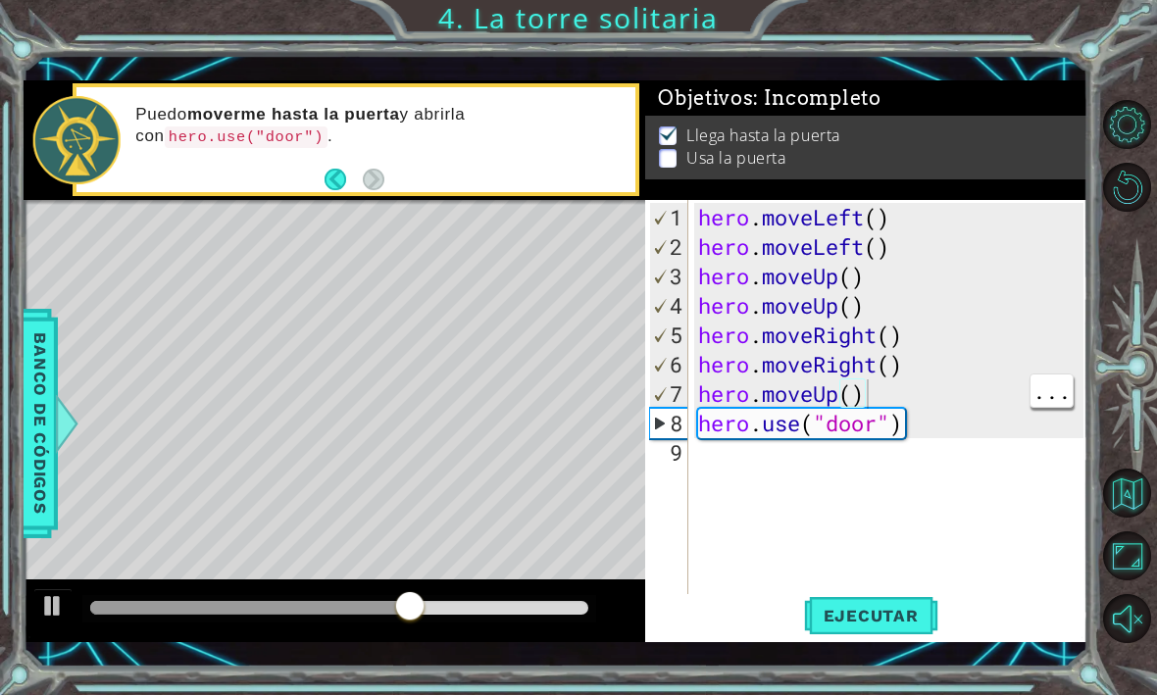
click at [870, 635] on button "Ejecutar" at bounding box center [871, 617] width 134 height 44
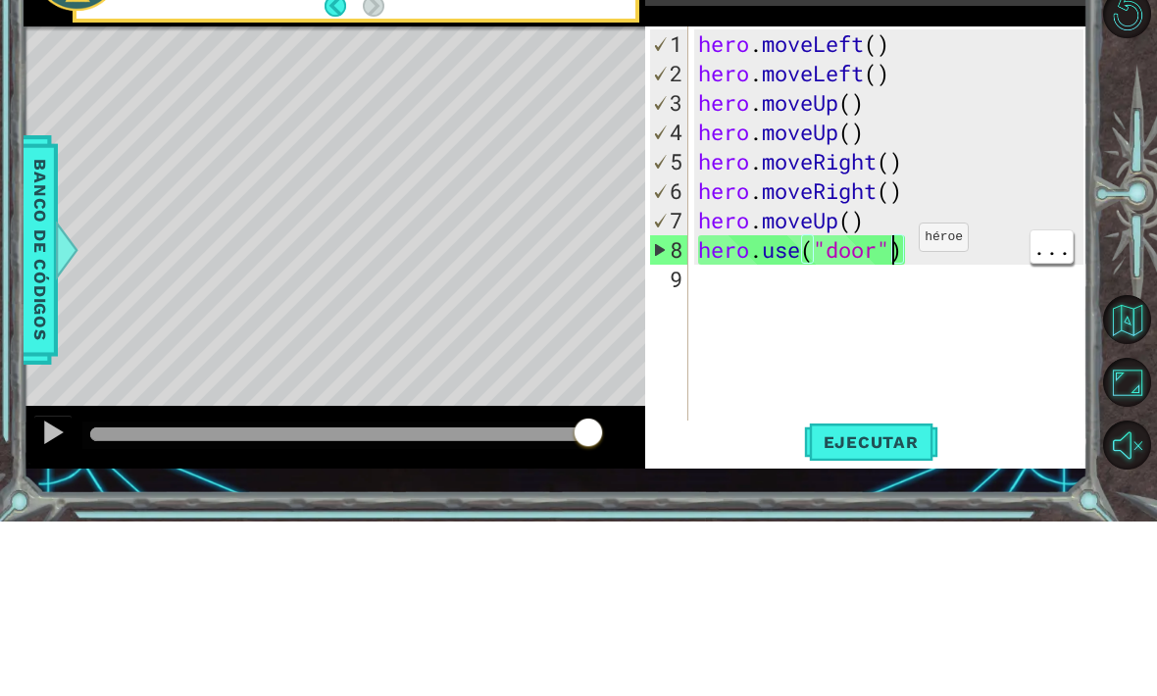
click at [946, 238] on div "hero . moveLeft ( ) hero . moveLeft ( ) hero . moveUp ( ) hero . moveUp ( ) her…" at bounding box center [893, 439] width 399 height 470
click at [1016, 221] on div "hero . moveLeft ( ) hero . moveLeft ( ) hero . moveUp ( ) hero . moveUp ( ) her…" at bounding box center [893, 439] width 399 height 470
click at [1129, 94] on div at bounding box center [1131, 372] width 52 height 557
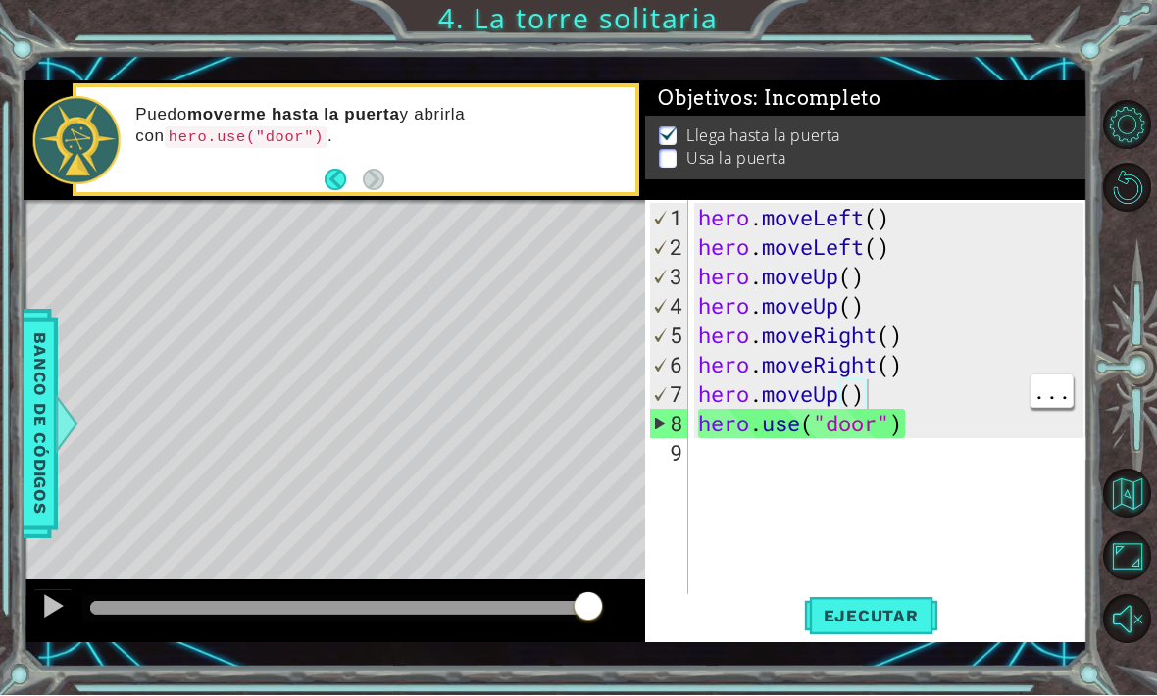
click at [324, 175] on button "Back" at bounding box center [343, 181] width 38 height 22
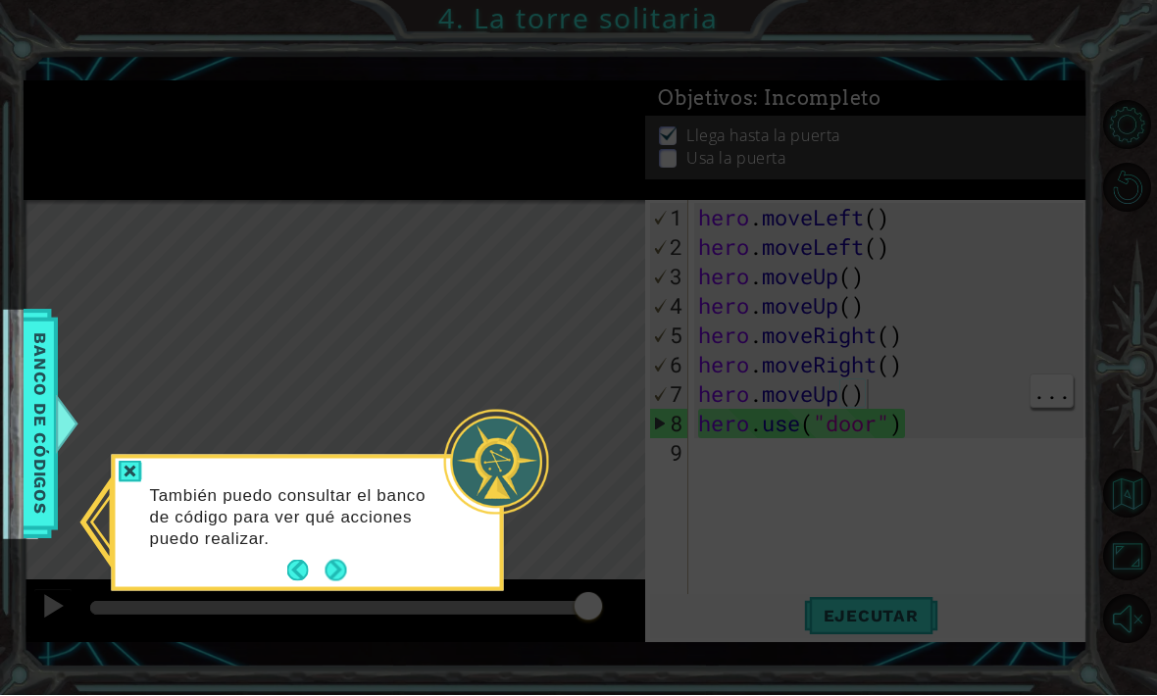
click at [96, 452] on icon at bounding box center [578, 348] width 1157 height 696
click at [357, 500] on div "También puedo consultar el banco de código para ver qué acciones puedo realizar." at bounding box center [308, 527] width 384 height 121
click at [330, 561] on button "Next" at bounding box center [335, 572] width 22 height 22
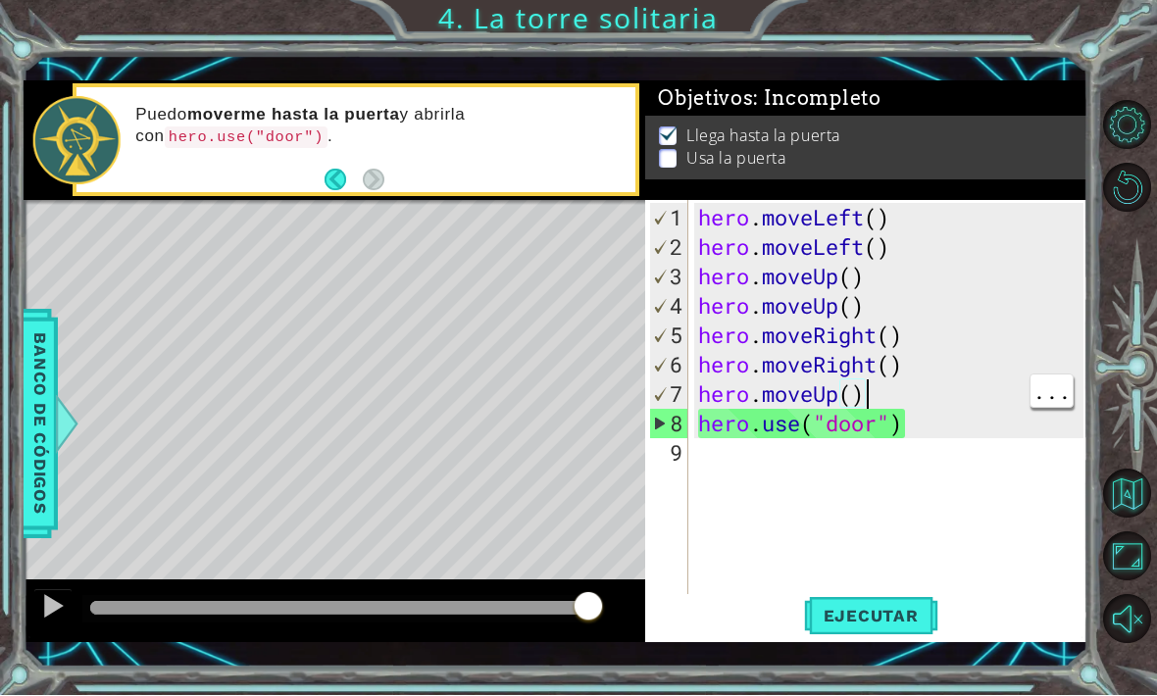
click at [869, 603] on button "Ejecutar" at bounding box center [871, 617] width 134 height 44
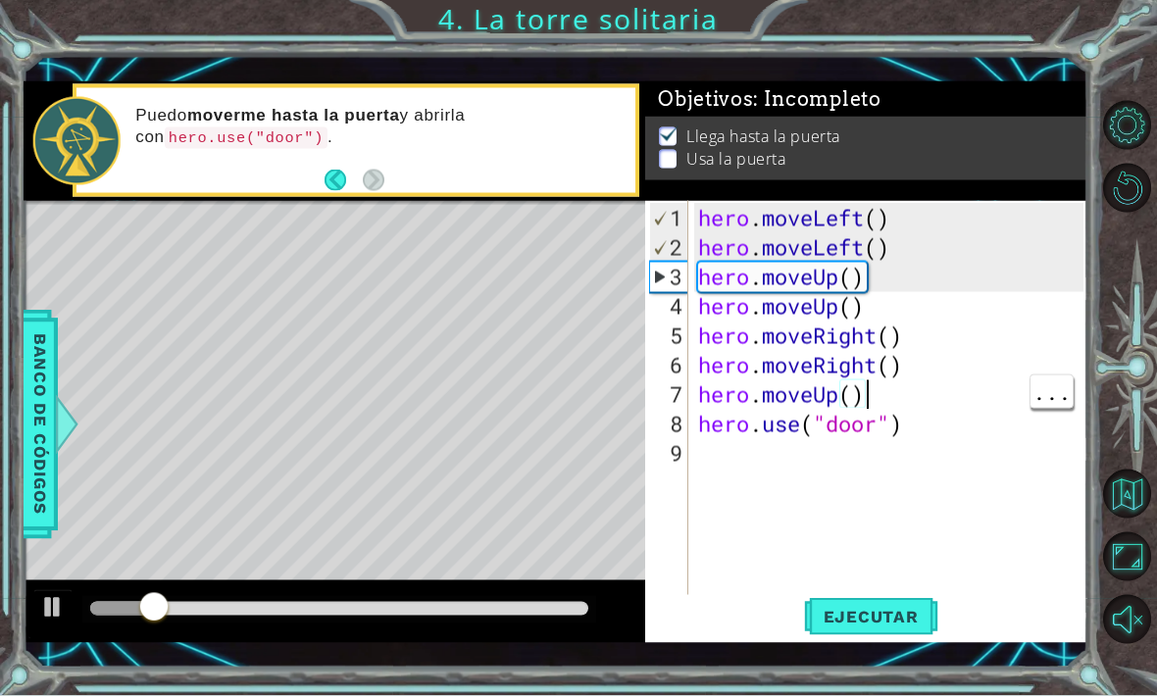
click at [1146, 83] on div "1 ההההההההההההההההההההההההההההההההההההההההההההההההההההההההההההההההההההההההההההה…" at bounding box center [578, 348] width 1157 height 696
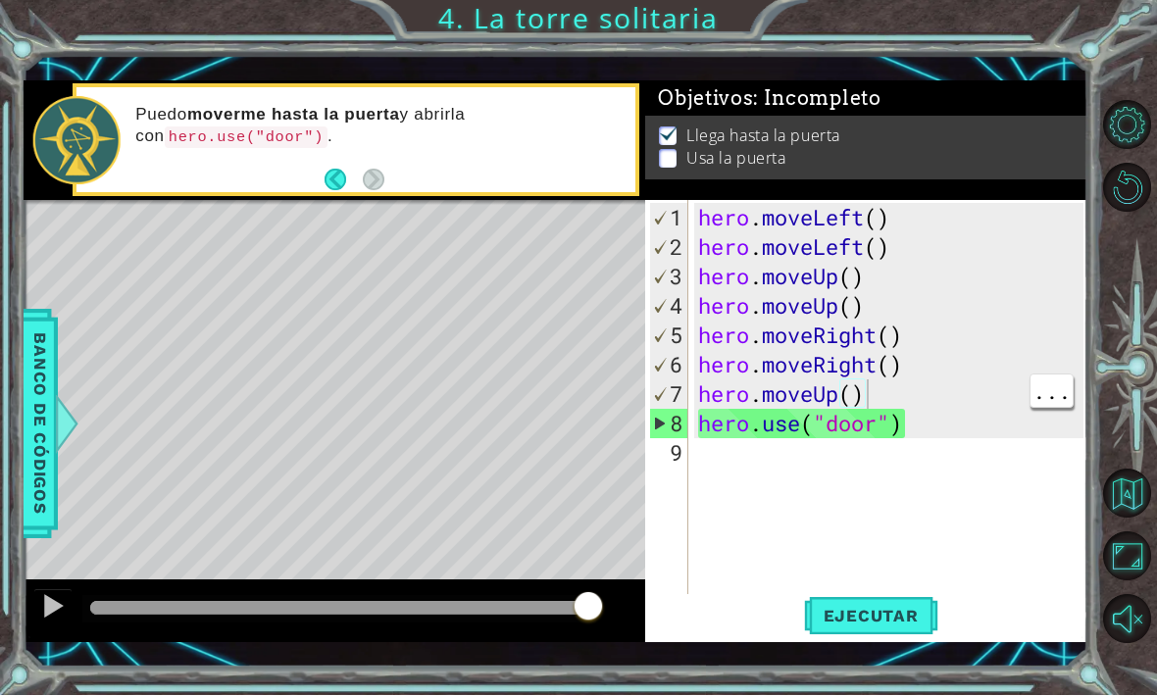
click at [868, 618] on span "Ejecutar" at bounding box center [871, 617] width 134 height 20
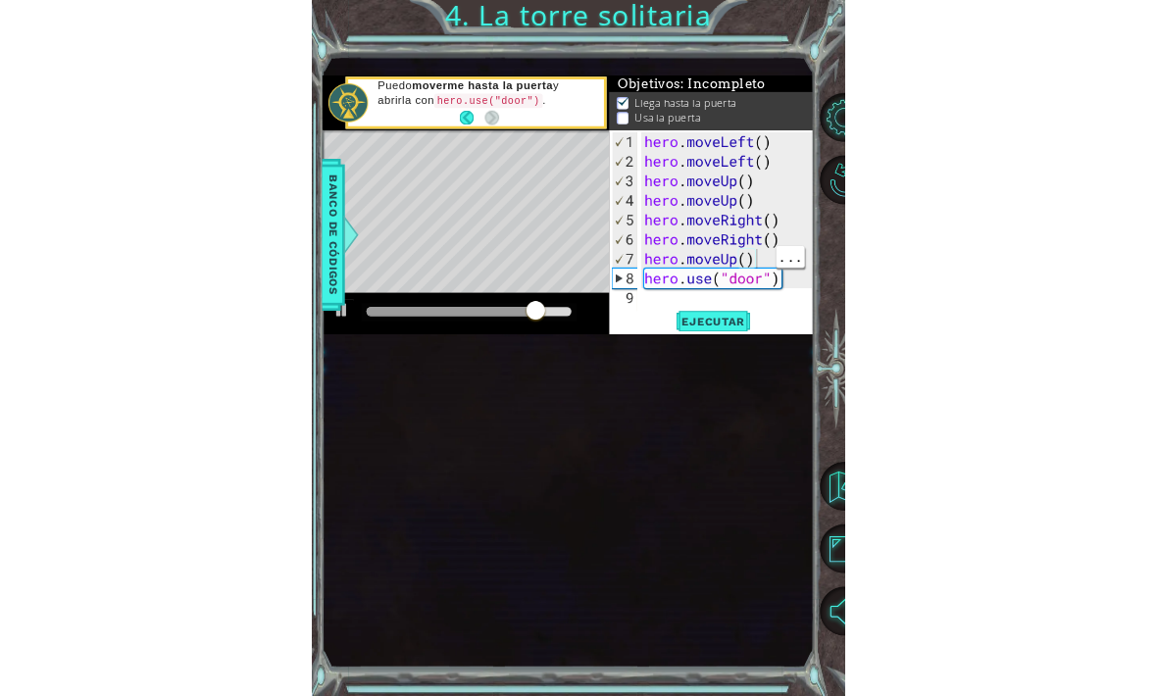
scroll to position [65, 0]
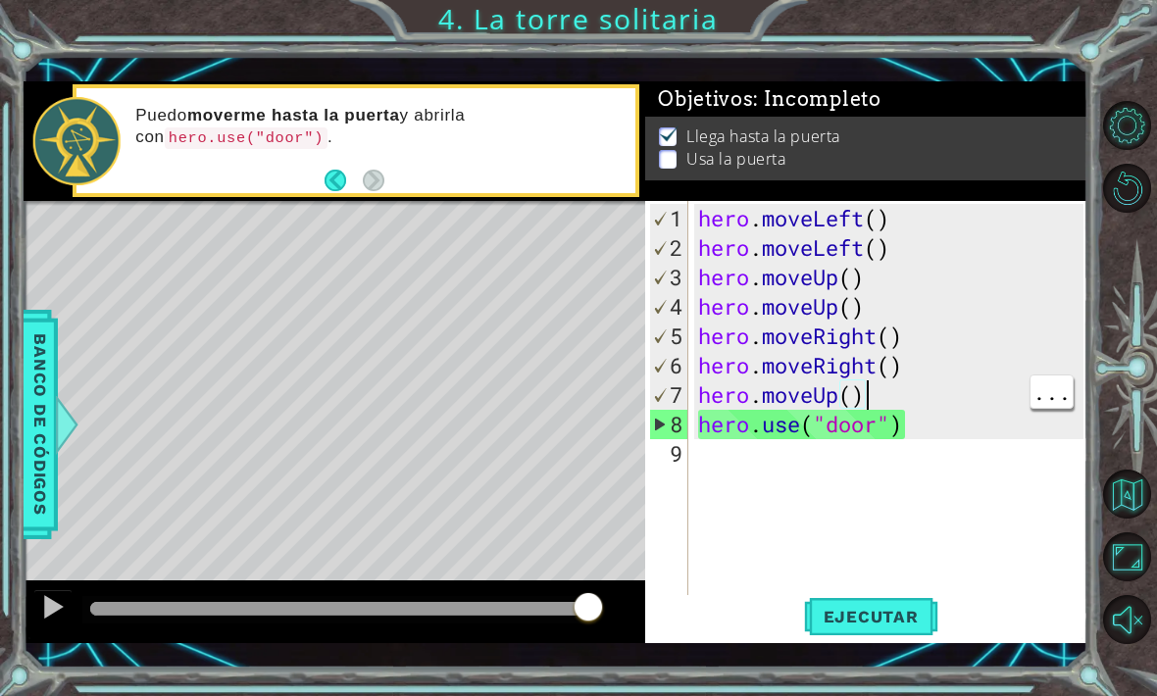
click at [873, 394] on div "hero . moveLeft ( ) hero . moveLeft ( ) hero . moveUp ( ) hero . moveUp ( ) her…" at bounding box center [893, 439] width 399 height 470
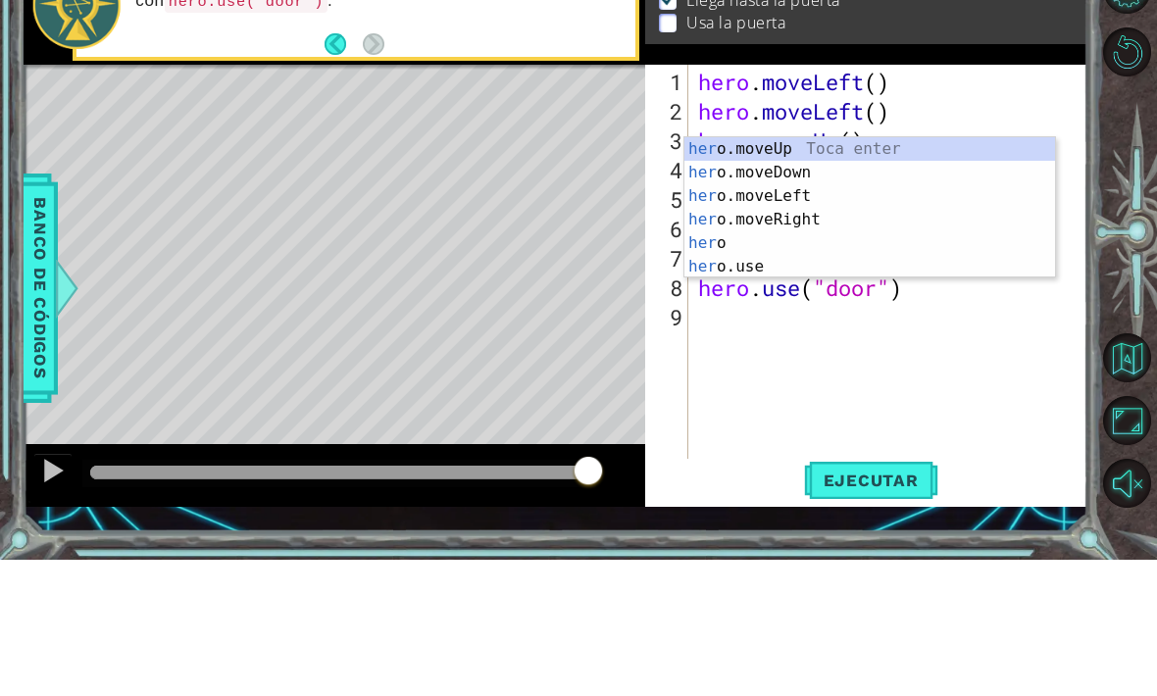
scroll to position [0, 0]
type textarea "h"
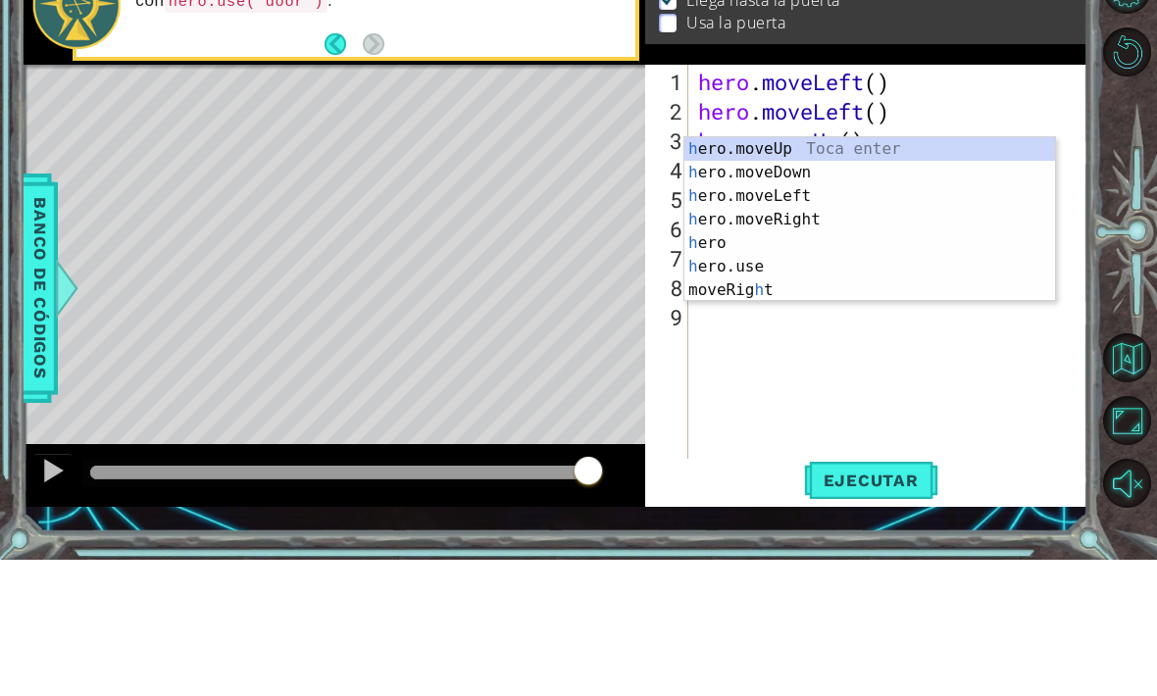
click at [1106, 282] on div at bounding box center [1131, 372] width 52 height 181
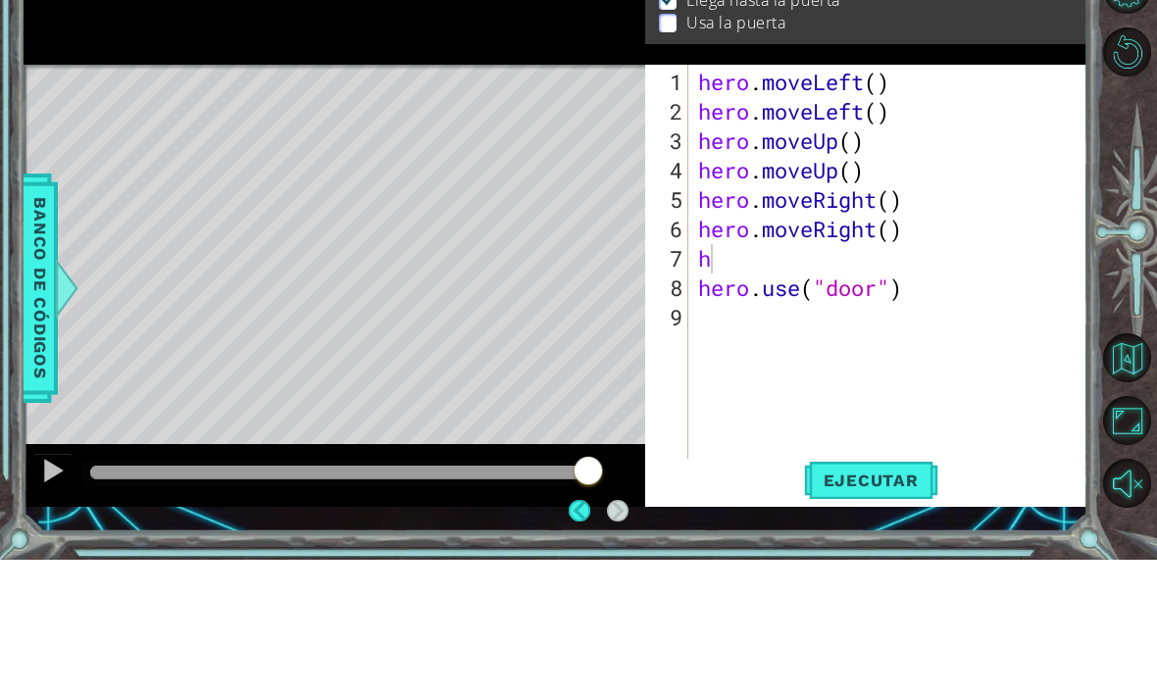
scroll to position [65, 0]
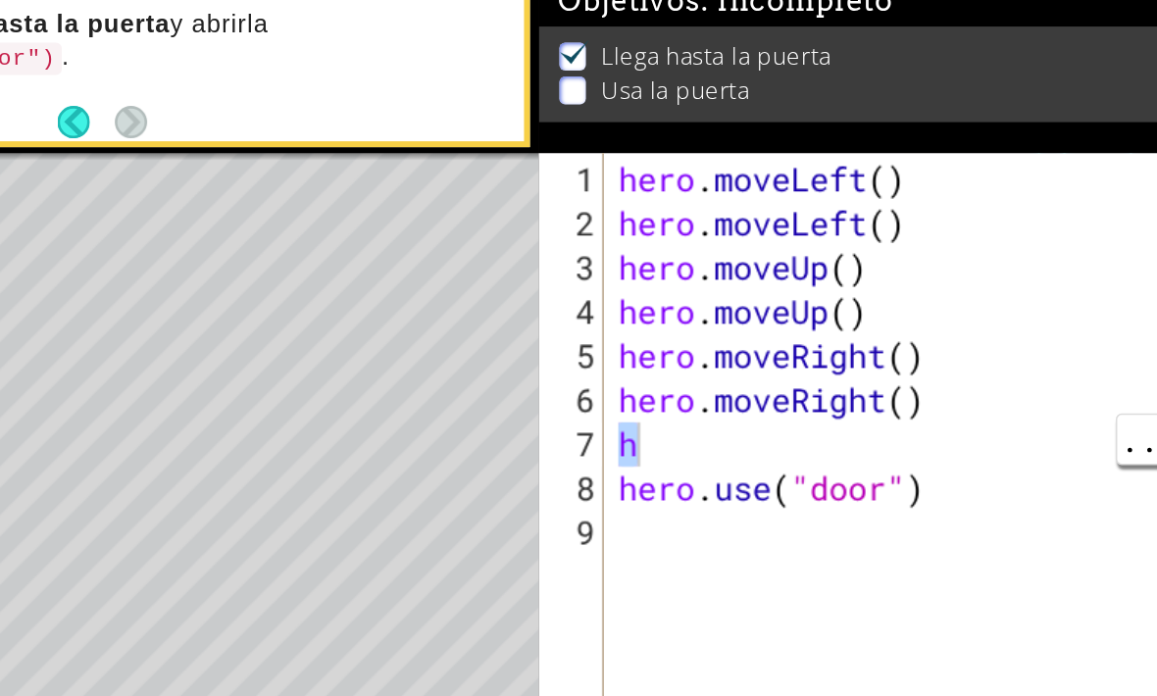
click at [694, 297] on div "hero . moveLeft ( ) hero . moveLeft ( ) hero . moveUp ( ) hero . moveUp ( ) her…" at bounding box center [893, 439] width 399 height 470
type textarea "hero.moveUp()"
click at [694, 291] on div "hero . moveLeft ( ) hero . moveLeft ( ) hero . moveUp ( ) hero . moveUp ( ) her…" at bounding box center [893, 439] width 399 height 470
type textarea "hero.moveRight()"
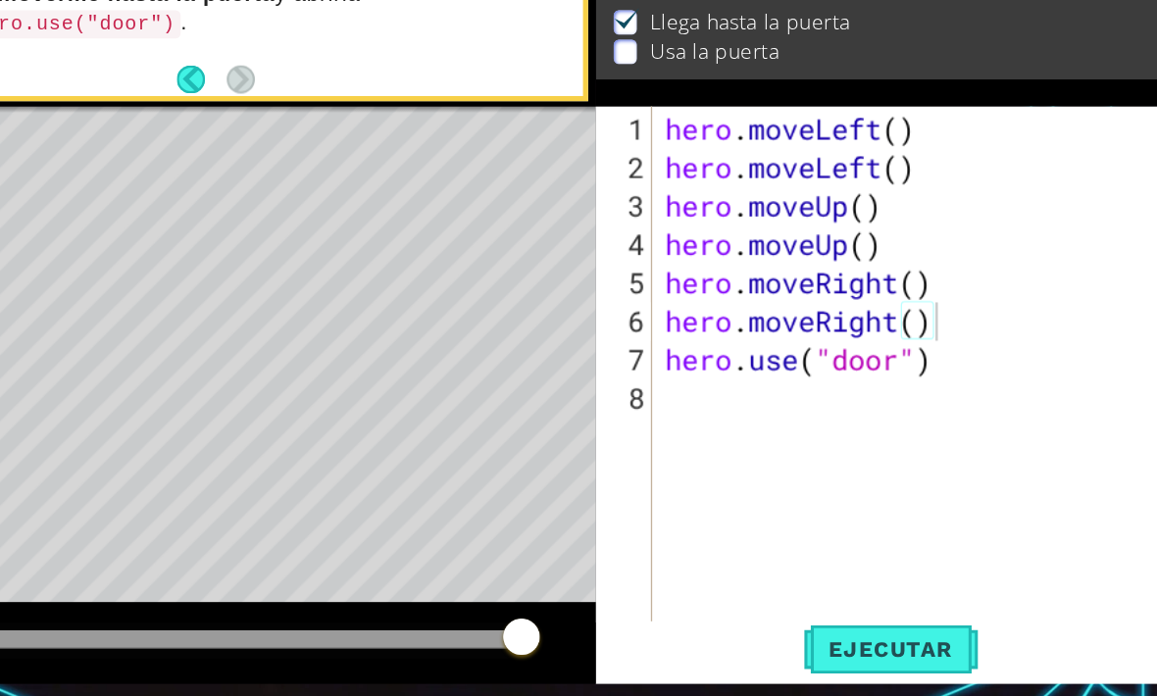
scroll to position [0, 0]
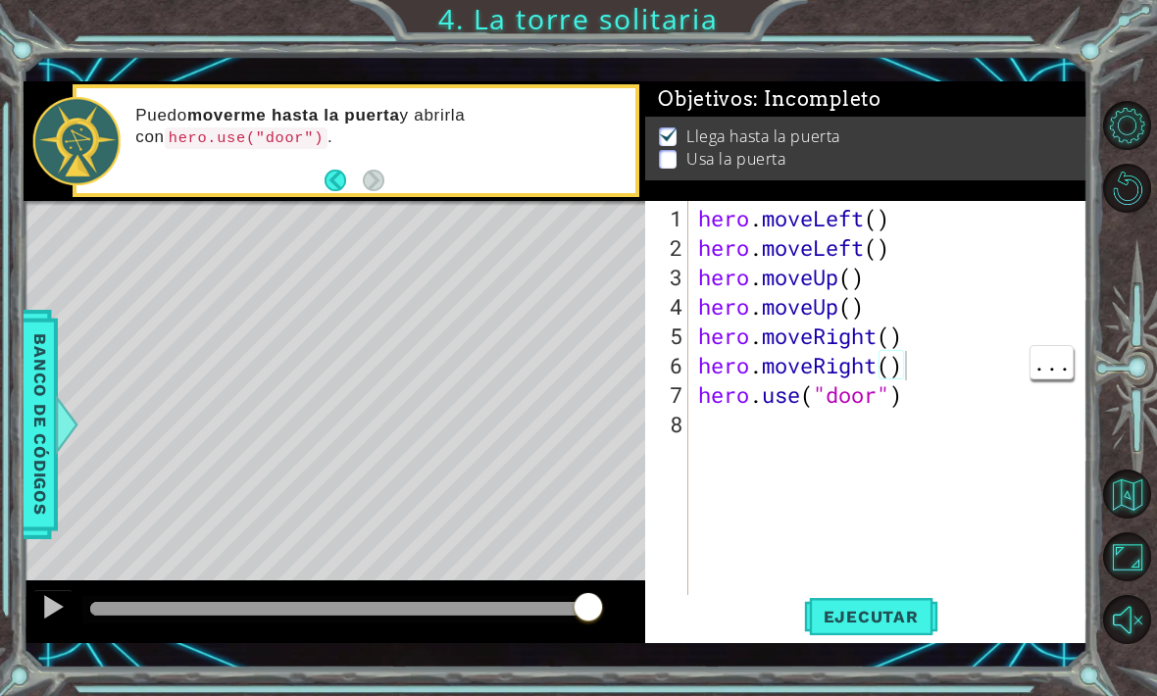
click at [889, 610] on span "Ejecutar" at bounding box center [871, 617] width 134 height 20
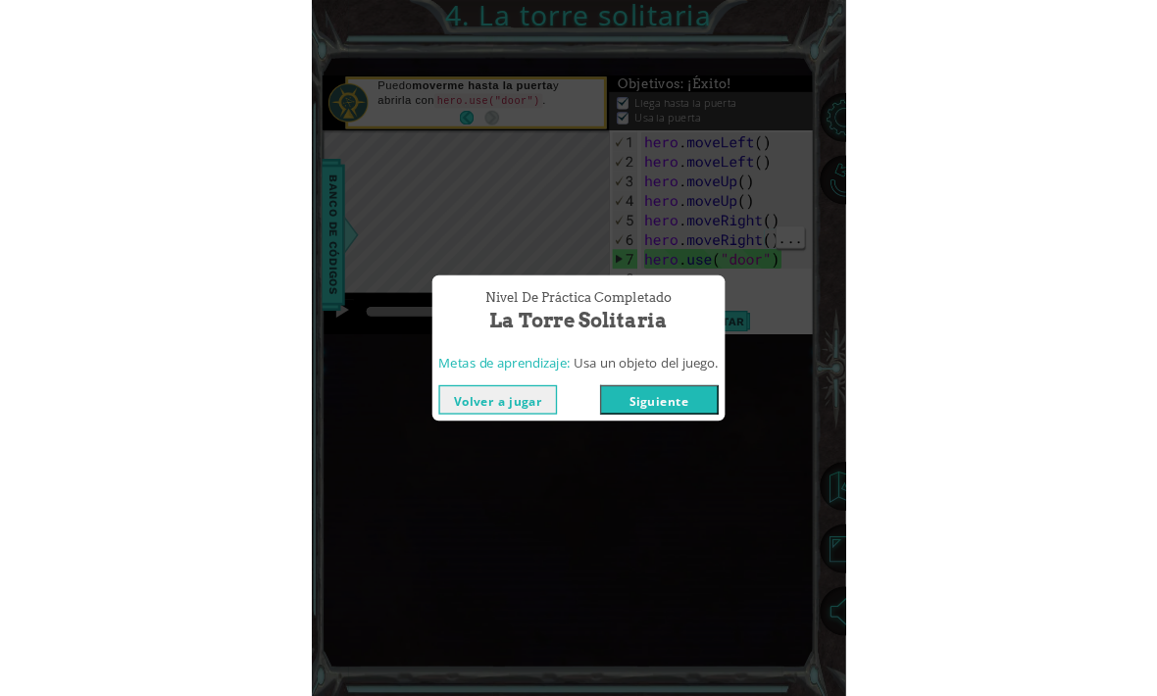
scroll to position [64, 0]
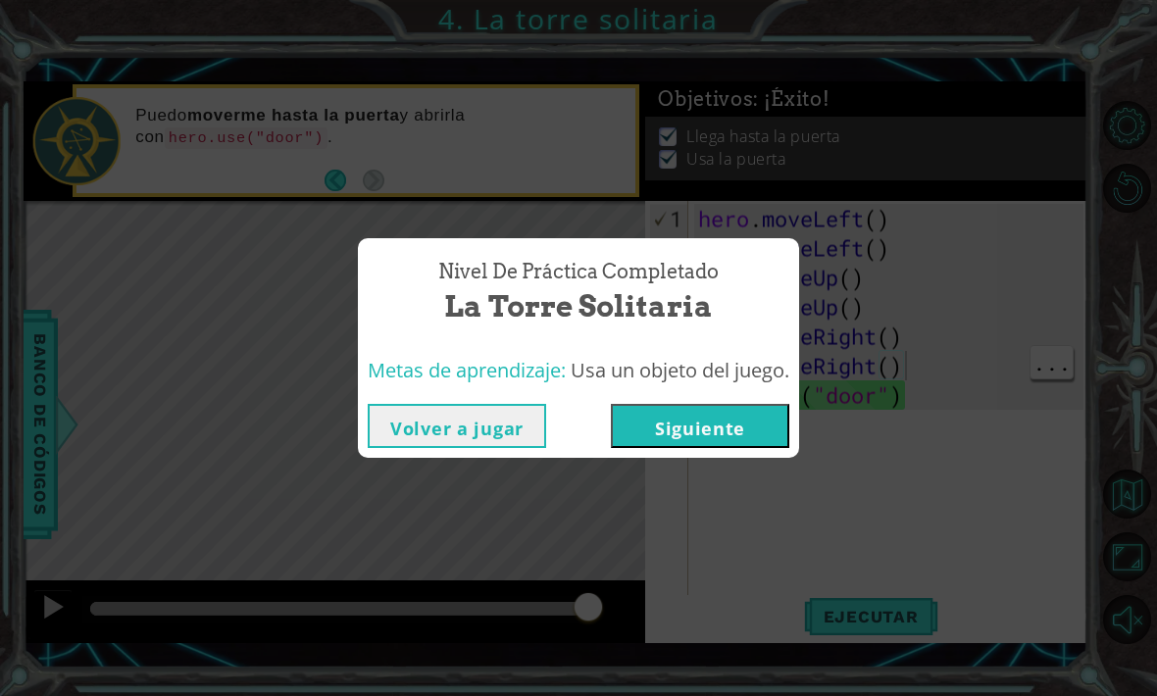
click at [651, 427] on button "Siguiente" at bounding box center [700, 426] width 178 height 44
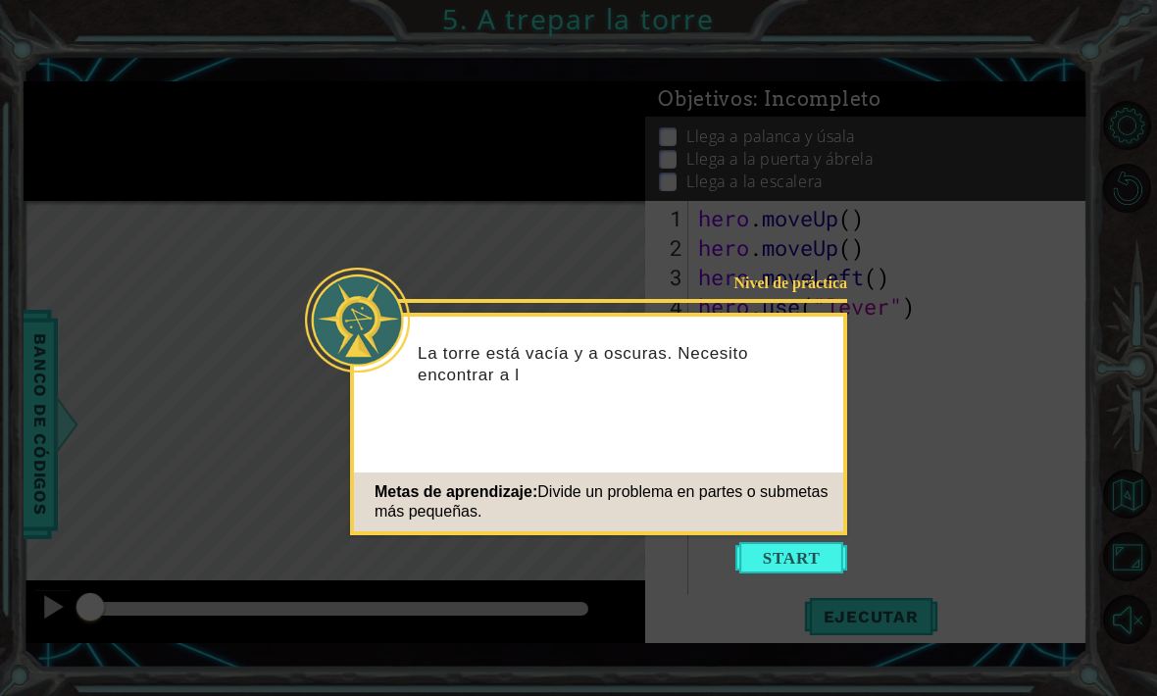
click at [808, 528] on div "Metas de aprendizaje: Divide un problema en partes o submetas más pequeñas." at bounding box center [598, 501] width 489 height 59
click at [785, 546] on button "Start" at bounding box center [791, 557] width 112 height 31
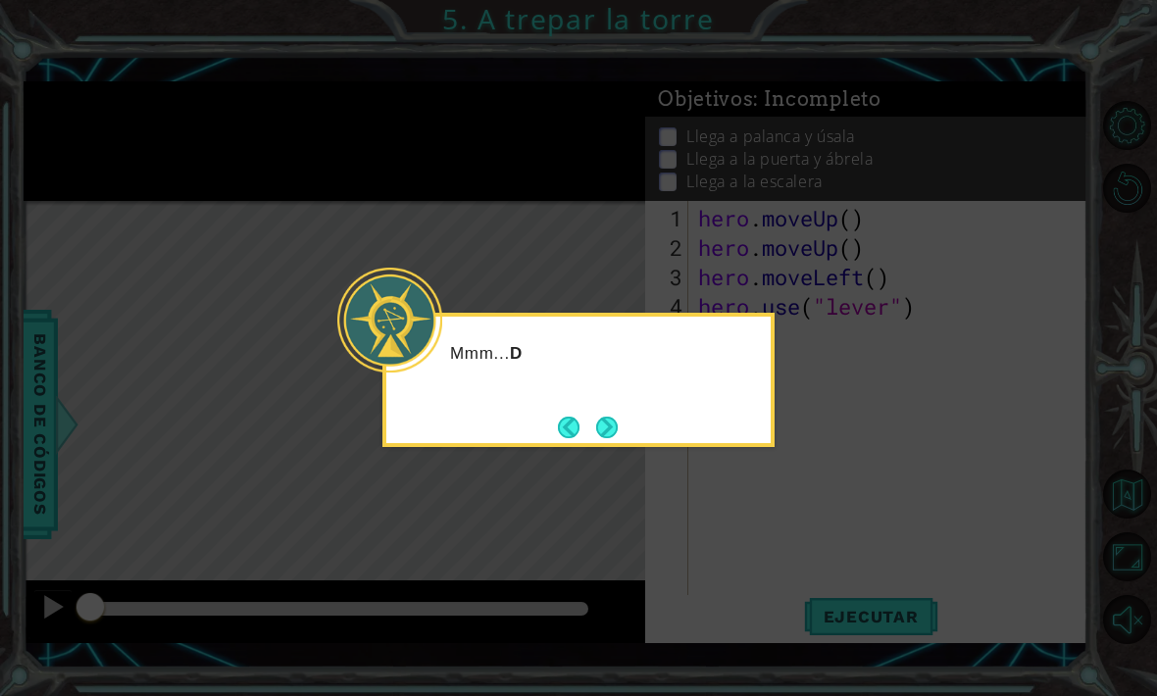
click at [590, 406] on div "Mmm... D" at bounding box center [578, 380] width 392 height 134
click at [618, 436] on button "Next" at bounding box center [607, 428] width 24 height 24
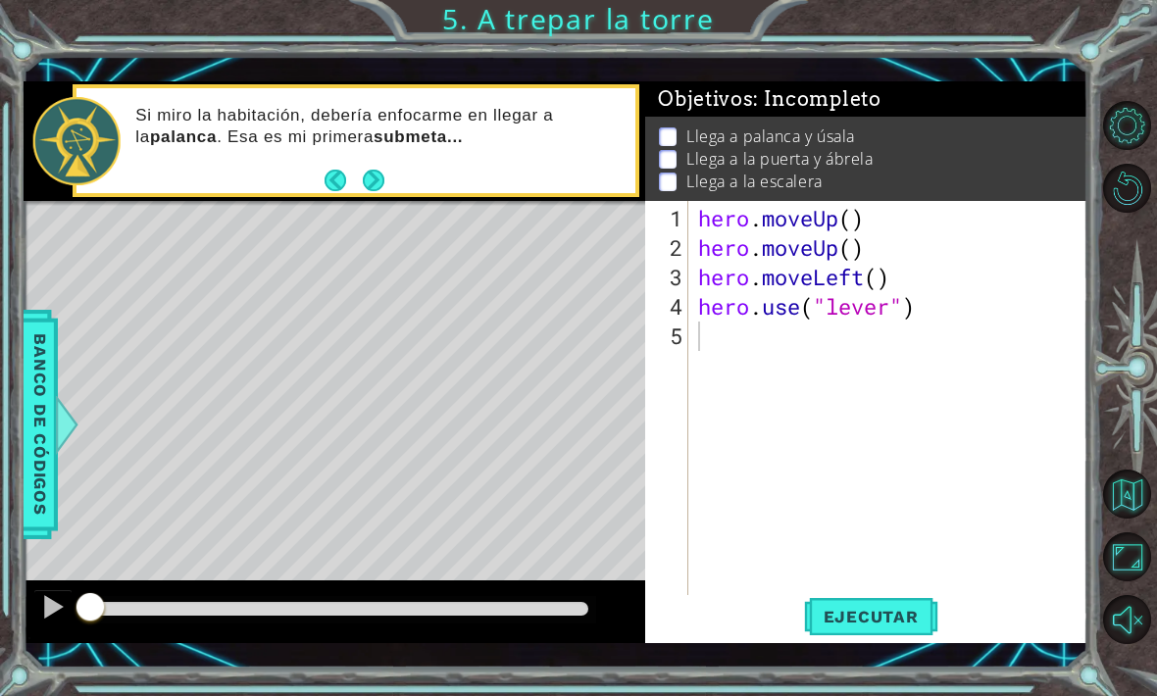
scroll to position [63, 0]
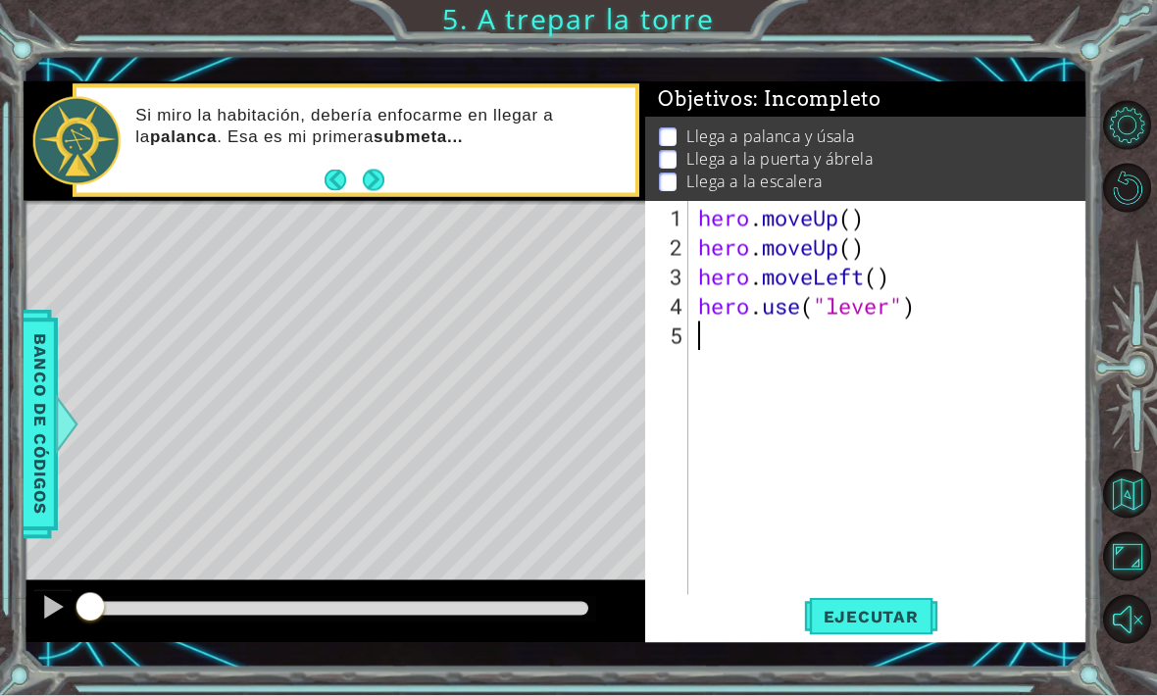
click at [1128, 44] on div "1 ההההההההההההההההההההההההההההההההההההההההההההההההההההההההההההההההההההההההההההה…" at bounding box center [578, 348] width 1157 height 696
